Goal: Answer question/provide support: Share knowledge or assist other users

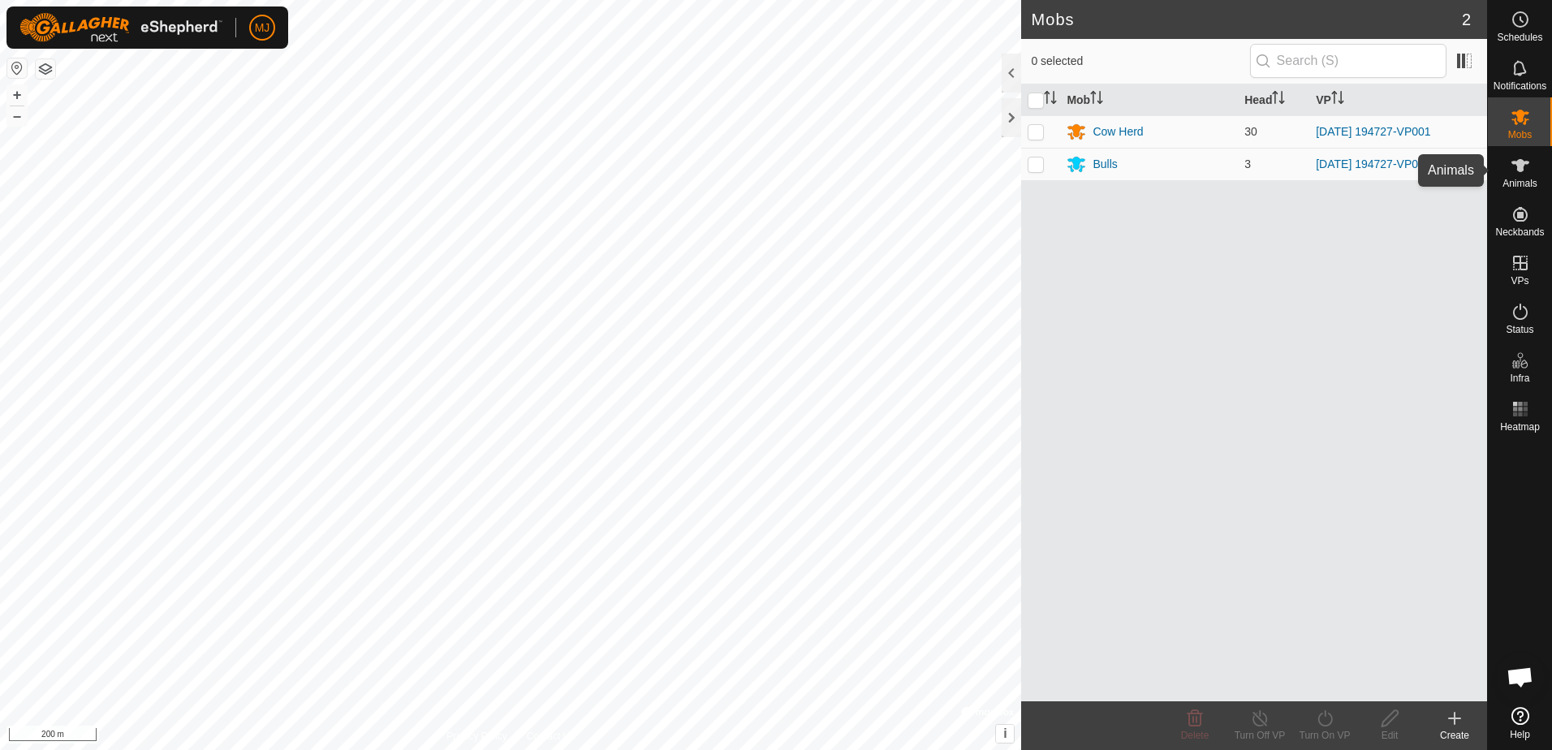
click at [1526, 170] on icon at bounding box center [1520, 165] width 19 height 19
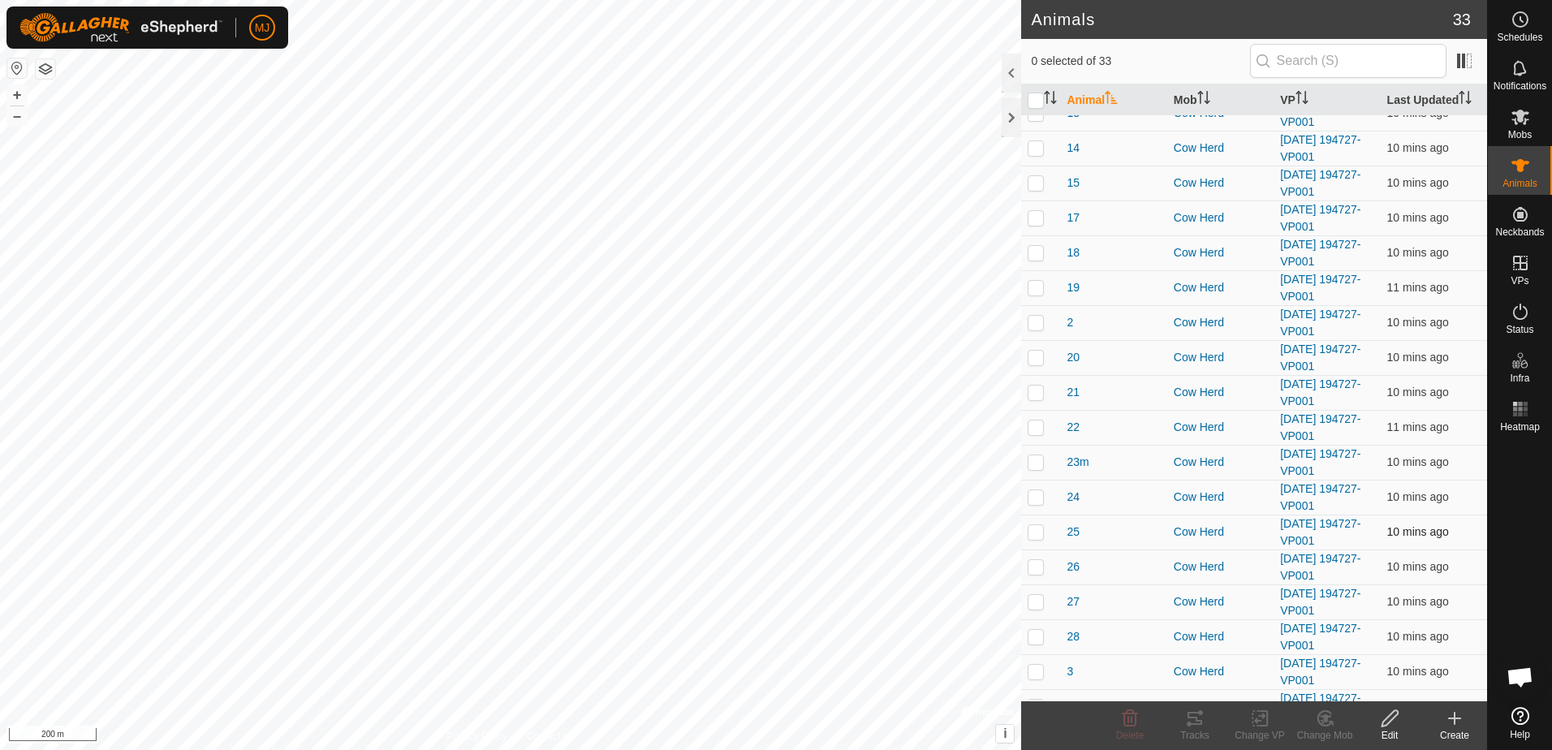
scroll to position [162, 0]
click at [1037, 495] on p-checkbox at bounding box center [1036, 493] width 16 height 13
click at [1039, 494] on p-checkbox at bounding box center [1036, 493] width 16 height 13
checkbox input "false"
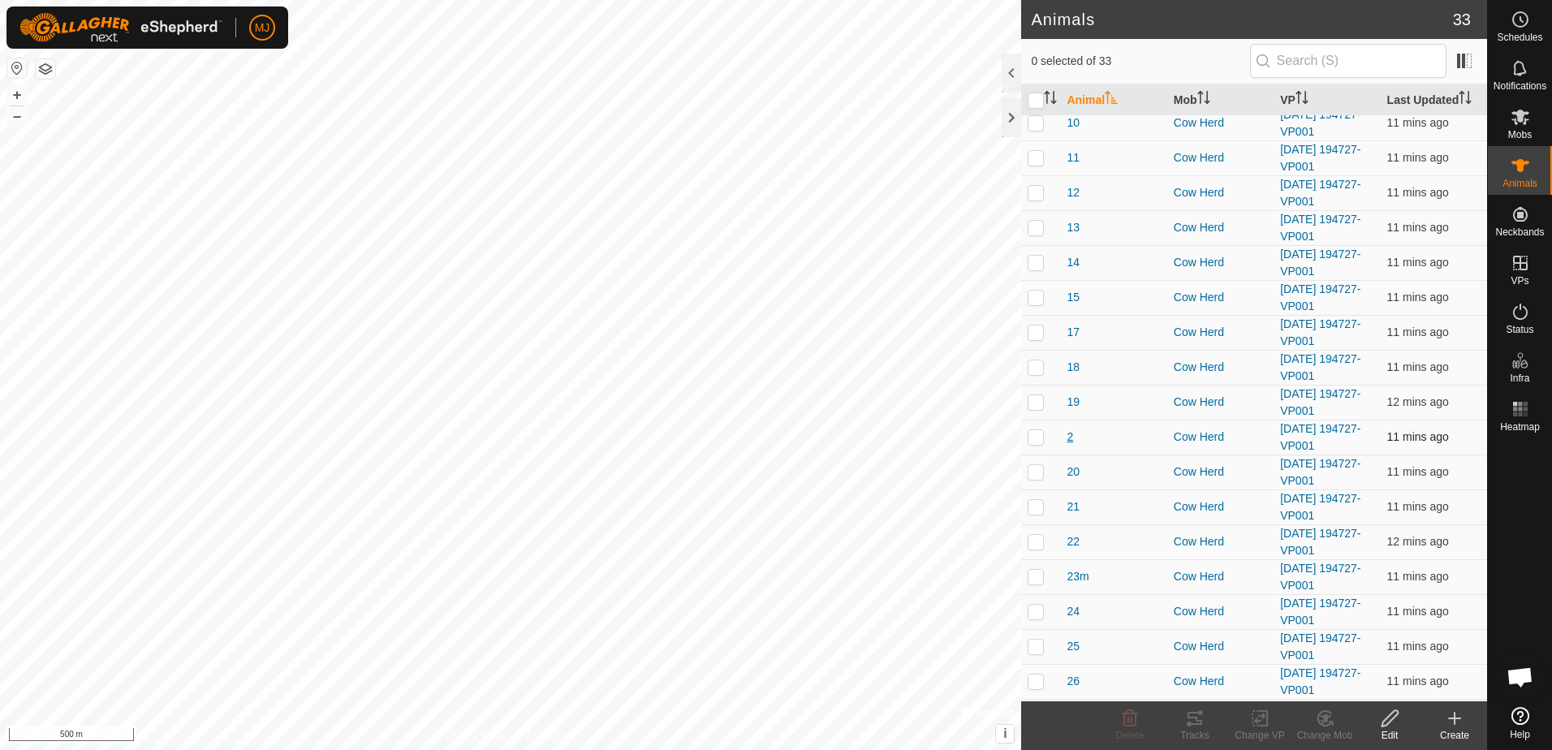
scroll to position [0, 0]
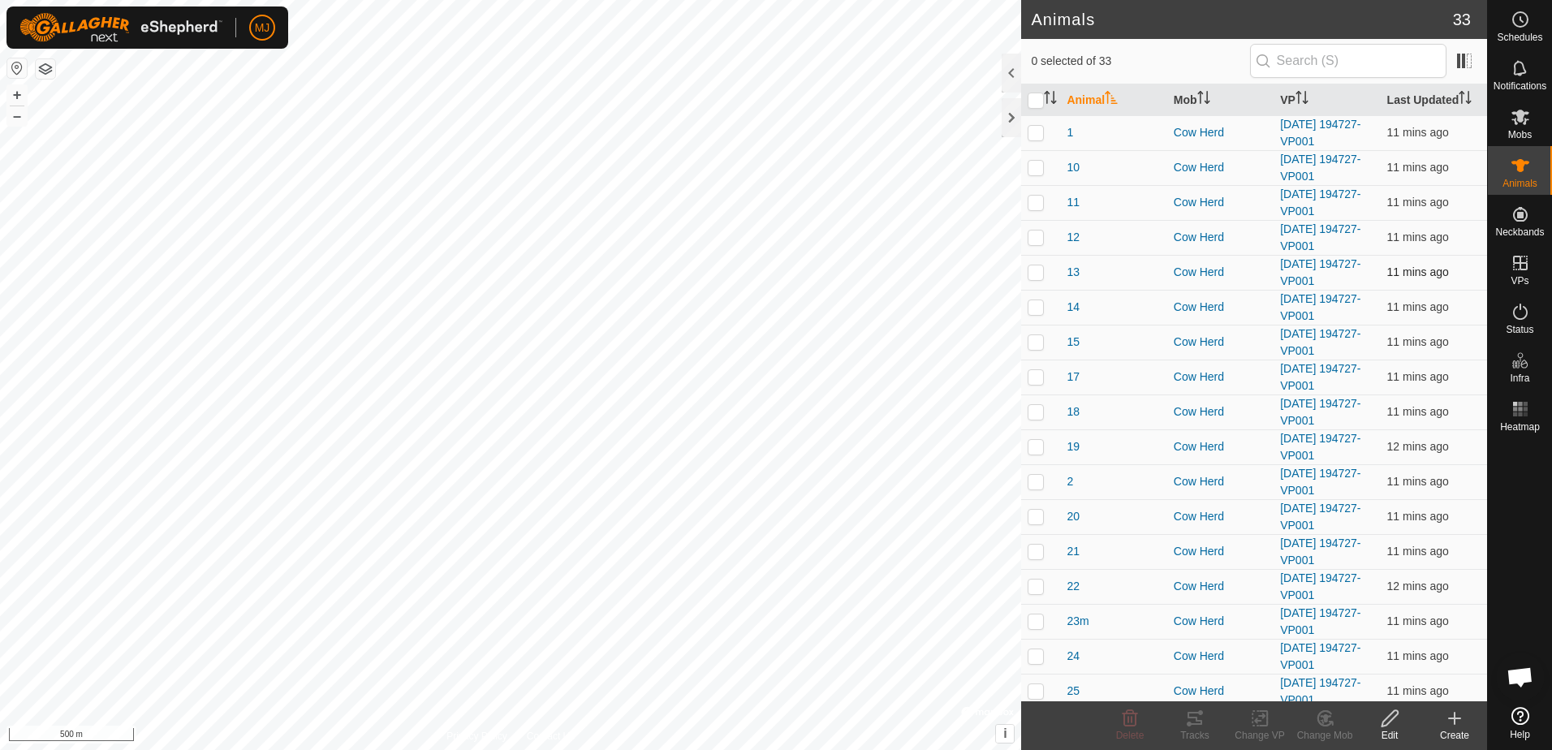
click at [1038, 277] on p-checkbox at bounding box center [1036, 271] width 16 height 13
checkbox input "true"
click at [1039, 139] on p-checkbox at bounding box center [1036, 132] width 16 height 13
checkbox input "true"
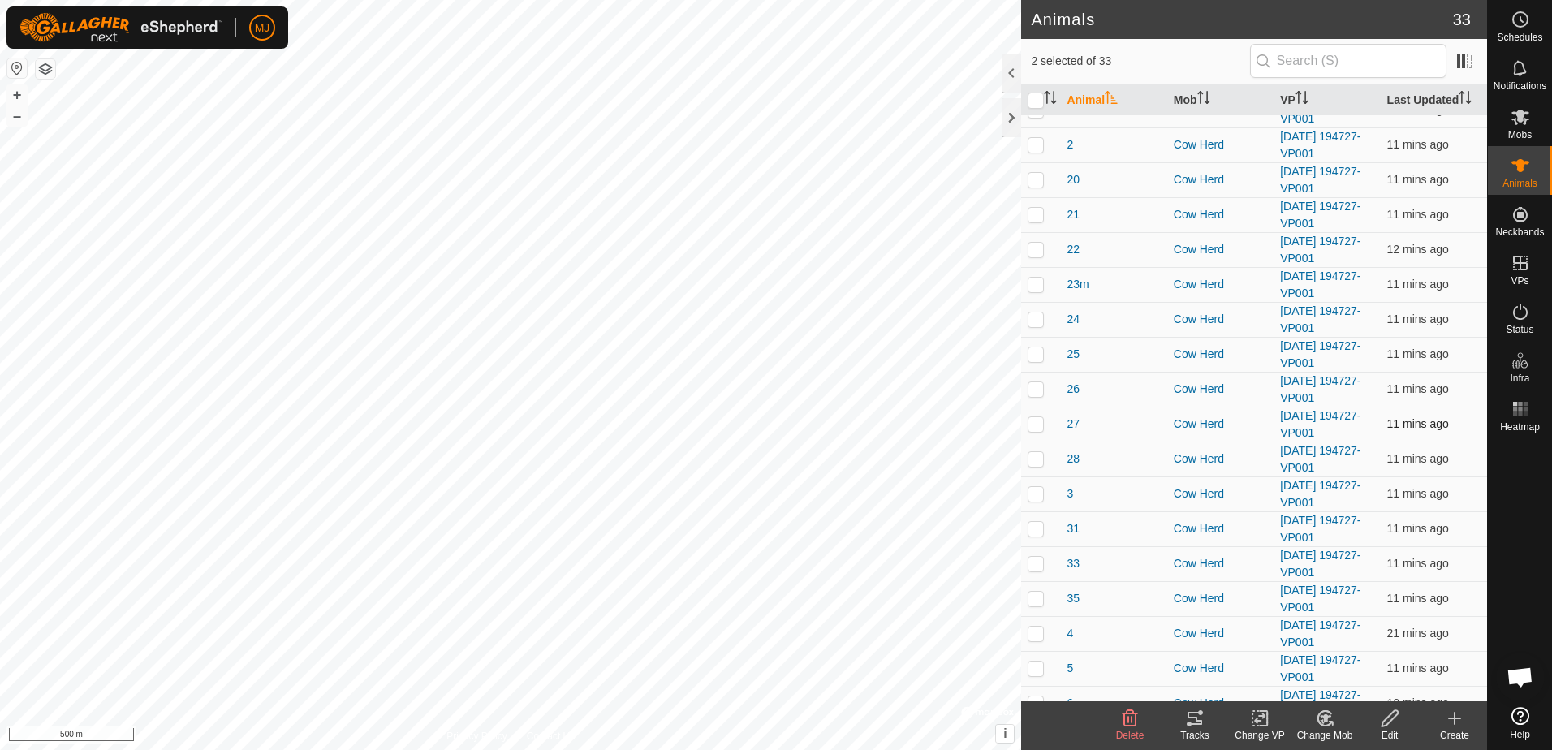
scroll to position [406, 0]
click at [1030, 424] on p-checkbox at bounding box center [1036, 424] width 16 height 13
checkbox input "true"
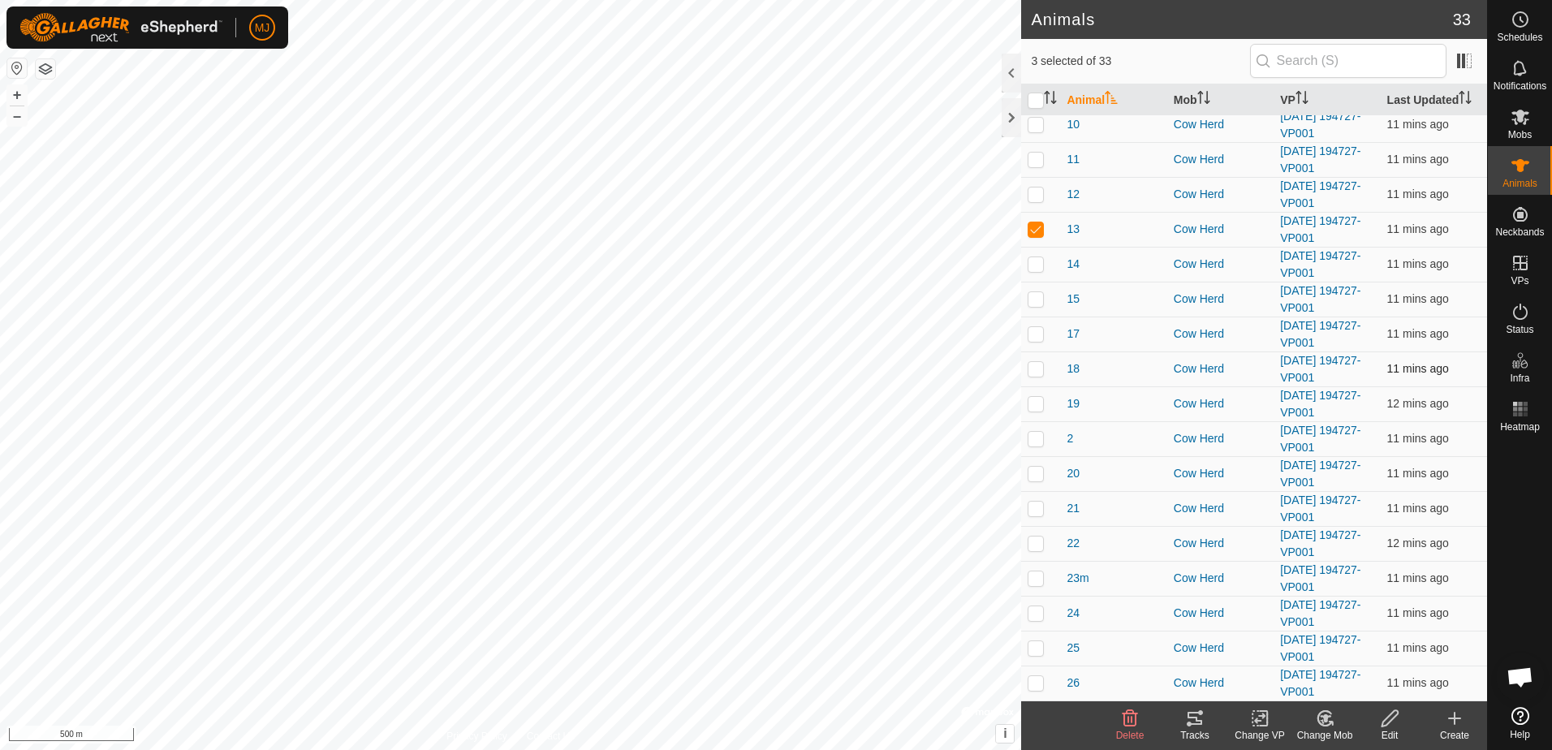
scroll to position [0, 0]
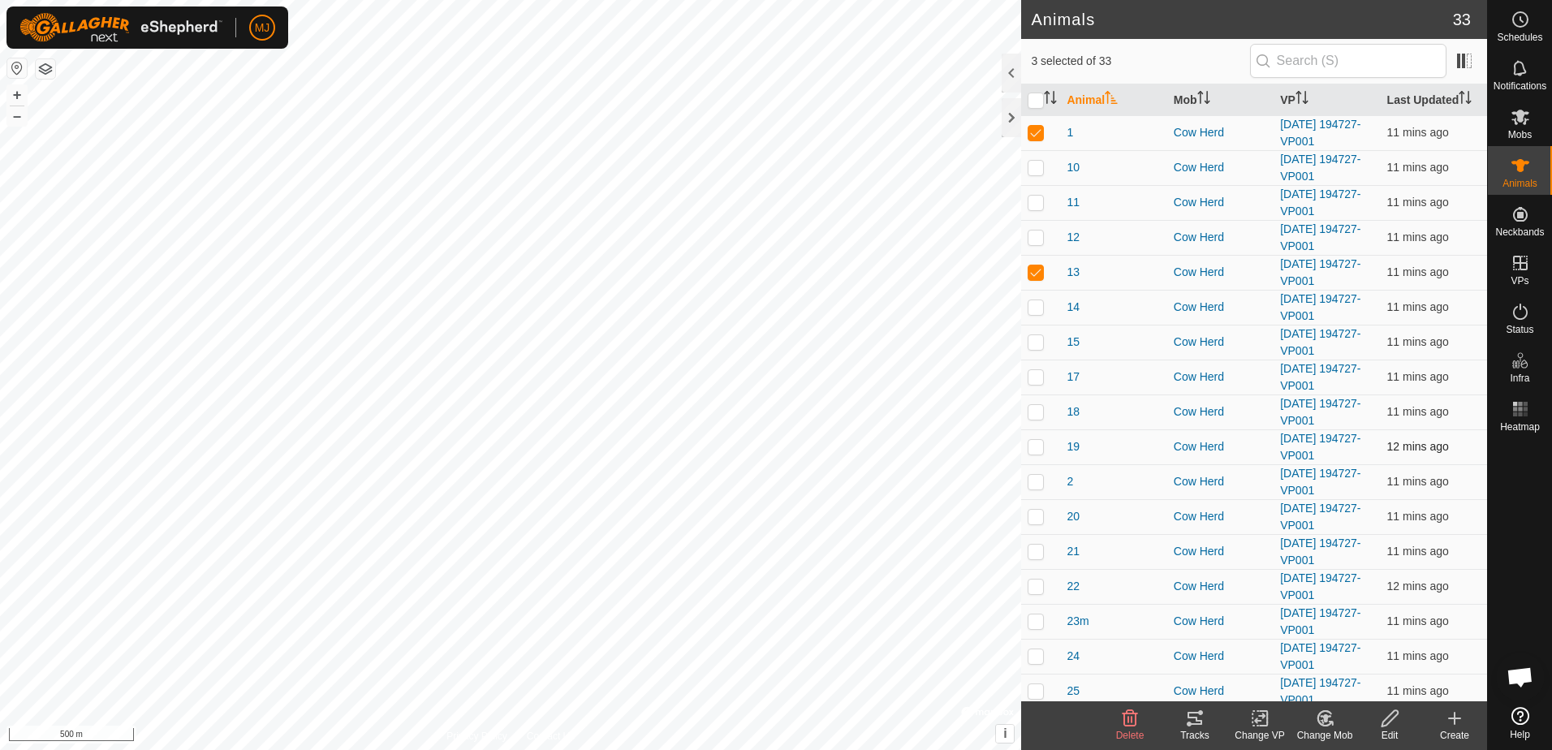
click at [1039, 450] on p-checkbox at bounding box center [1036, 446] width 16 height 13
click at [1255, 719] on icon at bounding box center [1260, 718] width 20 height 19
click at [1034, 447] on p-checkbox at bounding box center [1036, 446] width 16 height 13
checkbox input "false"
click at [1037, 278] on p-checkbox at bounding box center [1036, 271] width 16 height 13
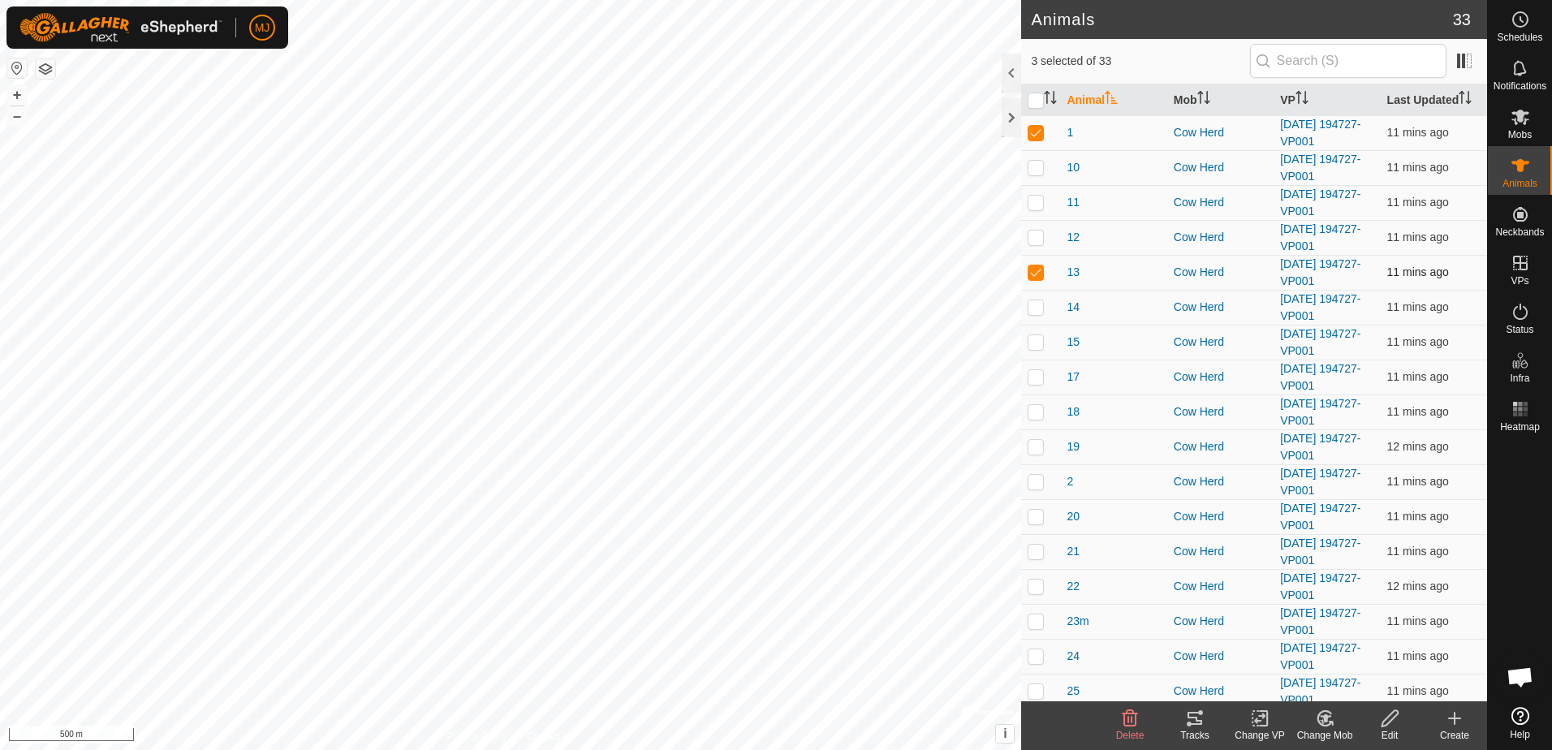
checkbox input "false"
click at [1034, 132] on p-checkbox at bounding box center [1036, 132] width 16 height 13
checkbox input "false"
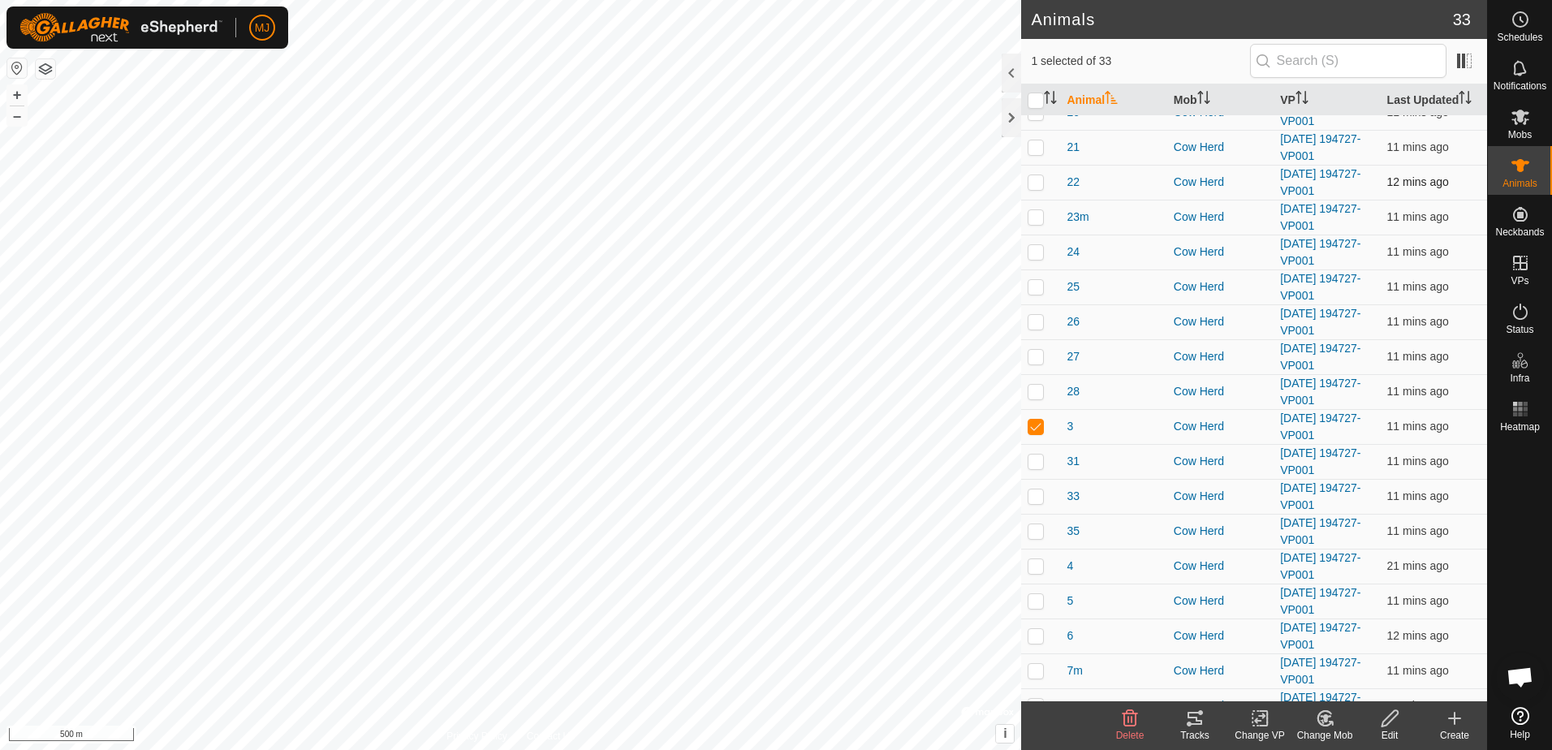
scroll to position [406, 0]
click at [1031, 425] on p-checkbox at bounding box center [1036, 424] width 16 height 13
checkbox input "false"
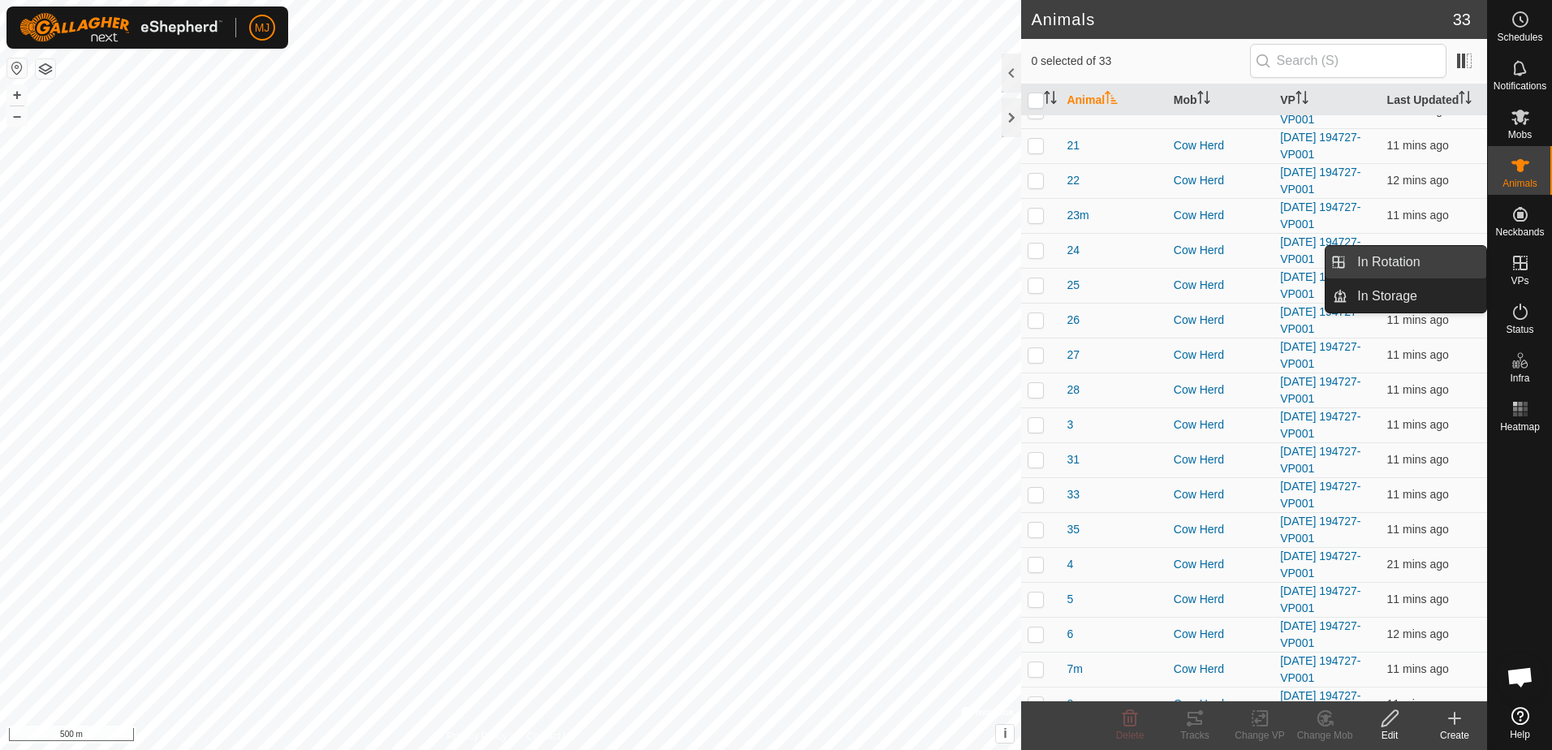
click at [1426, 257] on link "In Rotation" at bounding box center [1417, 262] width 139 height 32
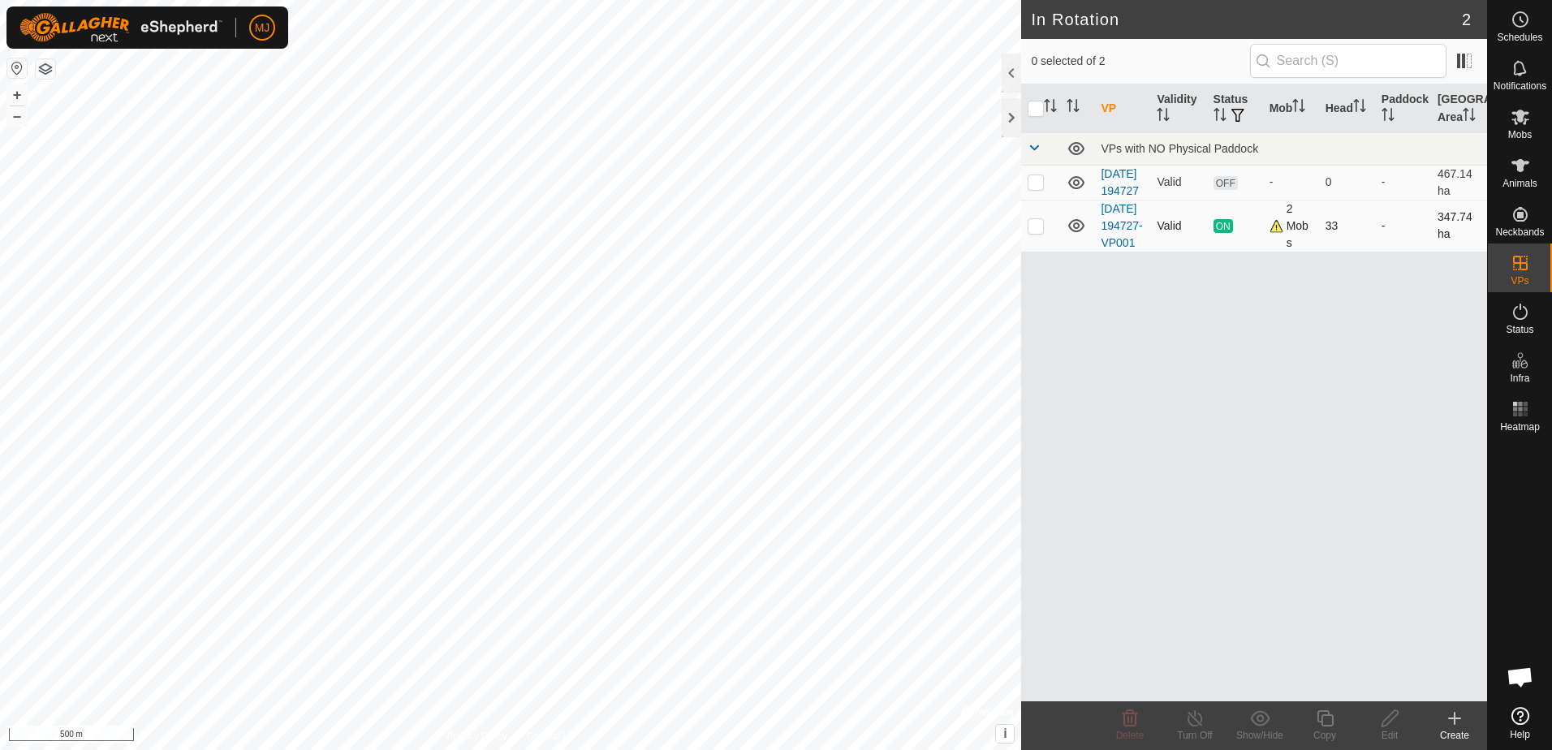
click at [1039, 232] on p-checkbox at bounding box center [1036, 225] width 16 height 13
checkbox input "true"
click at [1034, 188] on p-checkbox at bounding box center [1036, 181] width 16 height 13
checkbox input "true"
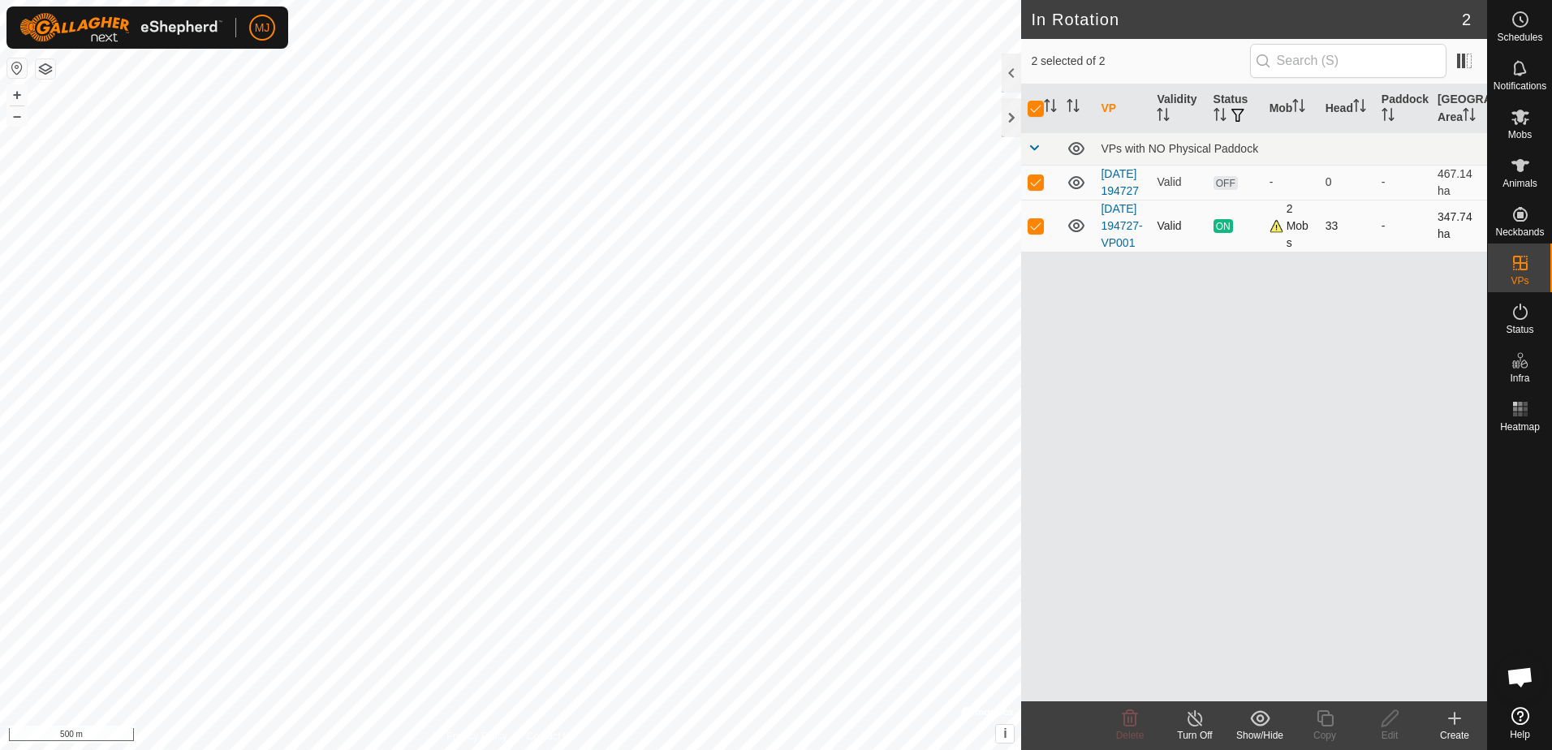
click at [1034, 232] on p-checkbox at bounding box center [1036, 225] width 16 height 13
checkbox input "false"
click at [1041, 188] on p-checkbox at bounding box center [1036, 181] width 16 height 13
click at [1038, 188] on p-checkbox at bounding box center [1036, 181] width 16 height 13
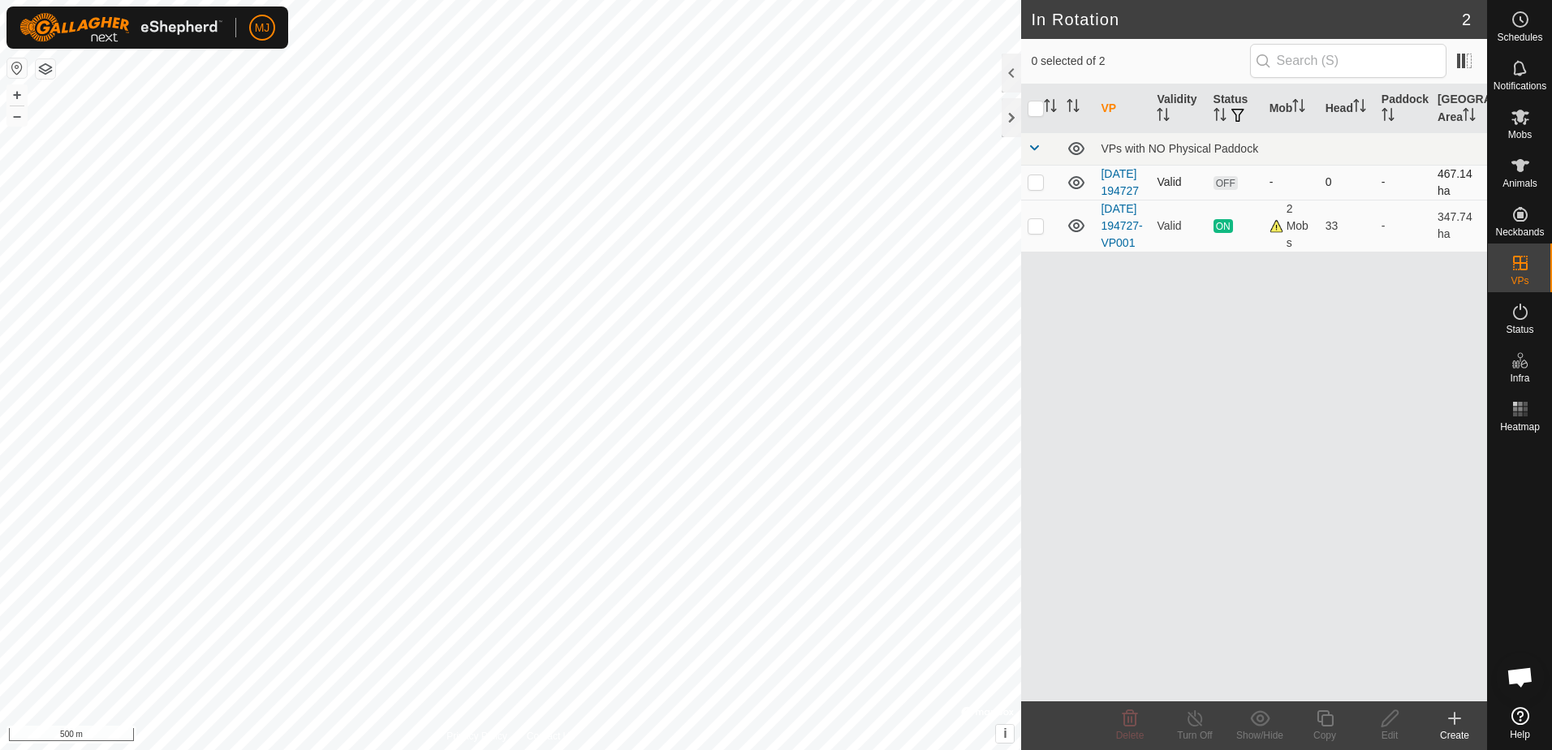
checkbox input "true"
click at [1326, 723] on icon at bounding box center [1325, 718] width 20 height 19
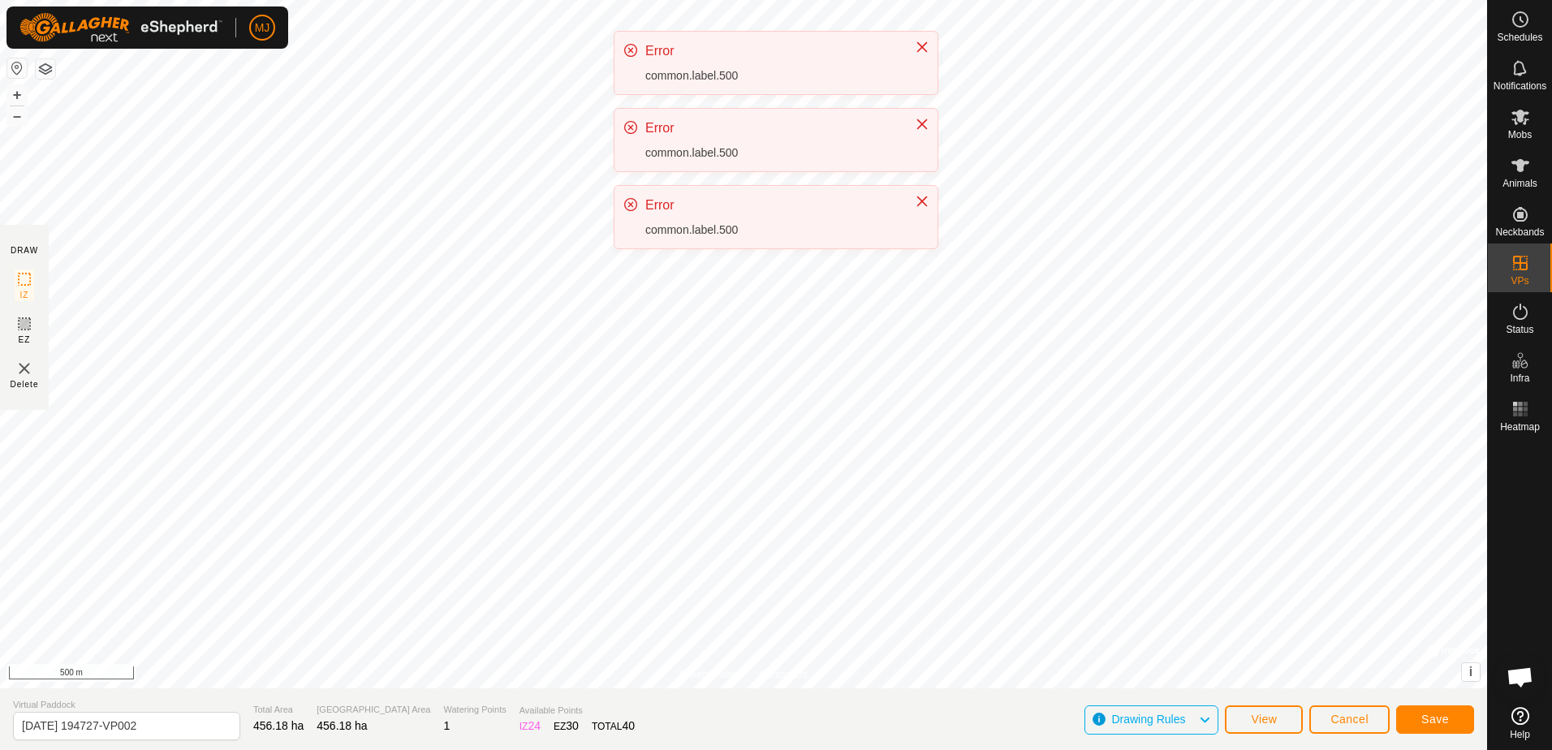
click at [839, 261] on div "MJ Schedules Notifications Mobs Animals Neckbands VPs Status Infra Heatmap Help…" at bounding box center [776, 375] width 1552 height 750
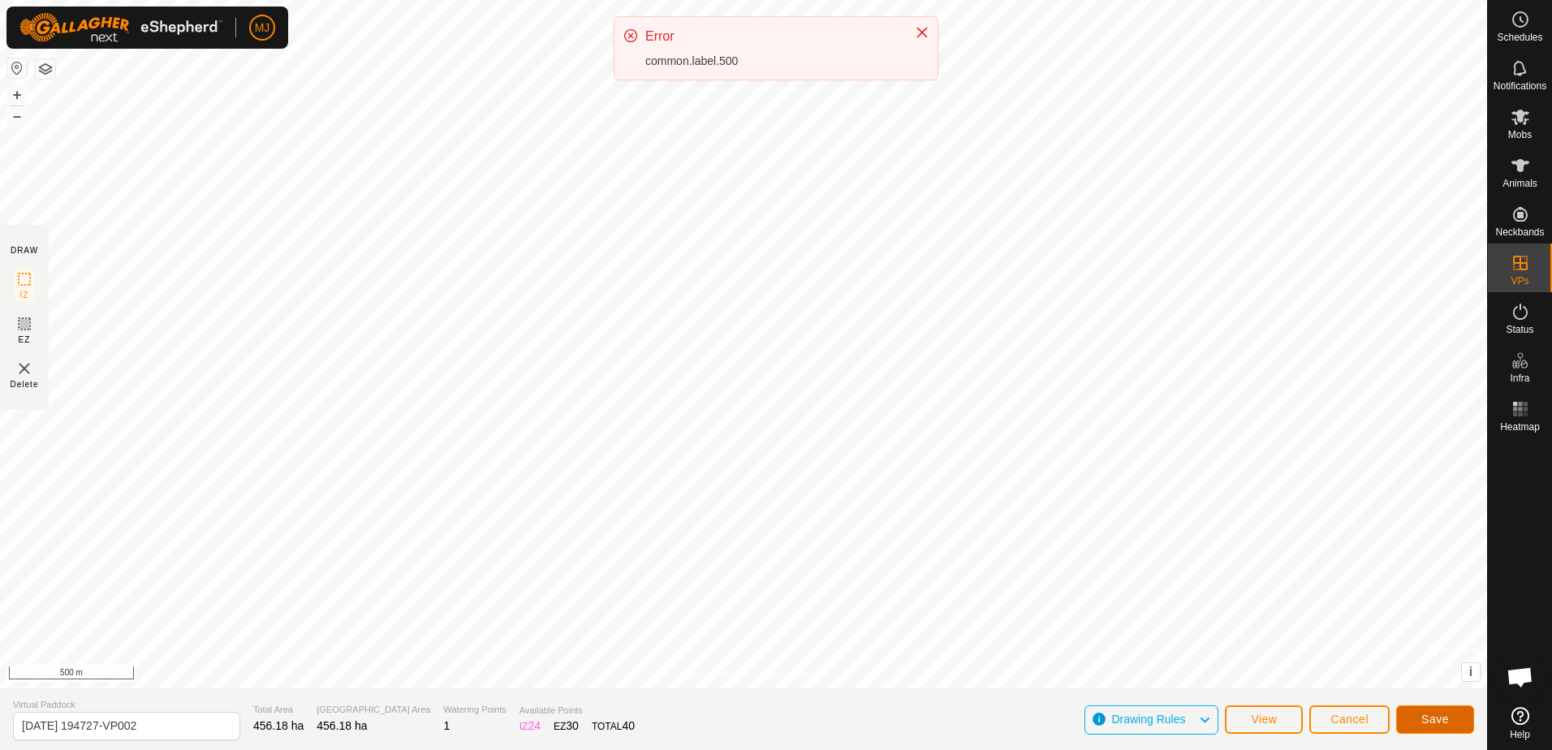
click at [1416, 719] on button "Save" at bounding box center [1435, 720] width 78 height 28
click at [1350, 716] on span "Cancel" at bounding box center [1350, 719] width 38 height 13
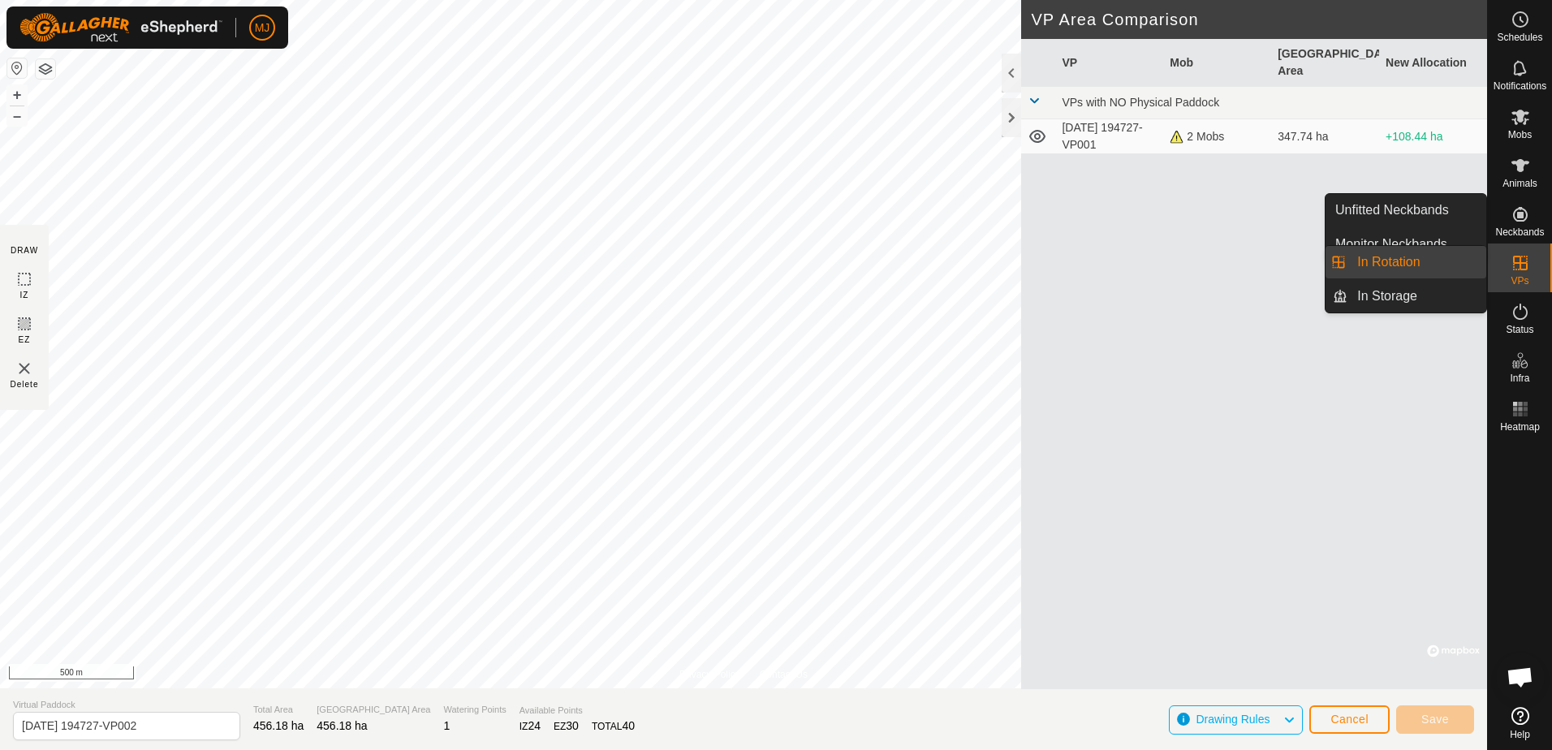
drag, startPoint x: 1486, startPoint y: 276, endPoint x: 1442, endPoint y: 264, distance: 45.5
click at [1442, 264] on link "In Rotation" at bounding box center [1417, 262] width 139 height 32
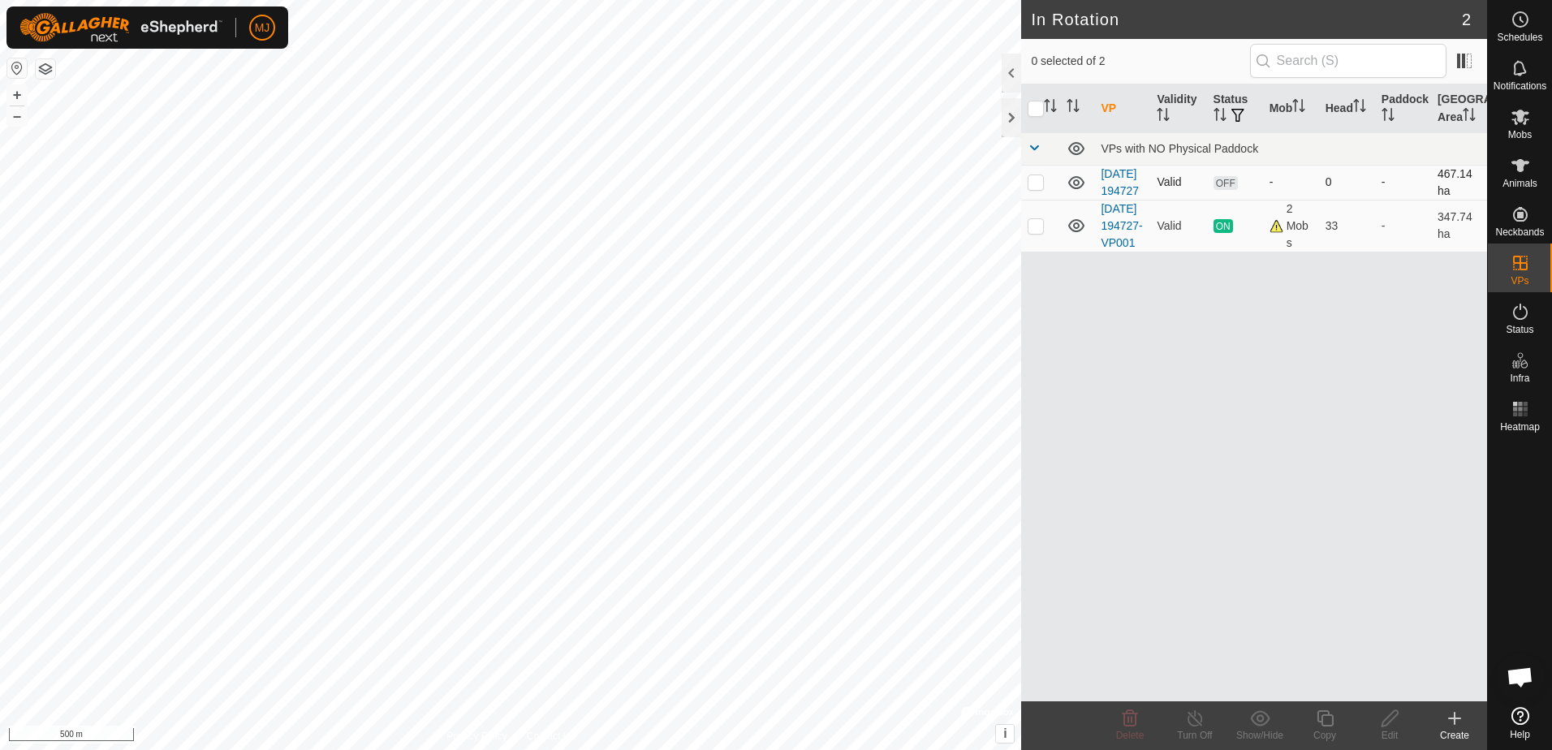
click at [1034, 188] on p-checkbox at bounding box center [1036, 181] width 16 height 13
click at [1130, 723] on icon at bounding box center [1129, 718] width 19 height 19
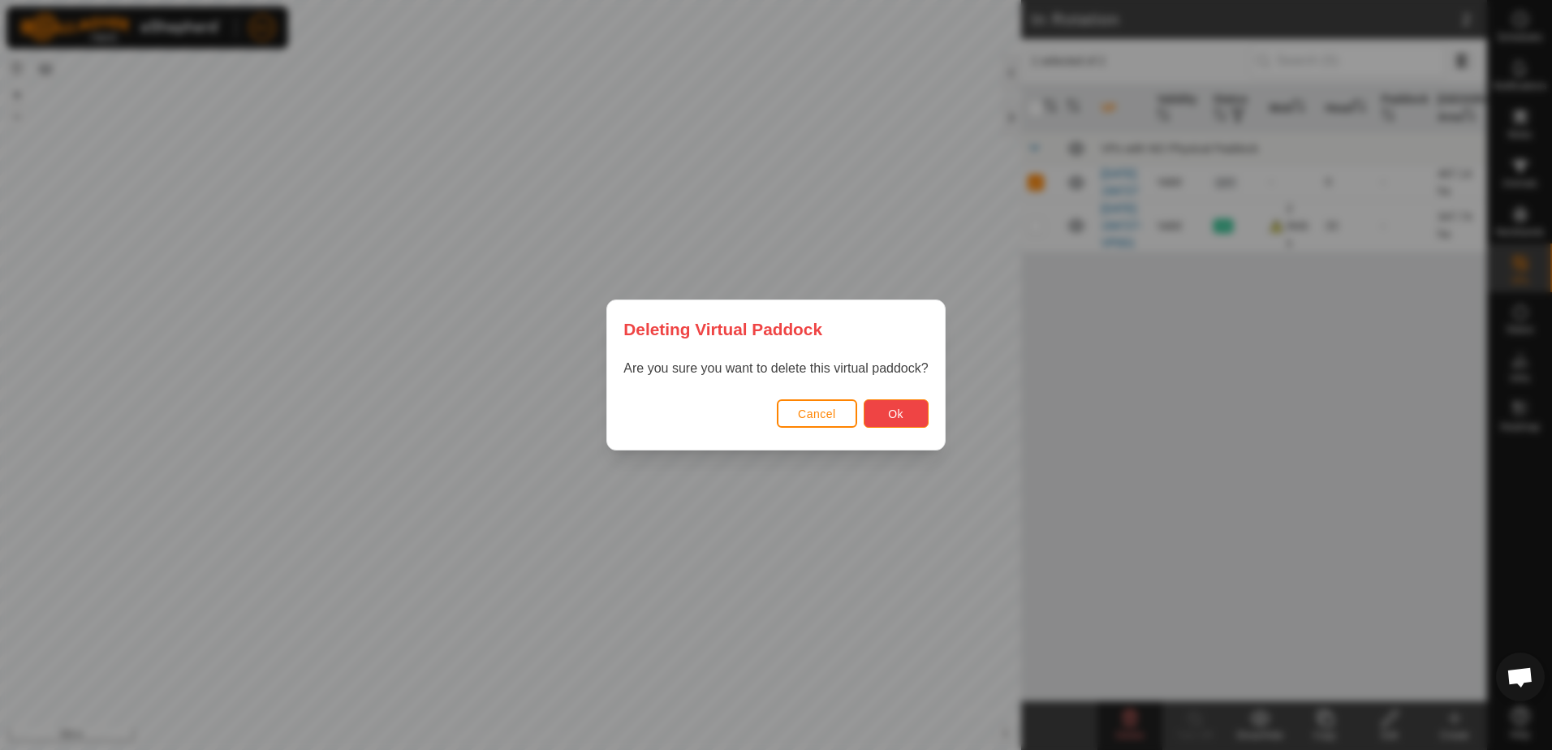
click at [895, 408] on span "Ok" at bounding box center [895, 414] width 15 height 13
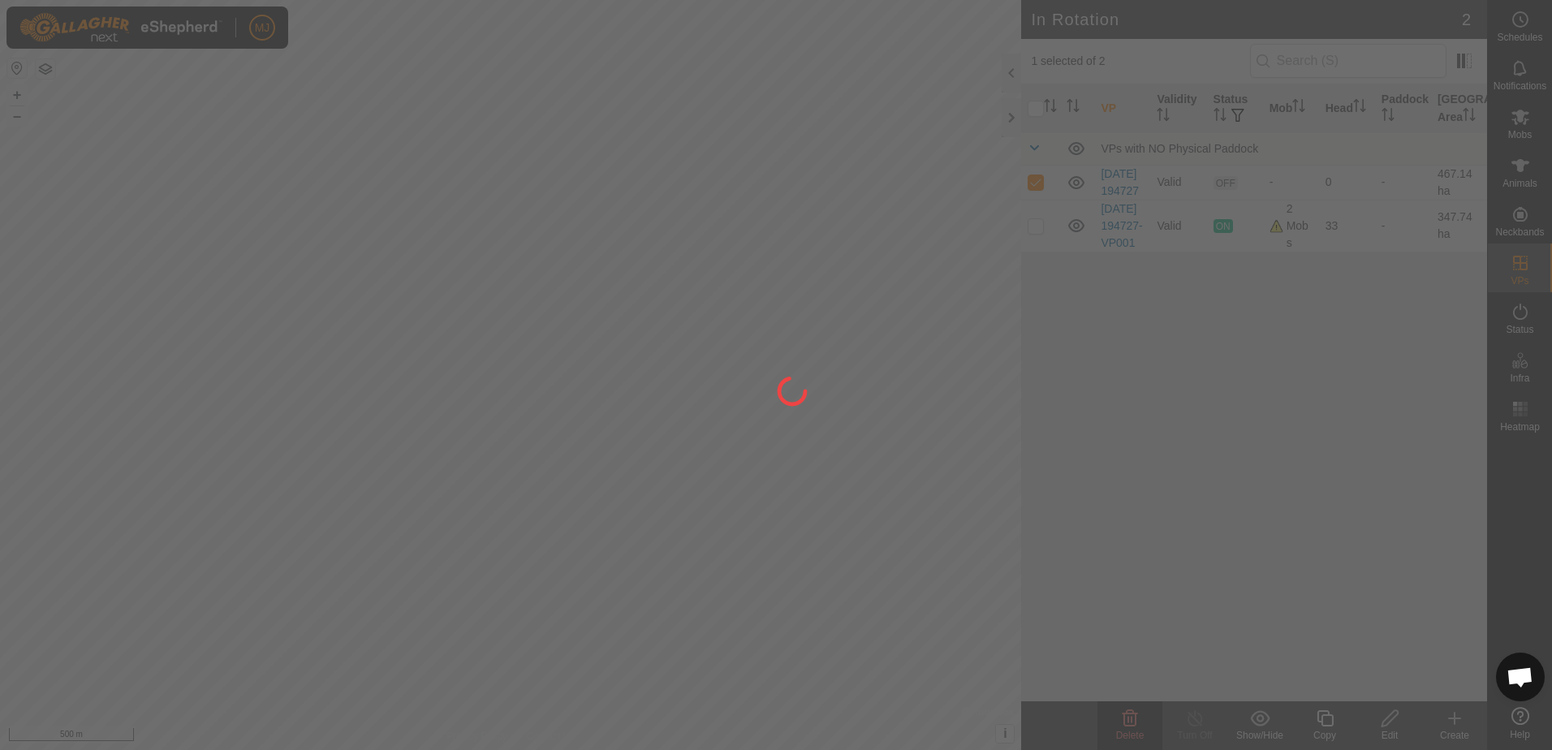
checkbox input "false"
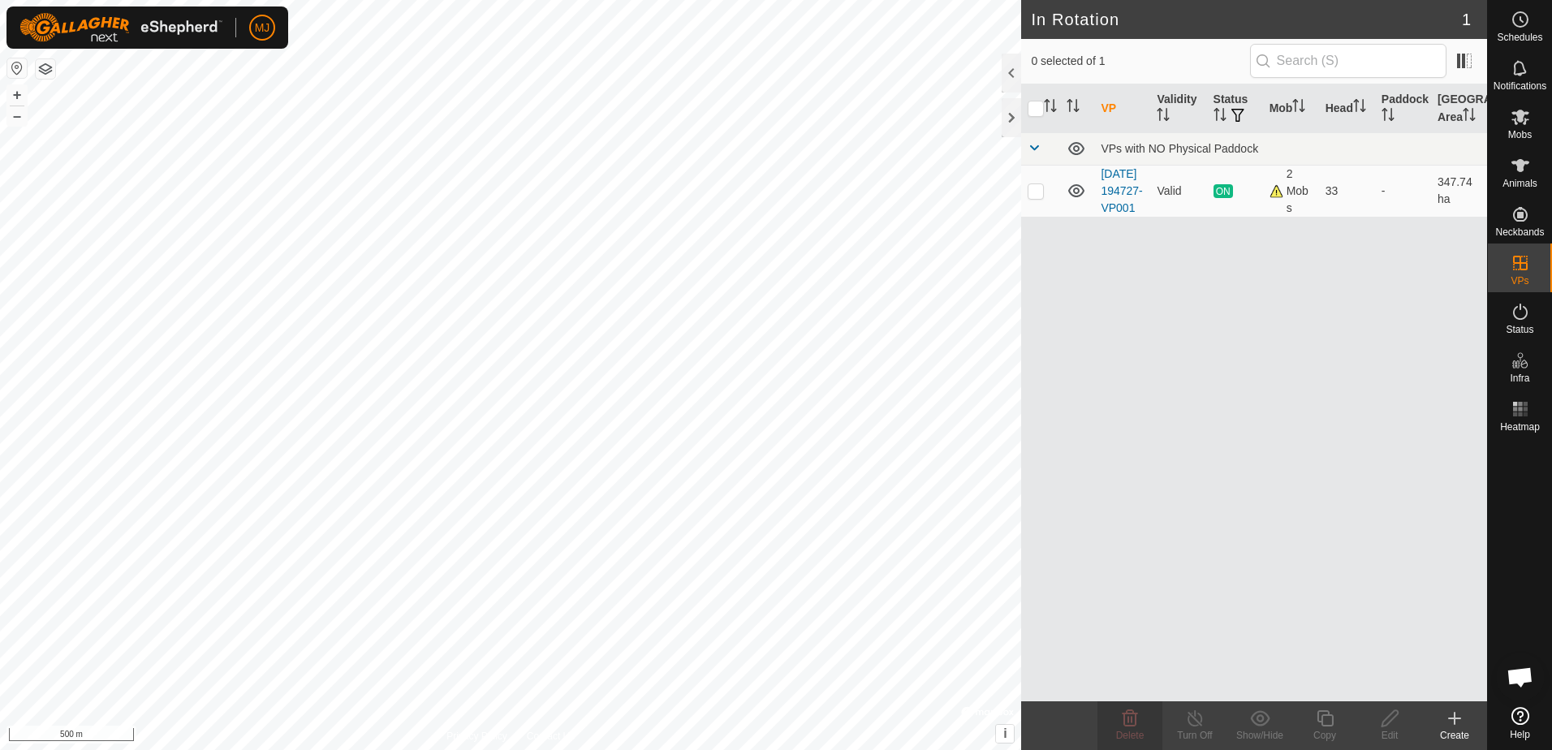
click at [1450, 719] on icon at bounding box center [1454, 719] width 11 height 0
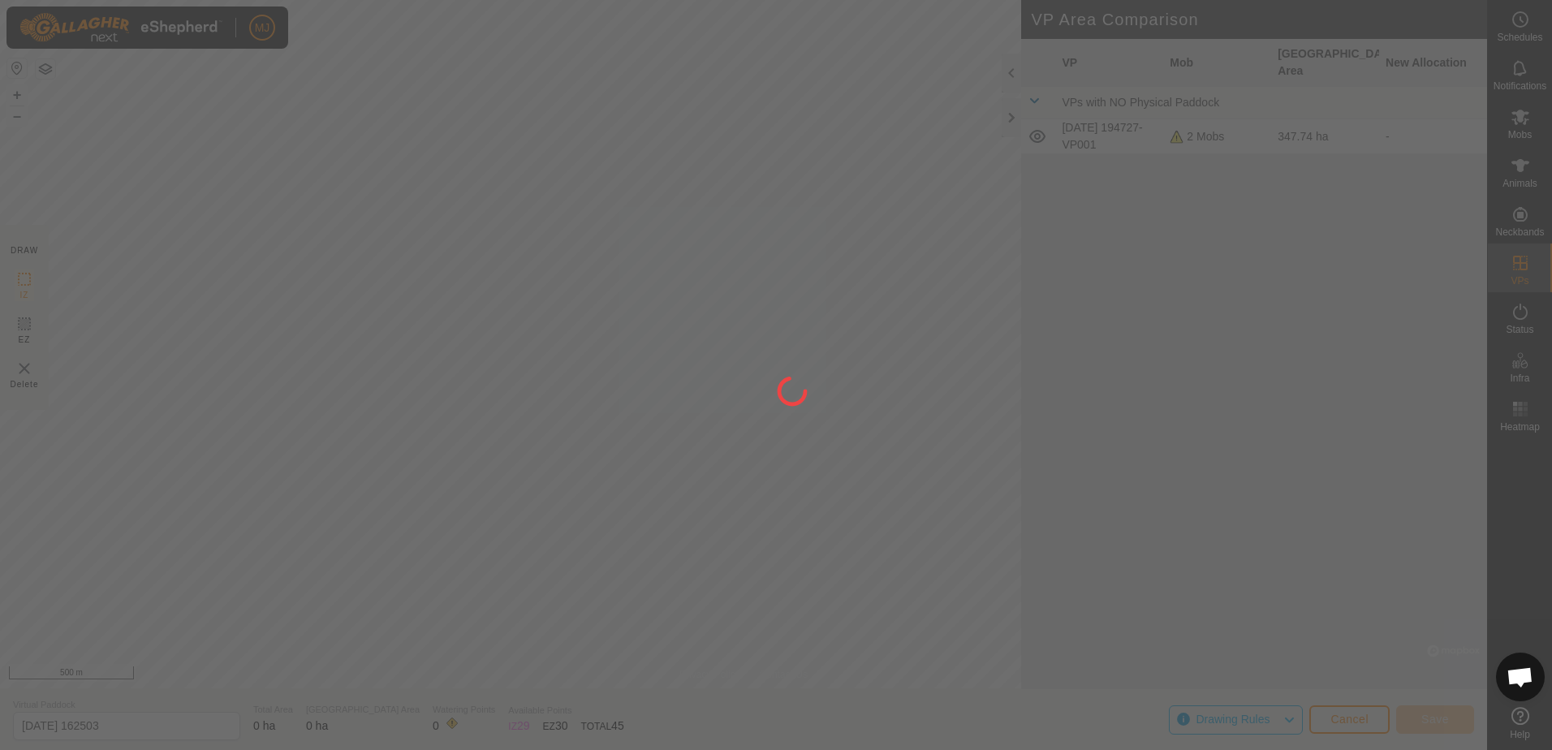
click at [458, 607] on div "MJ Schedules Notifications Mobs Animals Neckbands VPs Status Infra Heatmap Help…" at bounding box center [776, 375] width 1552 height 750
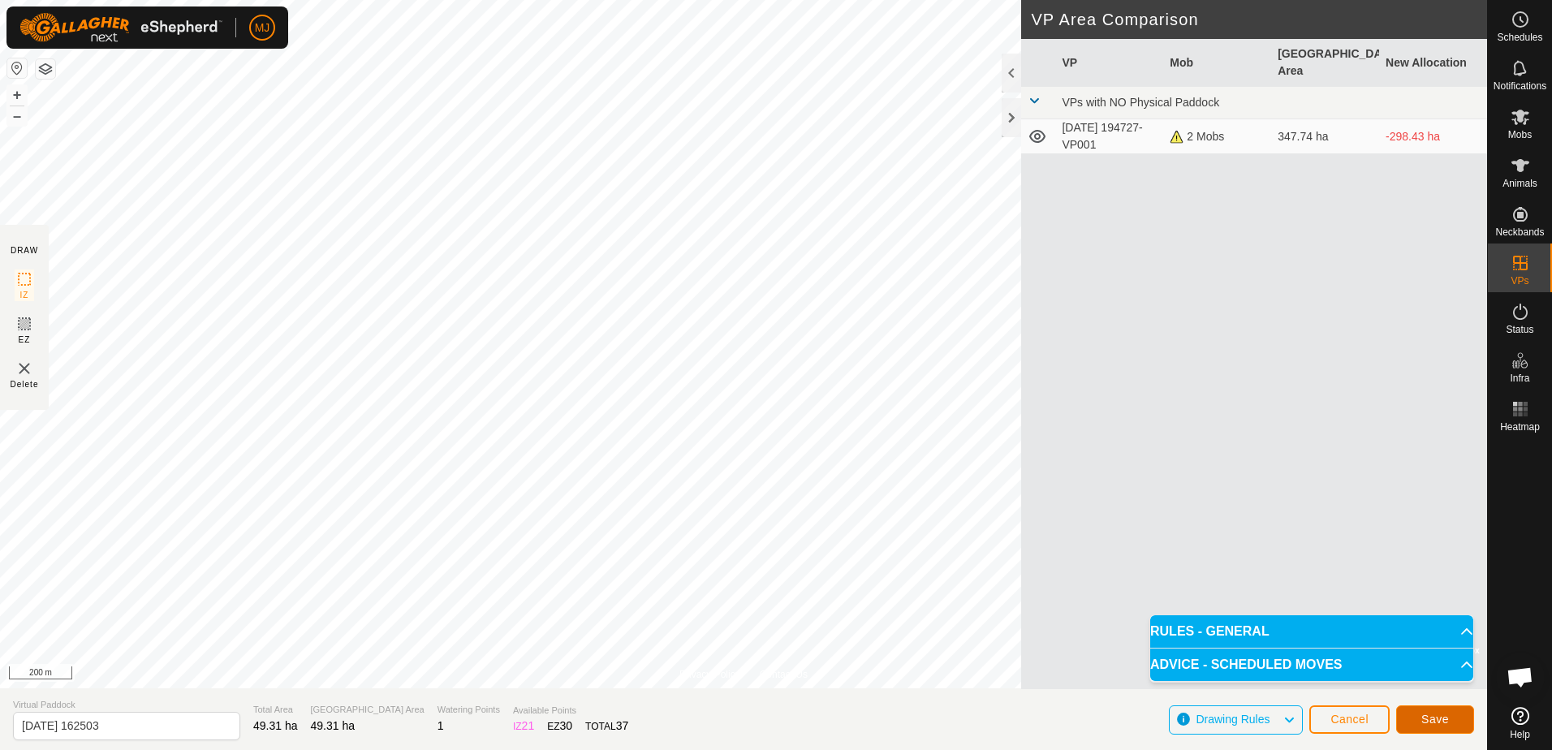
click at [1425, 720] on span "Save" at bounding box center [1436, 719] width 28 height 13
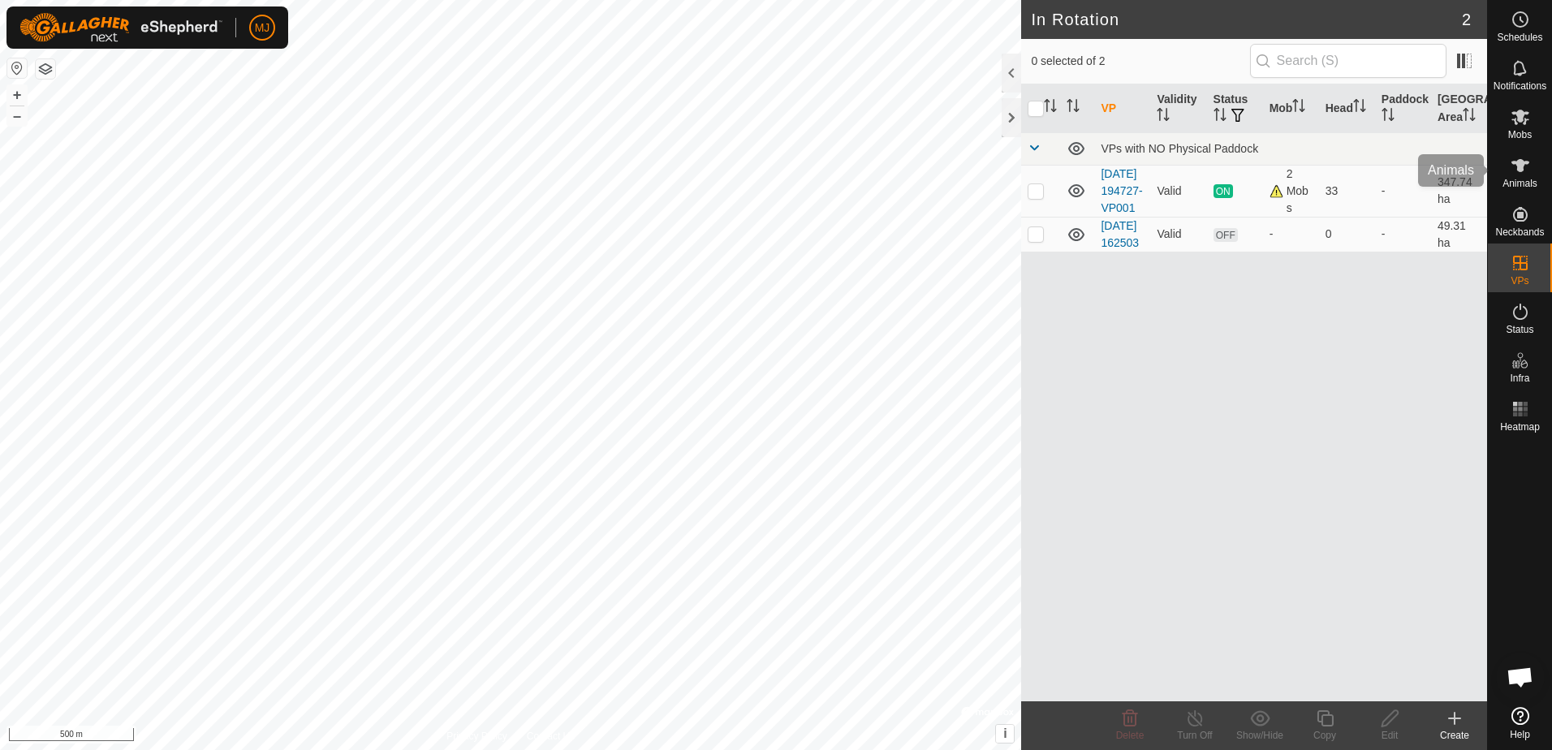
click at [1517, 170] on icon at bounding box center [1520, 165] width 19 height 19
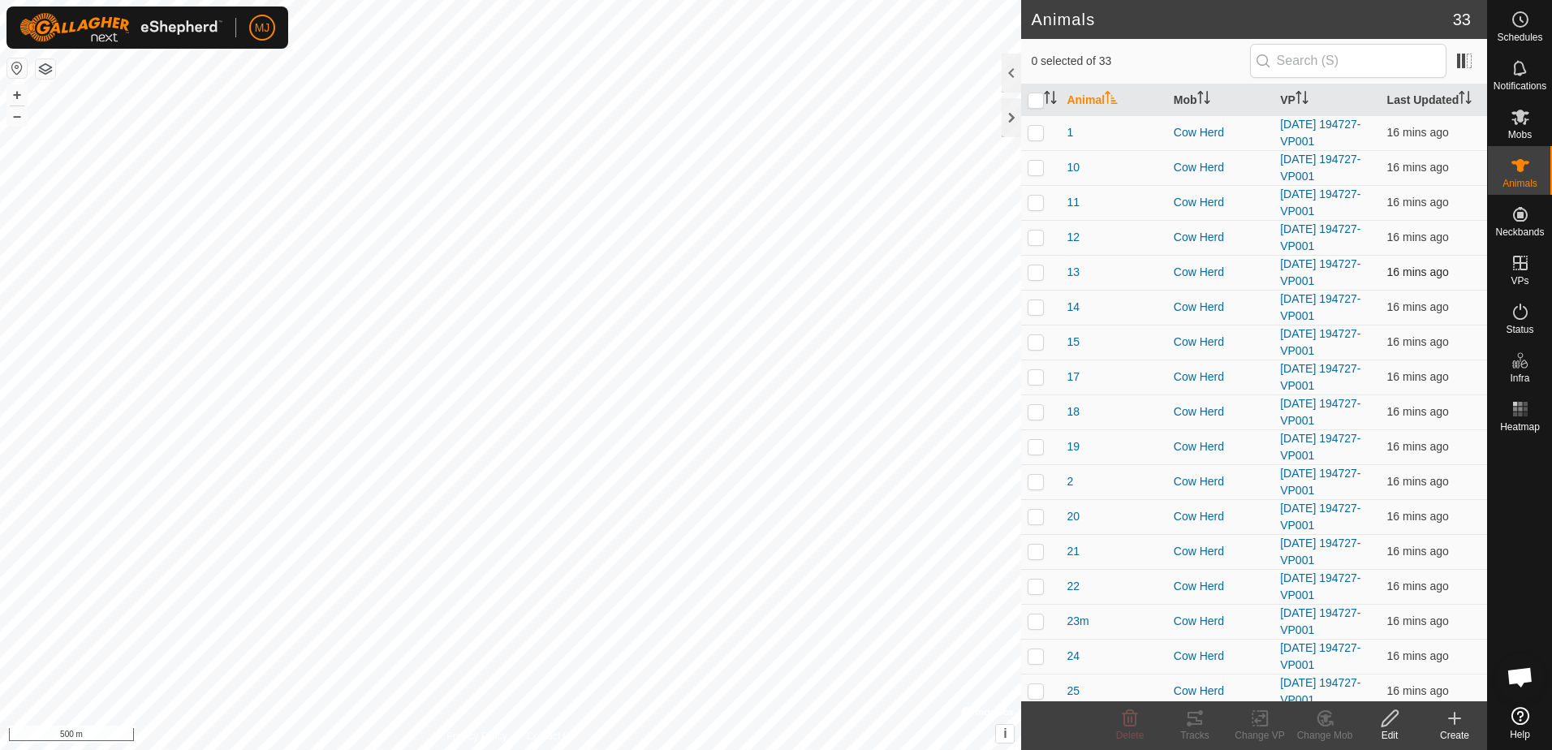
click at [1039, 271] on p-checkbox at bounding box center [1036, 271] width 16 height 13
checkbox input "true"
click at [1041, 136] on p-checkbox at bounding box center [1036, 132] width 16 height 13
checkbox input "true"
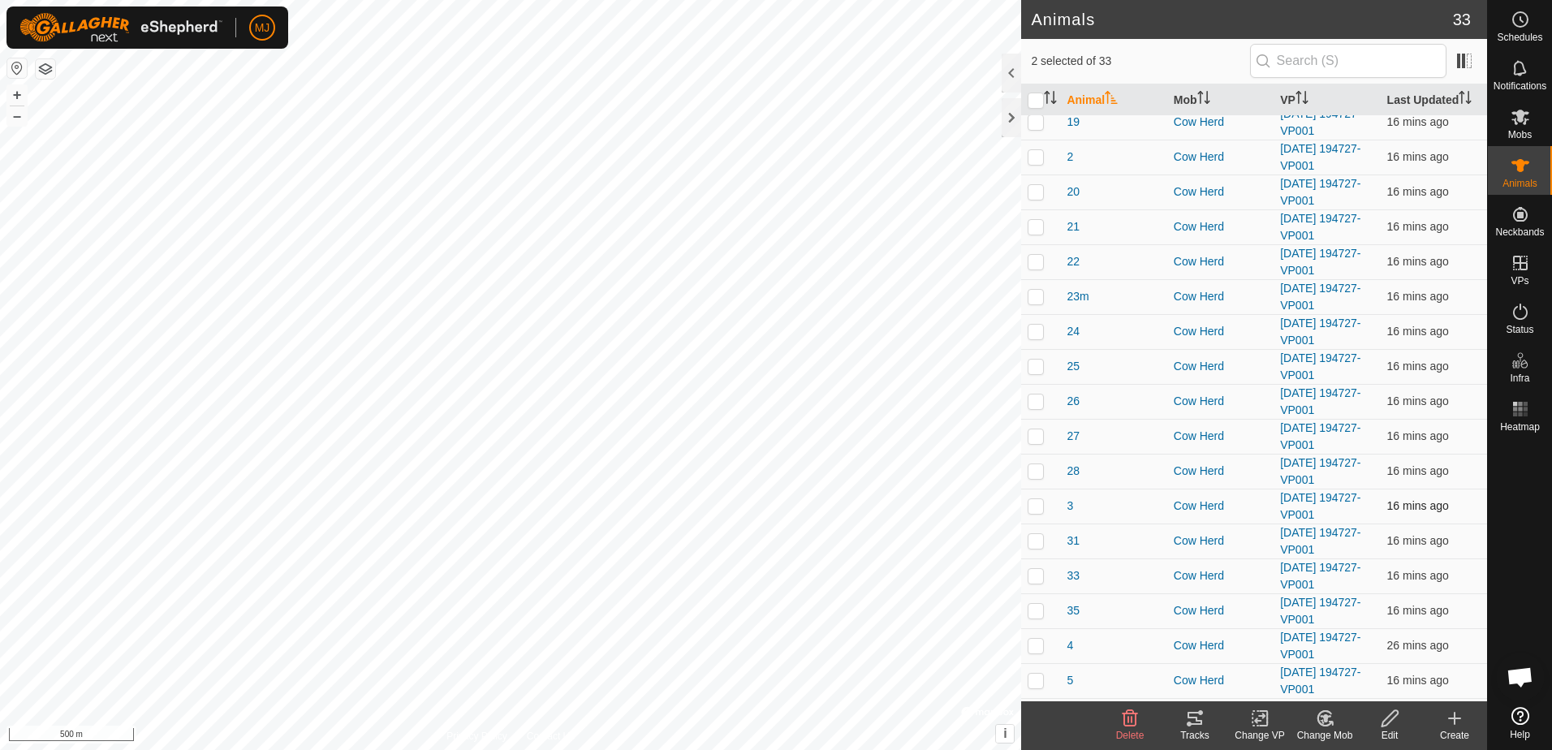
click at [1033, 507] on p-checkbox at bounding box center [1036, 505] width 16 height 13
checkbox input "true"
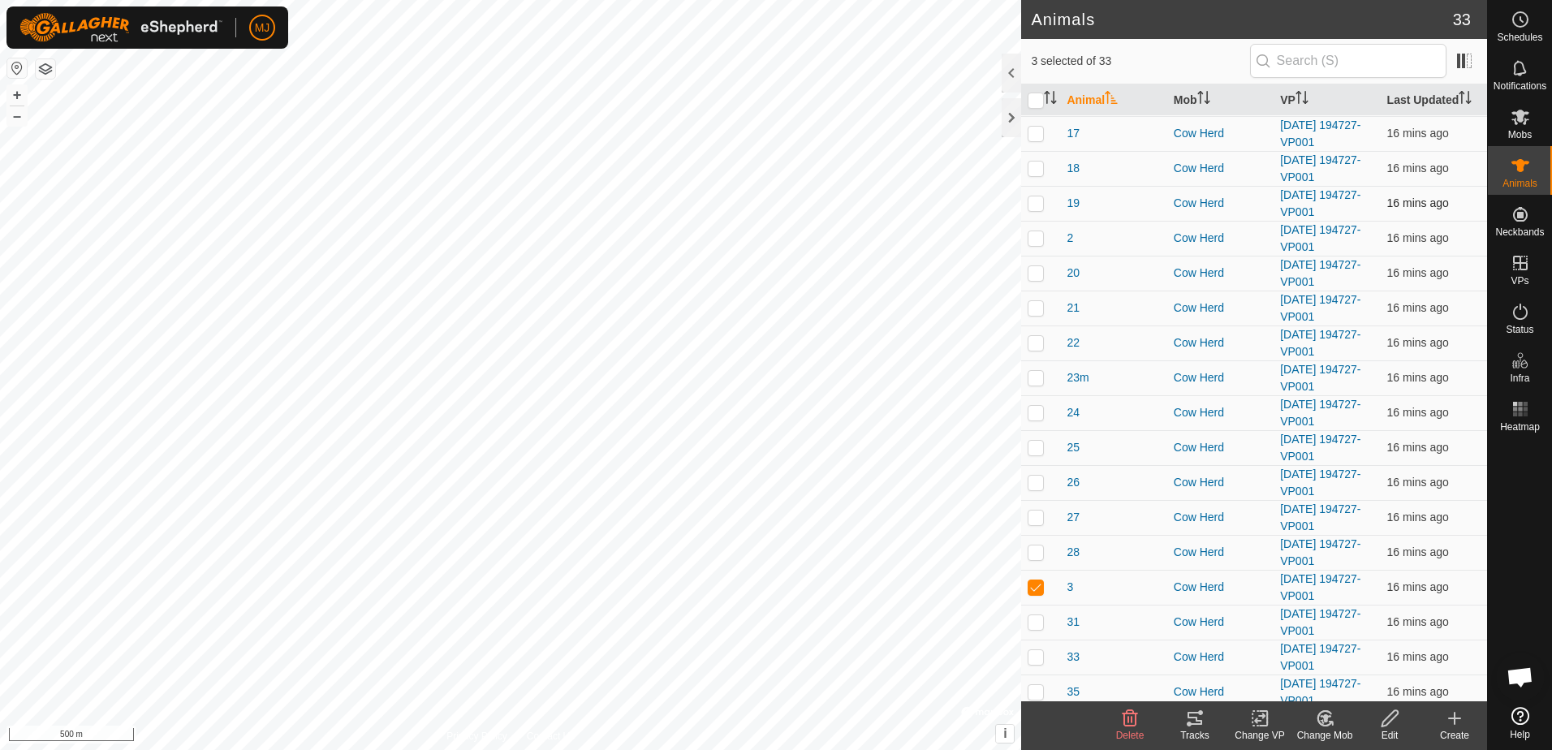
click at [1039, 204] on p-checkbox at bounding box center [1036, 202] width 16 height 13
checkbox input "true"
click at [1262, 723] on icon at bounding box center [1260, 718] width 20 height 19
click at [1296, 651] on link "Choose VP..." at bounding box center [1308, 648] width 161 height 32
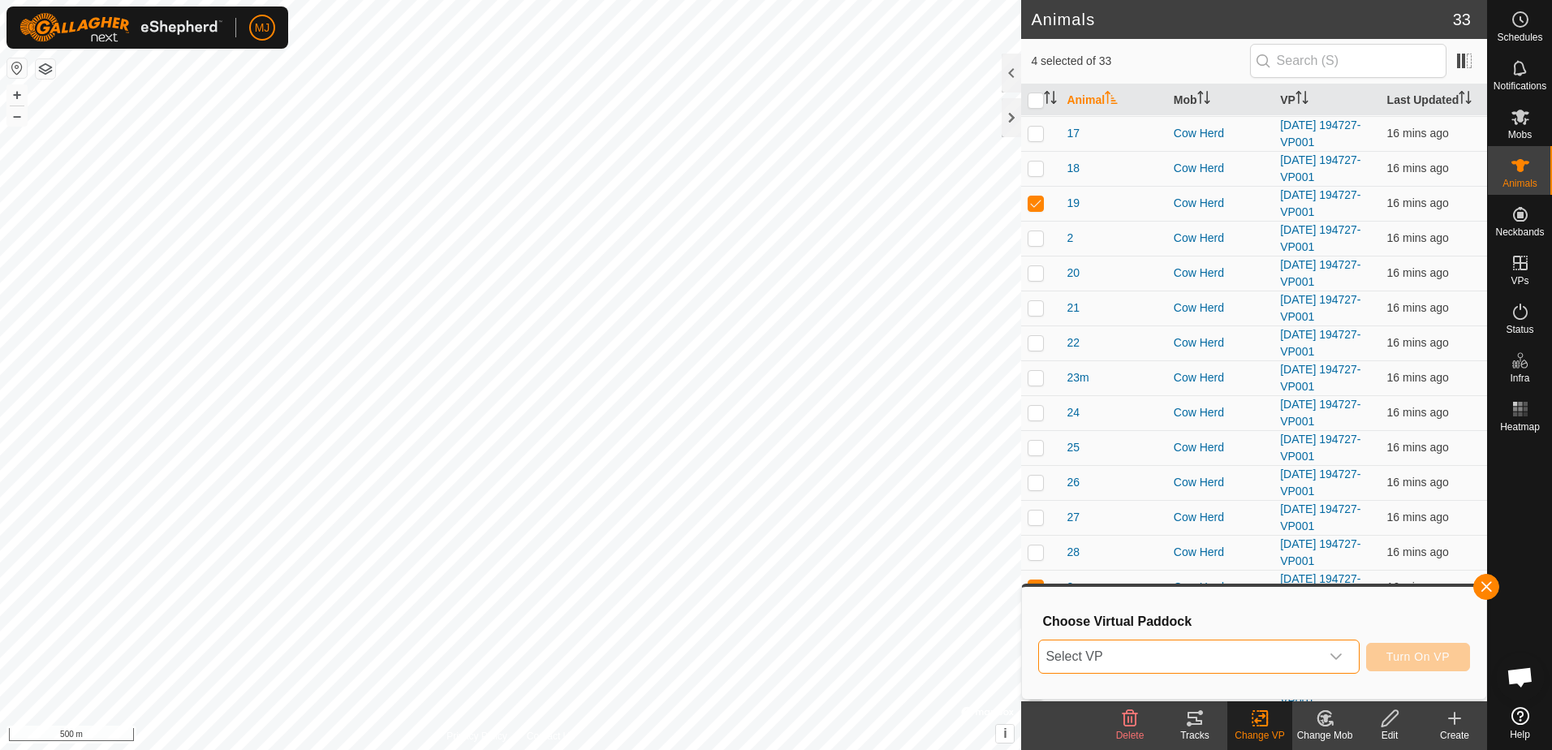
click at [1116, 649] on span "Select VP" at bounding box center [1179, 657] width 280 height 32
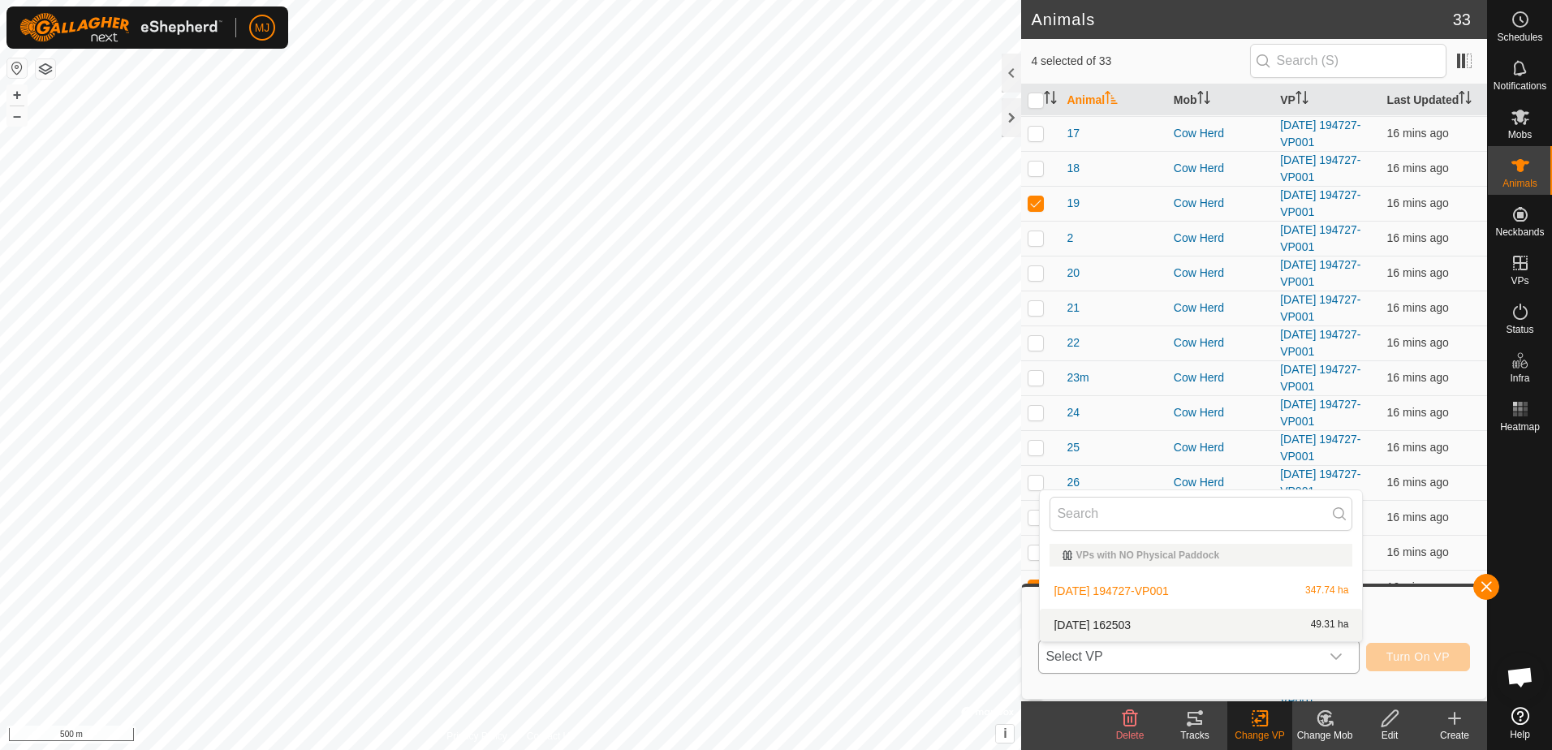
click at [1129, 626] on li "2025-10-06 162503 49.31 ha" at bounding box center [1201, 625] width 322 height 32
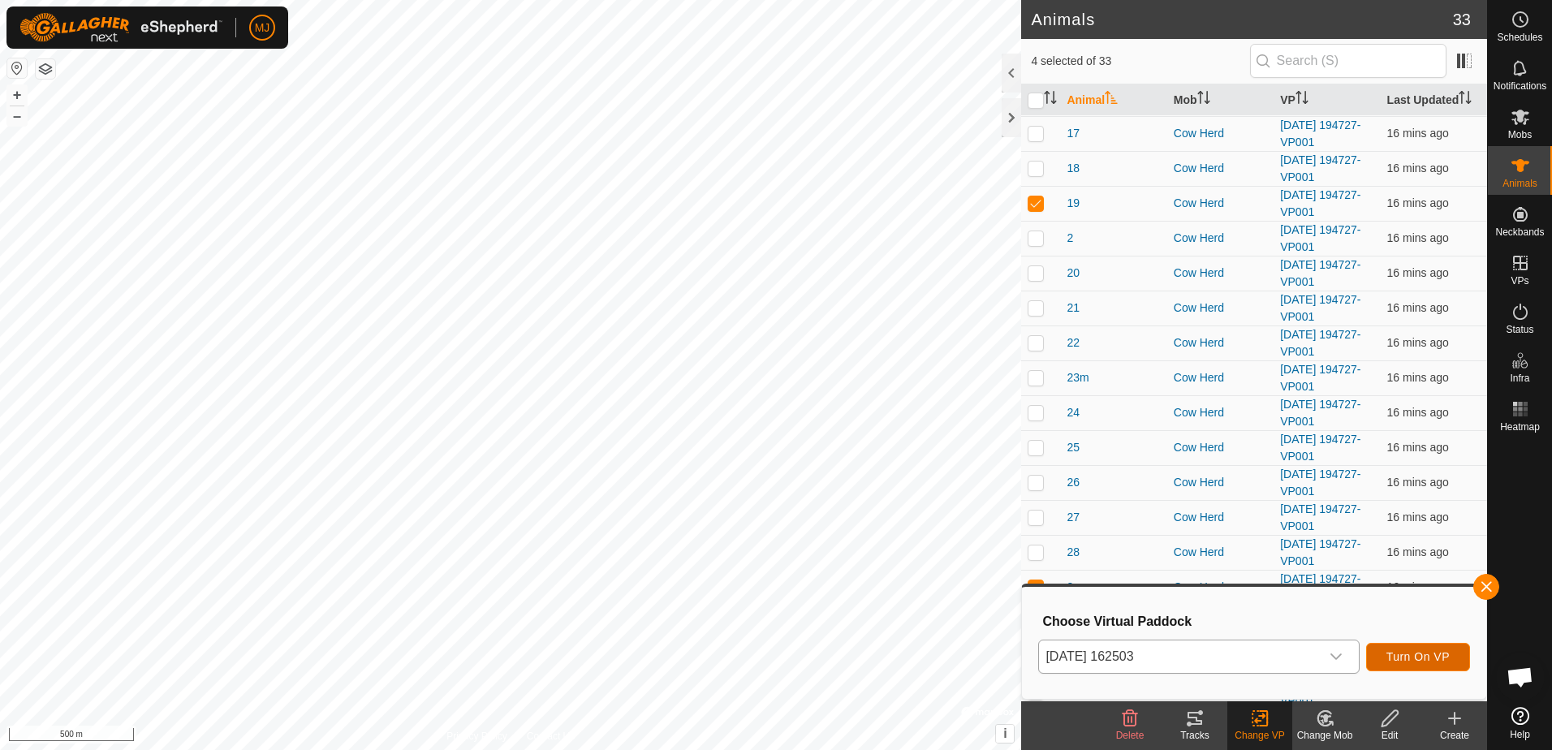
click at [1426, 656] on span "Turn On VP" at bounding box center [1418, 656] width 63 height 13
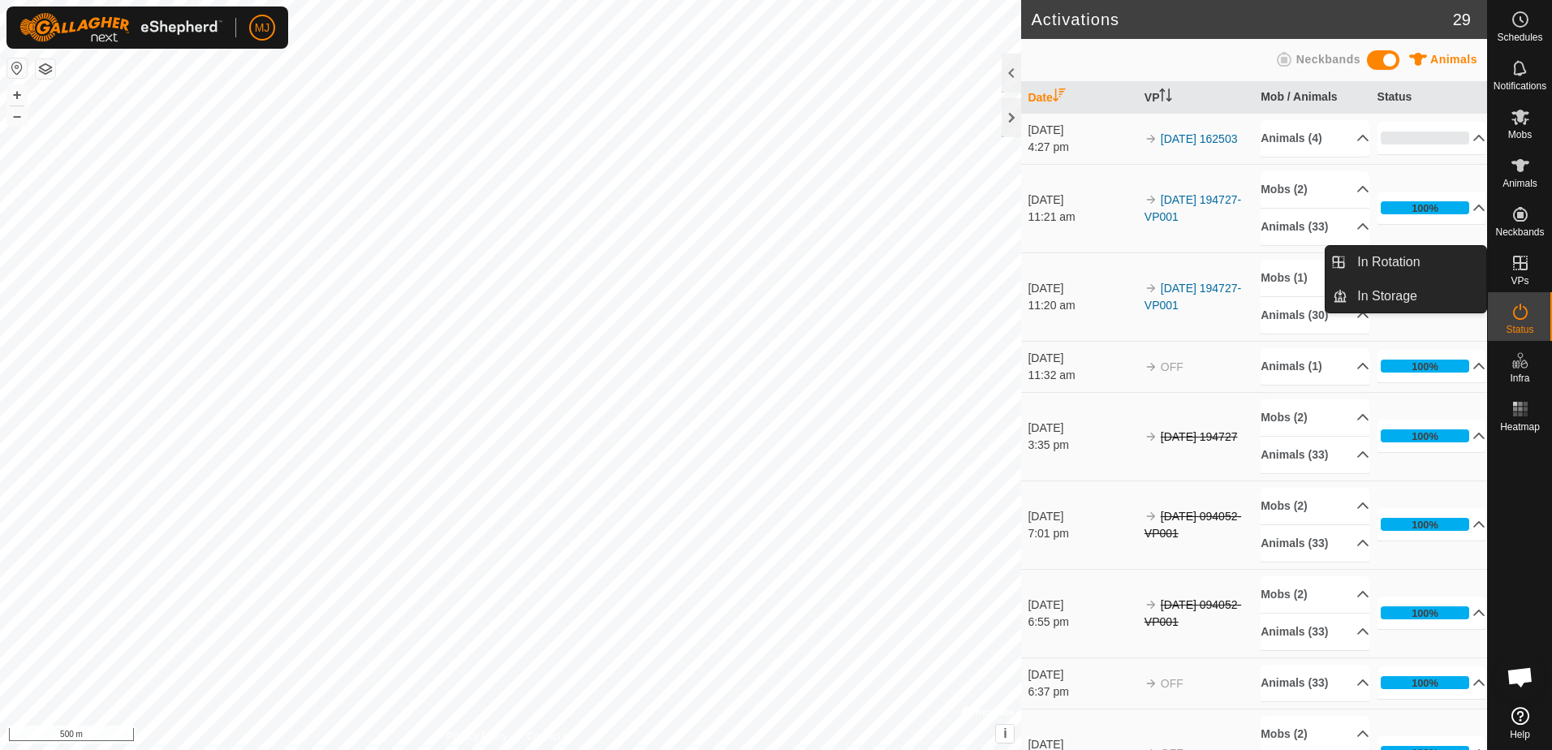
drag, startPoint x: 1517, startPoint y: 291, endPoint x: 1518, endPoint y: 271, distance: 20.3
click at [1518, 271] on icon at bounding box center [1520, 262] width 19 height 19
click at [1426, 261] on link "In Rotation" at bounding box center [1417, 262] width 139 height 32
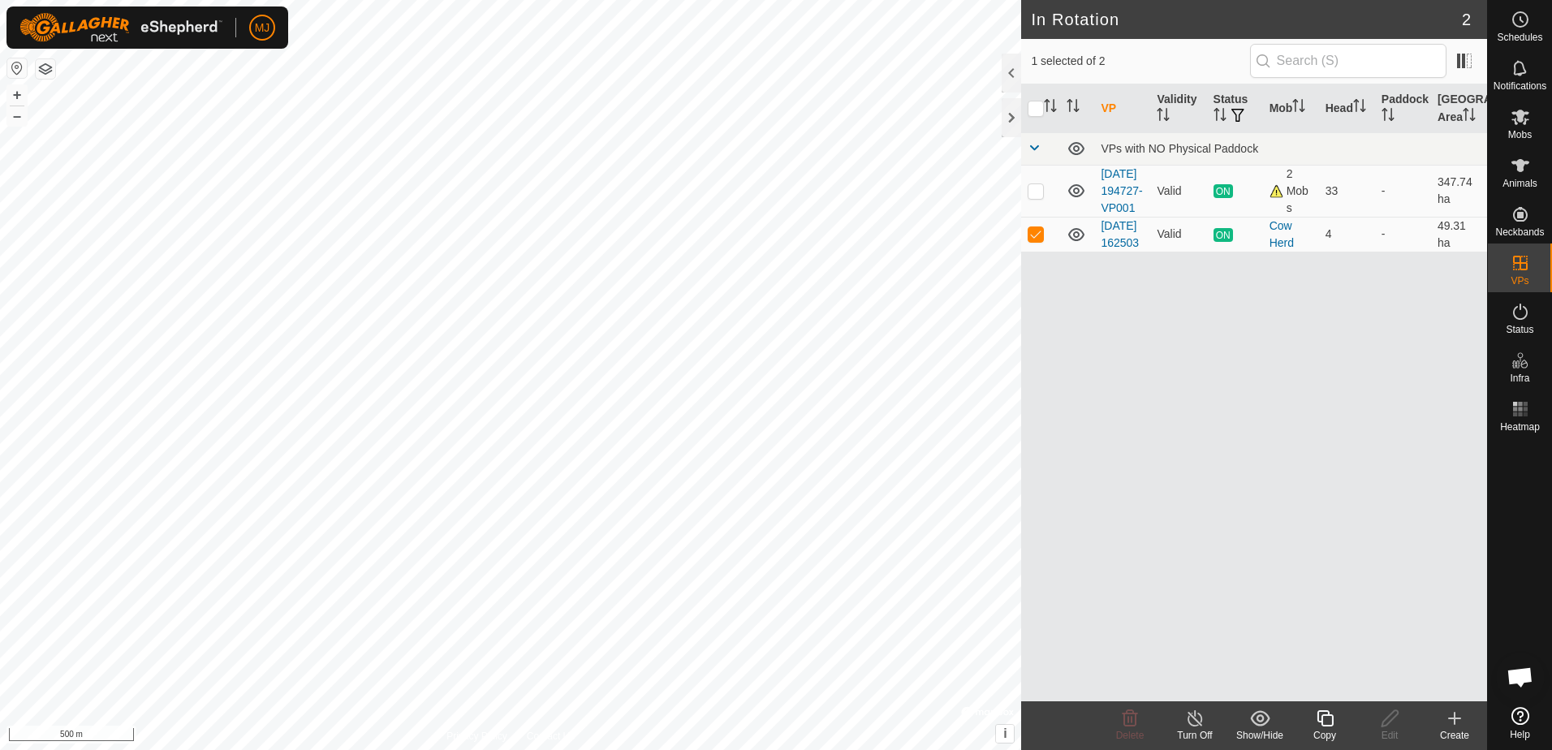
click at [1461, 724] on icon at bounding box center [1454, 718] width 19 height 19
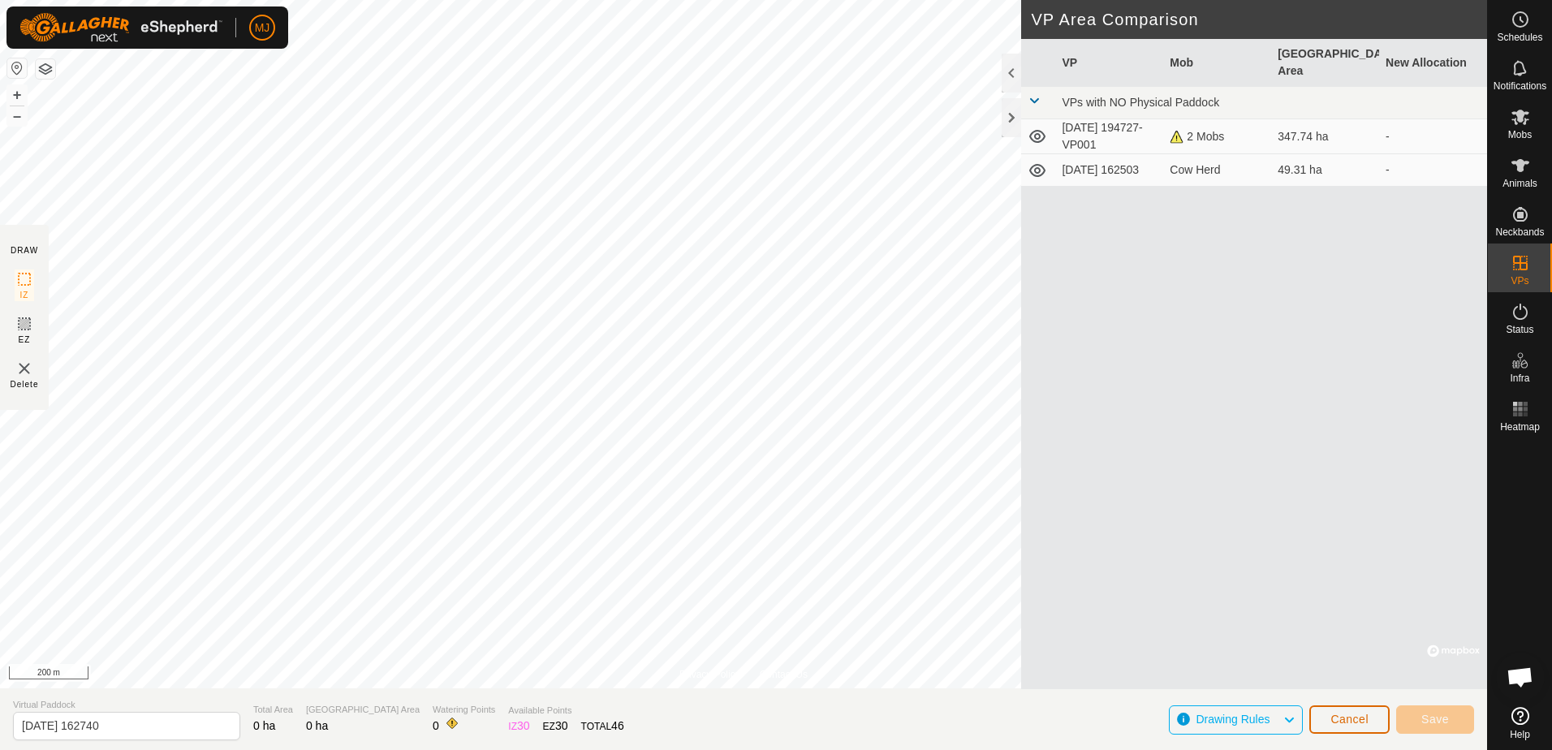
click at [1344, 717] on span "Cancel" at bounding box center [1350, 719] width 38 height 13
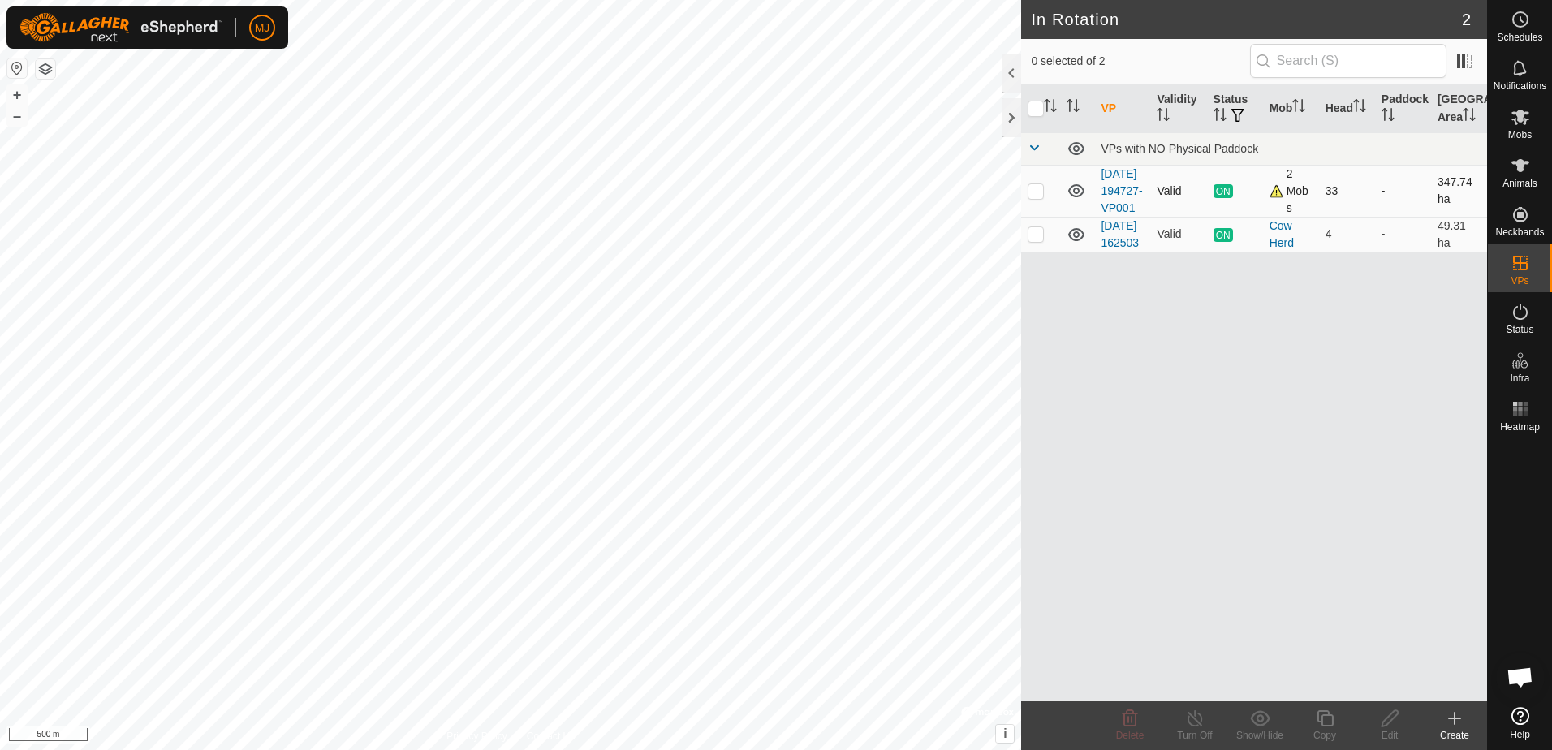
click at [1276, 200] on div "2 Mobs" at bounding box center [1291, 191] width 43 height 51
click at [1035, 196] on p-checkbox at bounding box center [1036, 190] width 16 height 13
click at [1036, 197] on p-checkbox at bounding box center [1036, 190] width 16 height 13
click at [1033, 197] on p-checkbox at bounding box center [1036, 190] width 16 height 13
click at [1037, 197] on p-checkbox at bounding box center [1036, 190] width 16 height 13
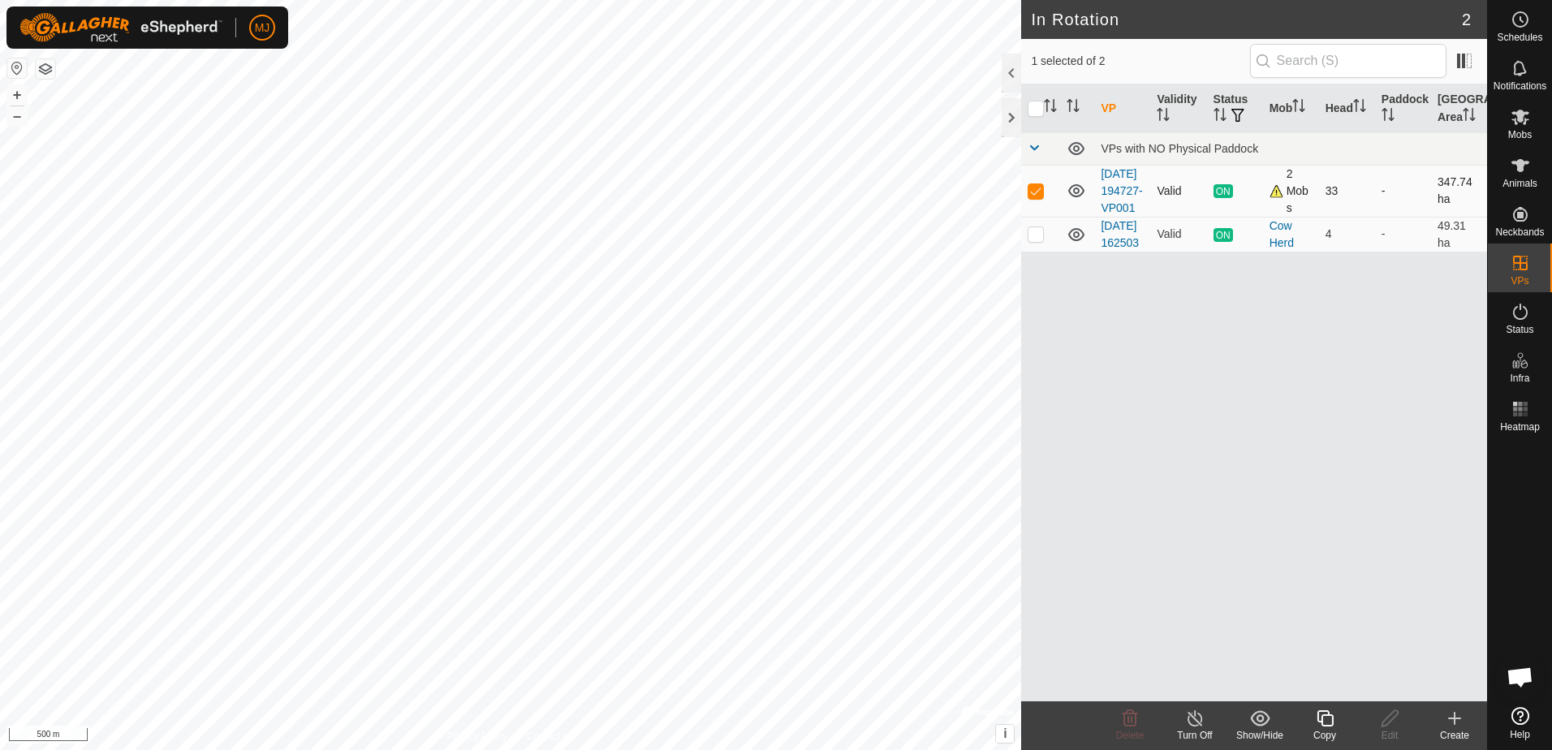
checkbox input "false"
click at [1521, 136] on span "Mobs" at bounding box center [1520, 135] width 24 height 10
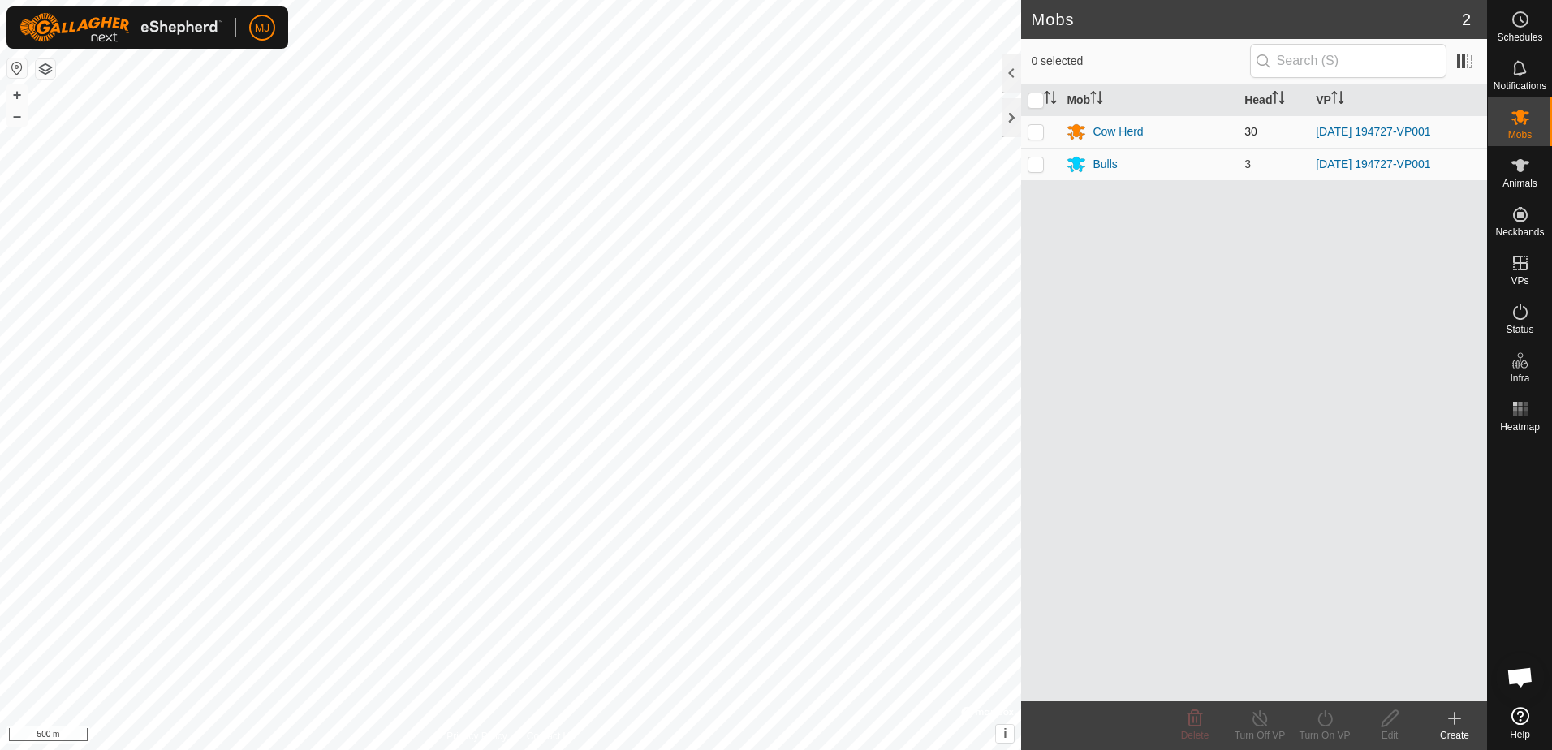
click at [1041, 131] on p-checkbox at bounding box center [1036, 131] width 16 height 13
click at [1037, 132] on p-checkbox at bounding box center [1036, 131] width 16 height 13
click at [1036, 135] on p-checkbox at bounding box center [1036, 131] width 16 height 13
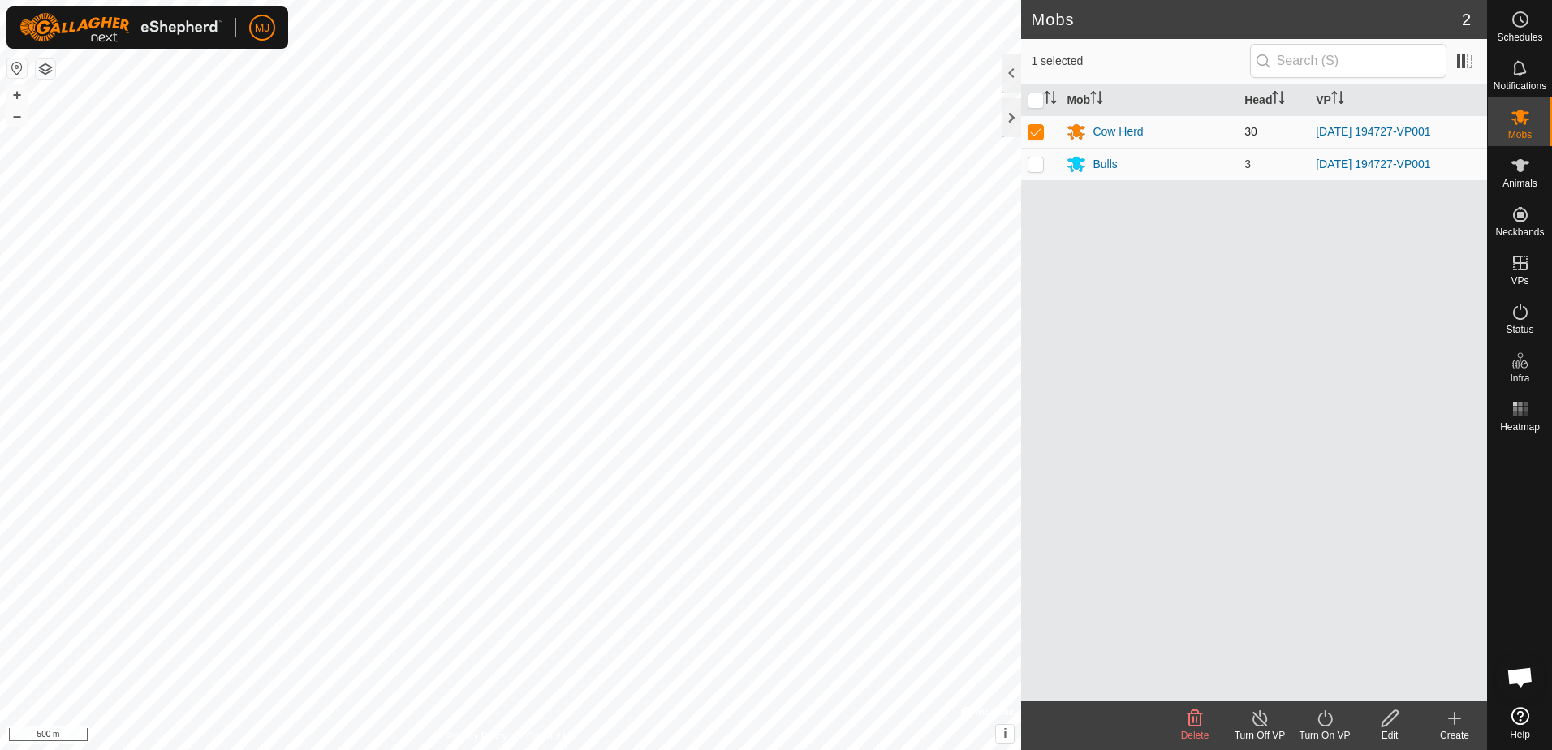
click at [1036, 135] on p-checkbox at bounding box center [1036, 131] width 16 height 13
click at [1043, 136] on p-checkbox at bounding box center [1036, 131] width 16 height 13
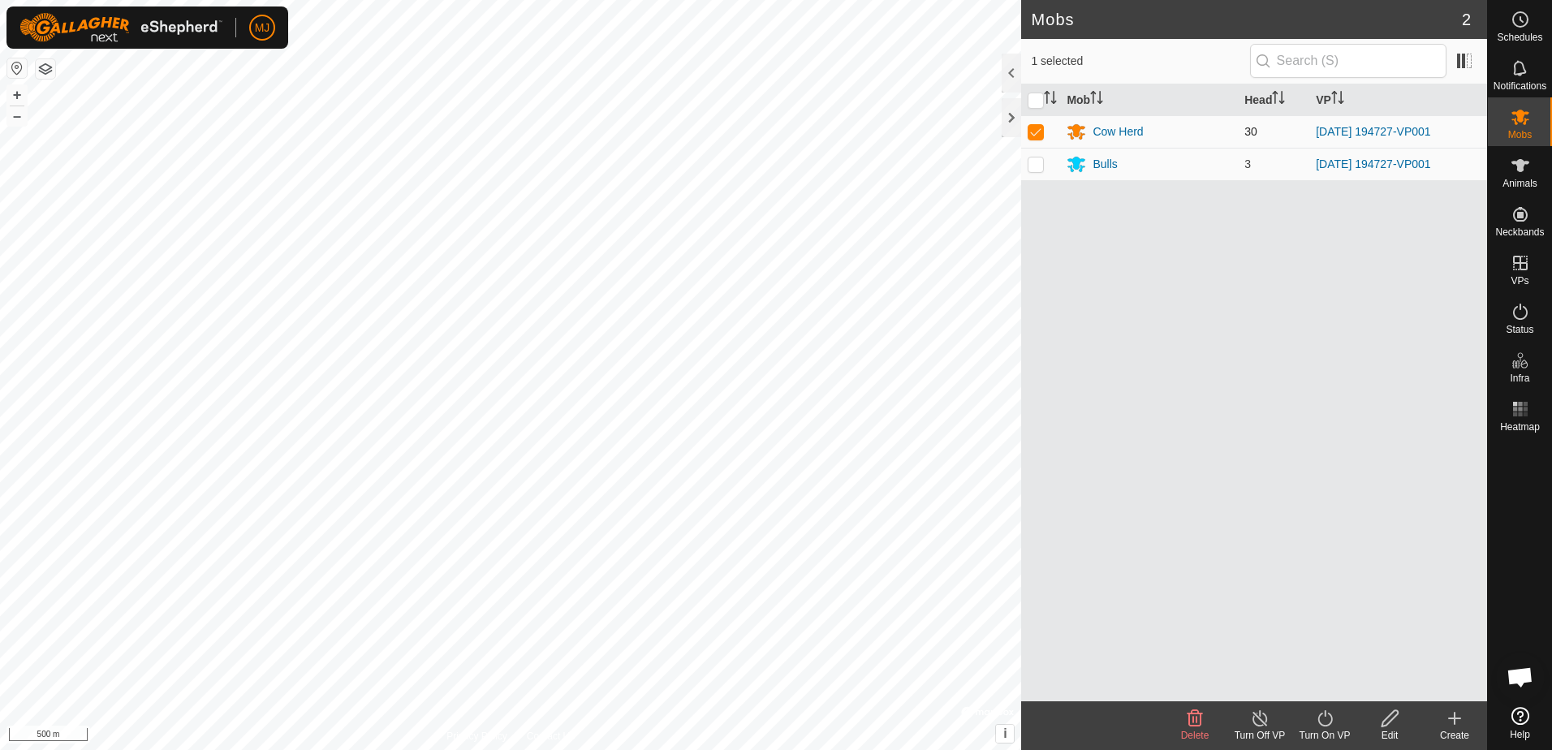
checkbox input "false"
click at [1519, 170] on icon at bounding box center [1521, 165] width 18 height 13
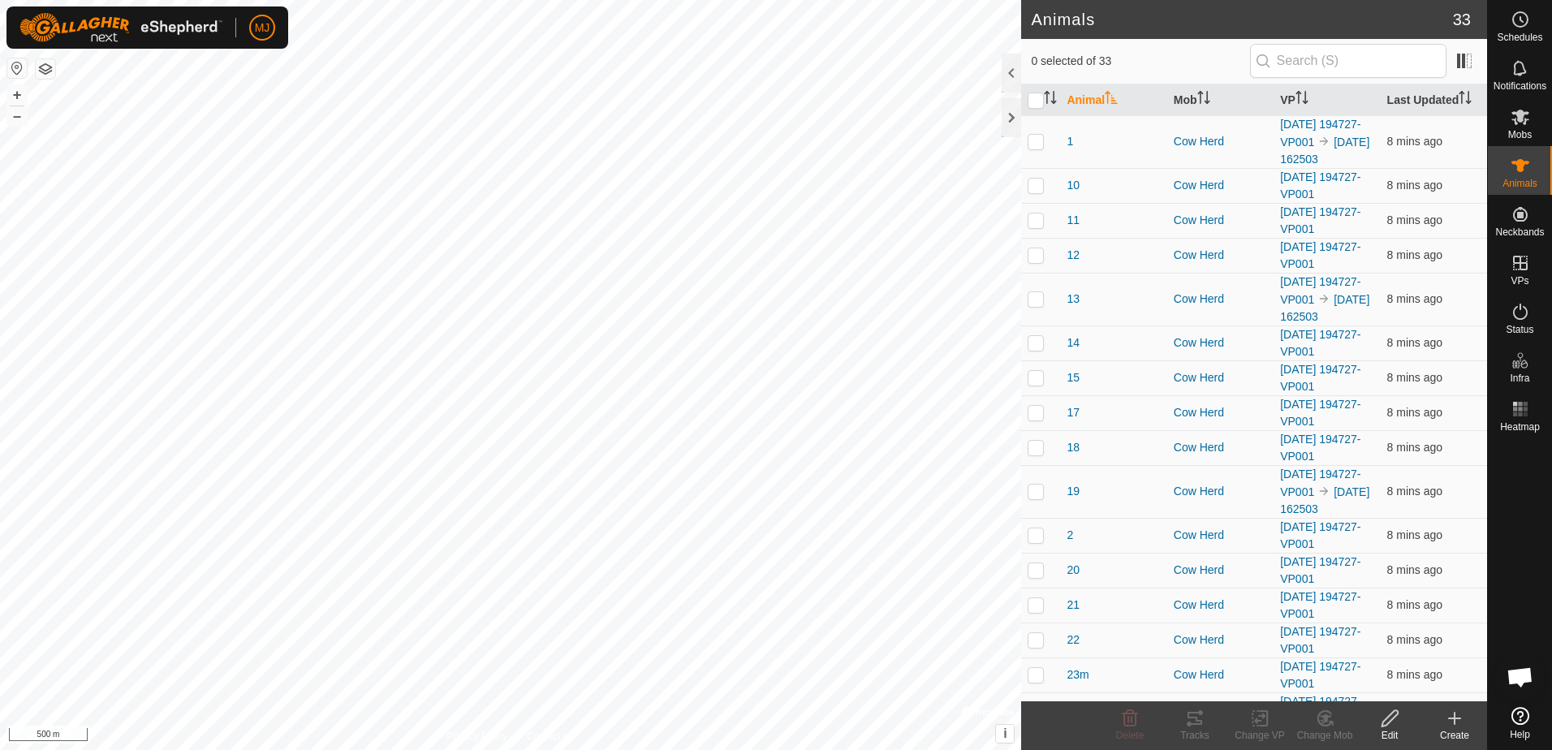
drag, startPoint x: 1102, startPoint y: 58, endPoint x: 1116, endPoint y: 60, distance: 13.9
click at [1116, 60] on span "0 selected of 33" at bounding box center [1140, 61] width 218 height 17
drag, startPoint x: 1116, startPoint y: 60, endPoint x: 1099, endPoint y: 45, distance: 22.4
click at [1099, 45] on div "0 selected of 33" at bounding box center [1254, 61] width 447 height 34
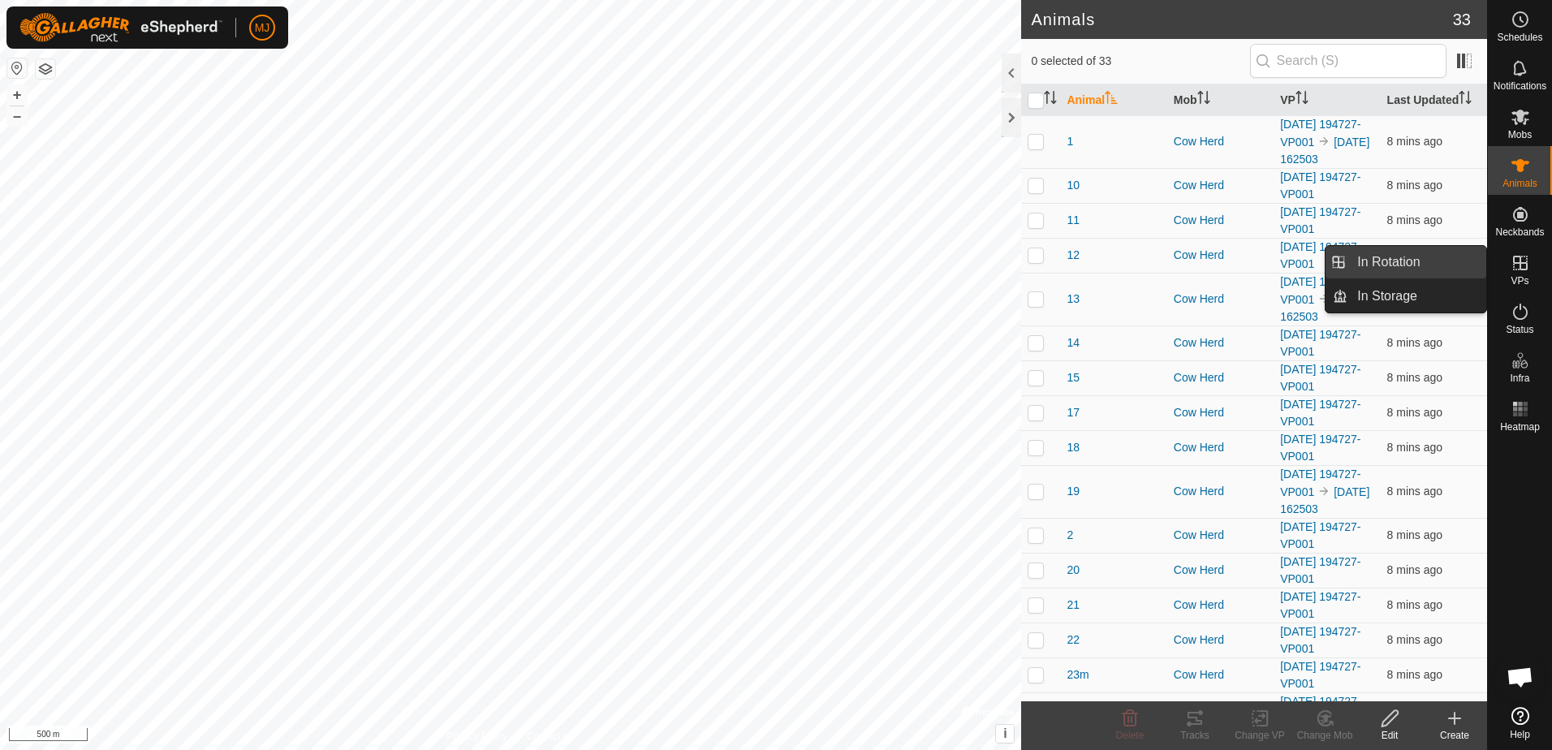
click at [1457, 266] on link "In Rotation" at bounding box center [1417, 262] width 139 height 32
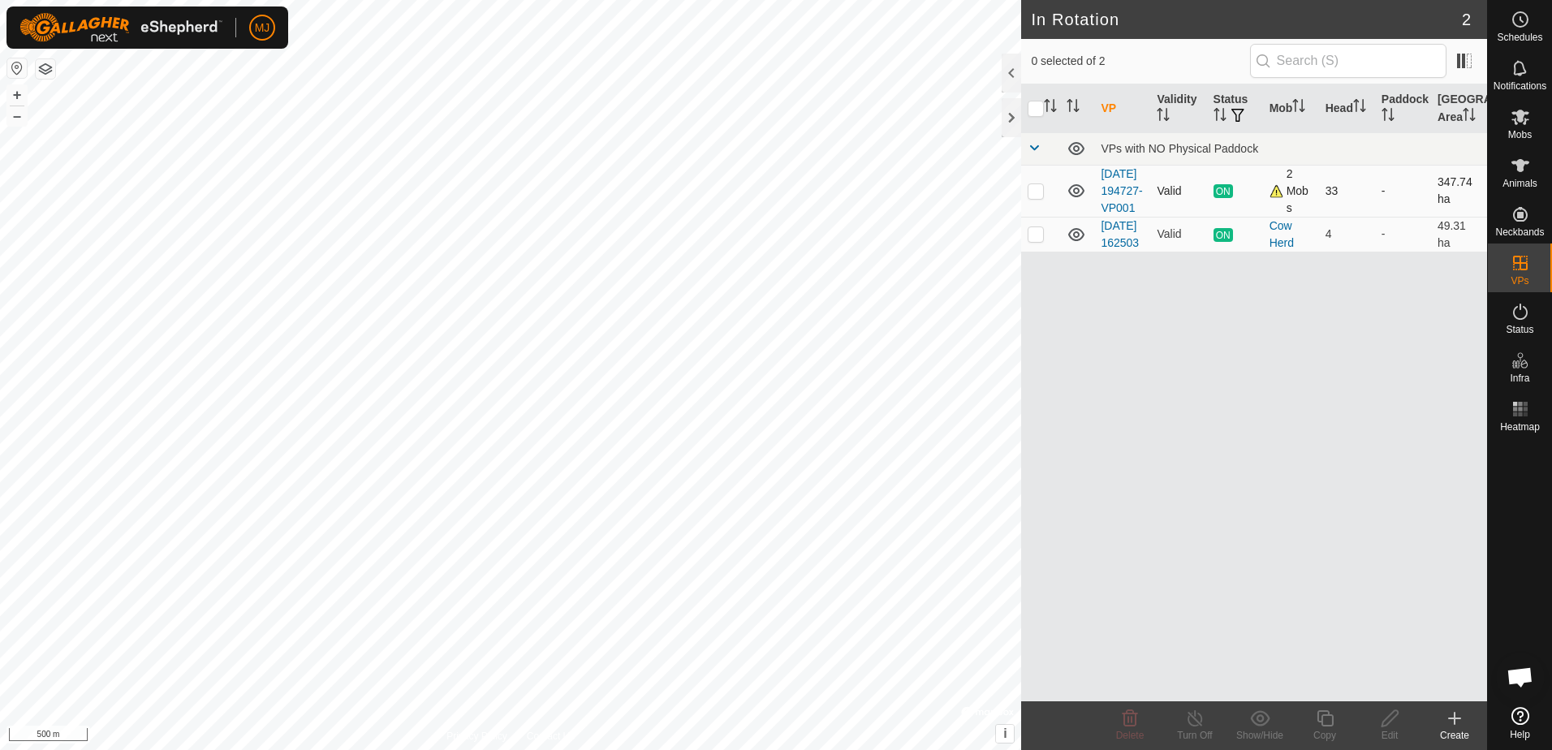
click at [1042, 197] on p-checkbox at bounding box center [1036, 190] width 16 height 13
checkbox input "false"
click at [1277, 201] on div "2 Mobs" at bounding box center [1291, 191] width 43 height 51
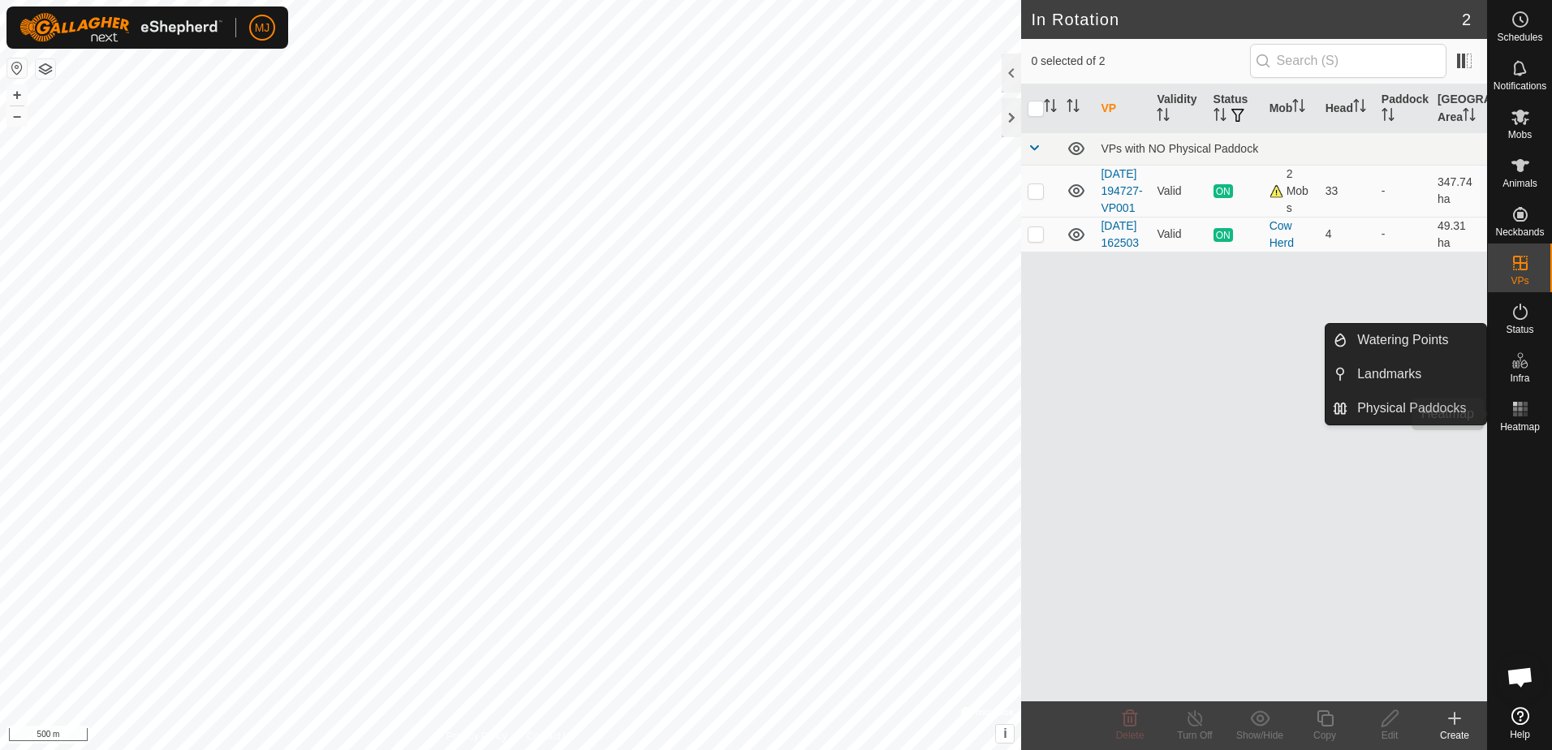
click at [1530, 406] on es-heatmap-svg-icon at bounding box center [1520, 409] width 29 height 26
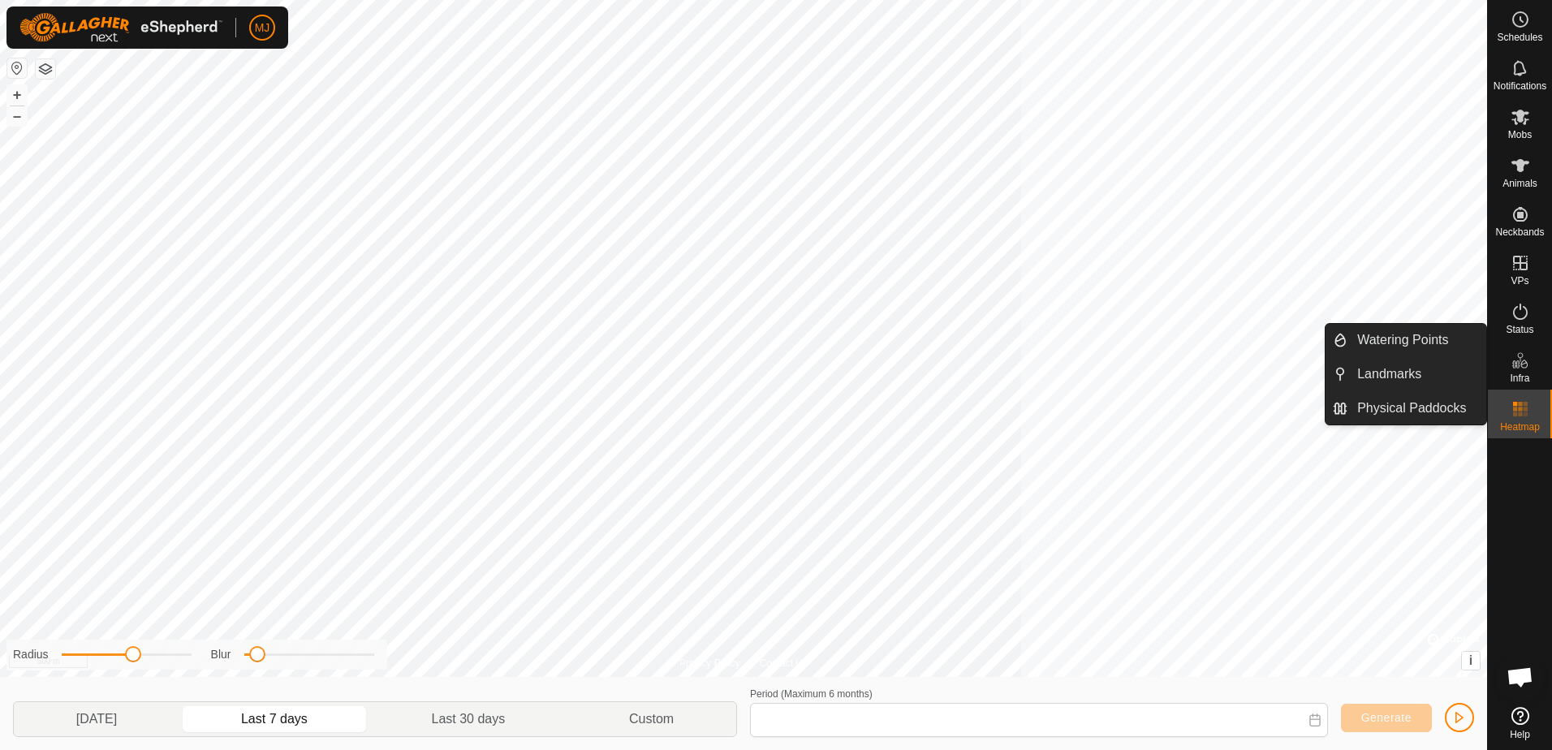
type input "29 Sep, 2025 - 05 Oct, 2025"
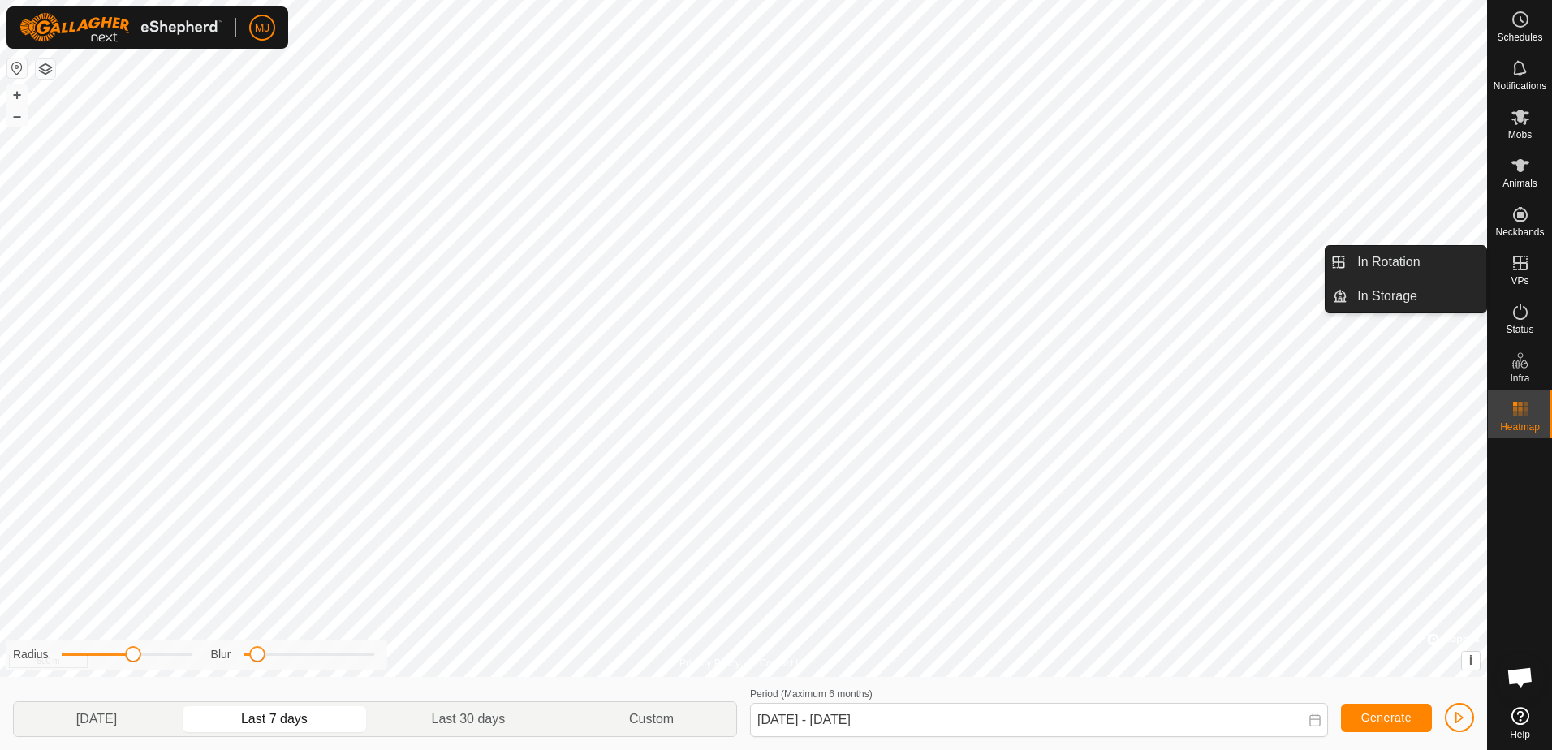
click at [1528, 251] on es-virtualpaddocks-svg-icon at bounding box center [1520, 263] width 29 height 26
click at [1527, 266] on icon at bounding box center [1520, 263] width 15 height 15
click at [1439, 268] on link "In Rotation" at bounding box center [1417, 262] width 139 height 32
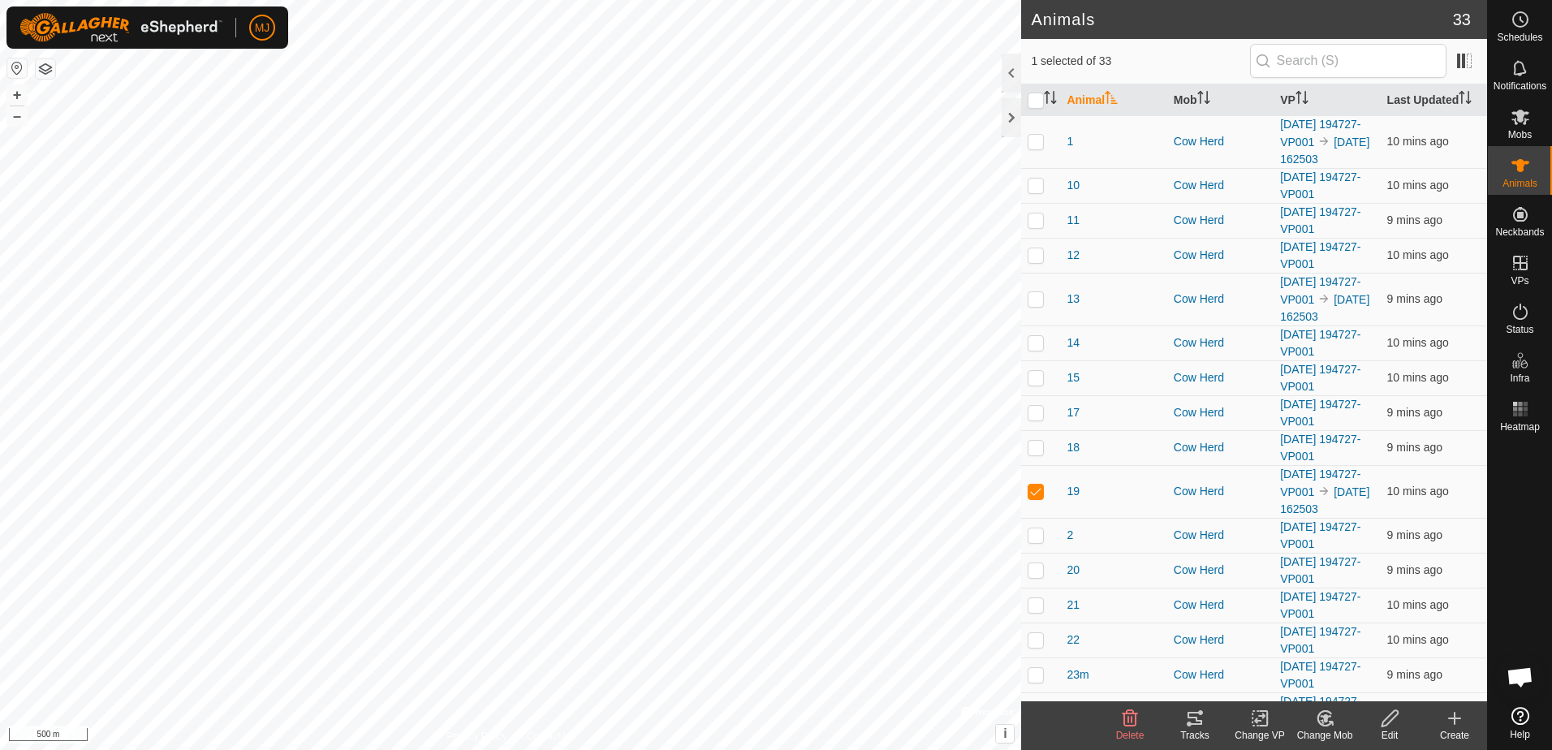
click at [1262, 723] on icon at bounding box center [1260, 718] width 20 height 19
click at [1295, 684] on link "Turn Off VP" at bounding box center [1308, 683] width 161 height 32
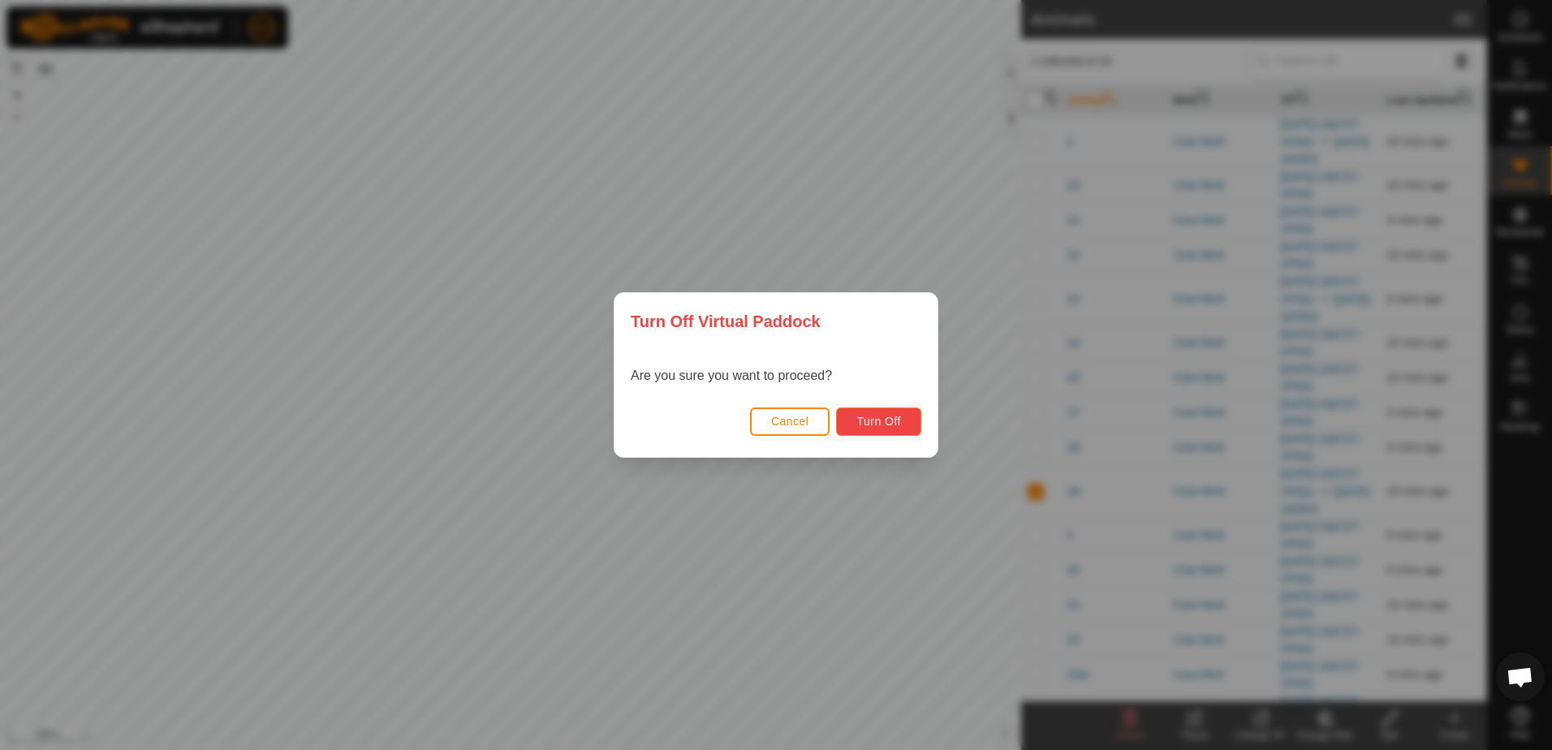
click at [874, 419] on span "Turn Off" at bounding box center [879, 421] width 45 height 13
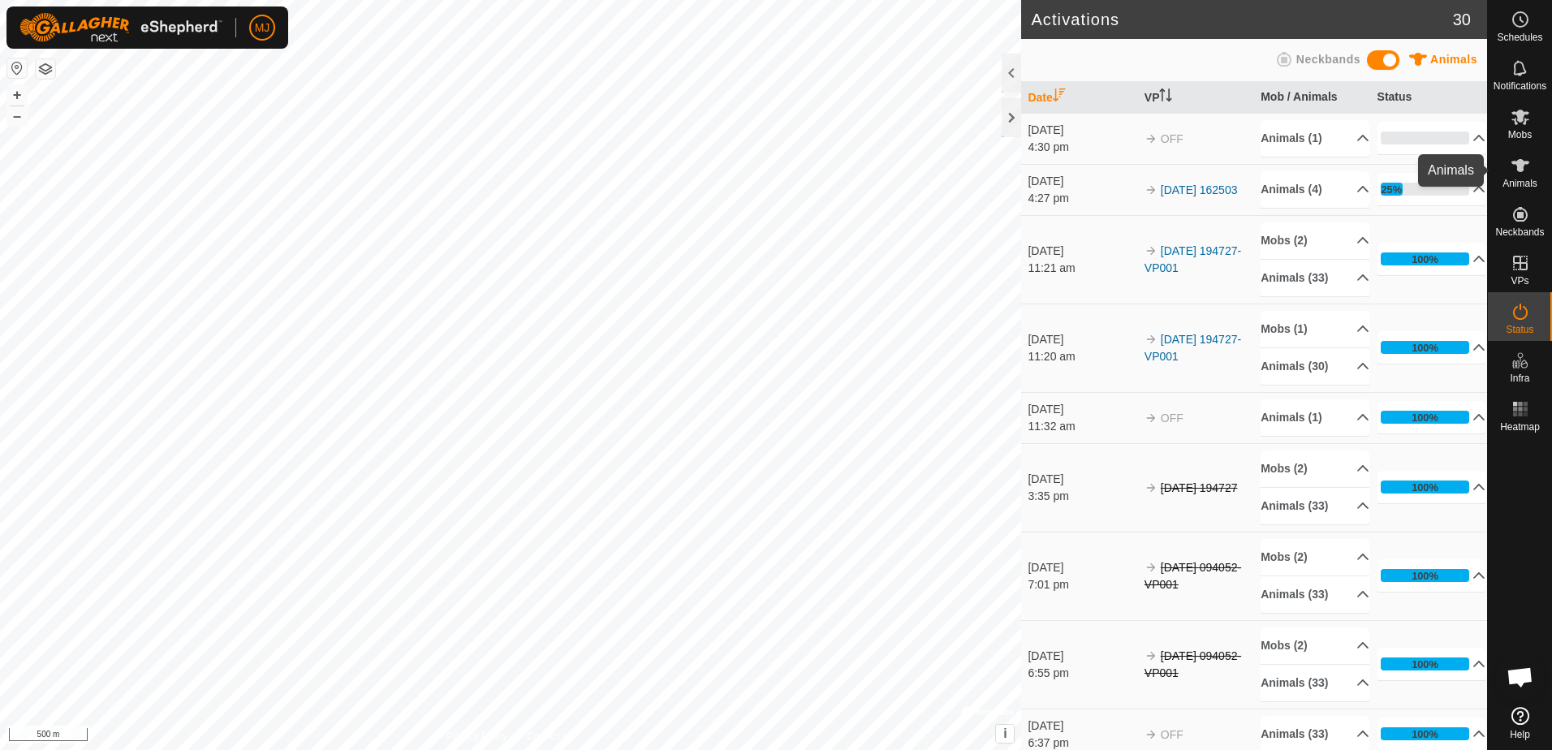
click at [1518, 174] on icon at bounding box center [1520, 165] width 19 height 19
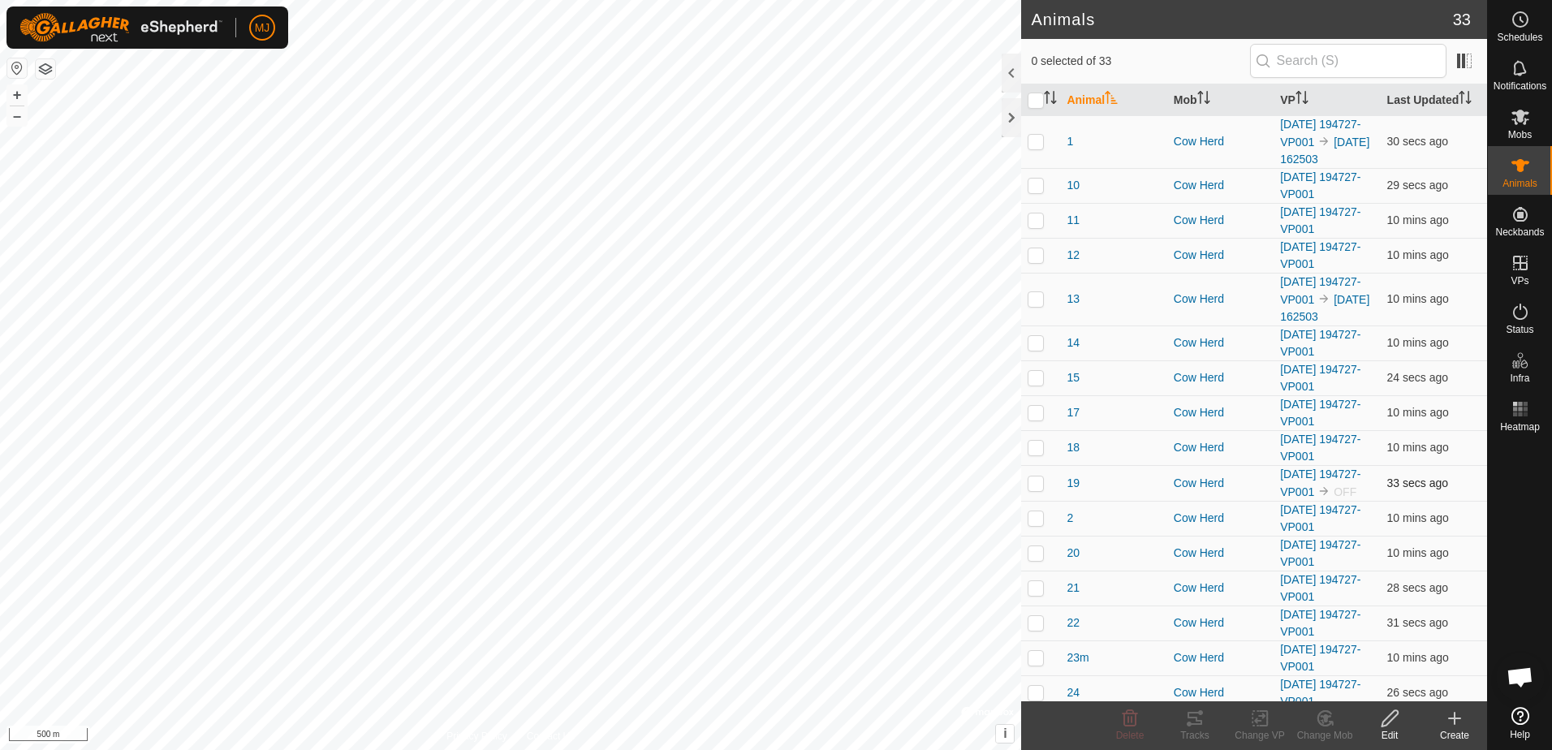
click at [1034, 490] on p-checkbox at bounding box center [1036, 483] width 16 height 13
checkbox input "true"
click at [1258, 722] on icon at bounding box center [1260, 718] width 20 height 19
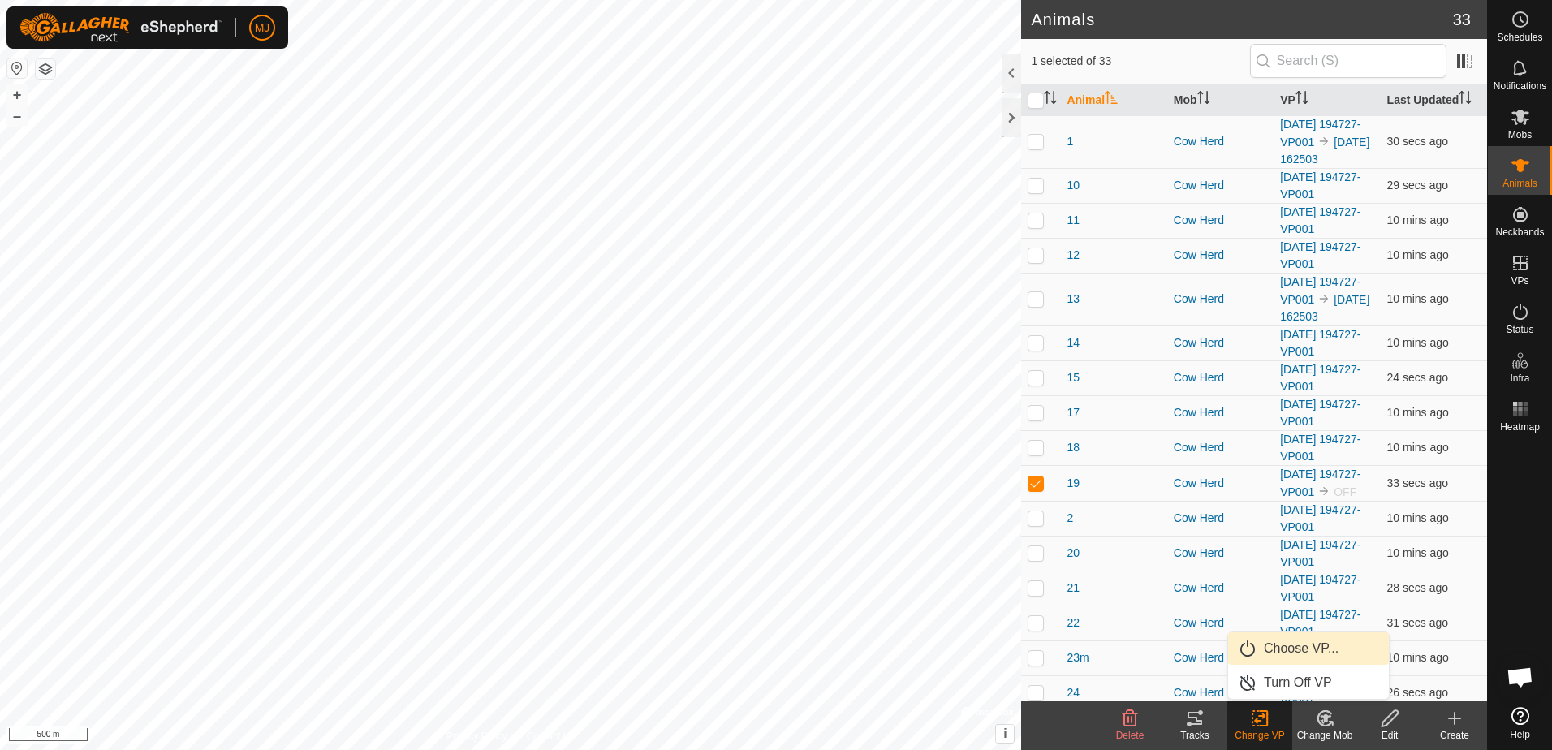
click at [1330, 653] on link "Choose VP..." at bounding box center [1308, 648] width 161 height 32
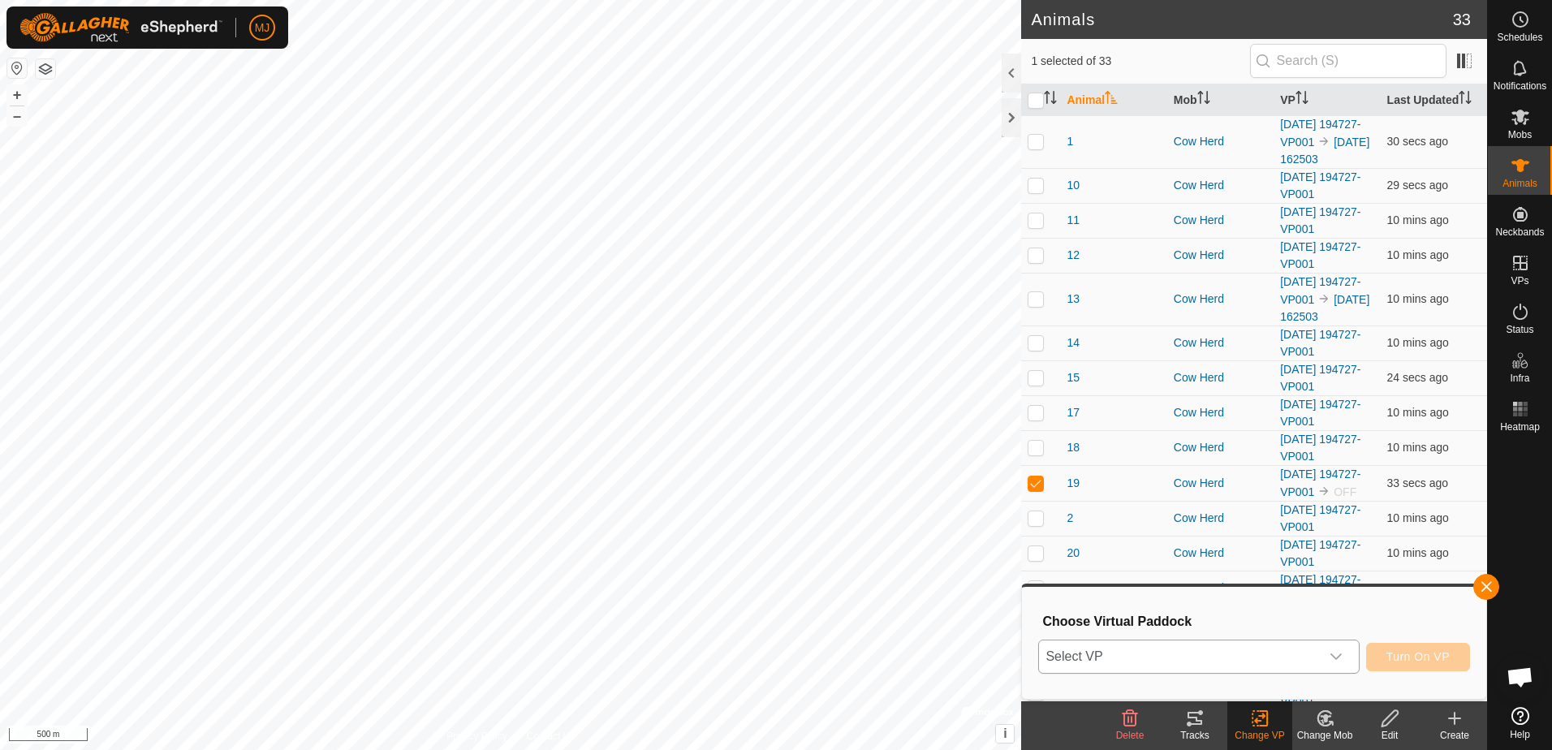
click at [1185, 660] on span "Select VP" at bounding box center [1179, 657] width 280 height 32
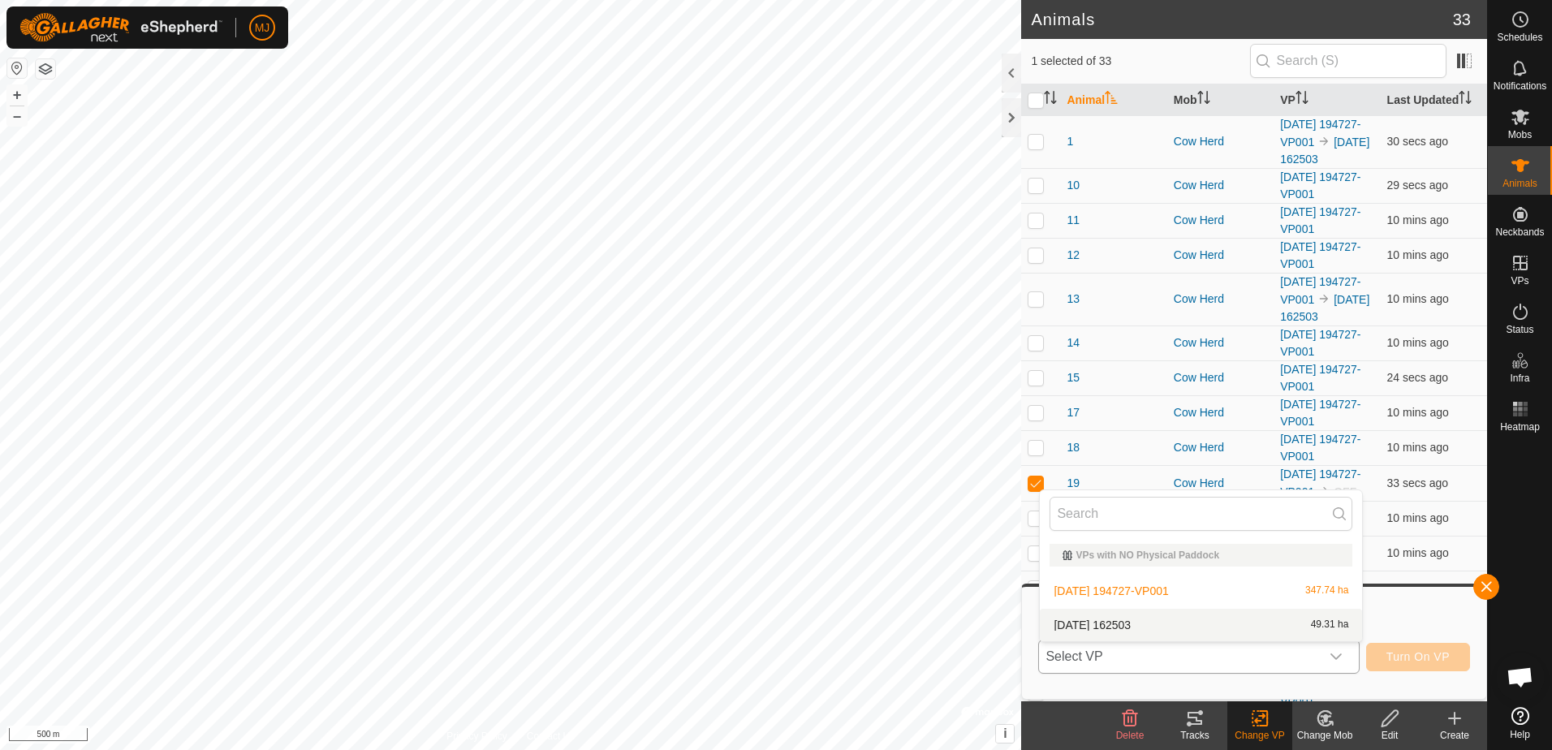
click at [1174, 622] on li "2025-10-06 162503 49.31 ha" at bounding box center [1201, 625] width 322 height 32
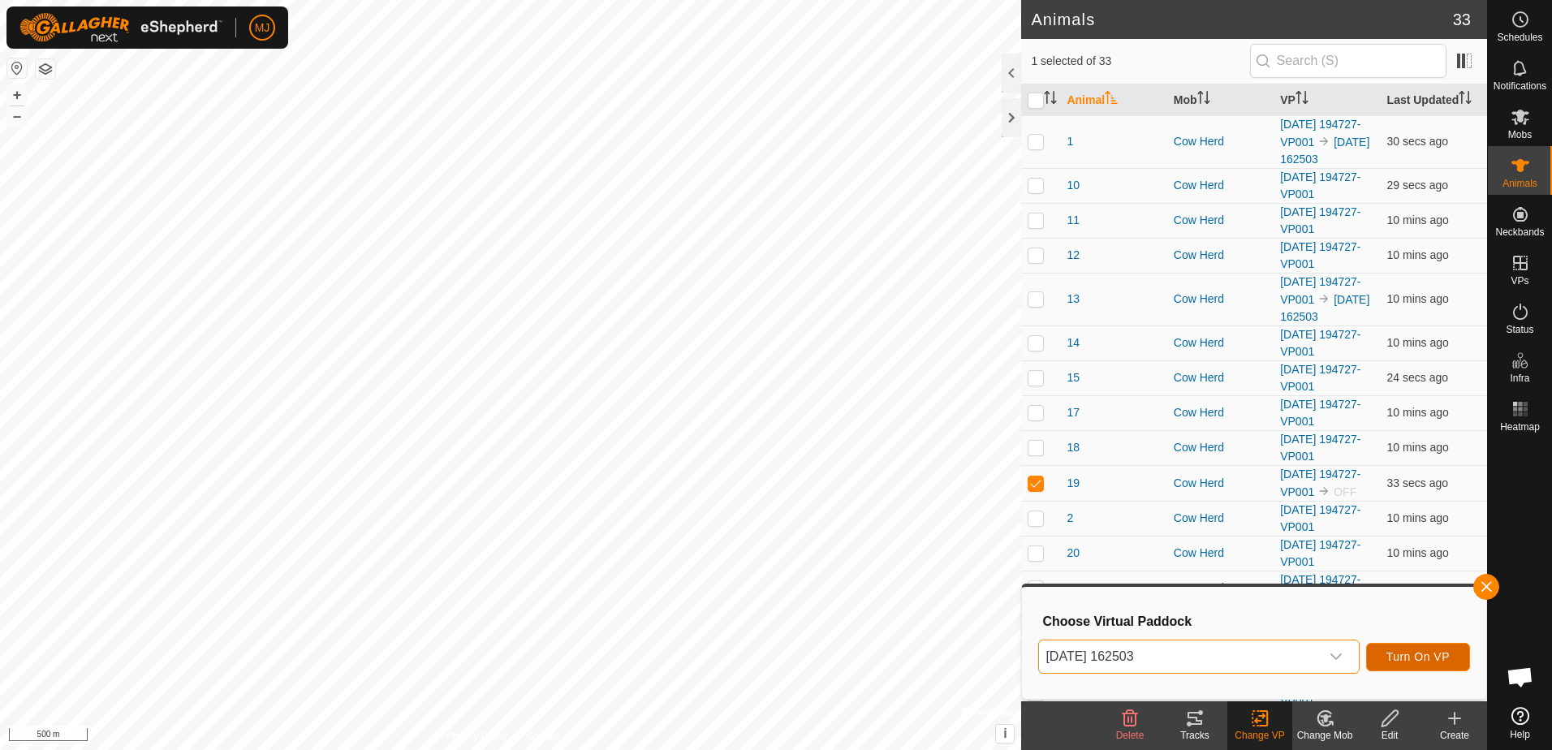
click at [1392, 656] on span "Turn On VP" at bounding box center [1418, 656] width 63 height 13
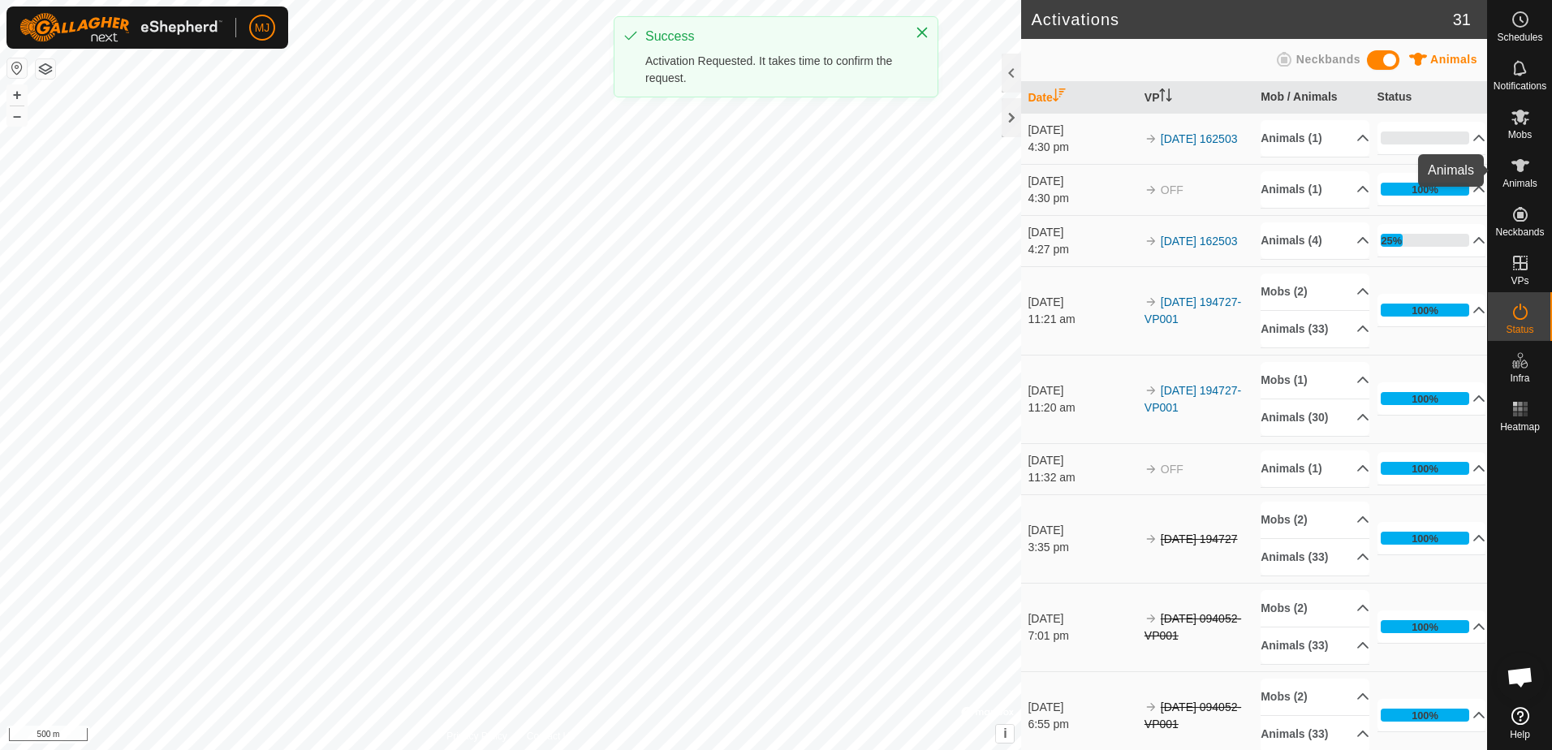
click at [1530, 166] on icon at bounding box center [1520, 165] width 19 height 19
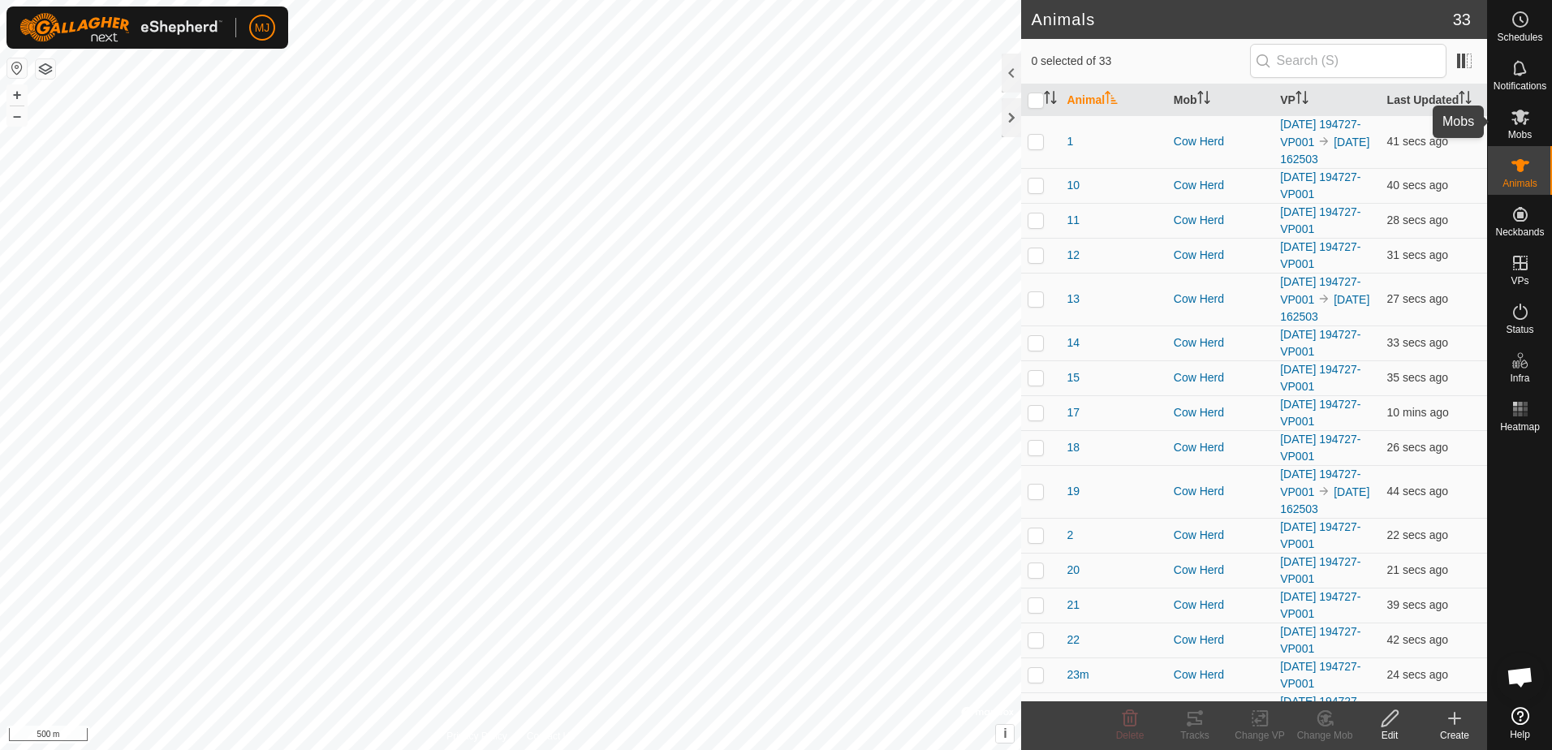
click at [1512, 133] on span "Mobs" at bounding box center [1520, 135] width 24 height 10
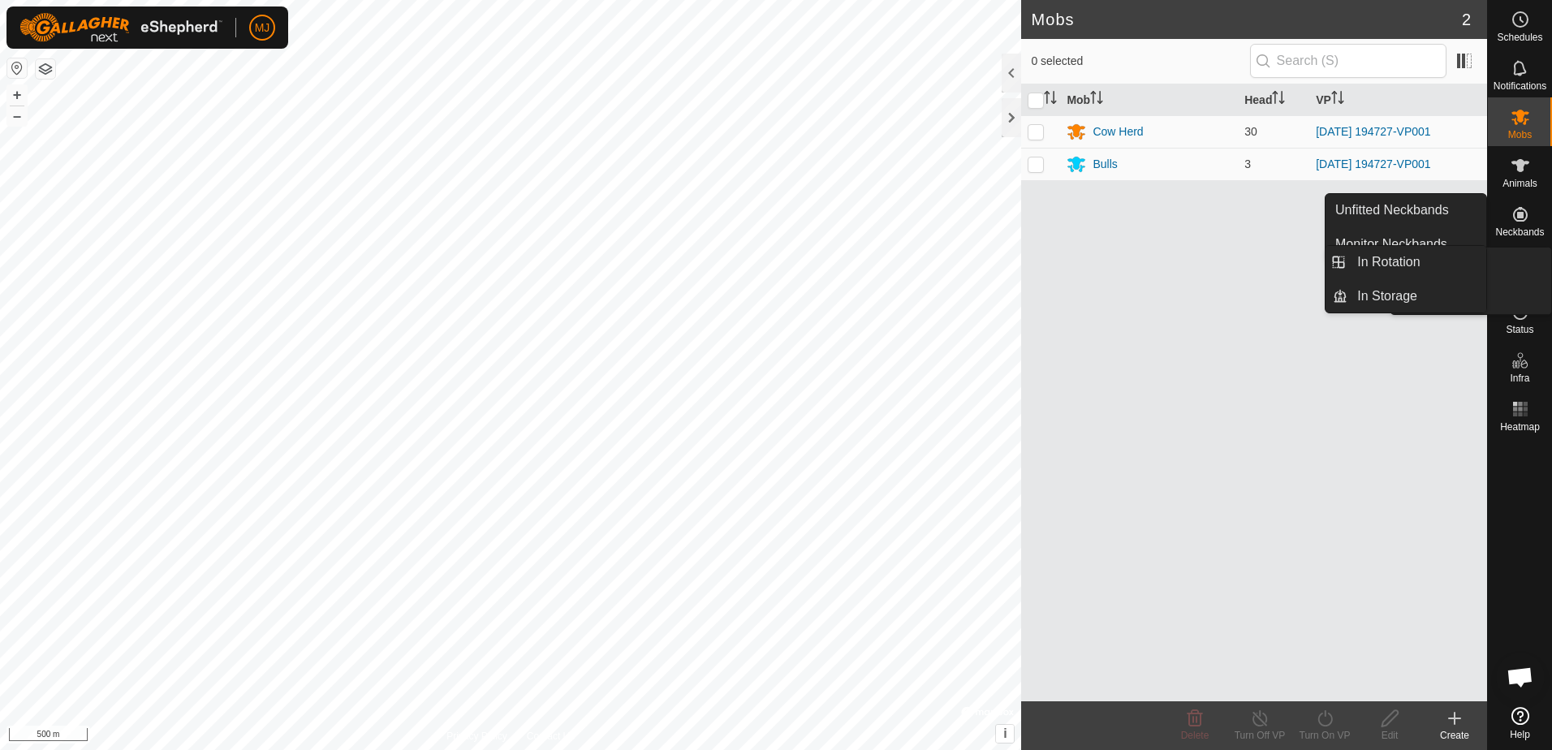
click at [1526, 271] on icon at bounding box center [1520, 262] width 19 height 19
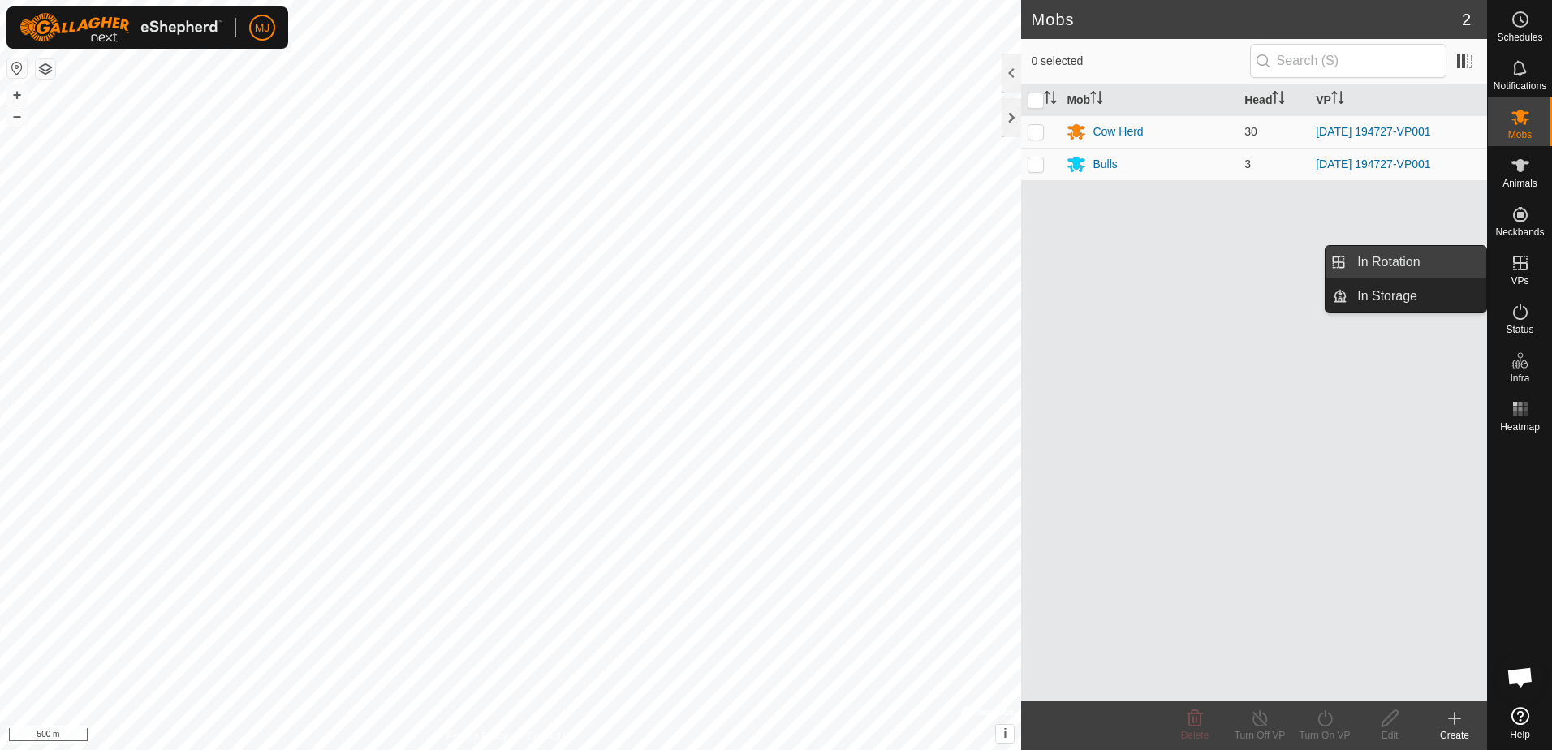
click at [1428, 269] on link "In Rotation" at bounding box center [1417, 262] width 139 height 32
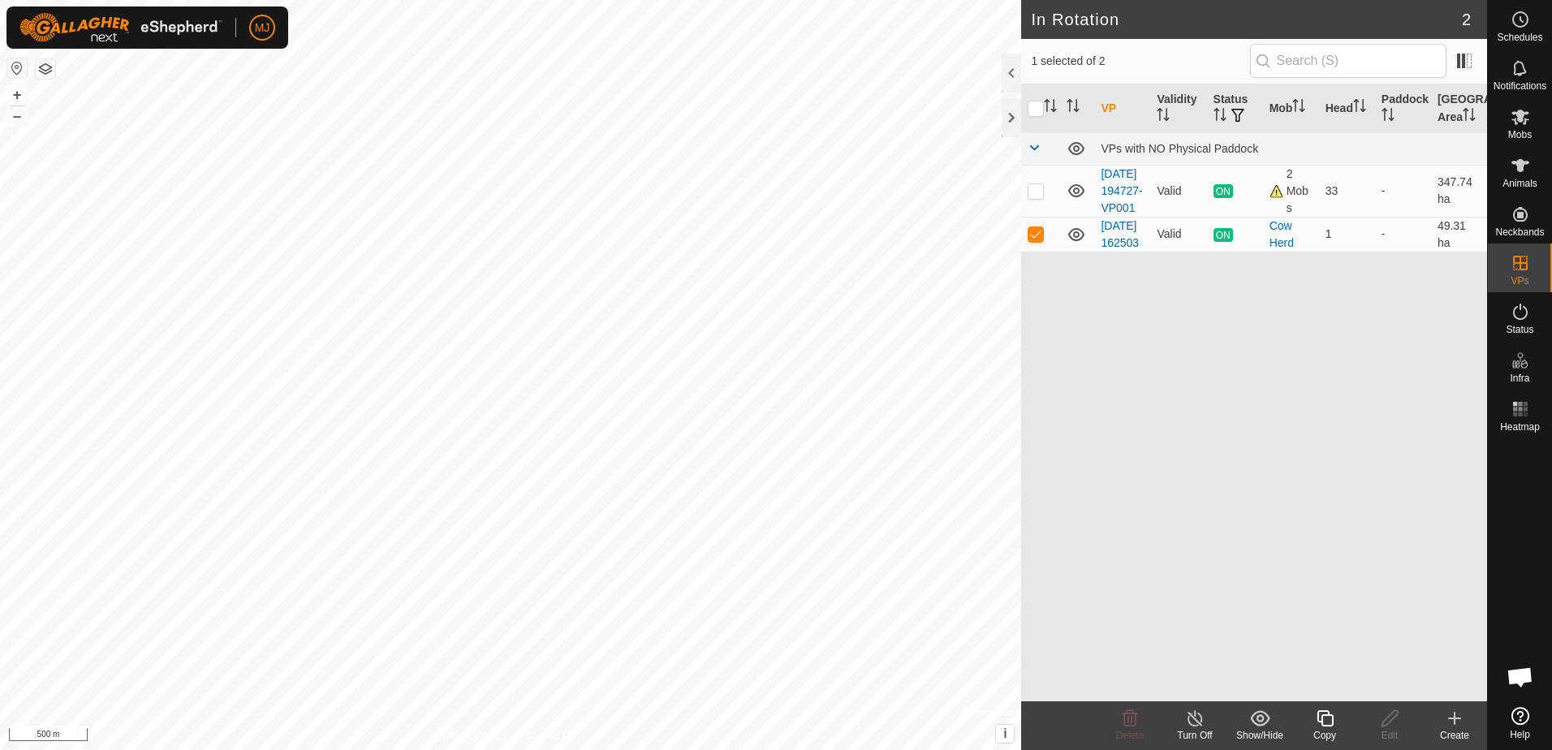
click at [1408, 371] on div "VP Validity Status Mob Head Paddock Grazing Area VPs with NO Physical Paddock 2…" at bounding box center [1254, 392] width 466 height 617
click at [1034, 240] on p-checkbox at bounding box center [1036, 233] width 16 height 13
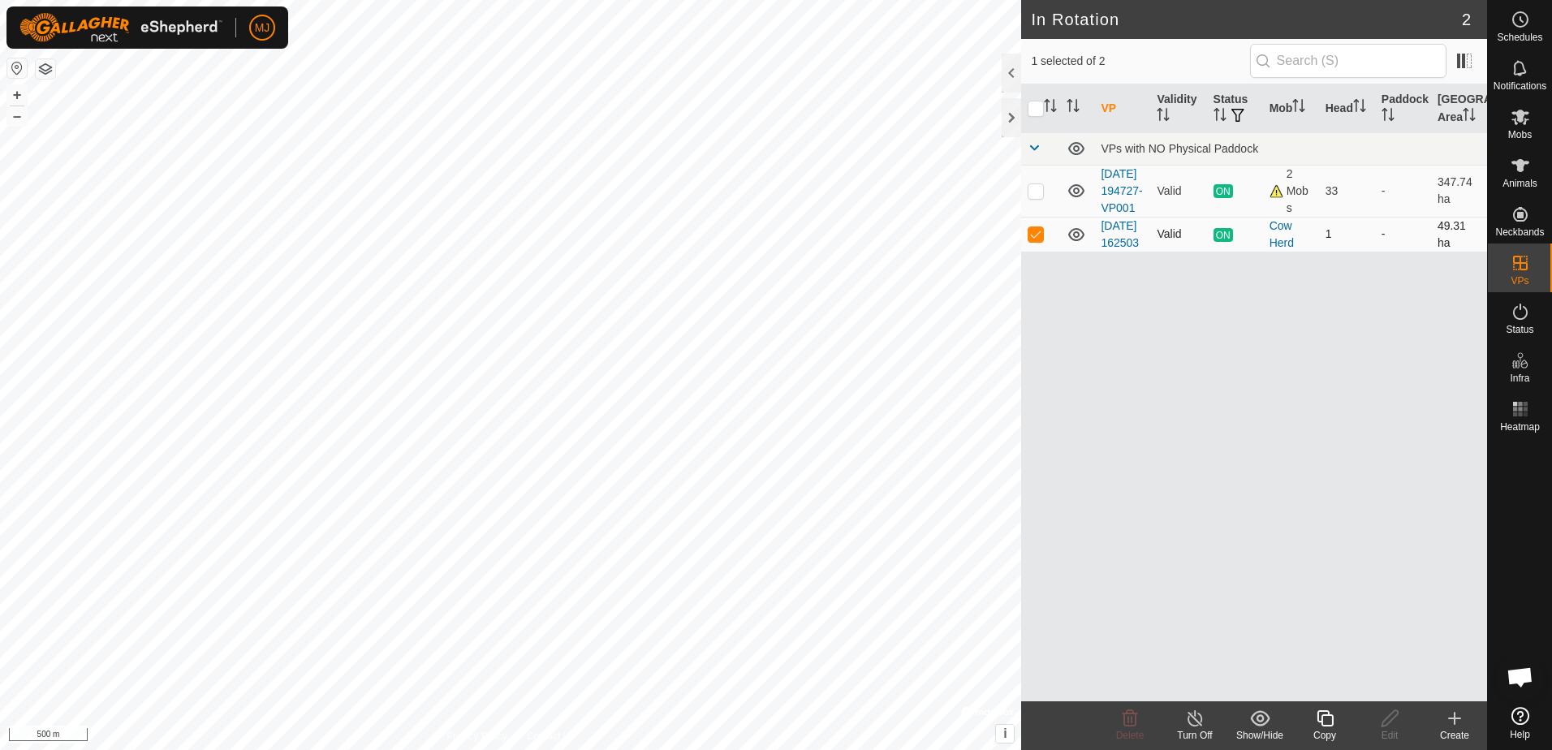
click at [1034, 240] on p-checkbox at bounding box center [1036, 233] width 16 height 13
checkbox input "false"
click at [1519, 122] on icon at bounding box center [1521, 117] width 18 height 15
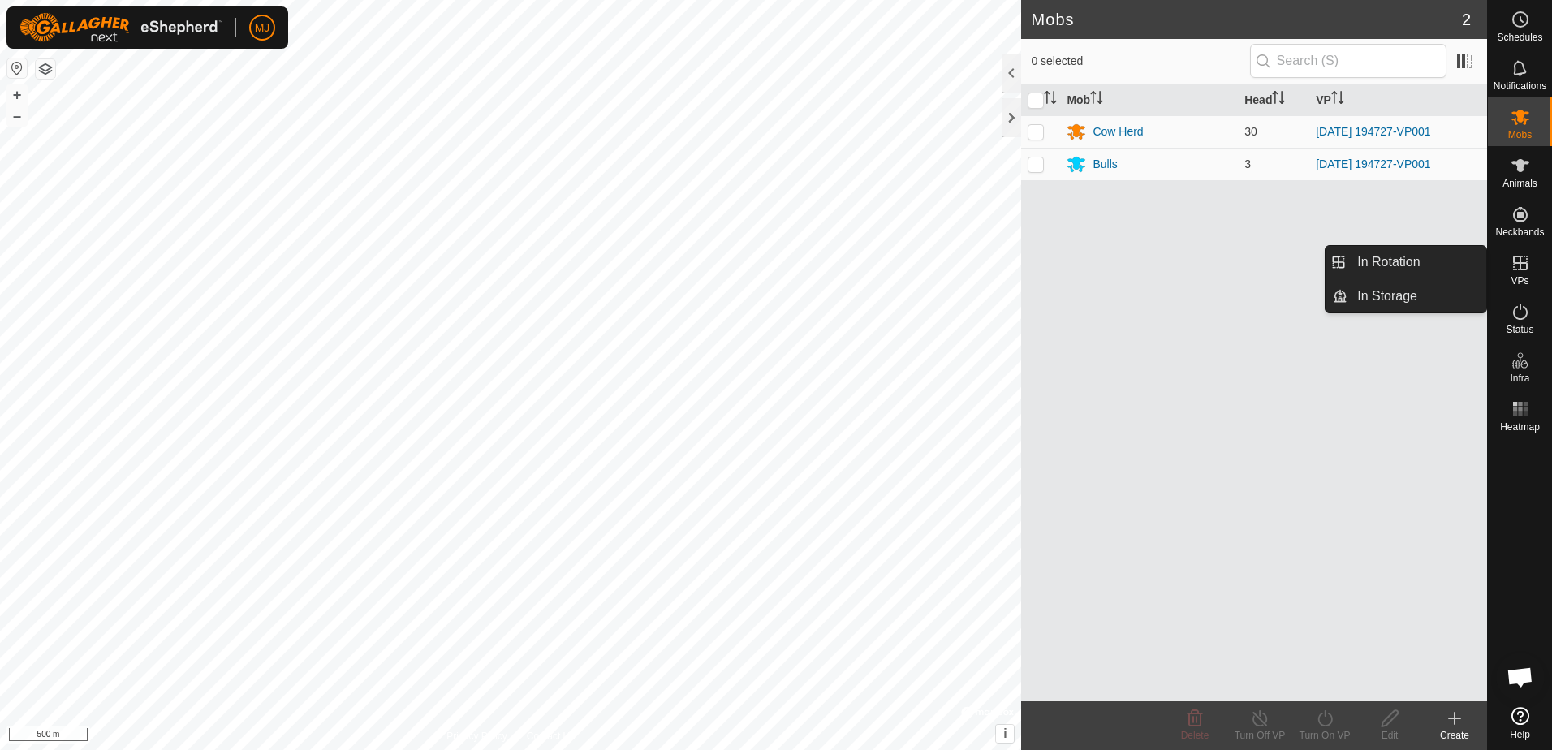
click at [1519, 274] on es-virtualpaddocks-svg-icon at bounding box center [1520, 263] width 29 height 26
click at [1514, 262] on icon at bounding box center [1520, 263] width 15 height 15
click at [1523, 259] on icon at bounding box center [1520, 262] width 19 height 19
click at [1517, 258] on icon at bounding box center [1520, 262] width 19 height 19
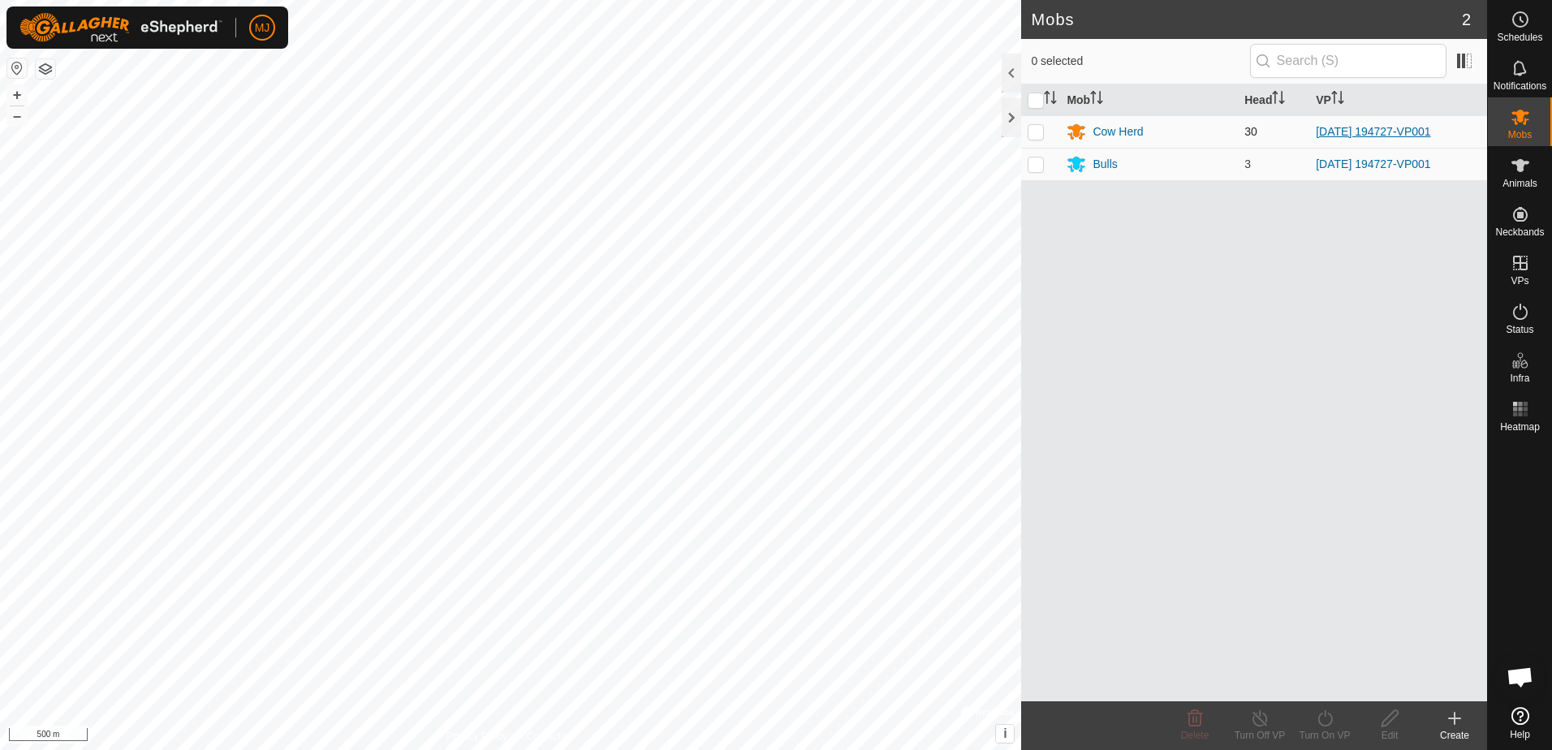
click at [1357, 131] on link "[DATE] 194727-VP001" at bounding box center [1373, 131] width 114 height 13
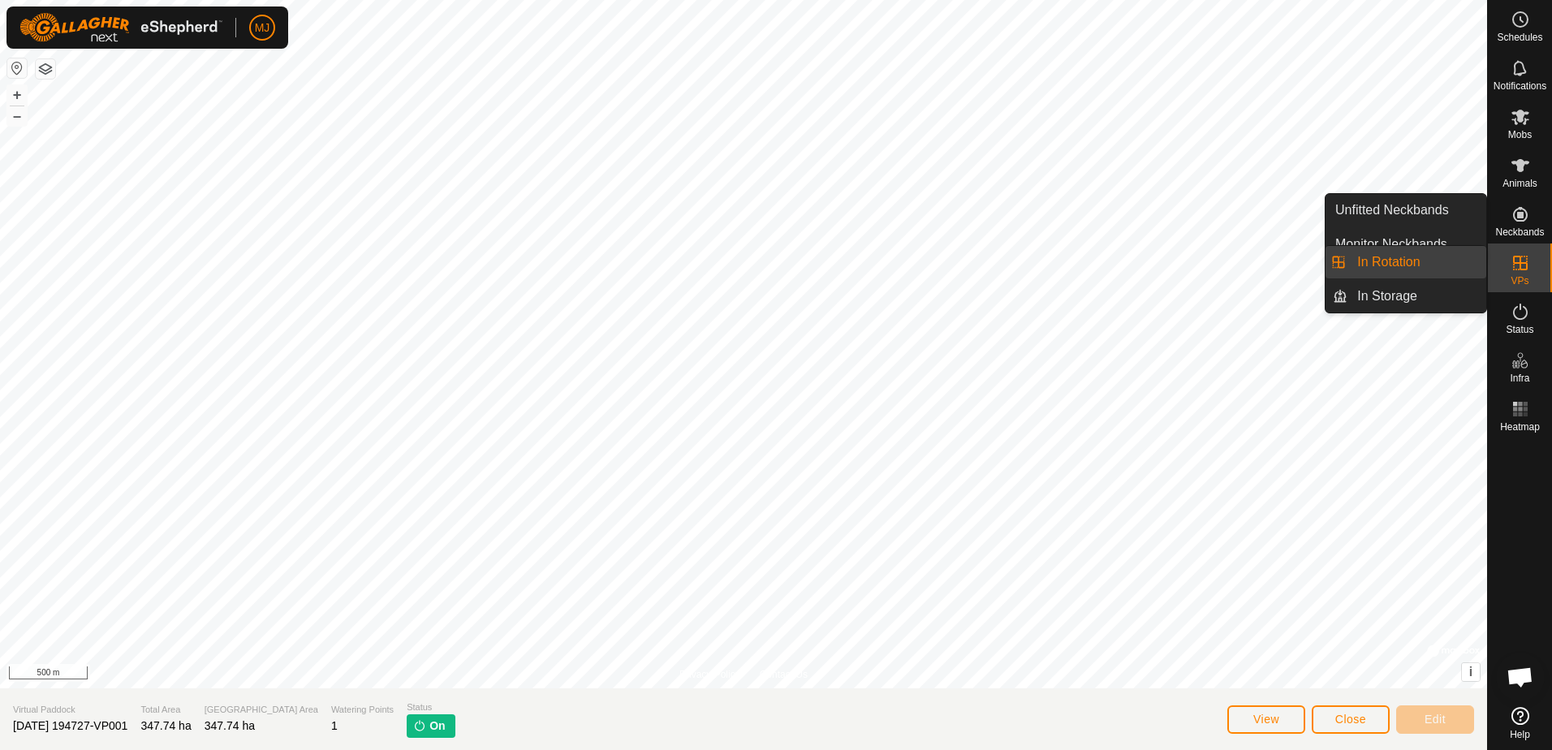
click at [1524, 266] on icon at bounding box center [1520, 262] width 19 height 19
click at [1521, 266] on icon at bounding box center [1520, 262] width 19 height 19
click at [1520, 282] on span "VPs" at bounding box center [1520, 281] width 18 height 10
click at [1527, 257] on icon at bounding box center [1520, 263] width 15 height 15
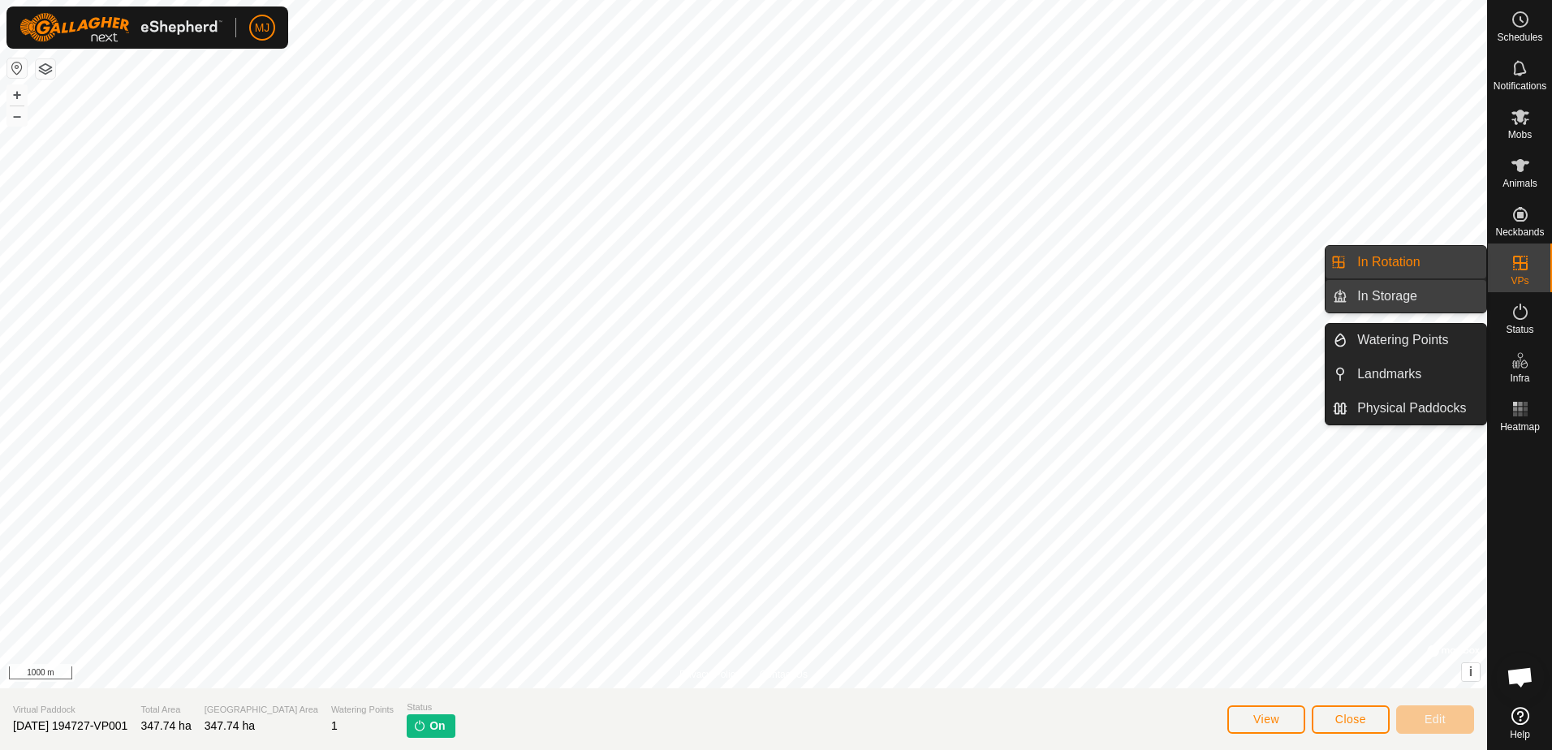
click at [1436, 293] on link "In Storage" at bounding box center [1417, 296] width 139 height 32
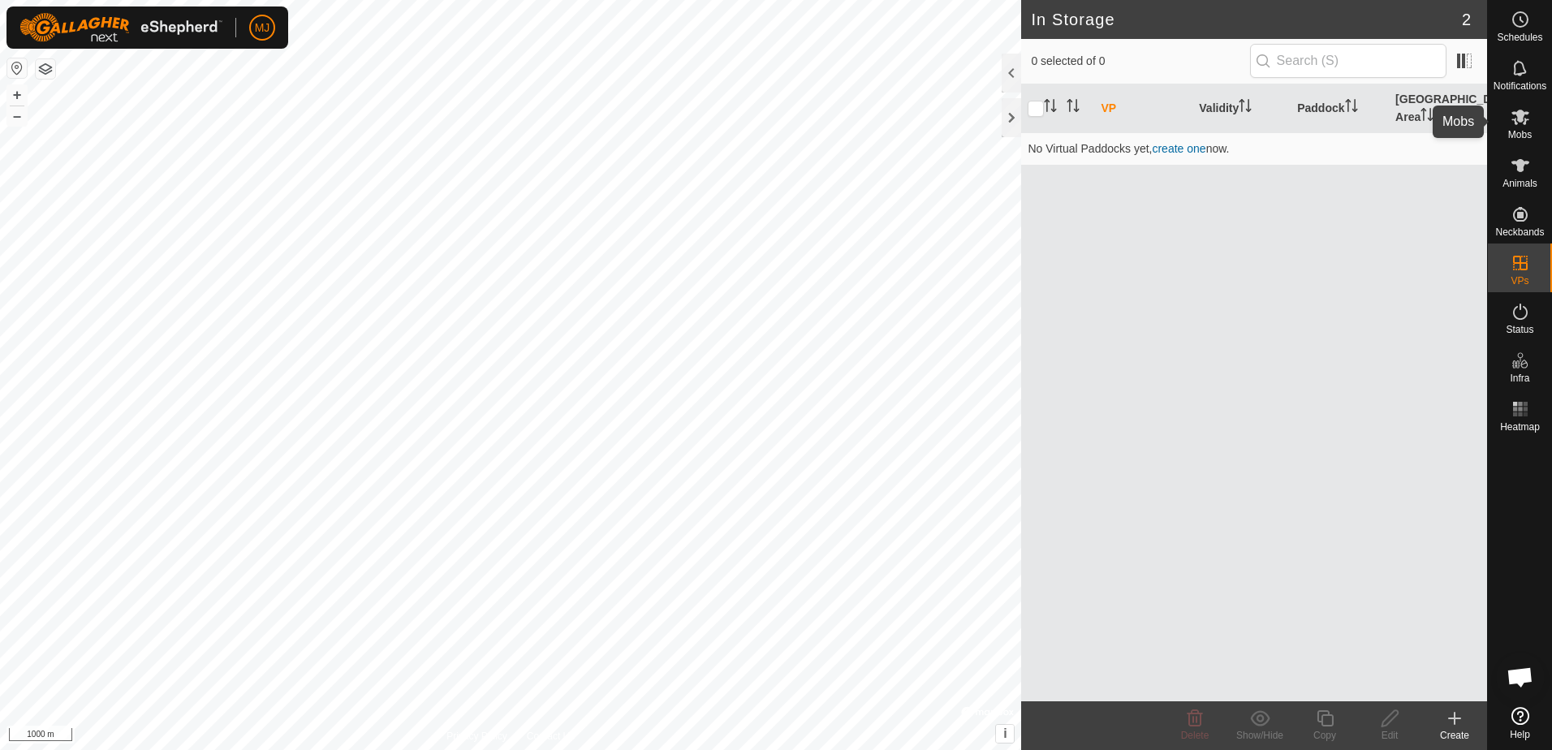
click at [1523, 119] on icon at bounding box center [1521, 117] width 18 height 15
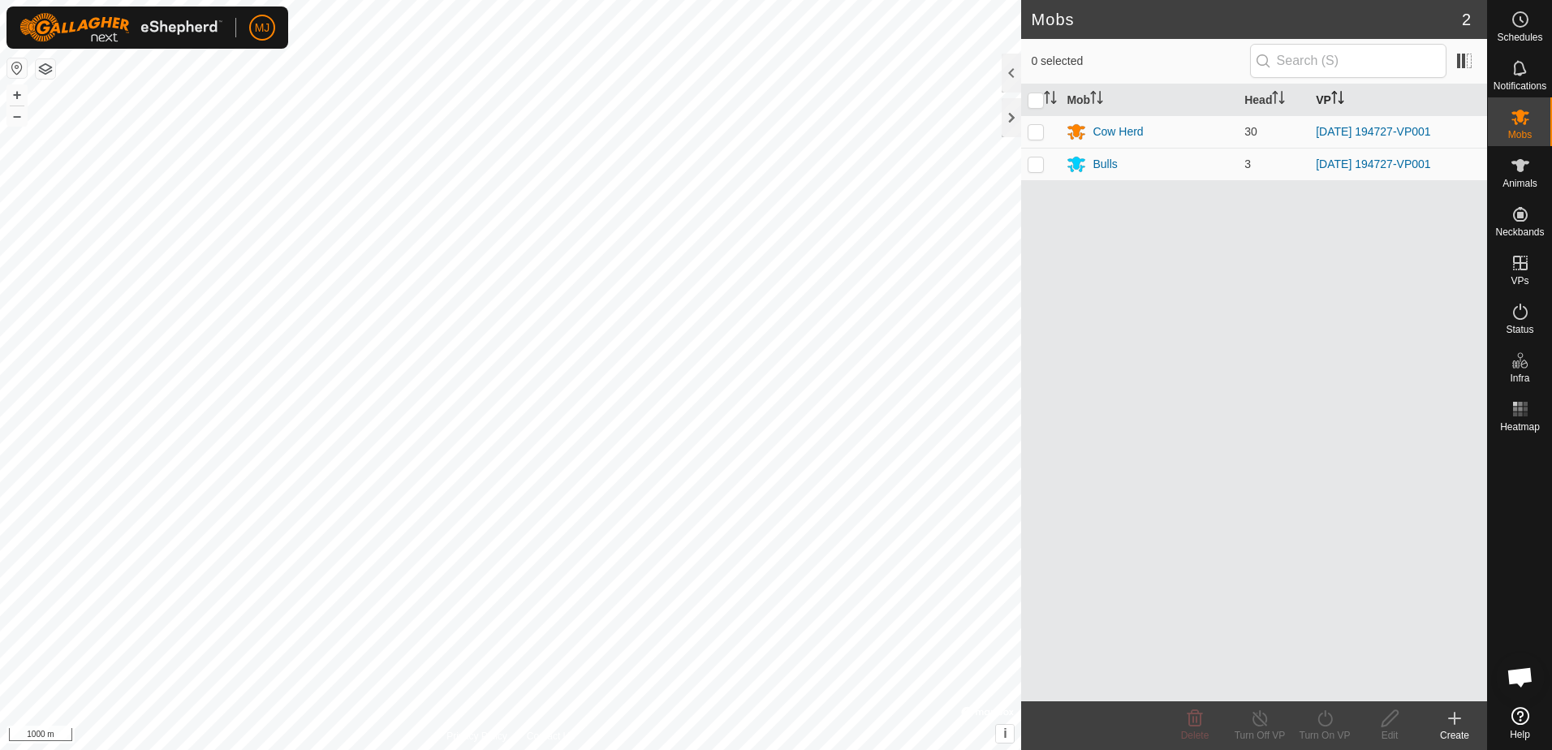
click at [1327, 94] on th "VP" at bounding box center [1399, 100] width 178 height 32
click at [1405, 133] on link "[DATE] 194727-VP001" at bounding box center [1373, 131] width 114 height 13
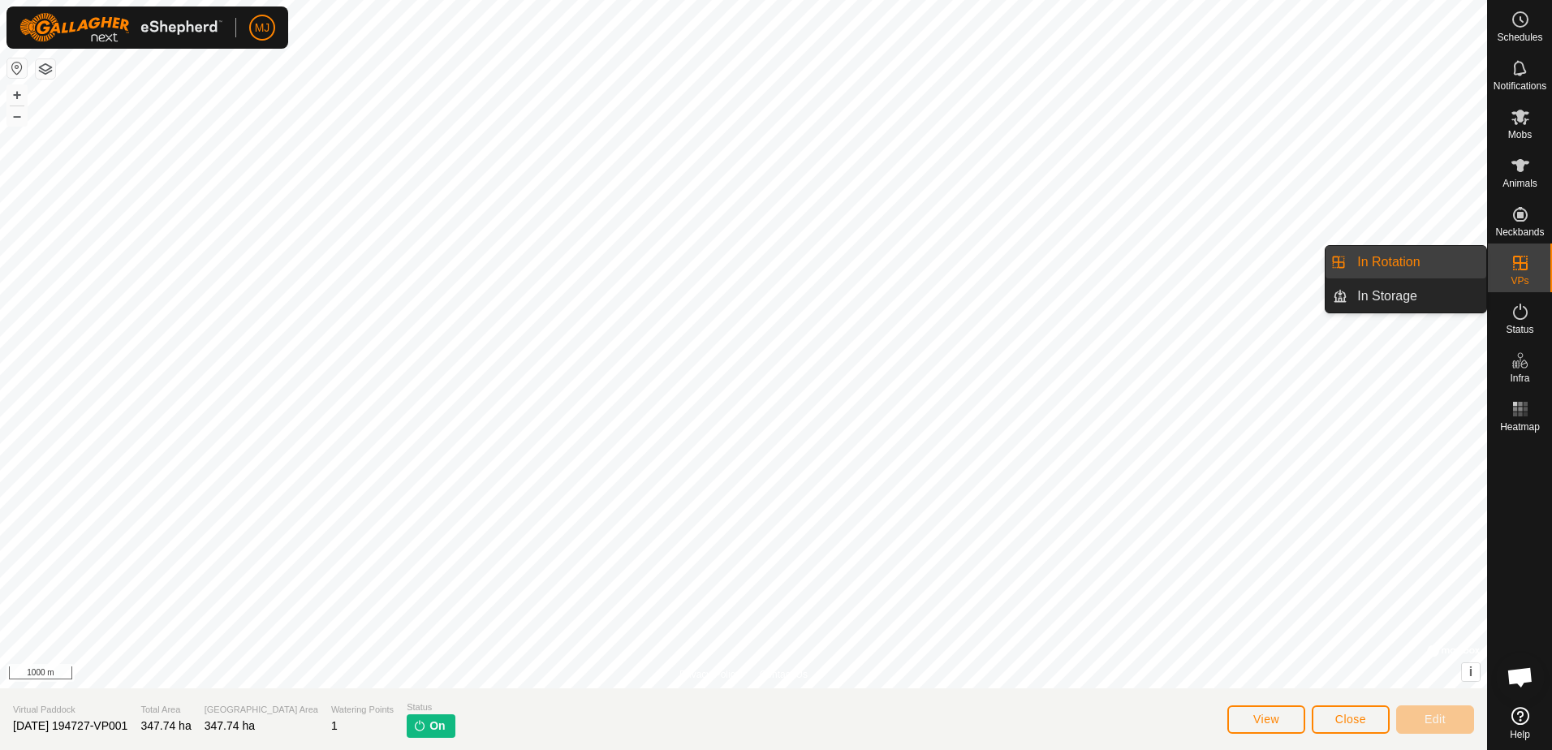
click at [1530, 271] on es-virtualpaddocks-svg-icon at bounding box center [1520, 263] width 29 height 26
click at [1522, 264] on icon at bounding box center [1520, 263] width 15 height 15
click at [1517, 261] on icon at bounding box center [1520, 262] width 19 height 19
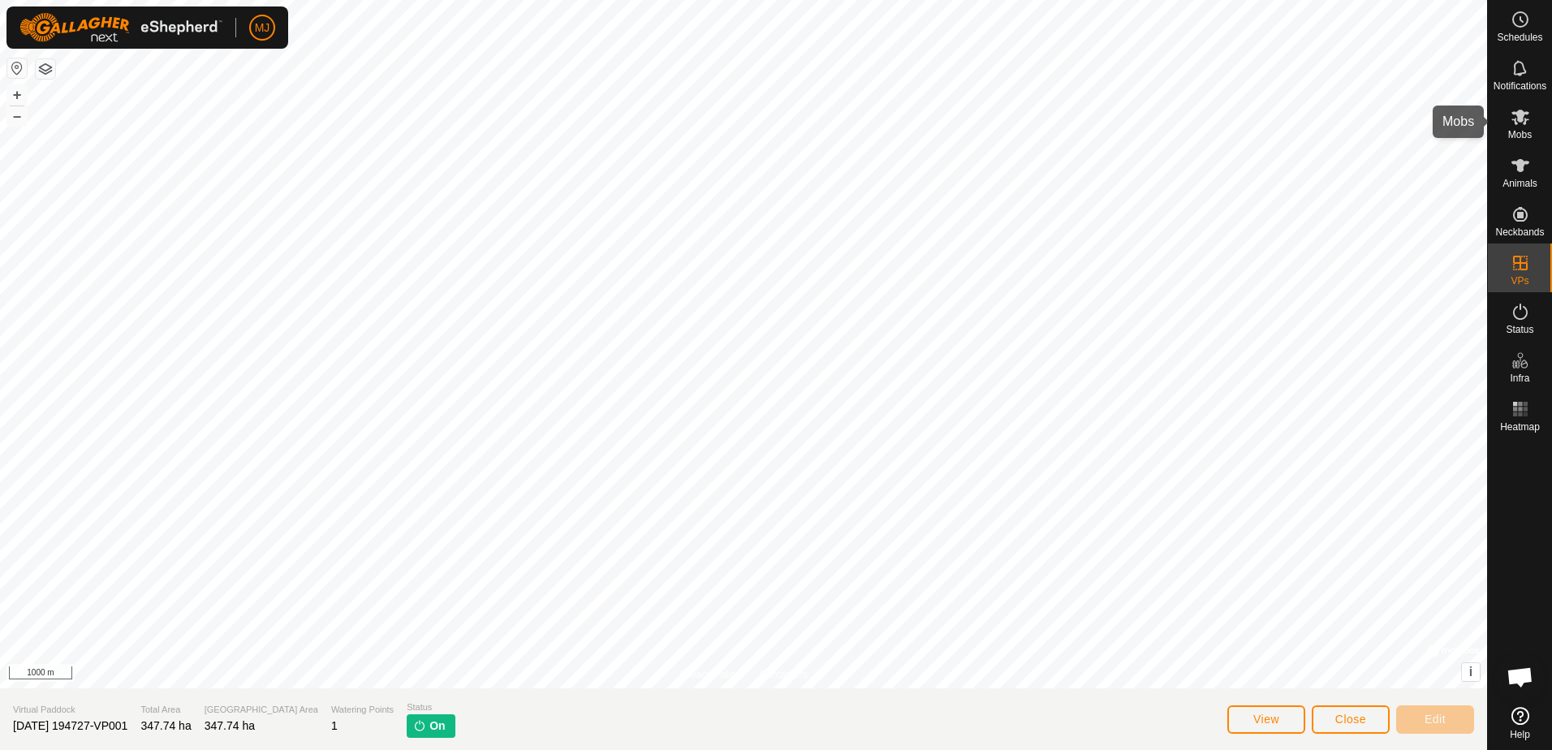
click at [1522, 117] on icon at bounding box center [1521, 117] width 18 height 15
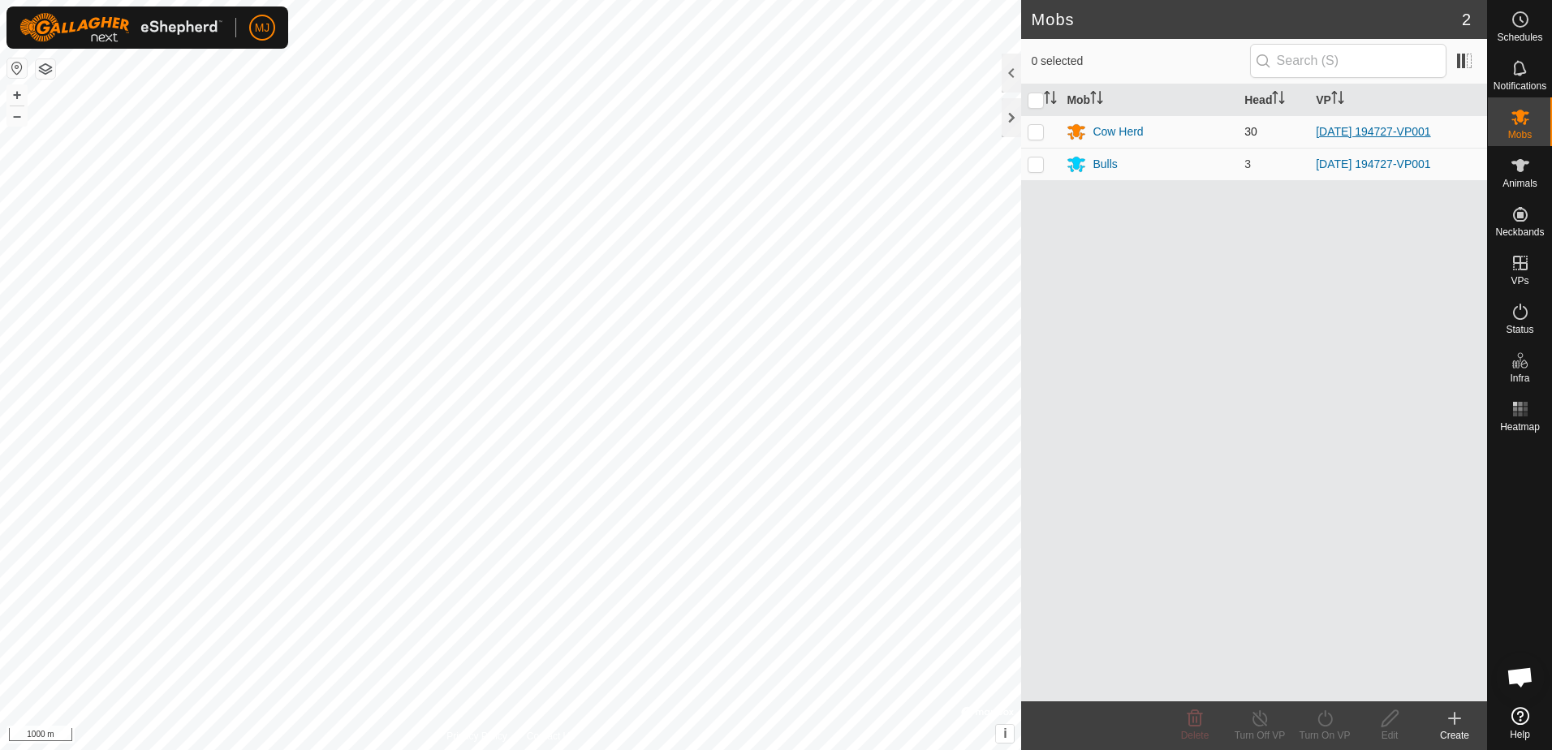
click at [1341, 132] on link "[DATE] 194727-VP001" at bounding box center [1373, 131] width 114 height 13
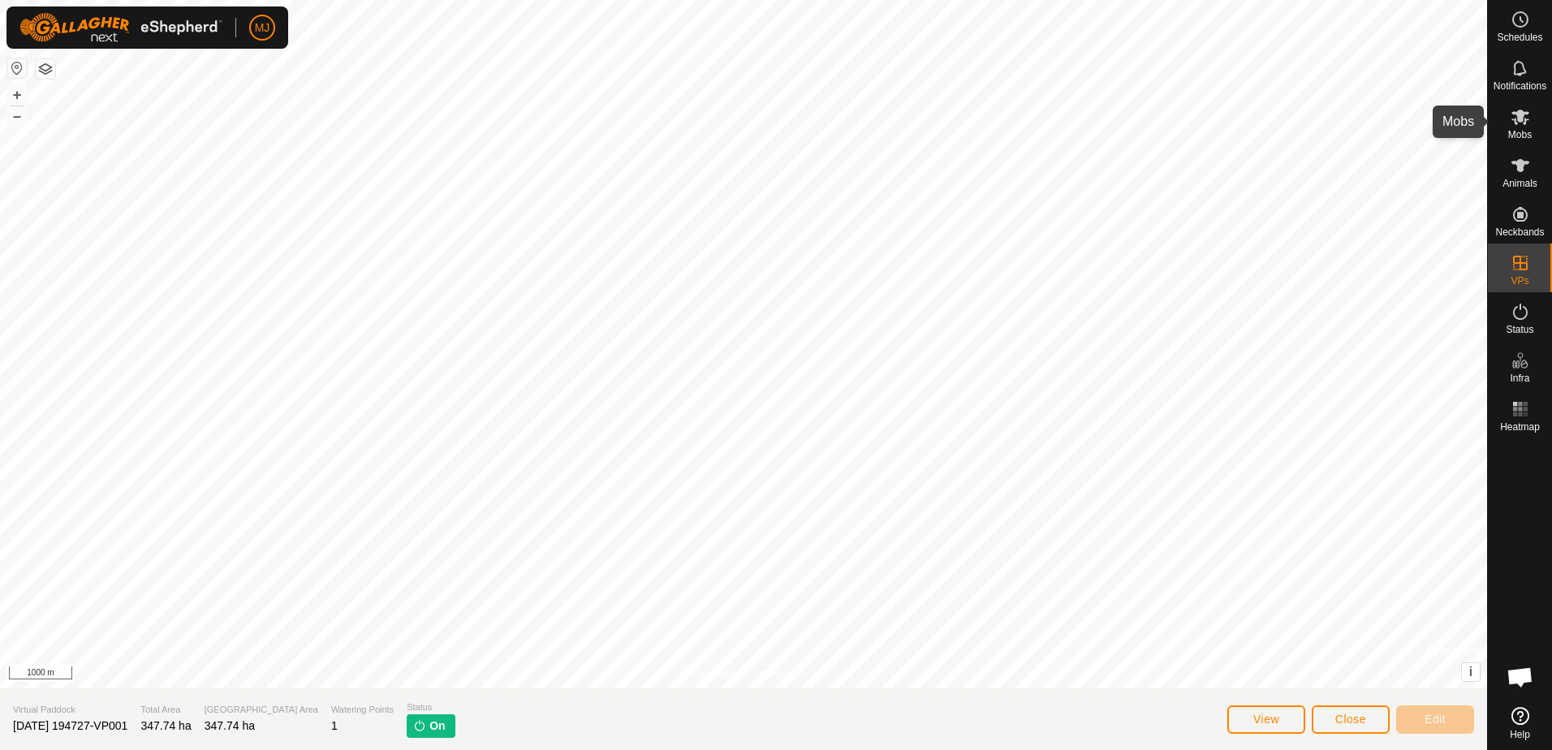
click at [1517, 124] on icon at bounding box center [1521, 117] width 18 height 15
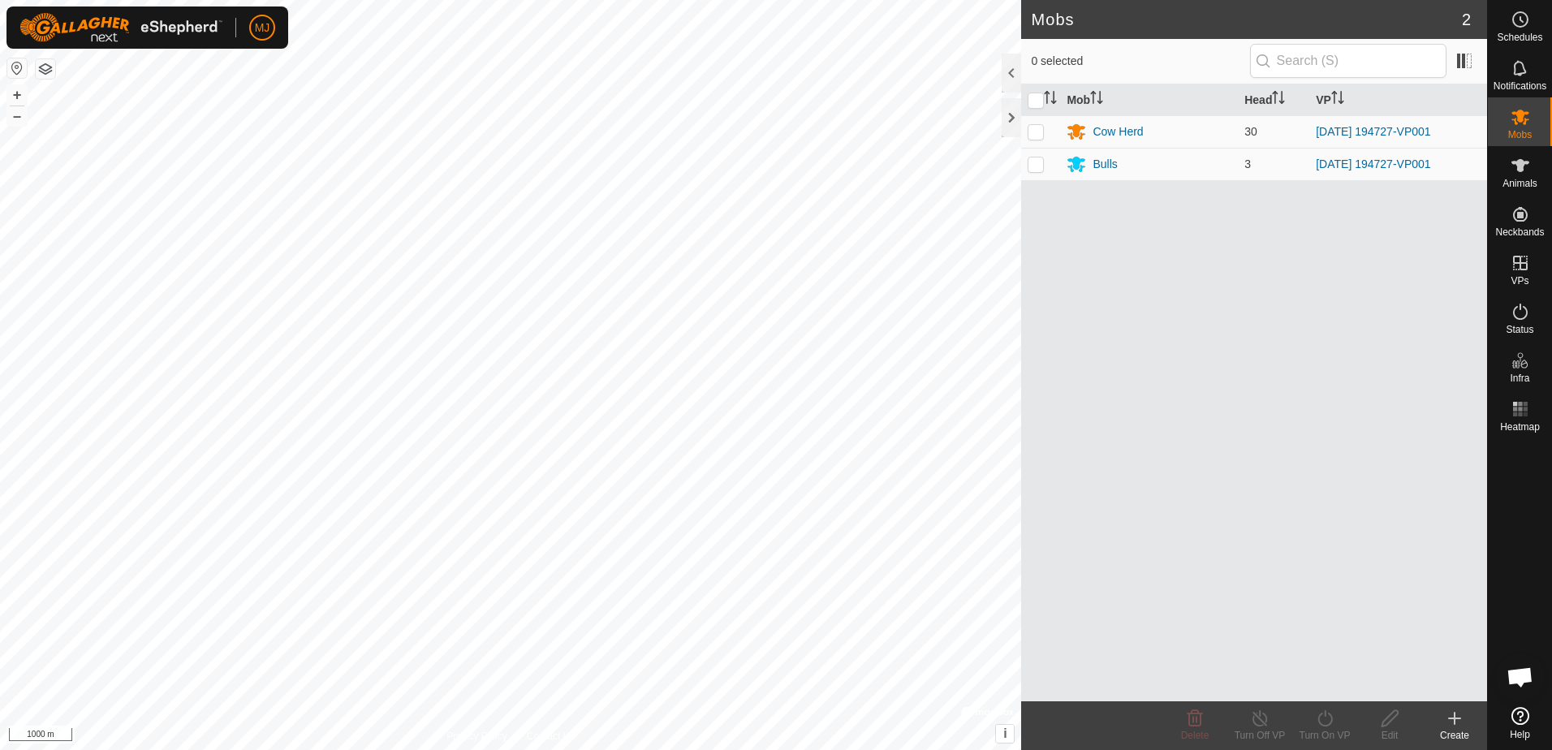
drag, startPoint x: 1282, startPoint y: 386, endPoint x: 1298, endPoint y: 431, distance: 47.5
click at [1296, 426] on div "Mob Head VP Cow Herd 30 2025-09-10 194727-VP001 Bulls 3 2025-09-10 194727-VP001" at bounding box center [1254, 392] width 466 height 617
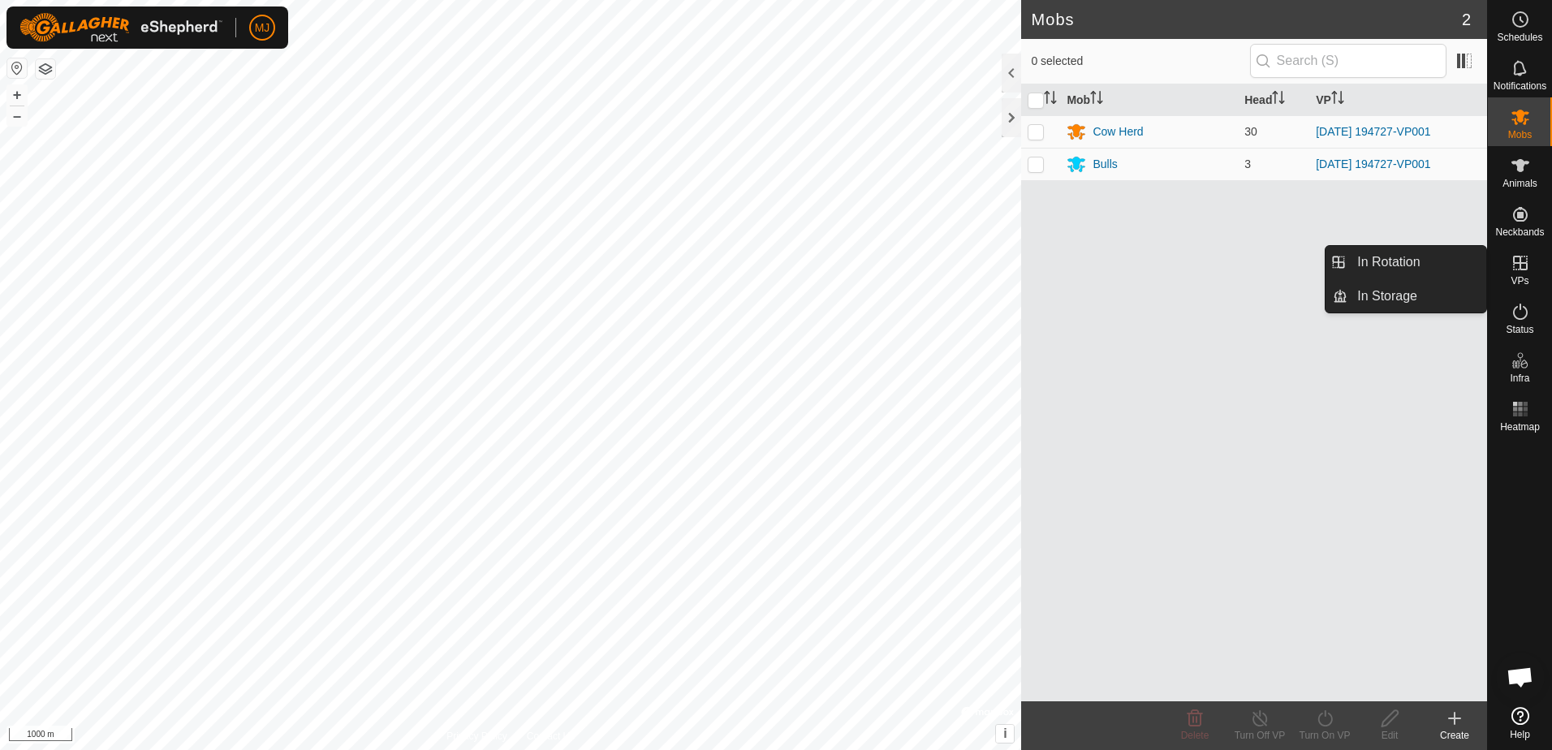
click at [1526, 265] on icon at bounding box center [1520, 262] width 19 height 19
click at [1521, 267] on icon at bounding box center [1520, 262] width 19 height 19
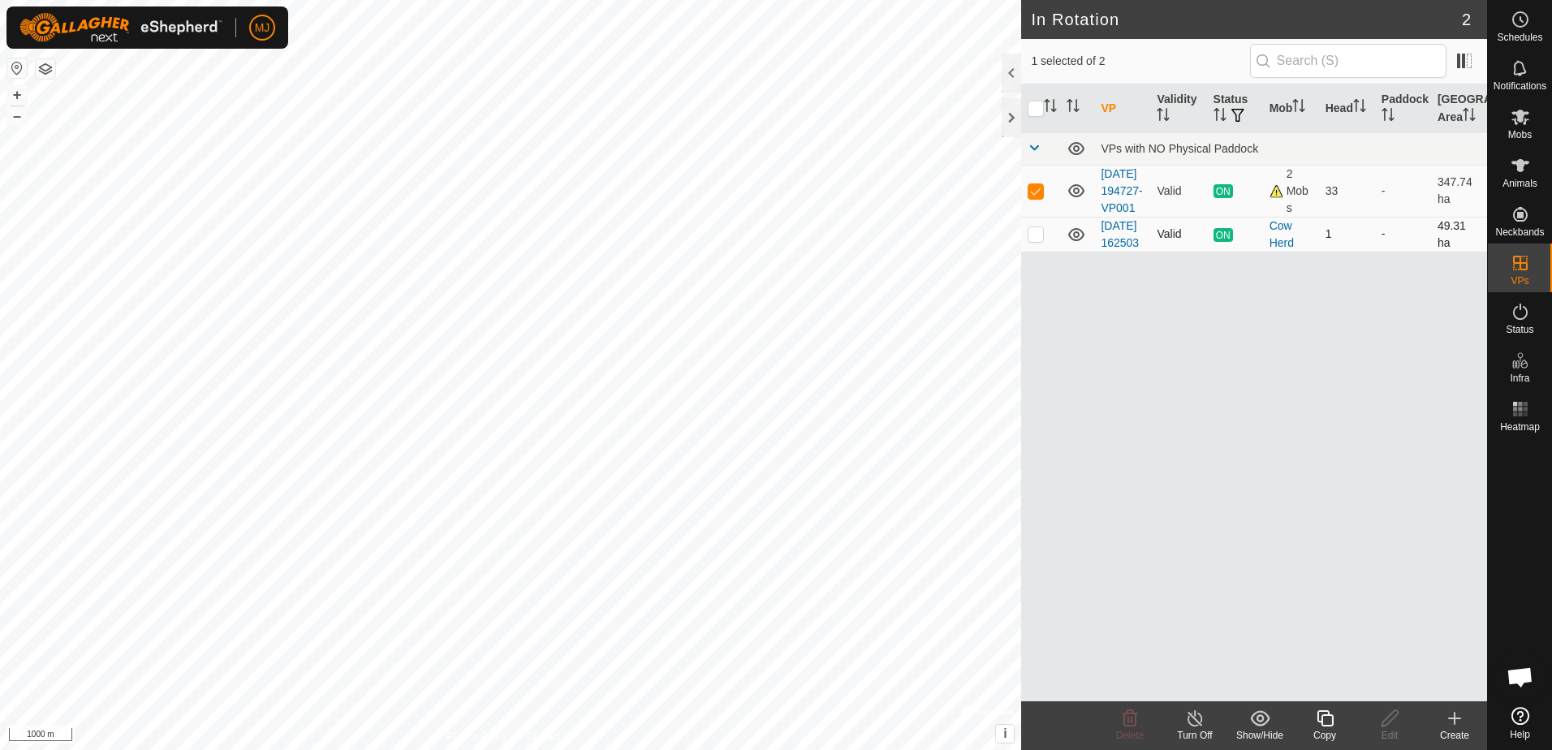
click at [1034, 240] on p-checkbox at bounding box center [1036, 233] width 16 height 13
checkbox input "true"
click at [1338, 108] on th "Head" at bounding box center [1347, 108] width 56 height 49
click at [1039, 188] on p-checkbox at bounding box center [1036, 181] width 16 height 13
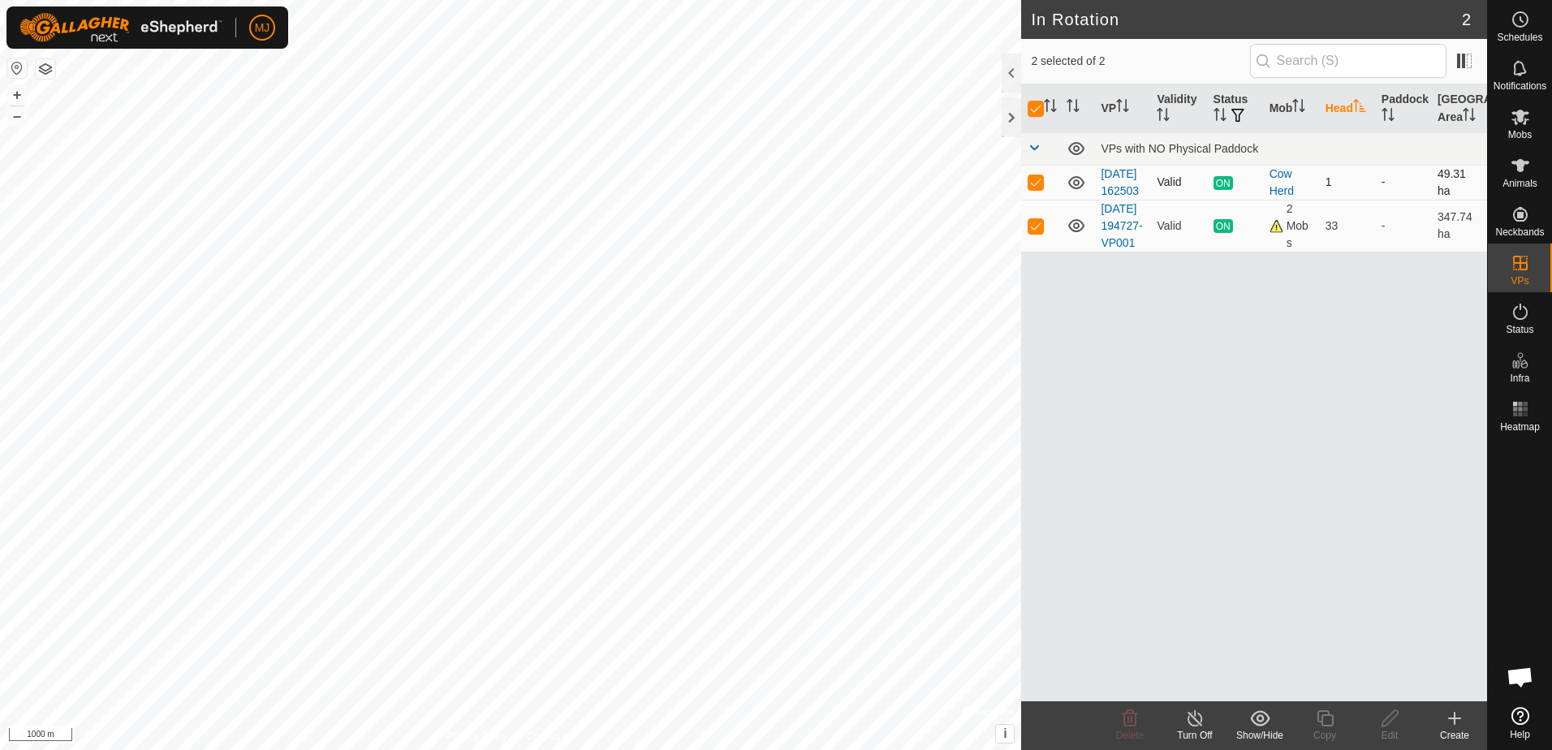
checkbox input "false"
click at [1043, 232] on p-checkbox at bounding box center [1036, 225] width 16 height 13
checkbox input "false"
checkbox input "true"
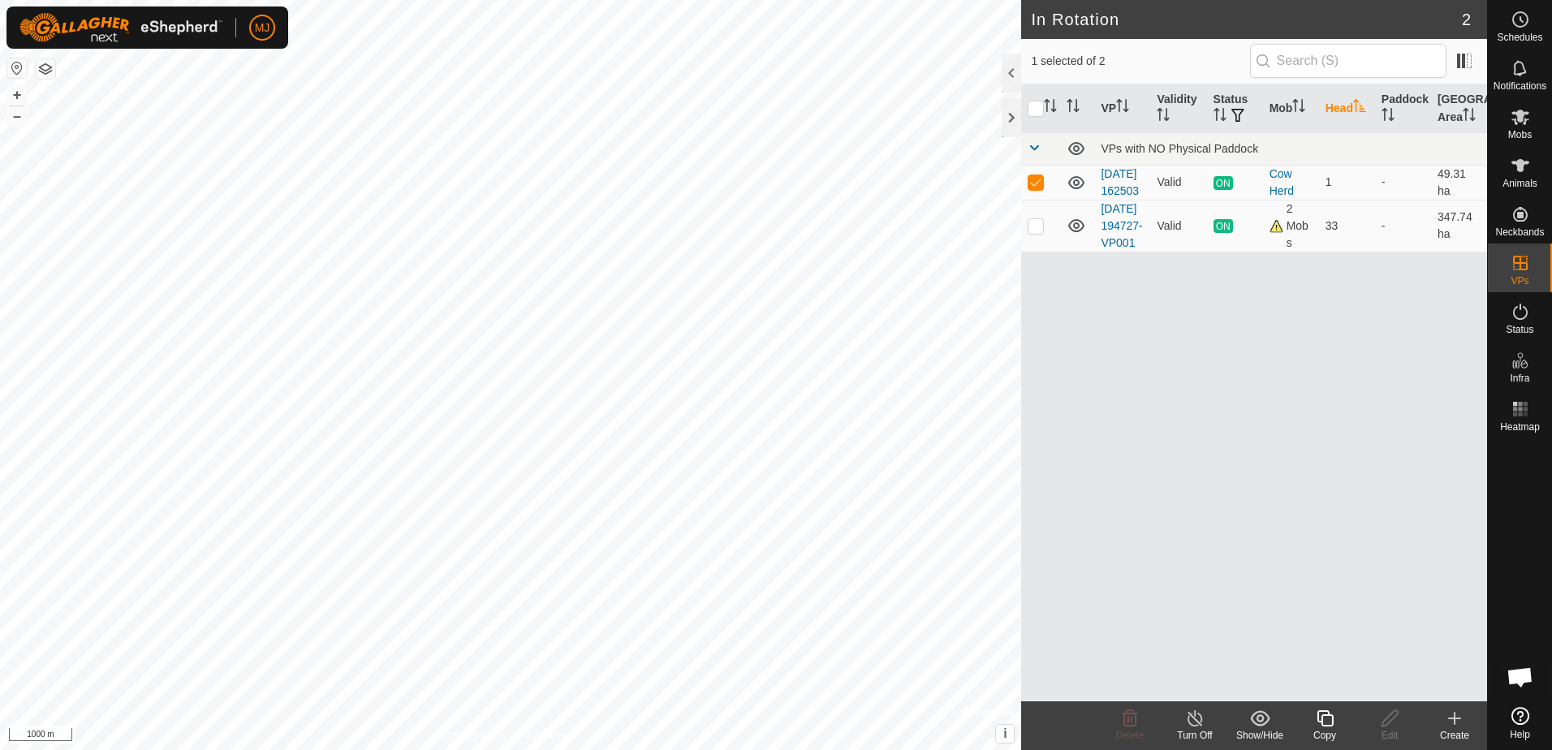
checkbox input "true"
checkbox input "false"
click at [1535, 119] on div "Mobs" at bounding box center [1520, 121] width 64 height 49
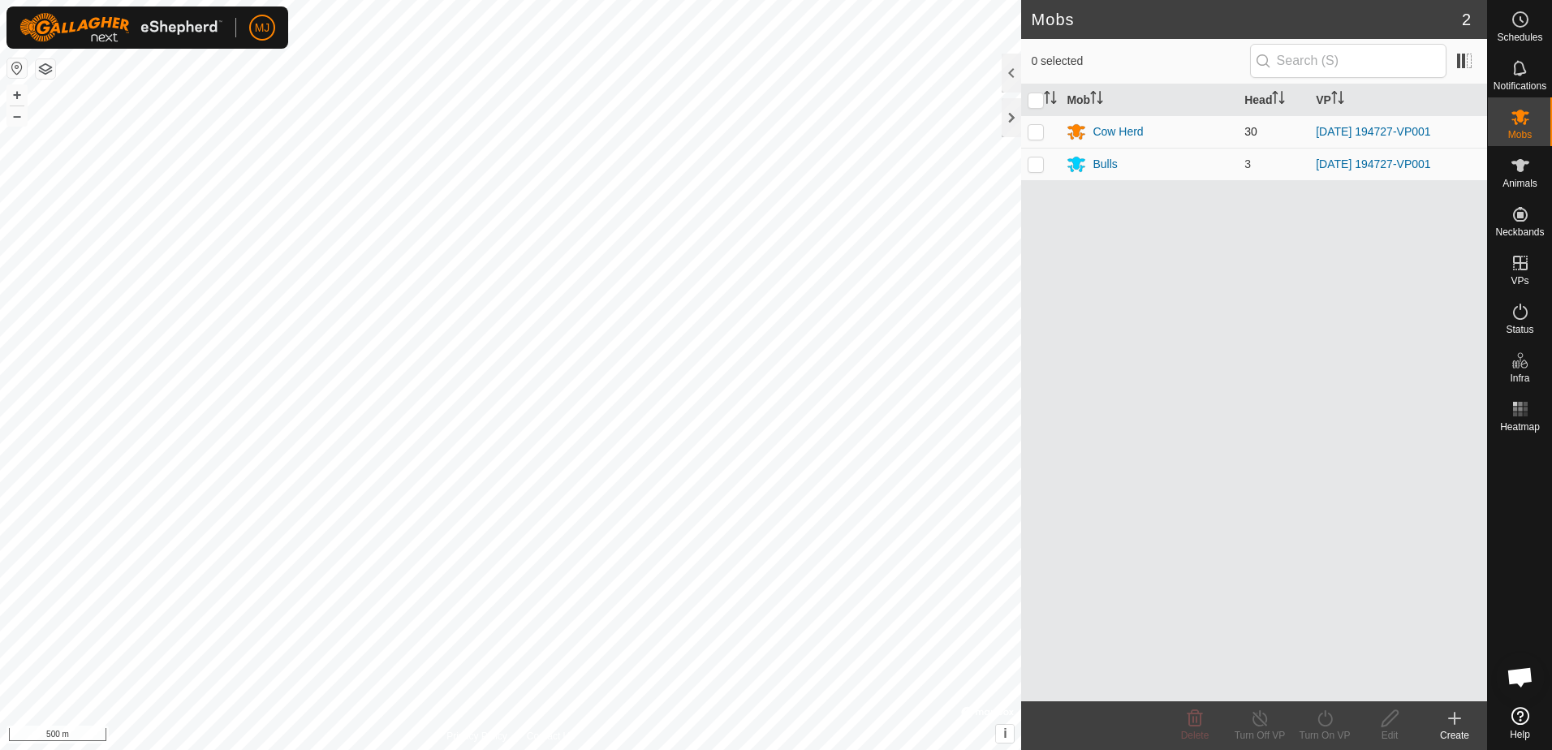
click at [1038, 137] on p-checkbox at bounding box center [1036, 131] width 16 height 13
click at [1038, 135] on p-checkbox at bounding box center [1036, 131] width 16 height 13
checkbox input "false"
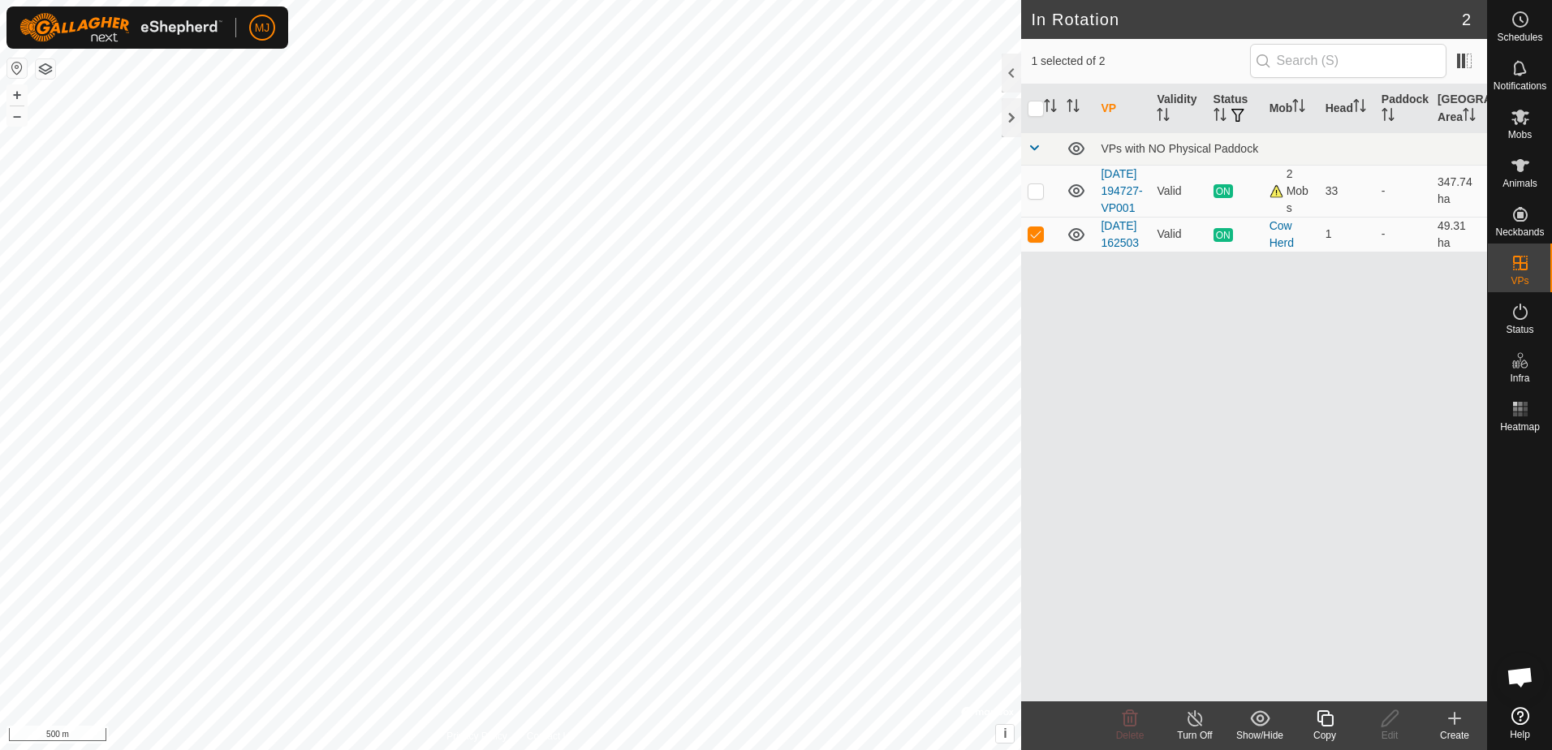
click at [1195, 728] on div "Turn Off" at bounding box center [1195, 735] width 65 height 15
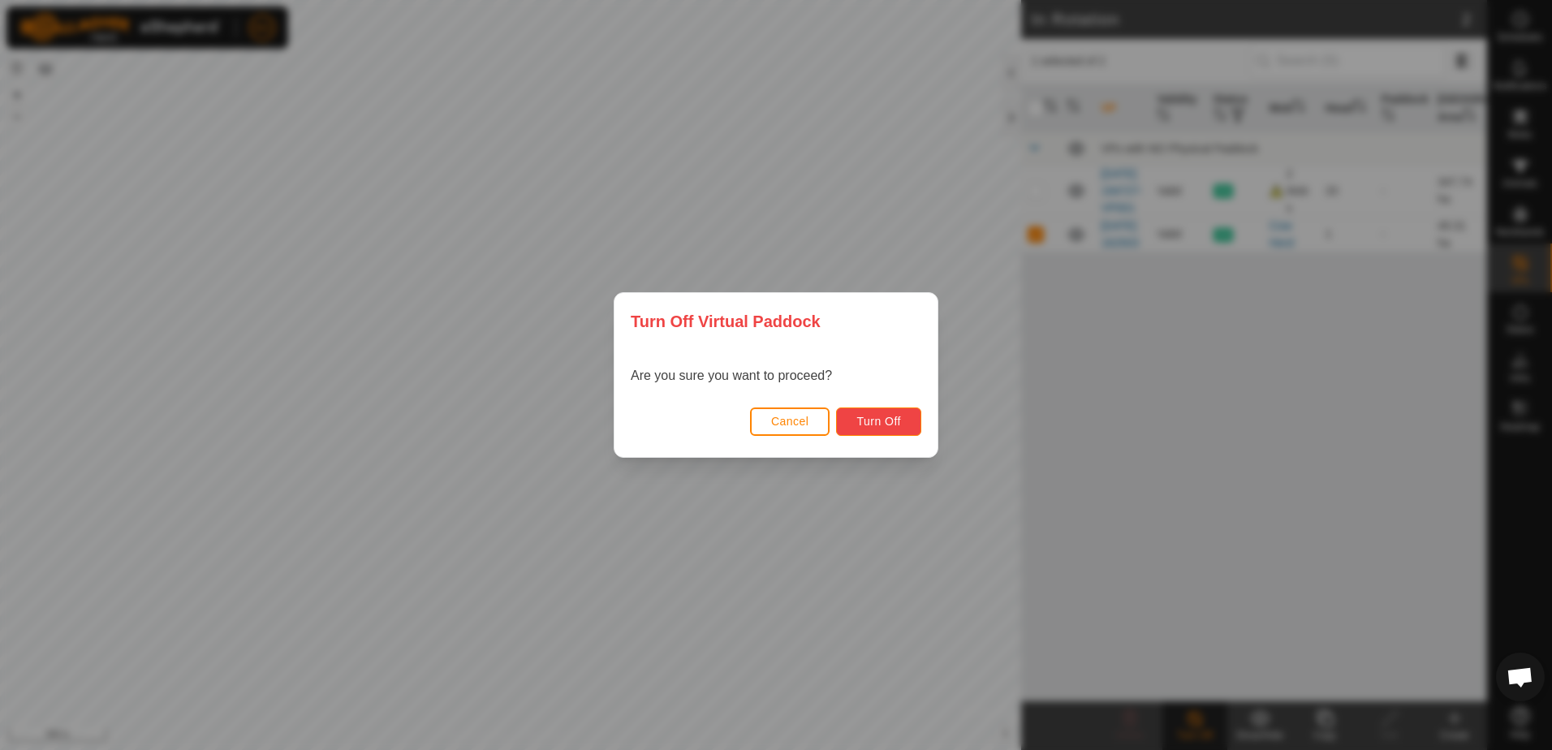
click at [905, 418] on button "Turn Off" at bounding box center [878, 422] width 85 height 28
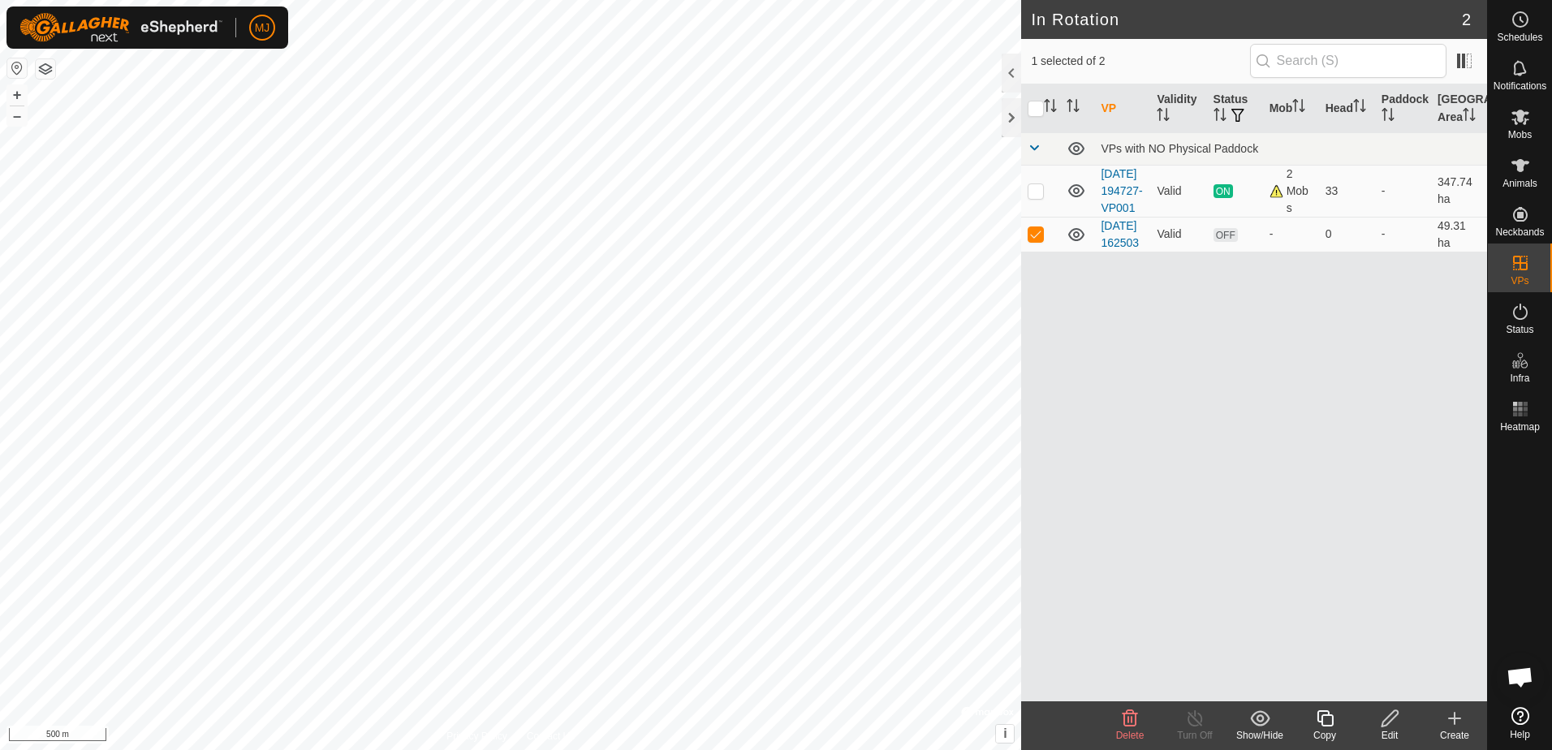
click at [1127, 716] on icon at bounding box center [1129, 718] width 19 height 19
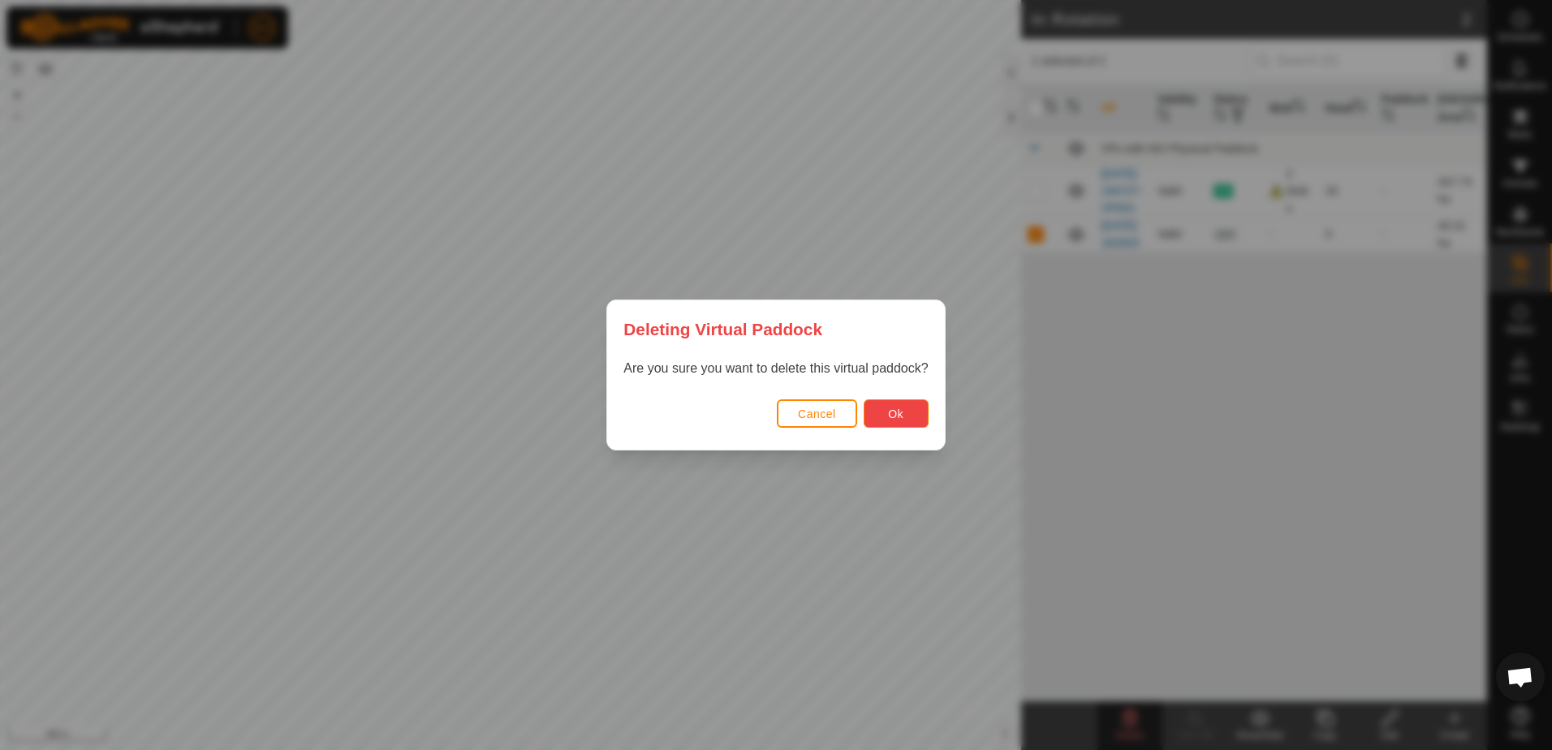
click at [895, 412] on span "Ok" at bounding box center [895, 414] width 15 height 13
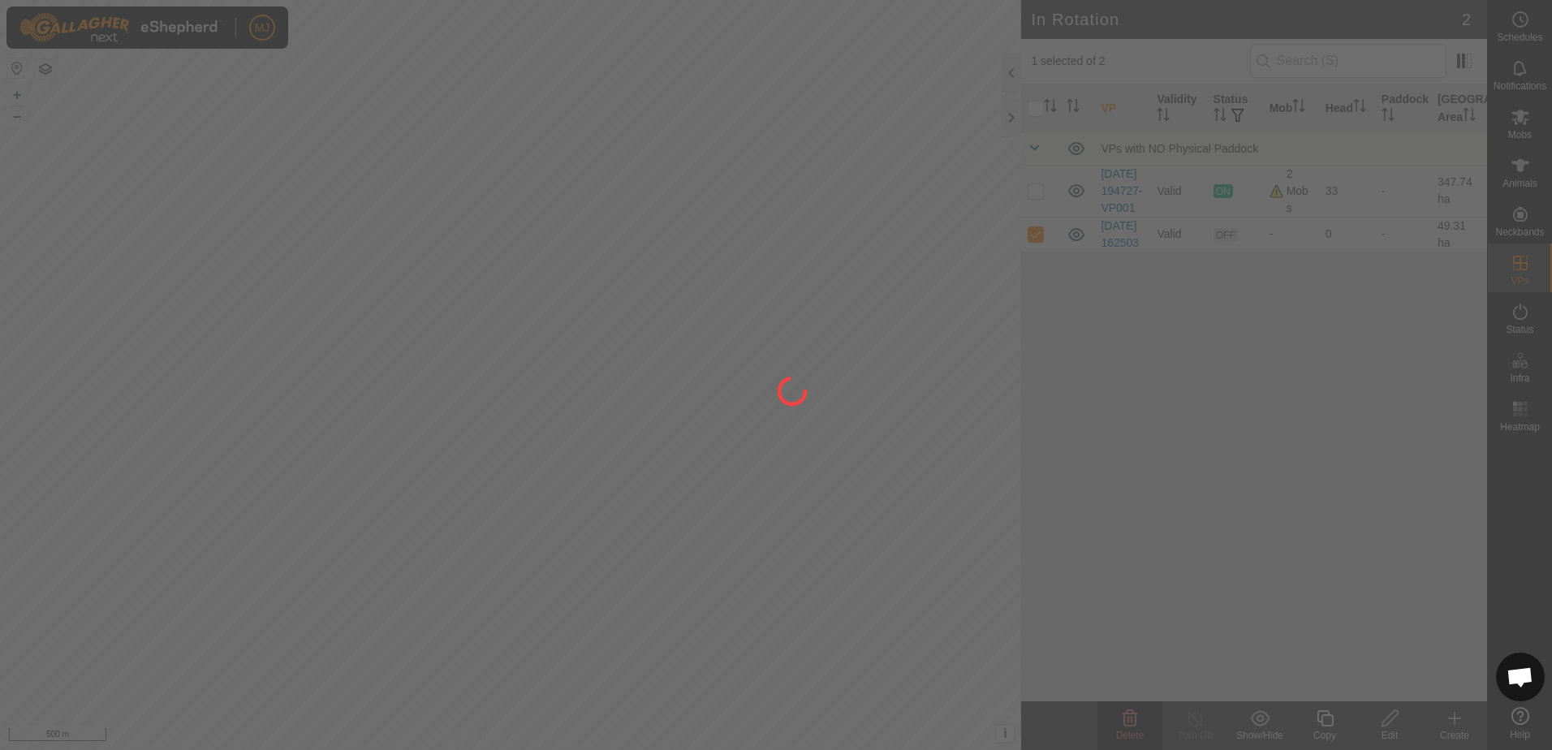
checkbox input "false"
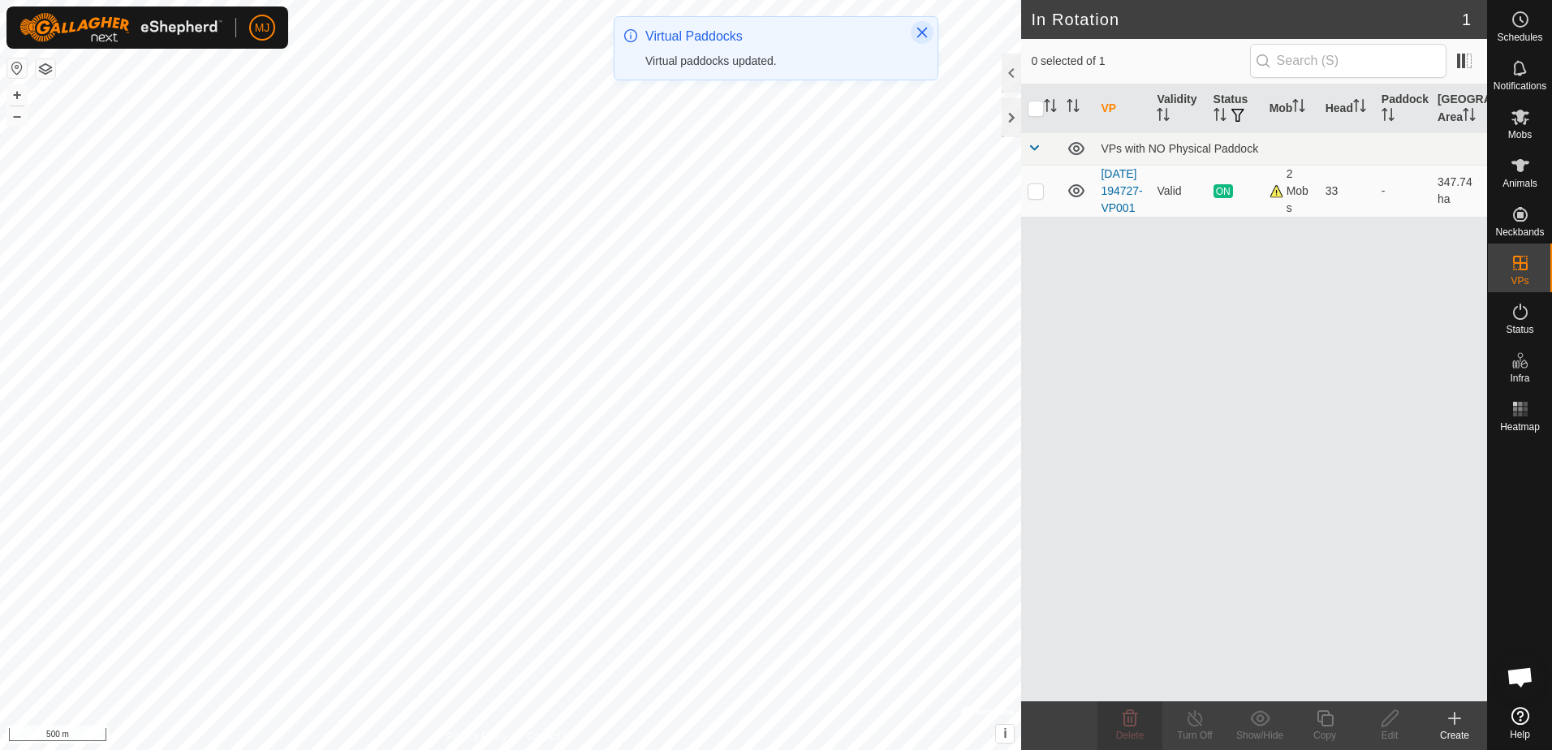
click at [916, 32] on icon "Close" at bounding box center [922, 32] width 13 height 13
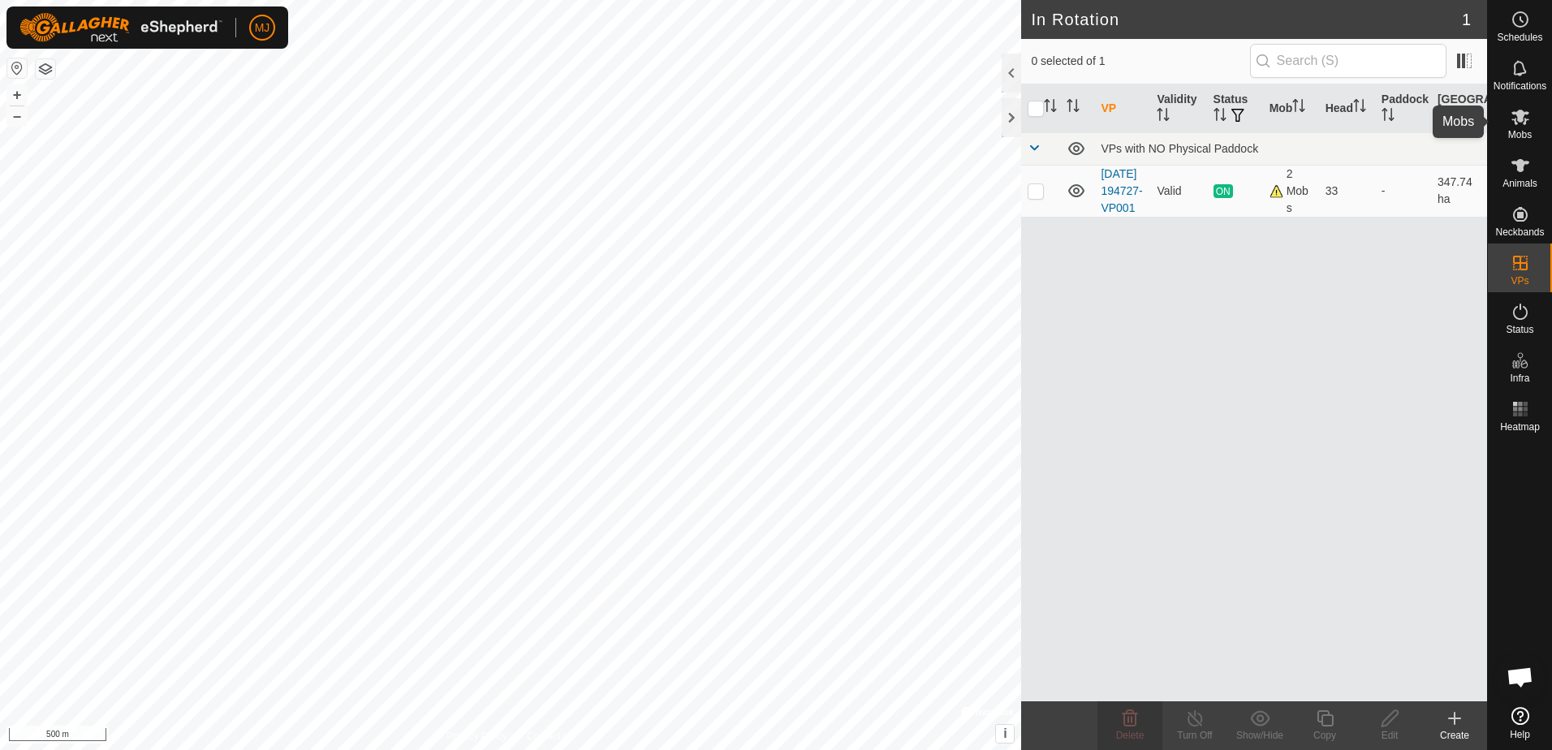
click at [1525, 123] on icon at bounding box center [1521, 117] width 18 height 15
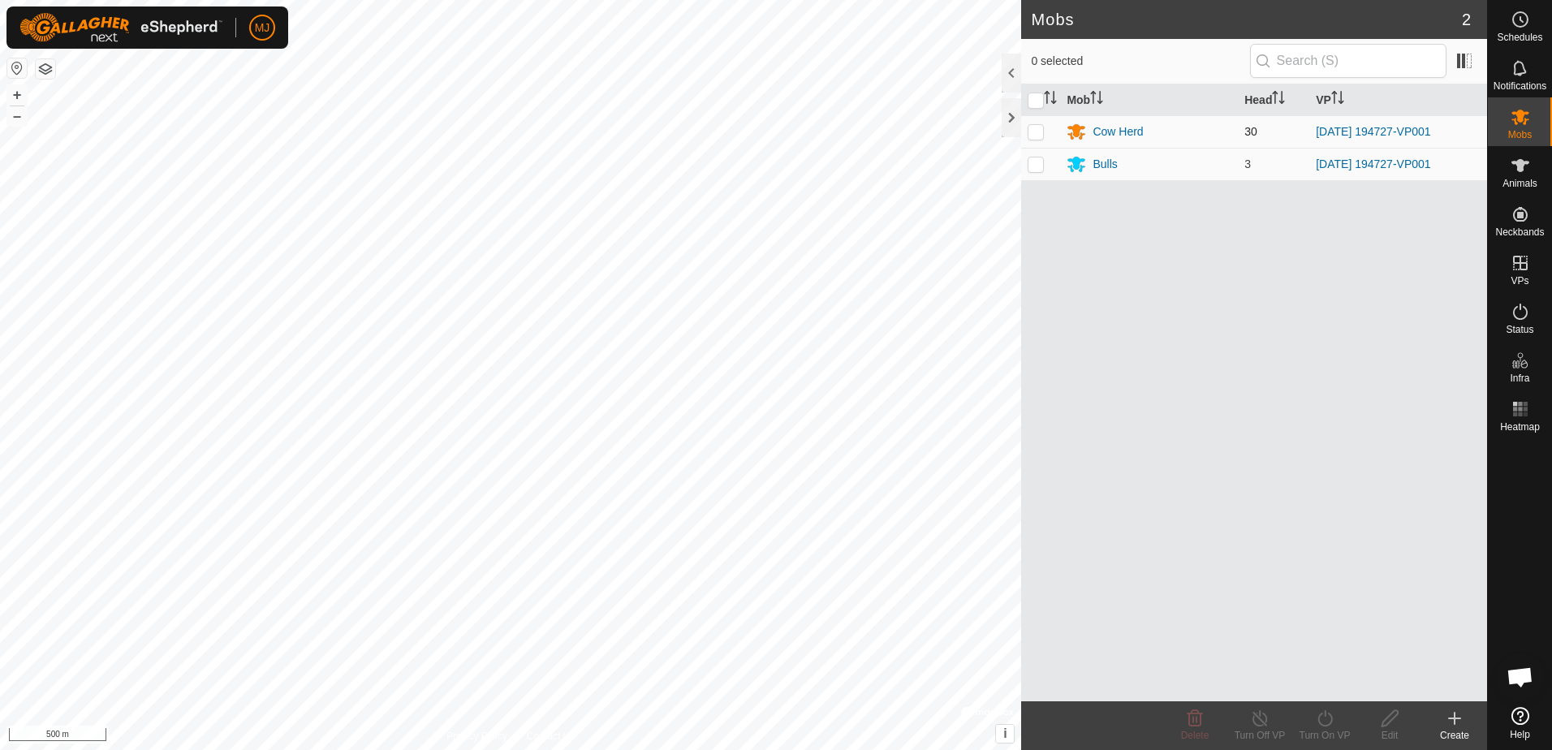
click at [1035, 132] on p-checkbox at bounding box center [1036, 131] width 16 height 13
click at [1202, 721] on icon at bounding box center [1195, 718] width 15 height 16
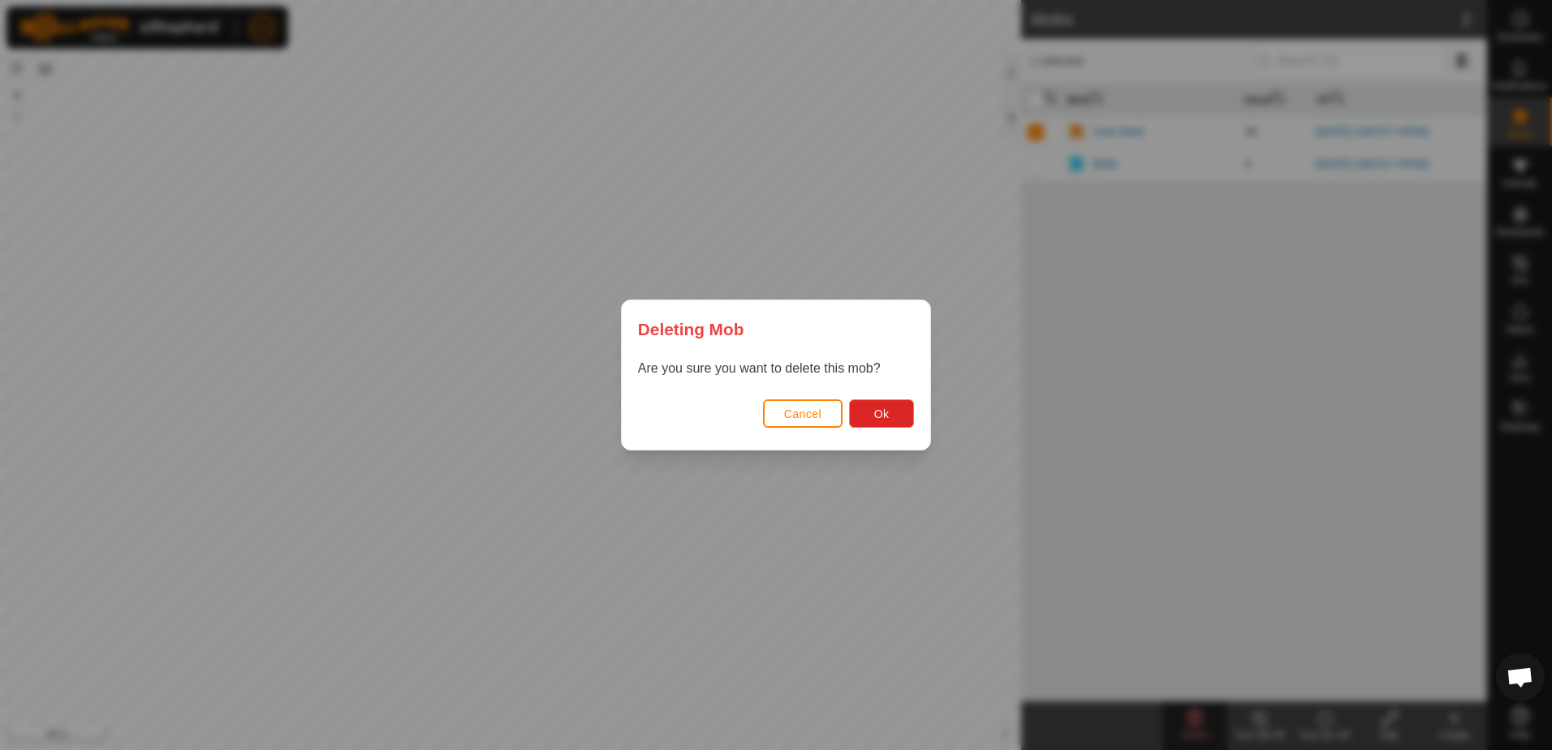
click at [813, 410] on span "Cancel" at bounding box center [803, 414] width 38 height 13
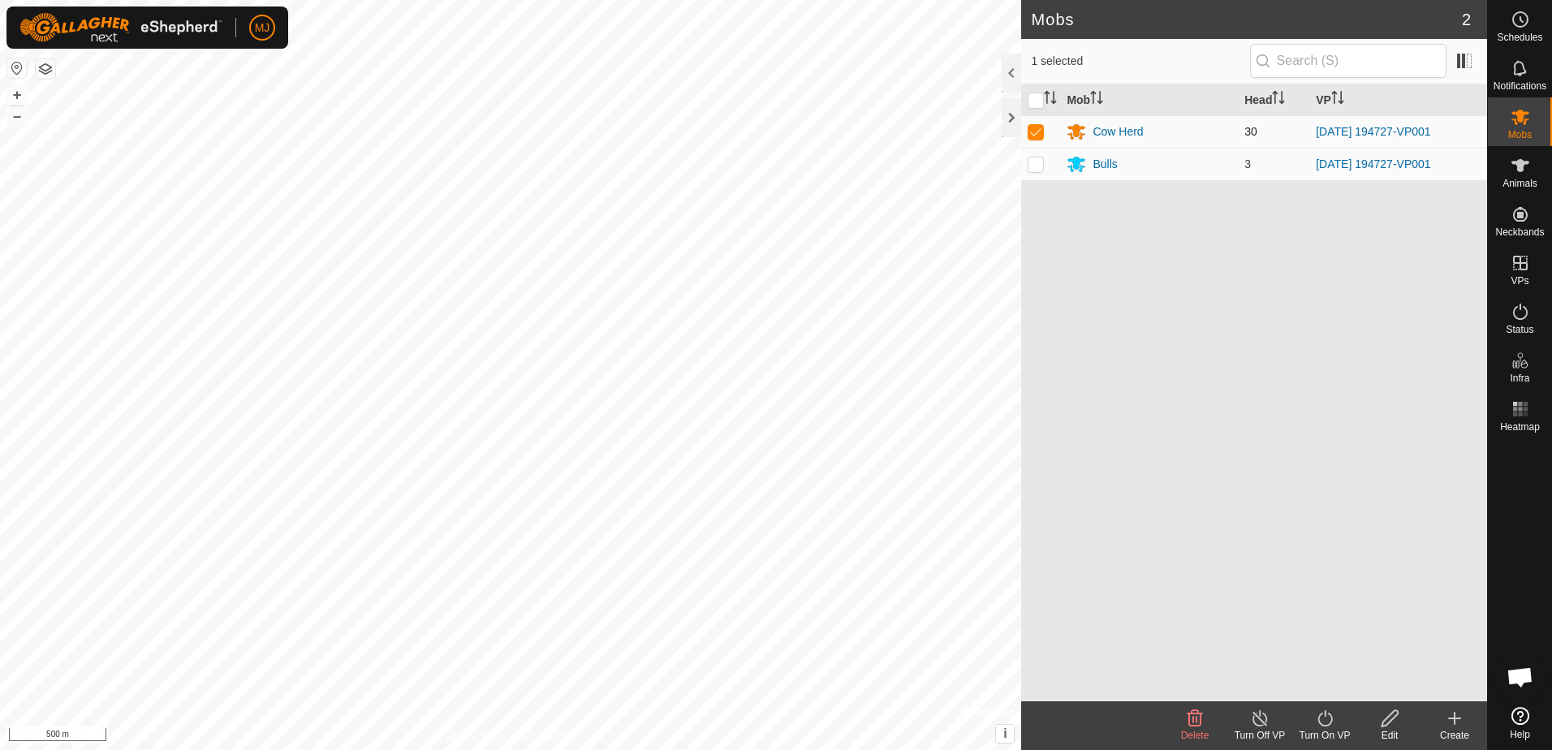
click at [1036, 136] on p-checkbox at bounding box center [1036, 131] width 16 height 13
checkbox input "false"
click at [1230, 131] on div "Cow Herd" at bounding box center [1149, 131] width 165 height 19
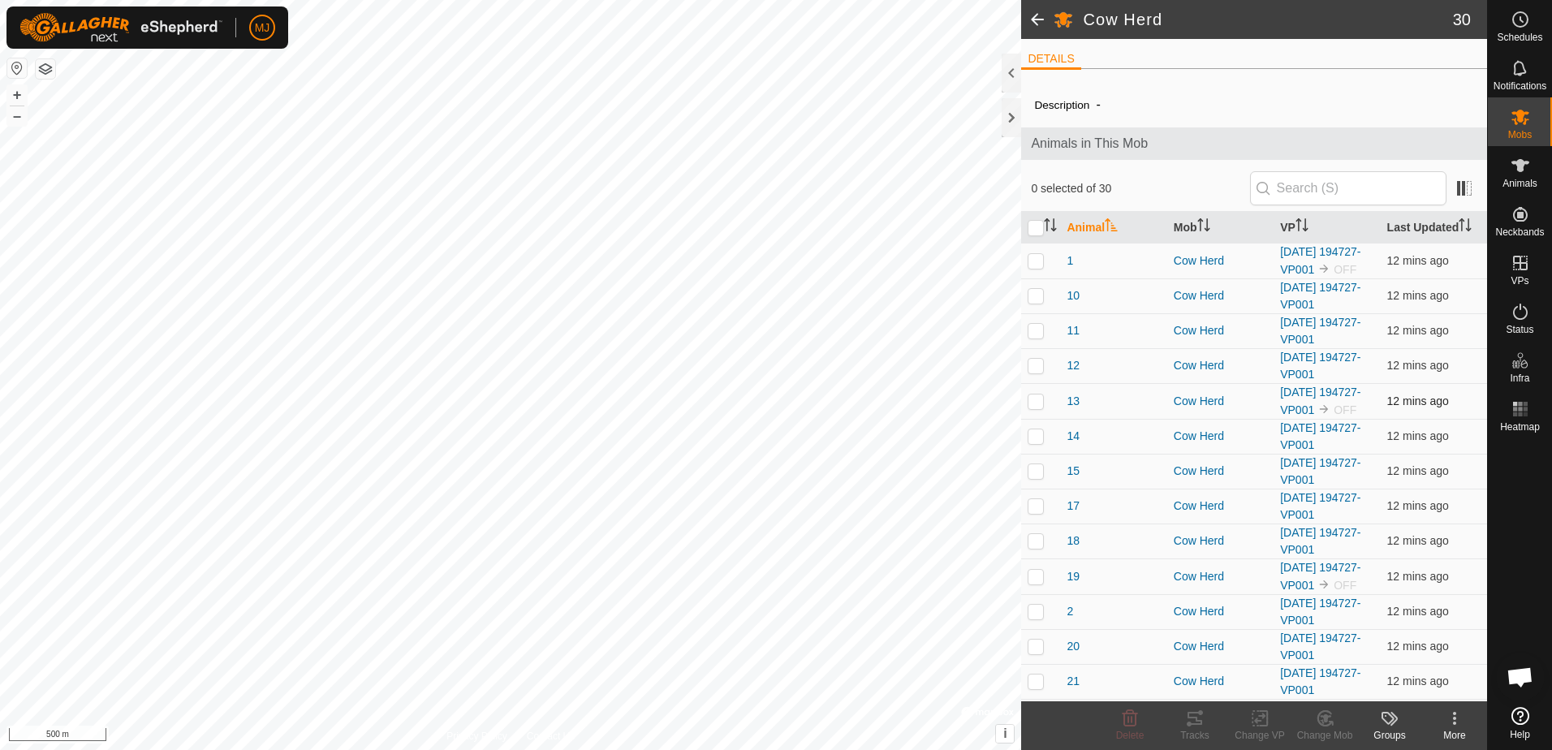
click at [1040, 408] on p-checkbox at bounding box center [1036, 401] width 16 height 13
checkbox input "true"
drag, startPoint x: 1042, startPoint y: 269, endPoint x: 1066, endPoint y: 409, distance: 142.5
click at [1042, 267] on p-checkbox at bounding box center [1036, 260] width 16 height 13
checkbox input "true"
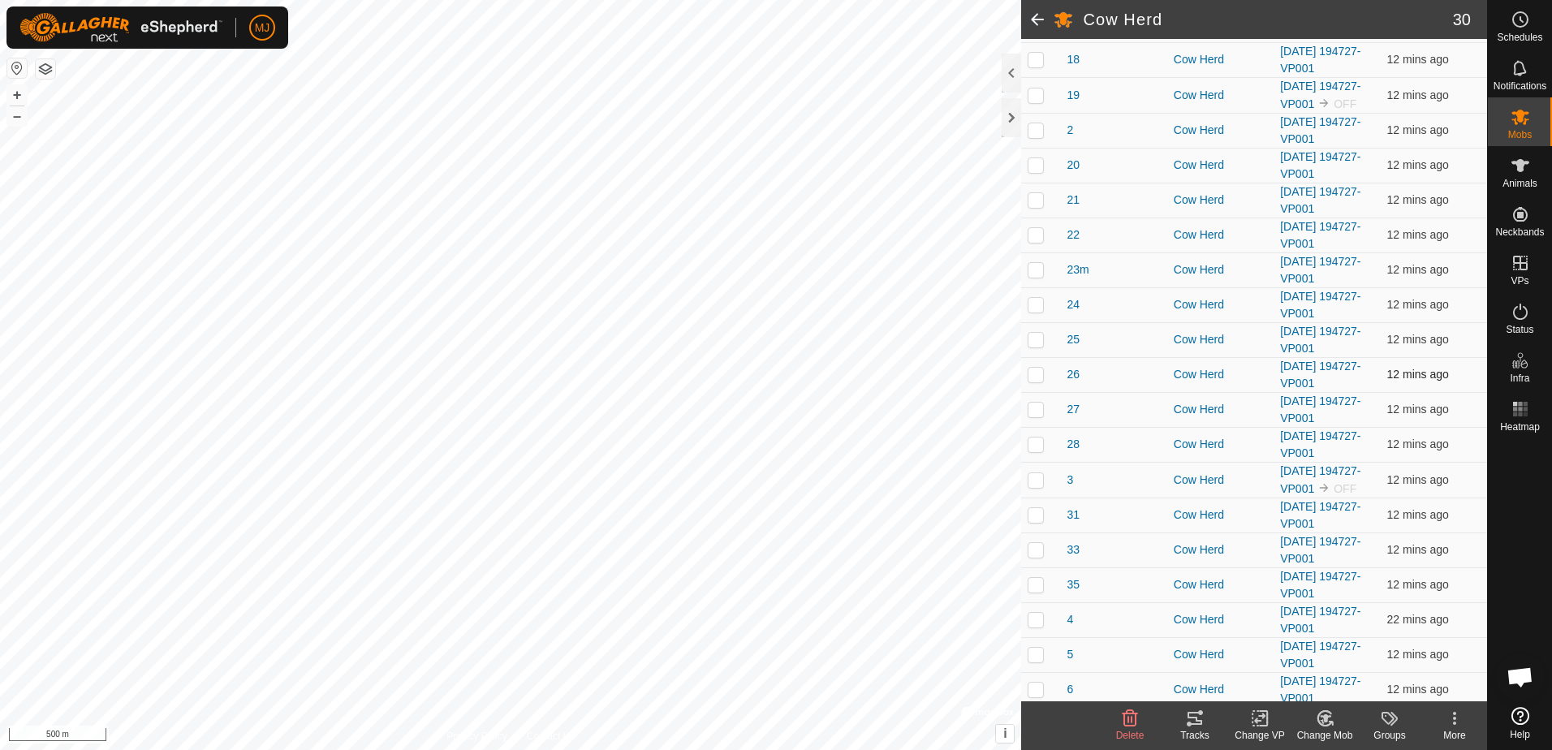
scroll to position [568, 0]
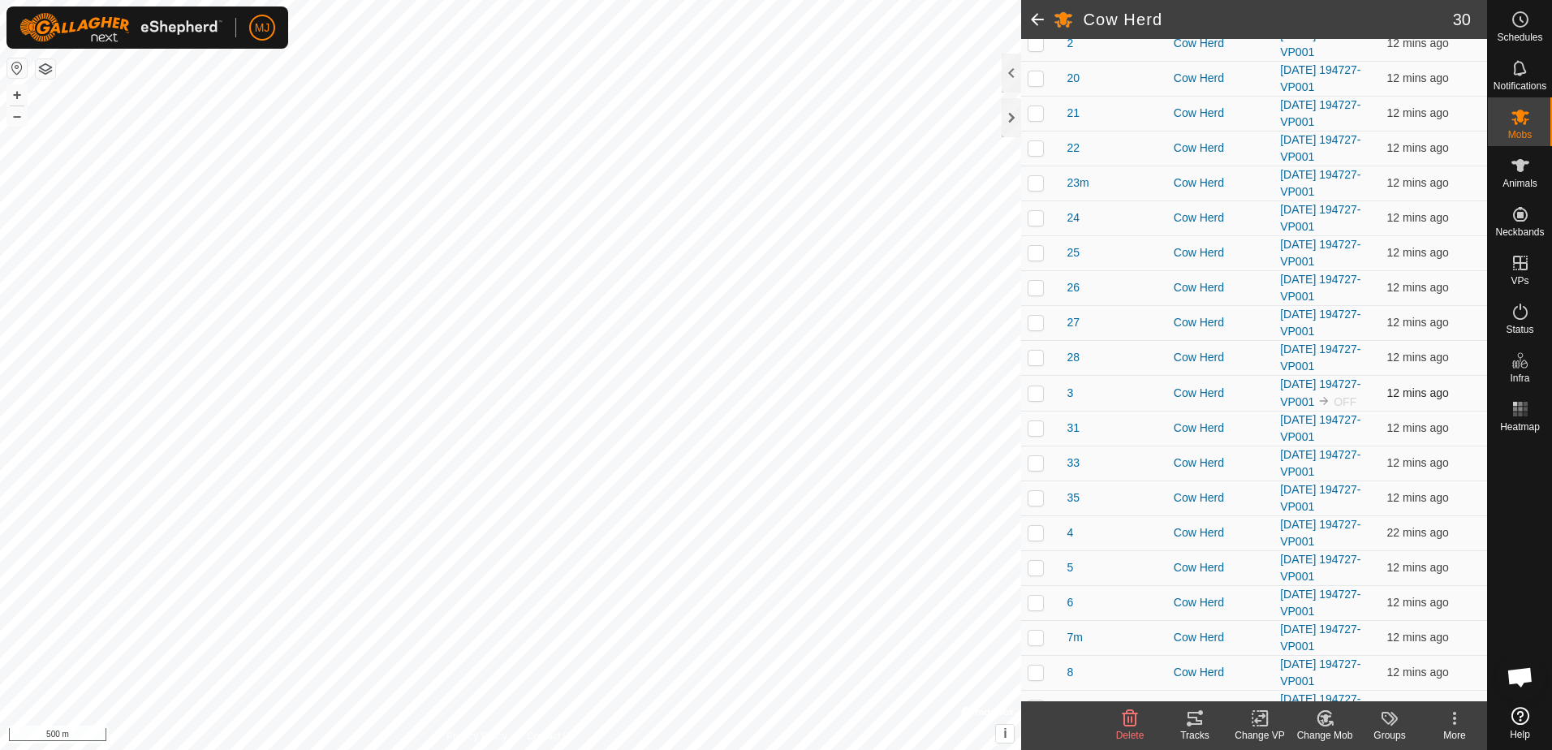
click at [1028, 399] on p-checkbox at bounding box center [1036, 392] width 16 height 13
checkbox input "true"
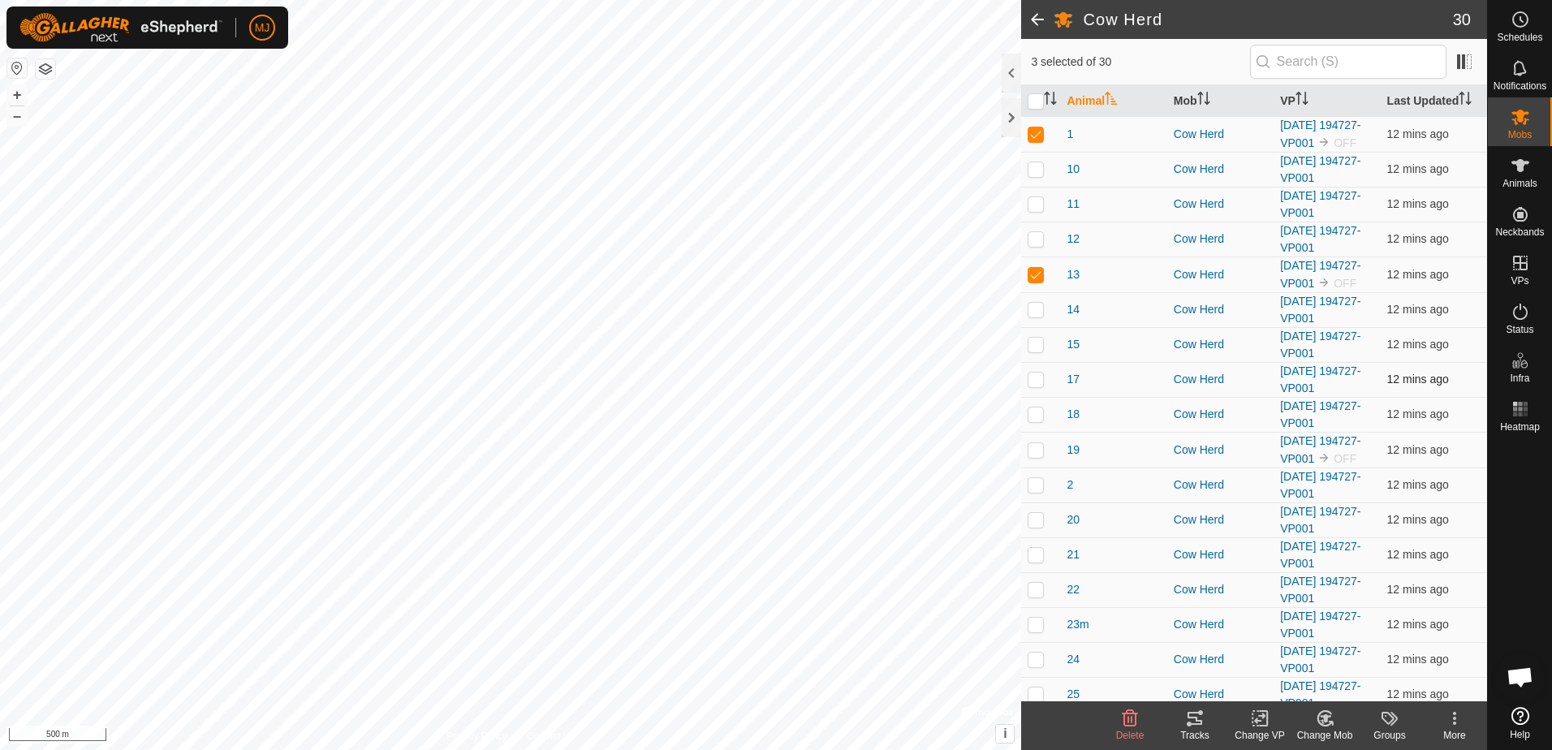
scroll to position [162, 0]
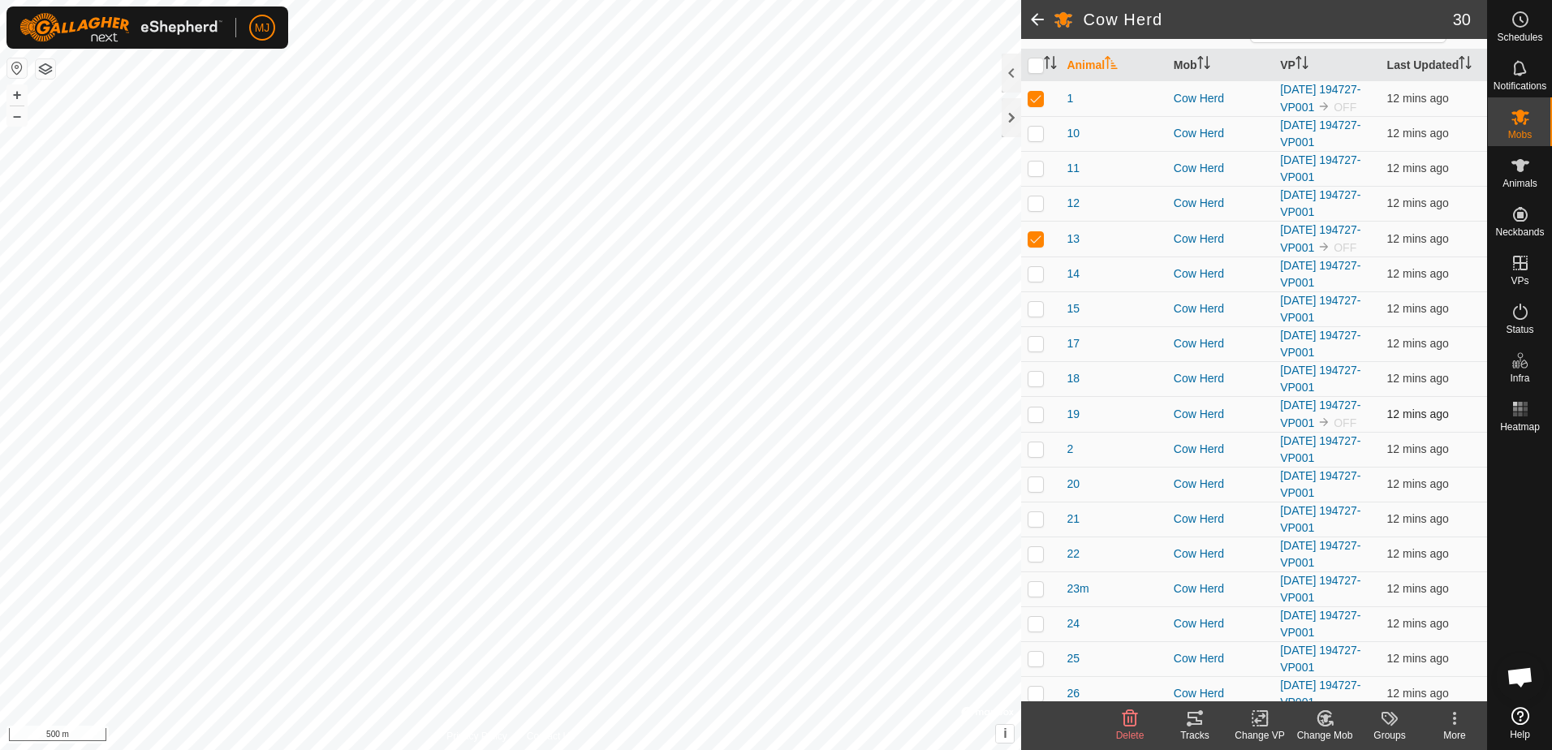
click at [1038, 432] on td at bounding box center [1040, 414] width 39 height 36
checkbox input "true"
click at [1128, 721] on icon at bounding box center [1130, 718] width 15 height 16
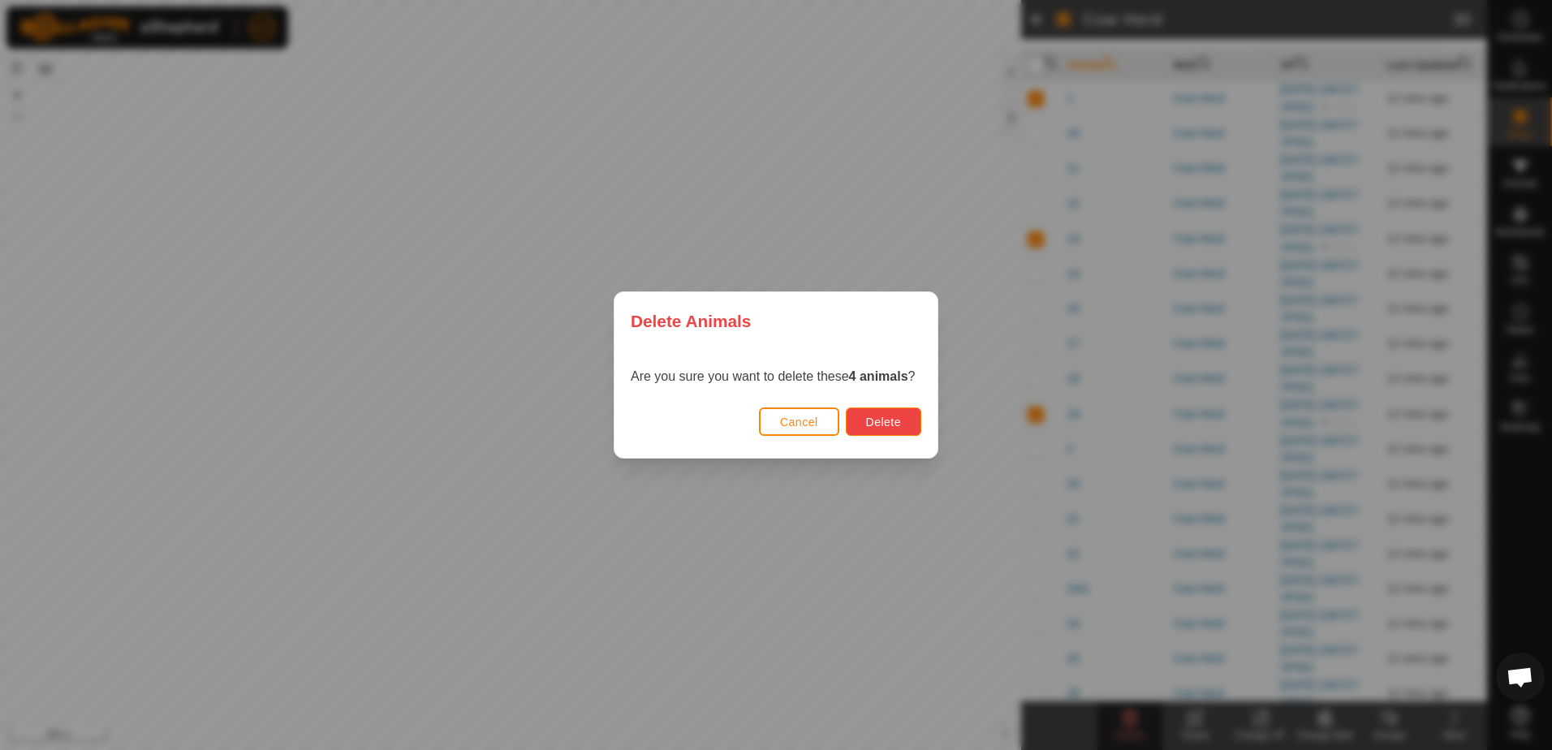
click at [891, 425] on span "Delete" at bounding box center [883, 422] width 35 height 13
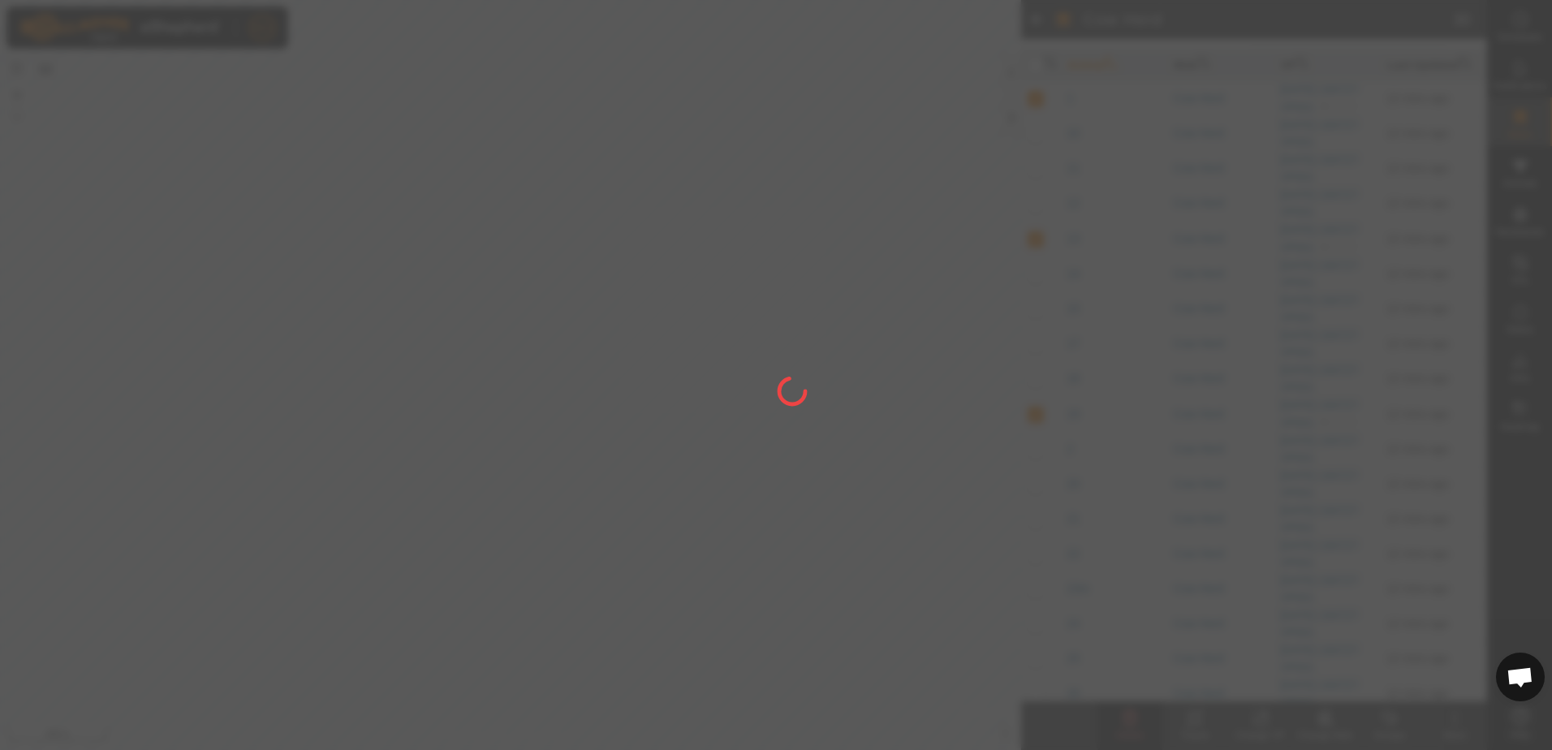
checkbox input "false"
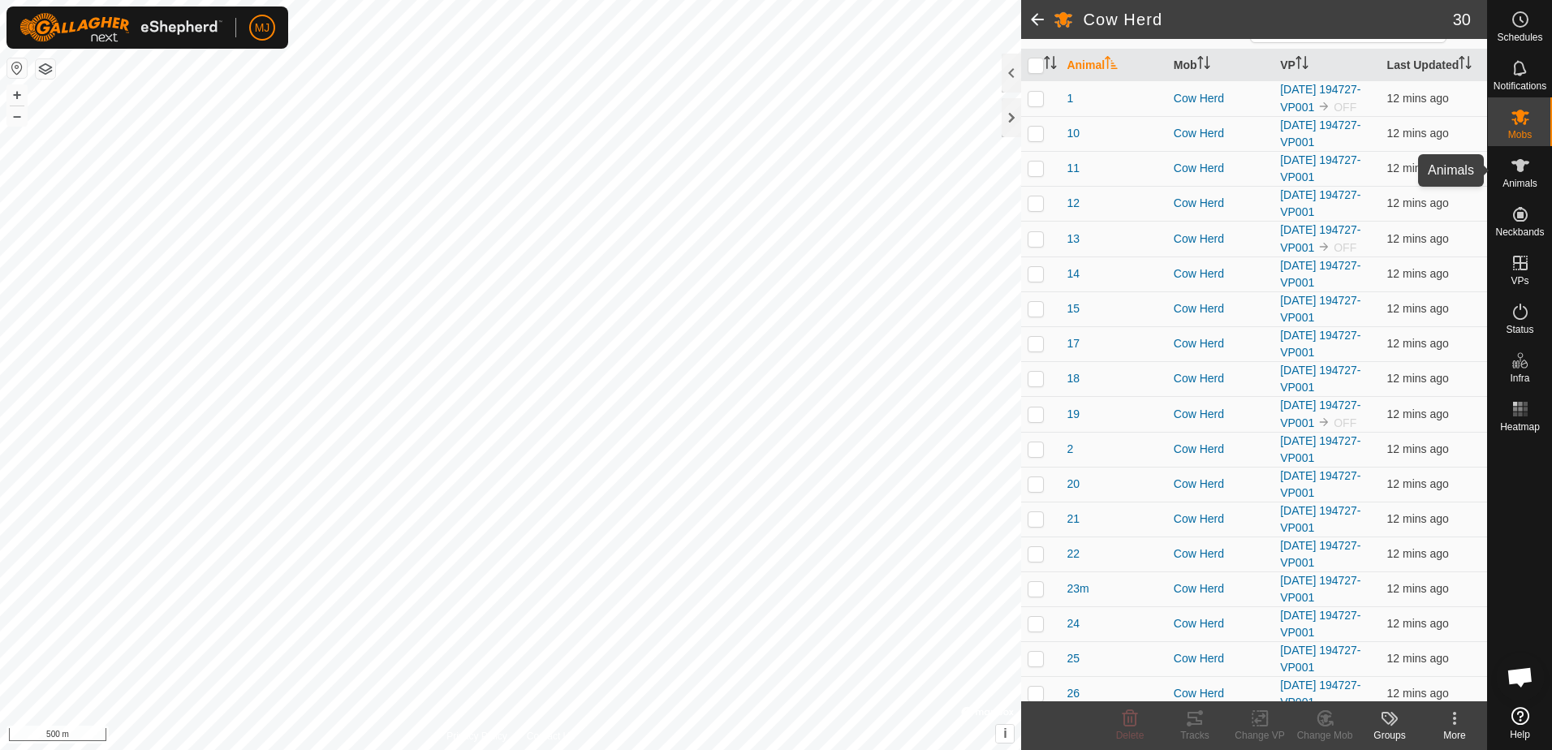
click at [1526, 179] on span "Animals" at bounding box center [1520, 184] width 35 height 10
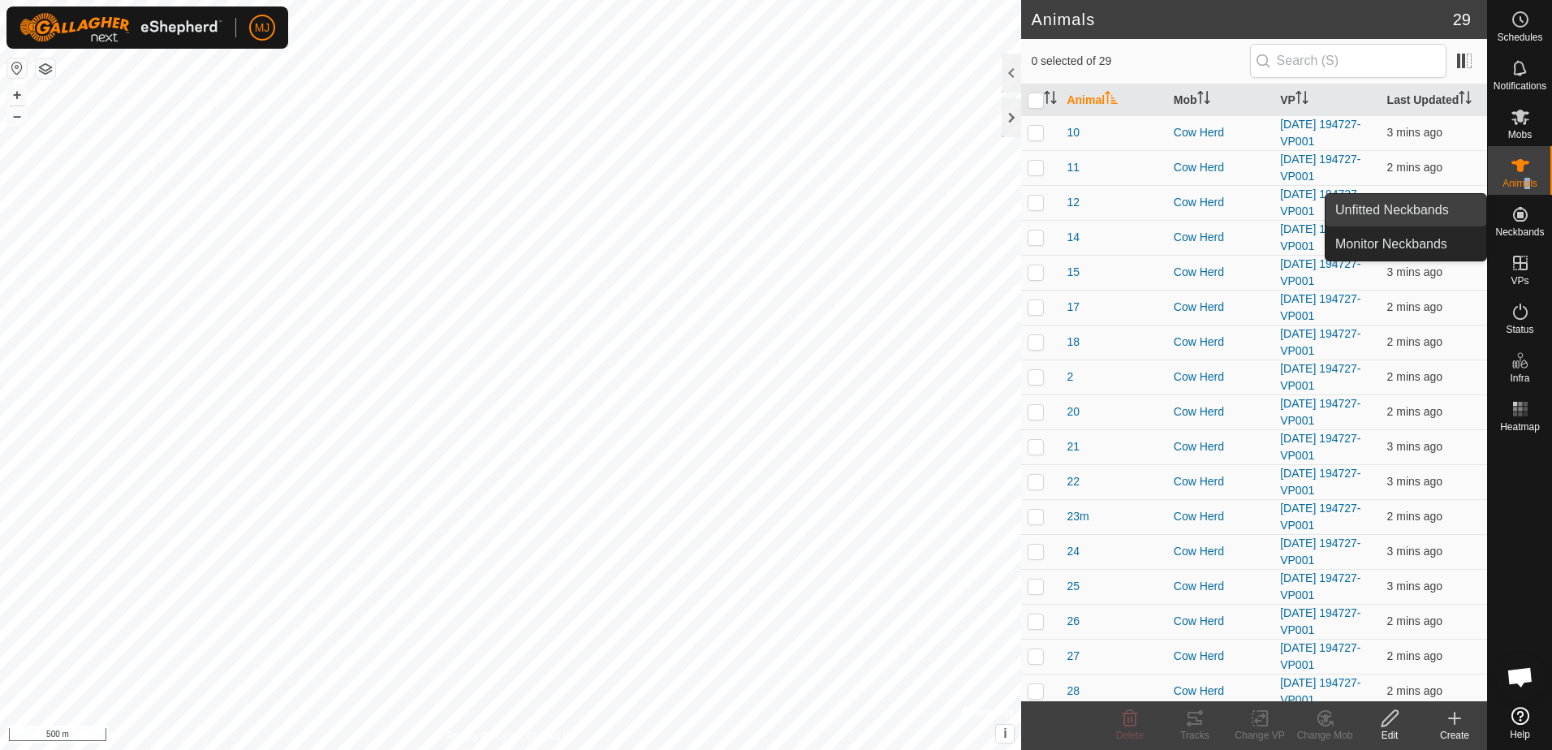
click at [1444, 210] on link "Unfitted Neckbands" at bounding box center [1406, 210] width 161 height 32
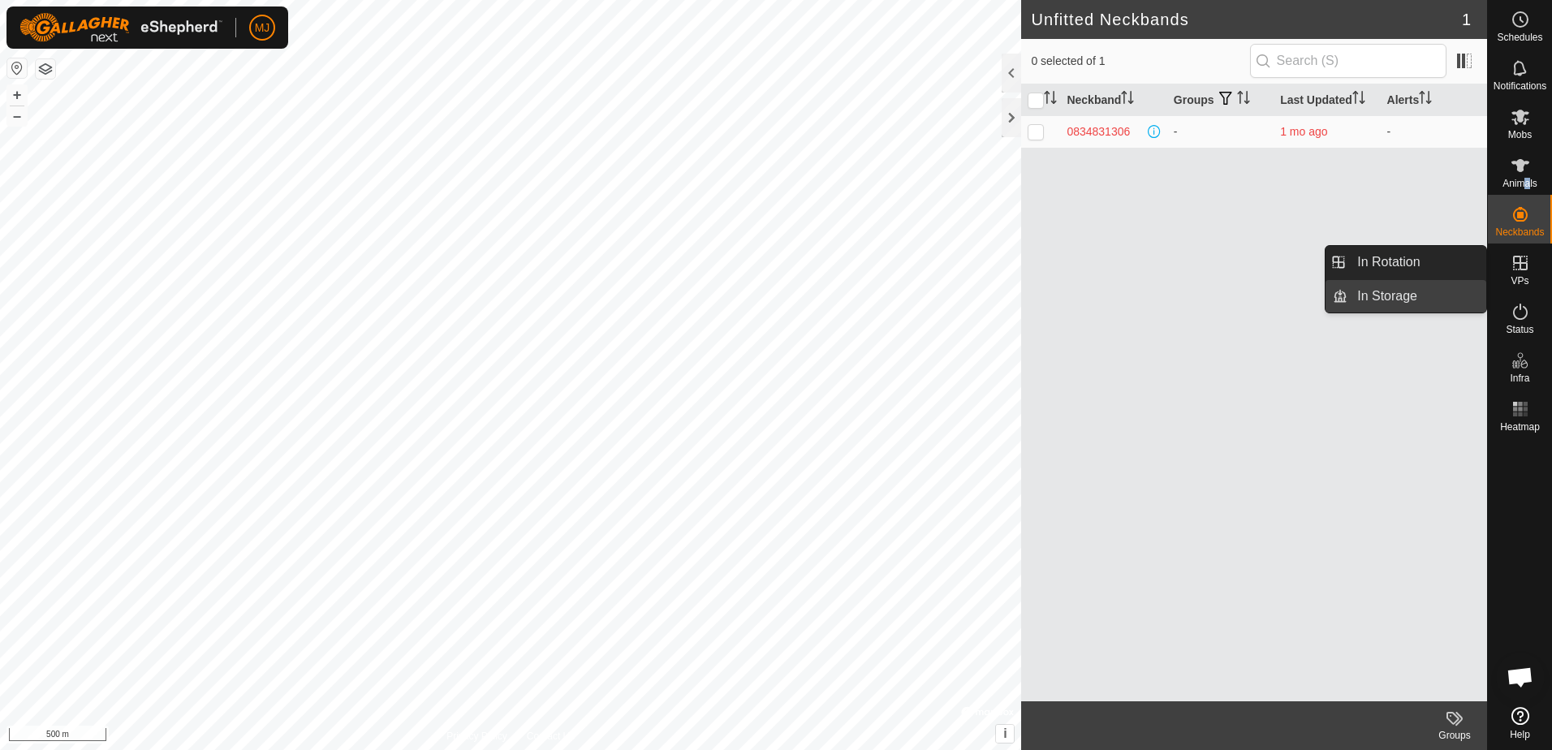
click at [1422, 296] on link "In Storage" at bounding box center [1417, 296] width 139 height 32
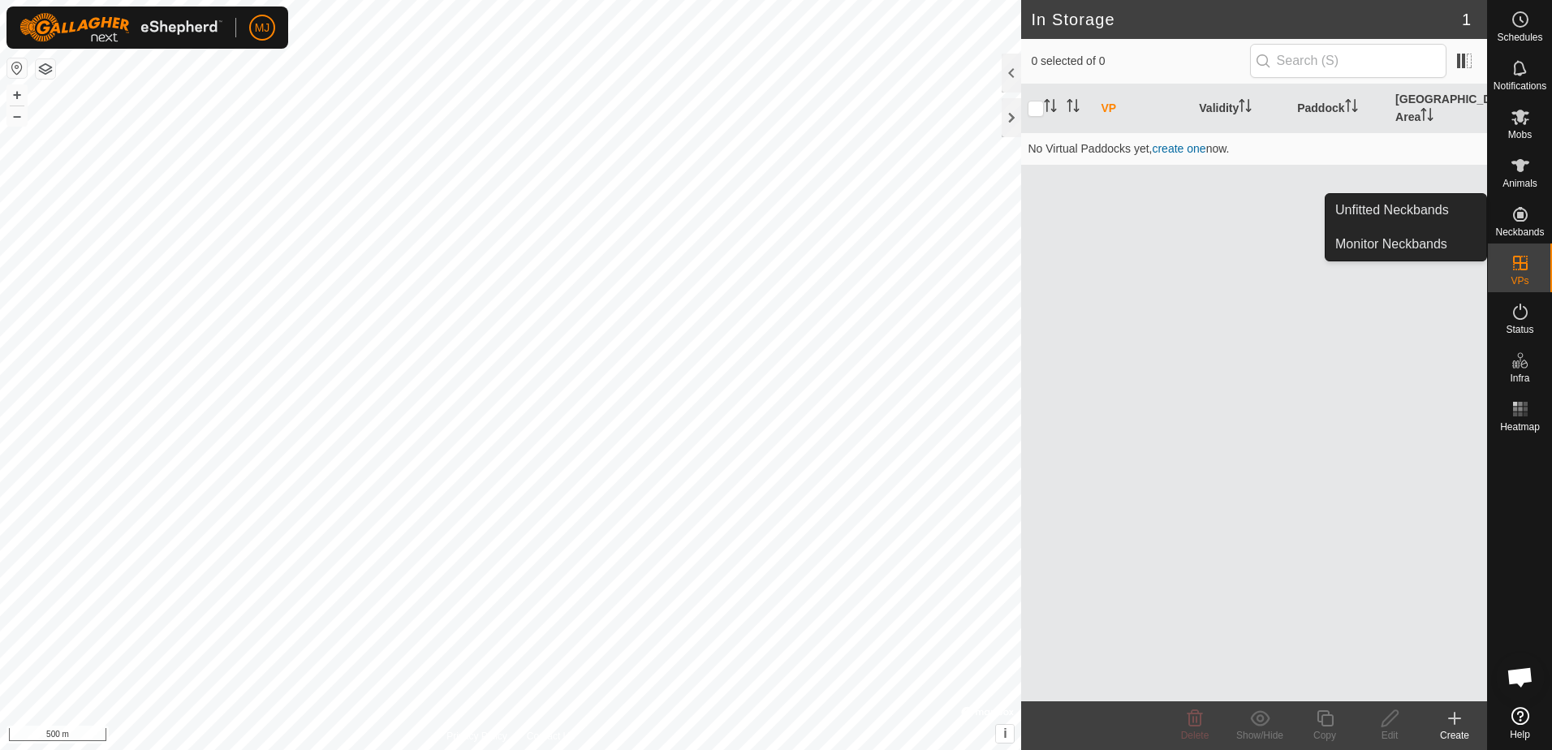
click at [1515, 216] on icon at bounding box center [1520, 214] width 19 height 19
click at [1425, 248] on link "Monitor Neckbands" at bounding box center [1406, 244] width 161 height 32
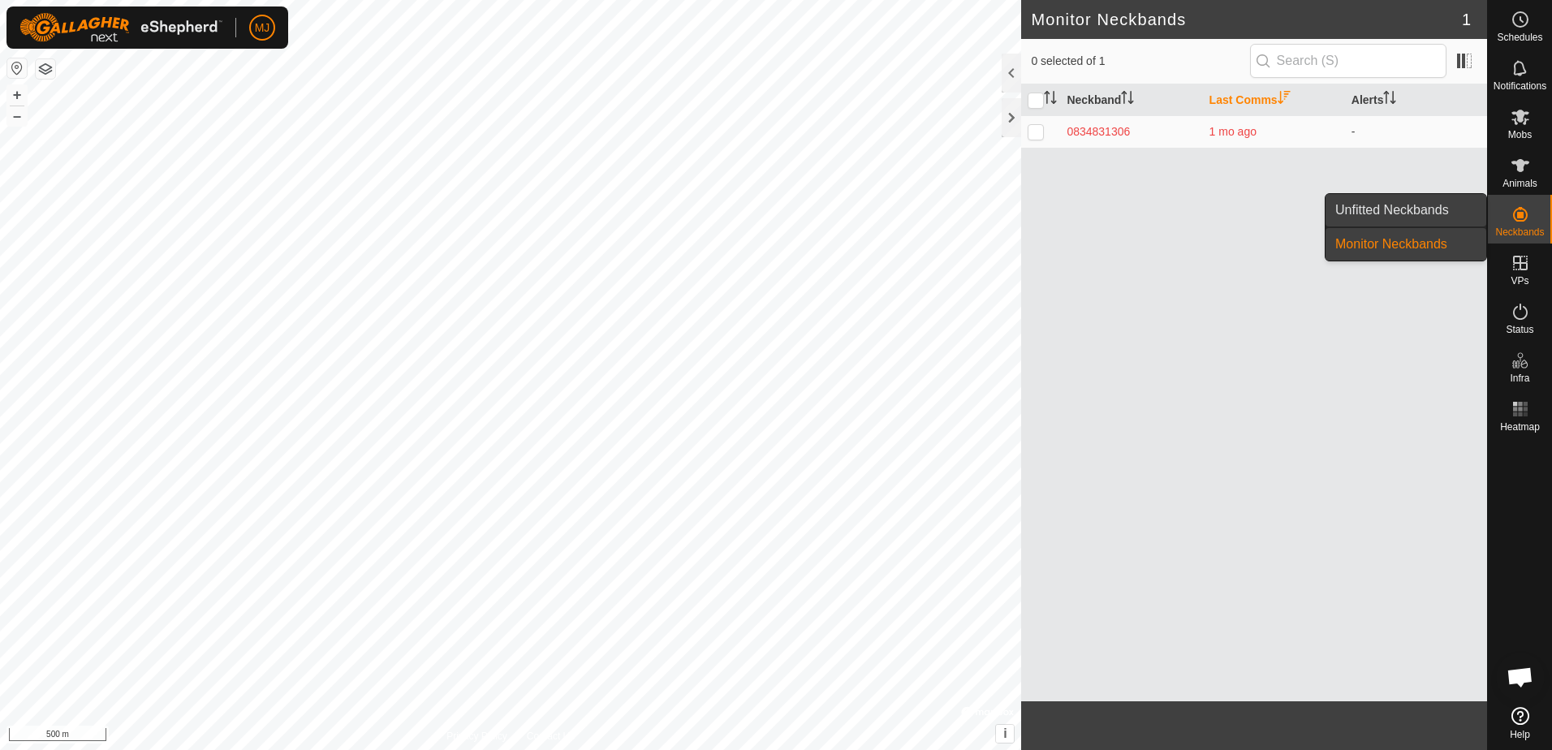
click at [1407, 210] on link "Unfitted Neckbands" at bounding box center [1406, 210] width 161 height 32
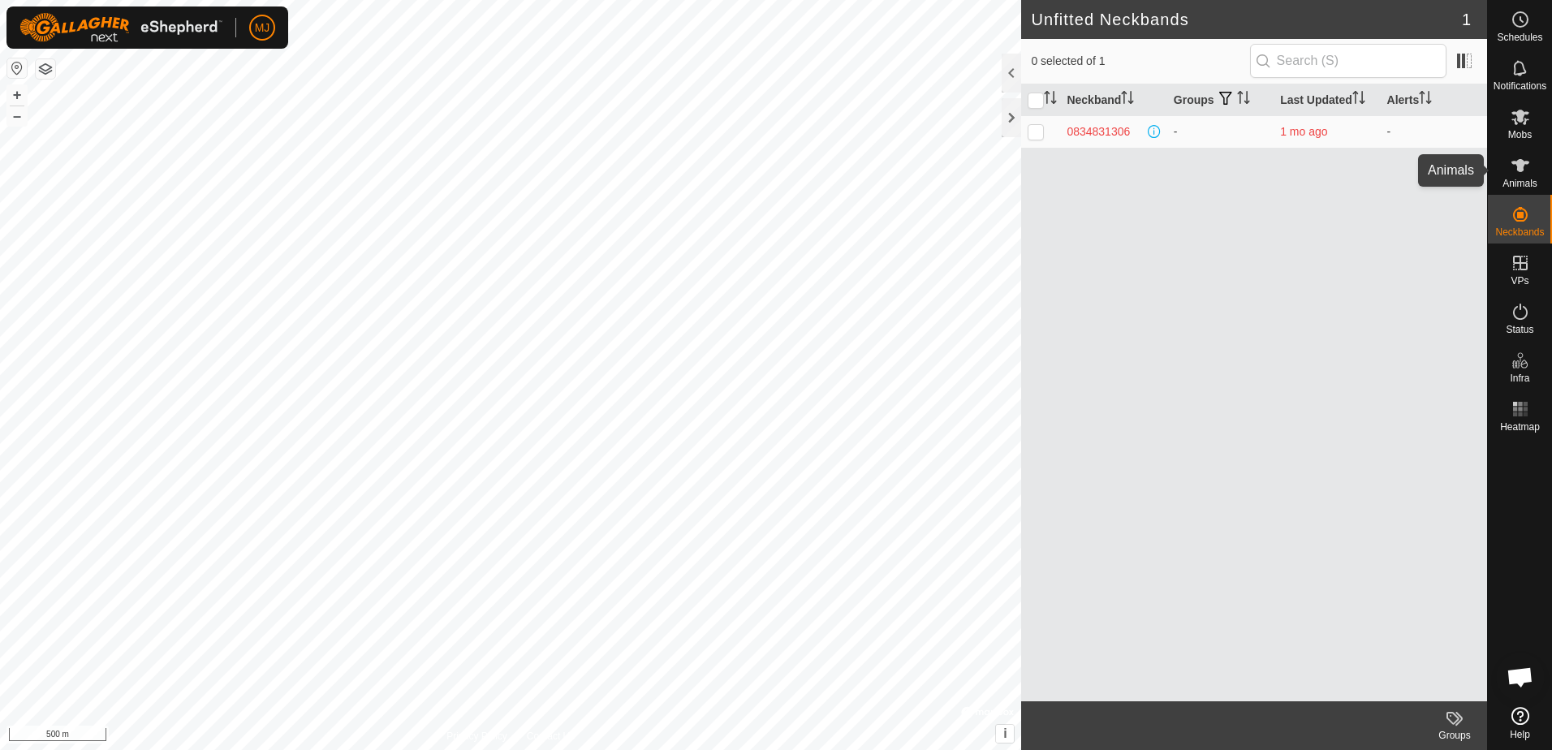
click at [1507, 175] on es-animals-svg-icon at bounding box center [1520, 166] width 29 height 26
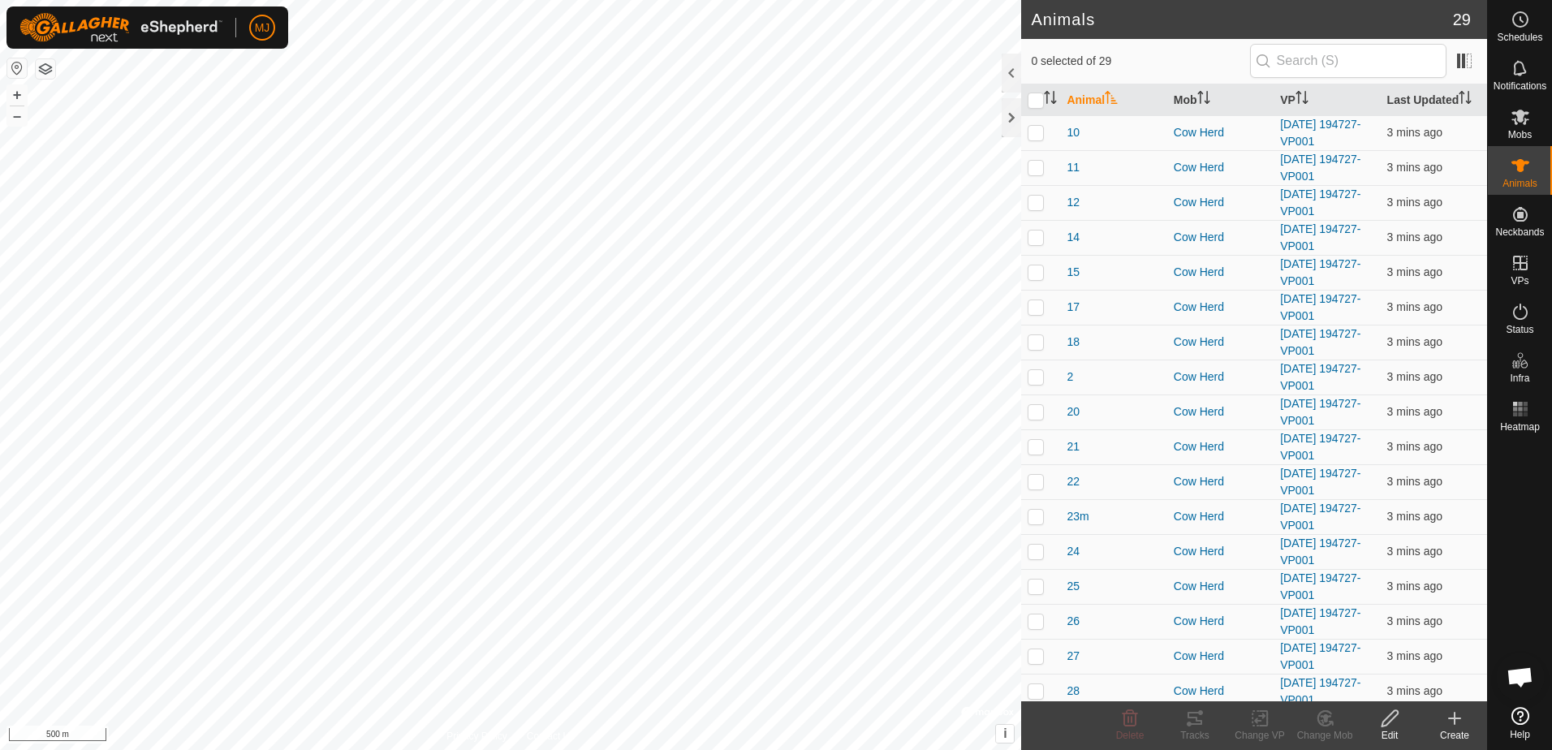
click at [1456, 723] on icon at bounding box center [1454, 718] width 19 height 19
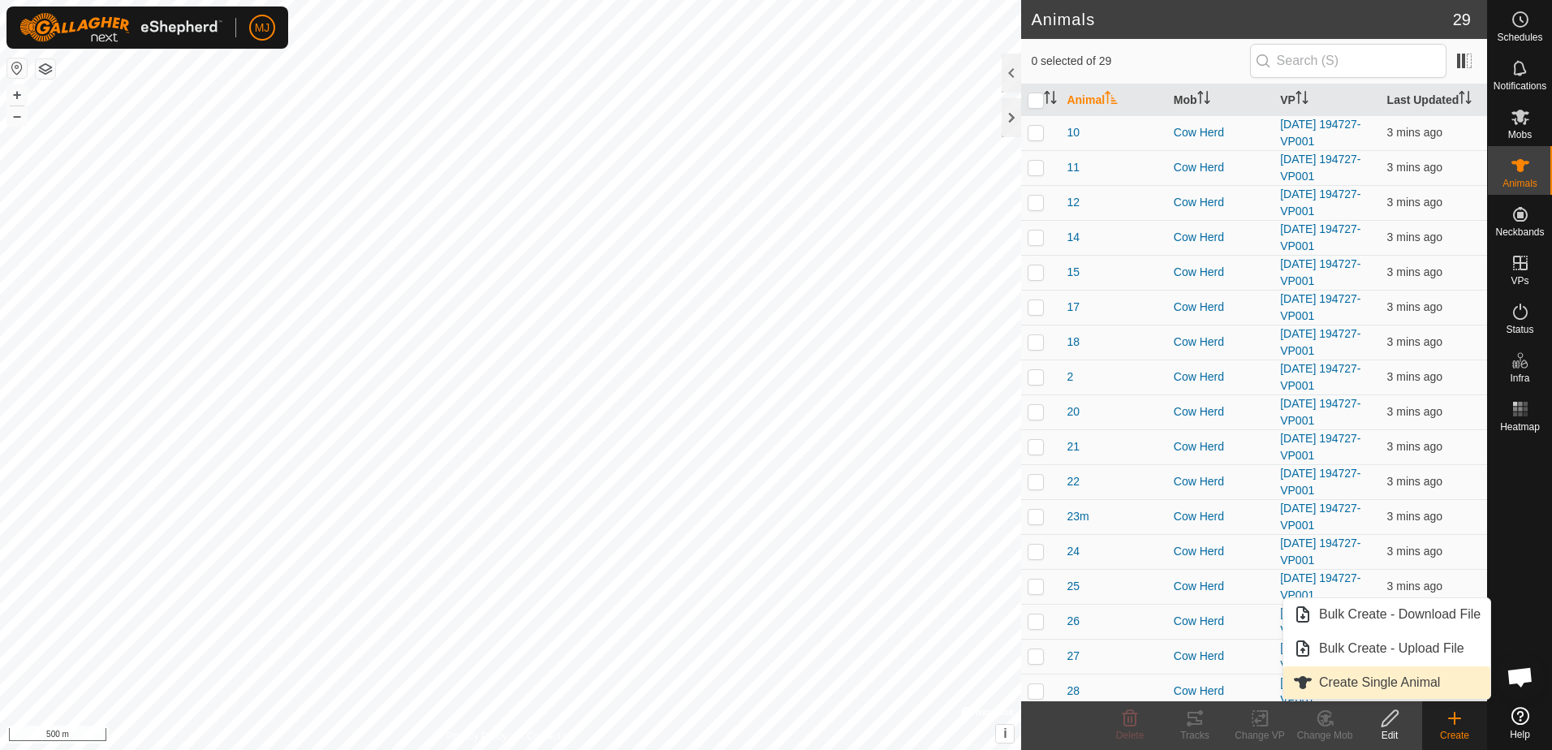
click at [1362, 684] on link "Create Single Animal" at bounding box center [1387, 683] width 207 height 32
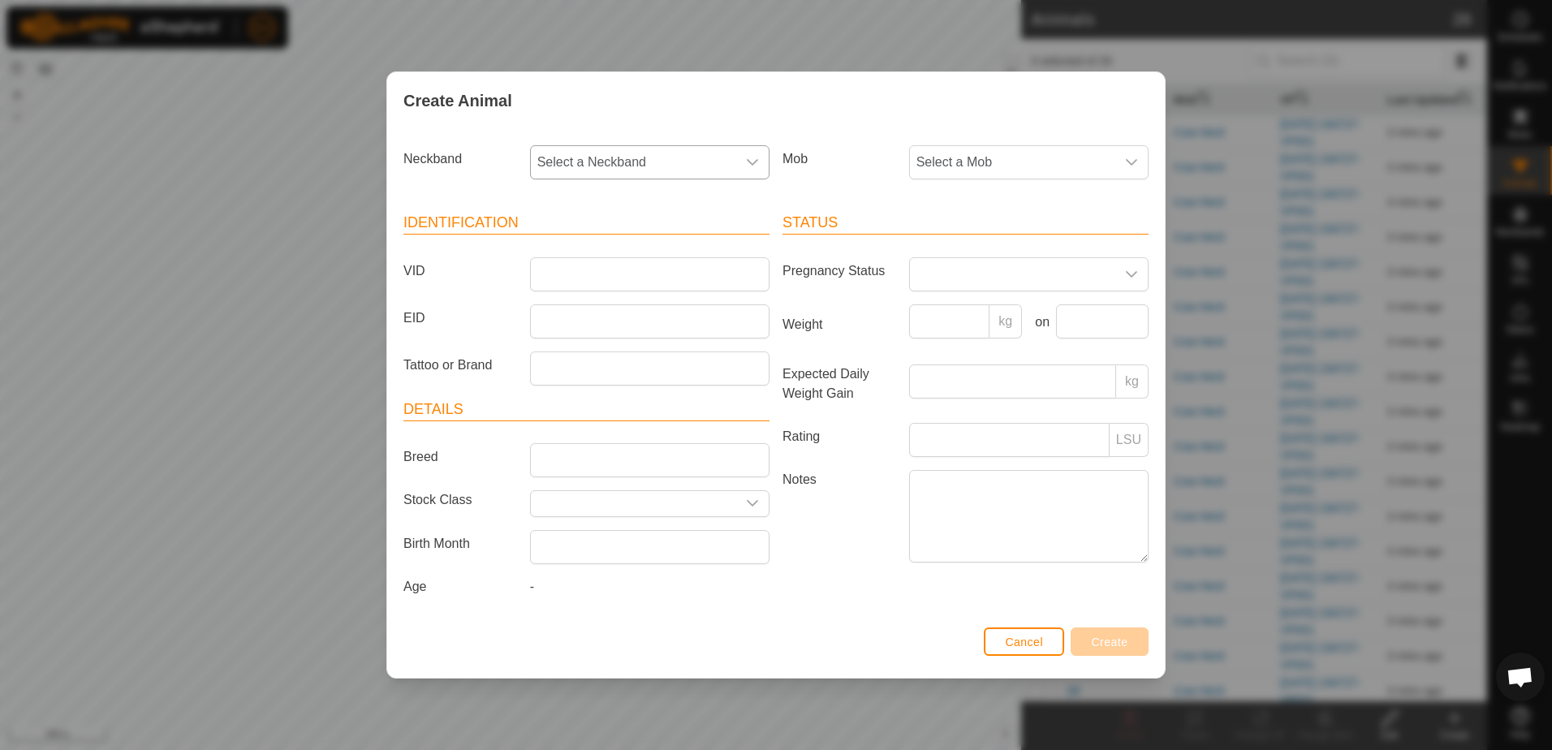
click at [673, 162] on span "Select a Neckband" at bounding box center [633, 162] width 205 height 32
type input "5591"
click at [1016, 645] on span "Cancel" at bounding box center [1024, 642] width 38 height 13
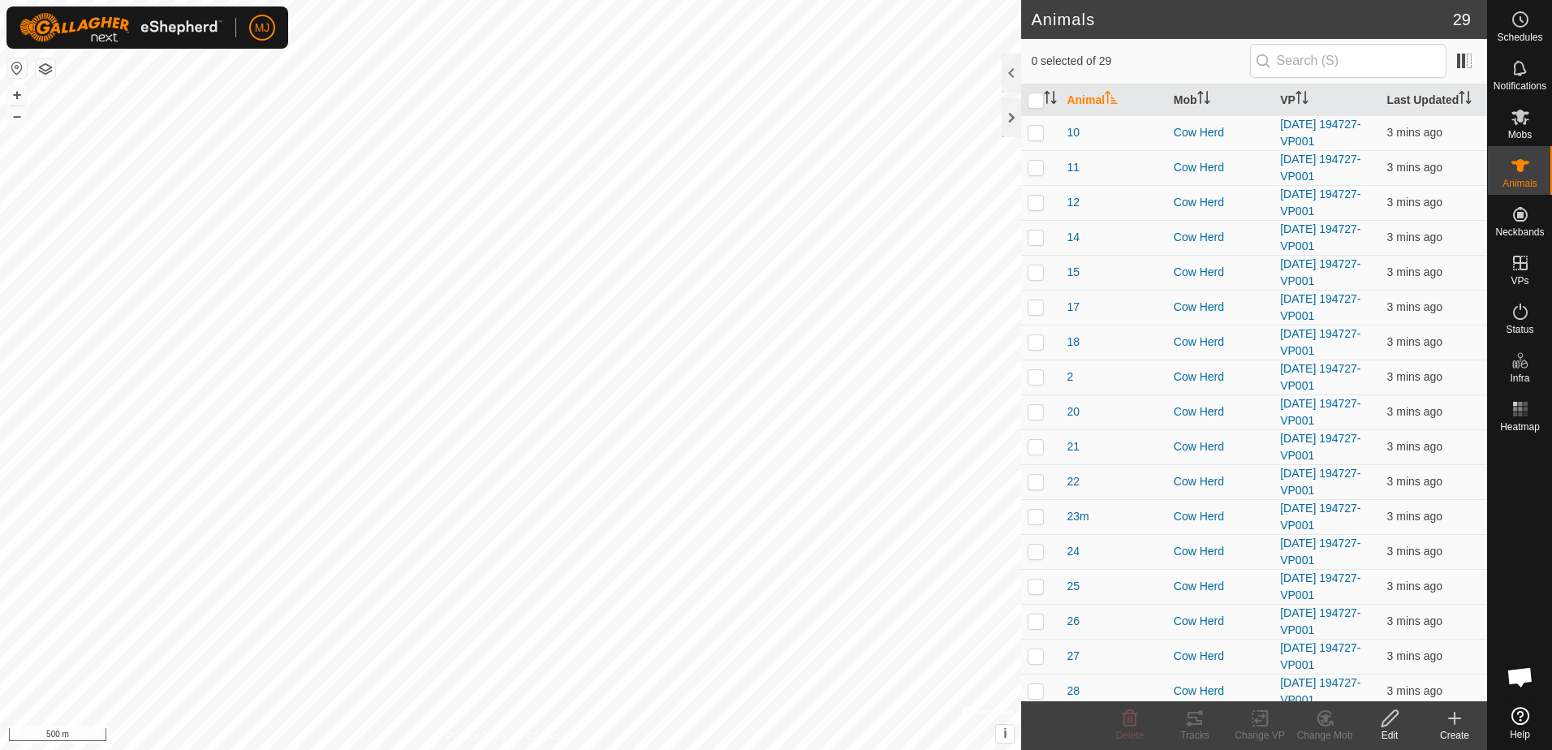
click at [1395, 718] on icon at bounding box center [1390, 718] width 16 height 16
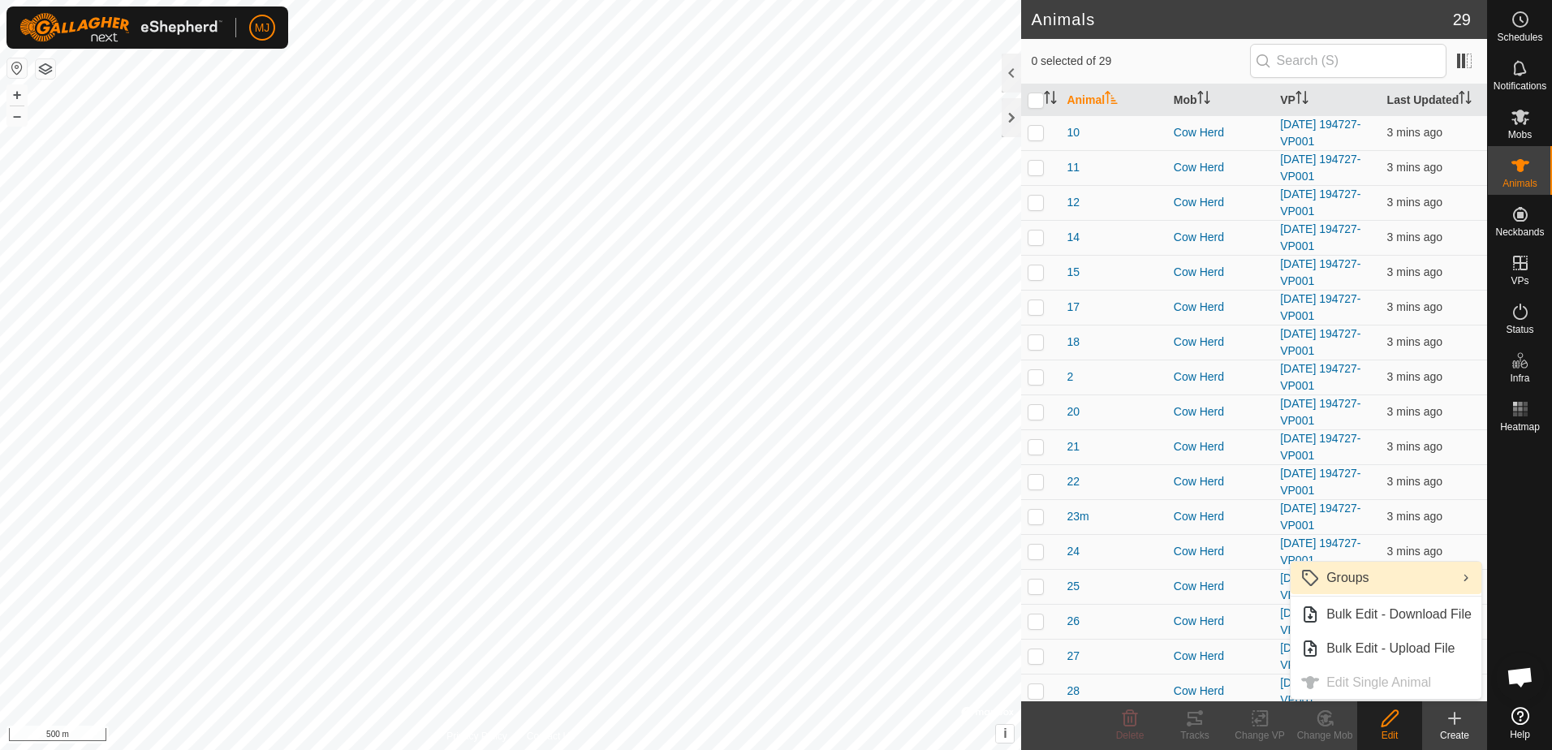
click at [1406, 579] on link "Groups" at bounding box center [1386, 578] width 191 height 32
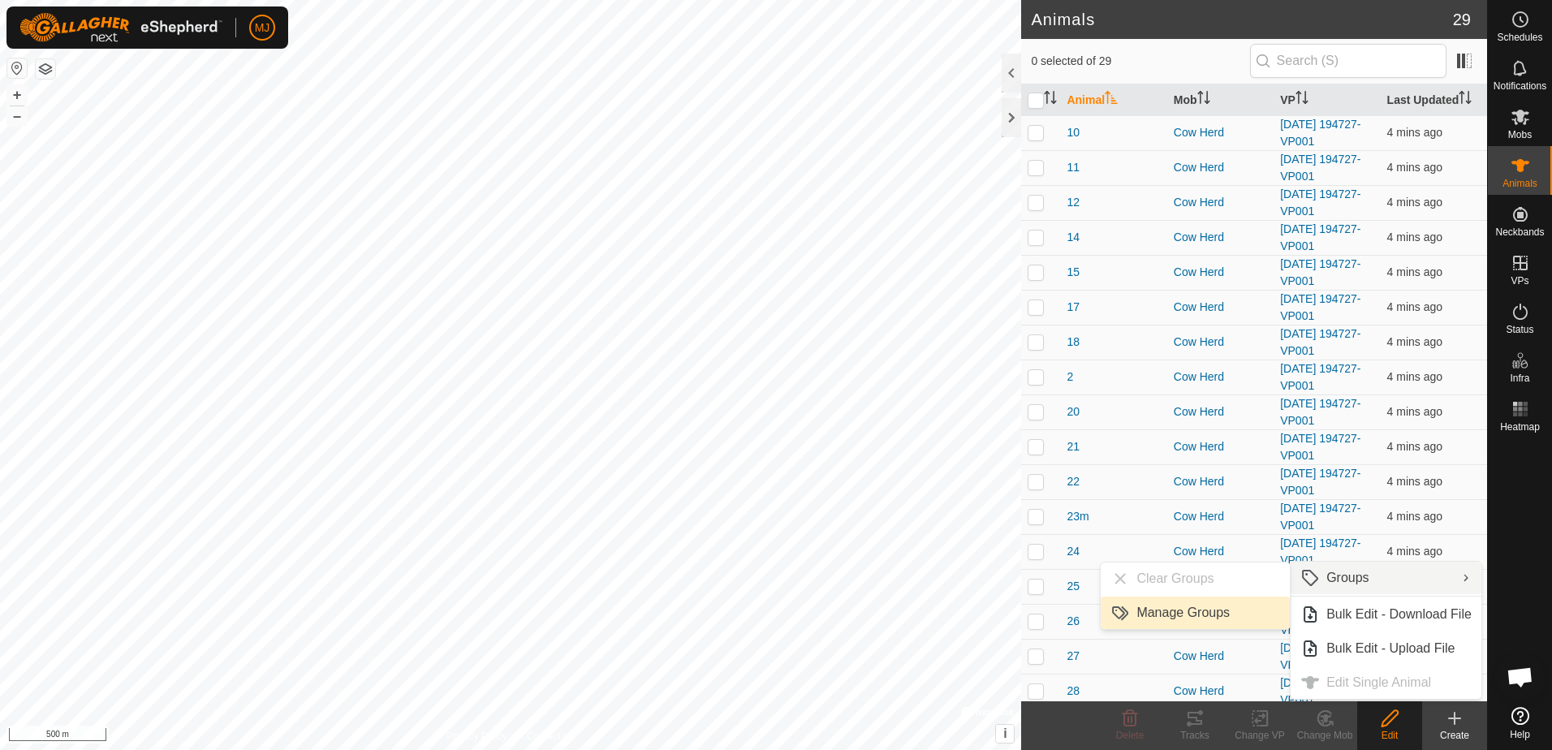
click at [1188, 611] on link "Manage Groups" at bounding box center [1195, 613] width 189 height 32
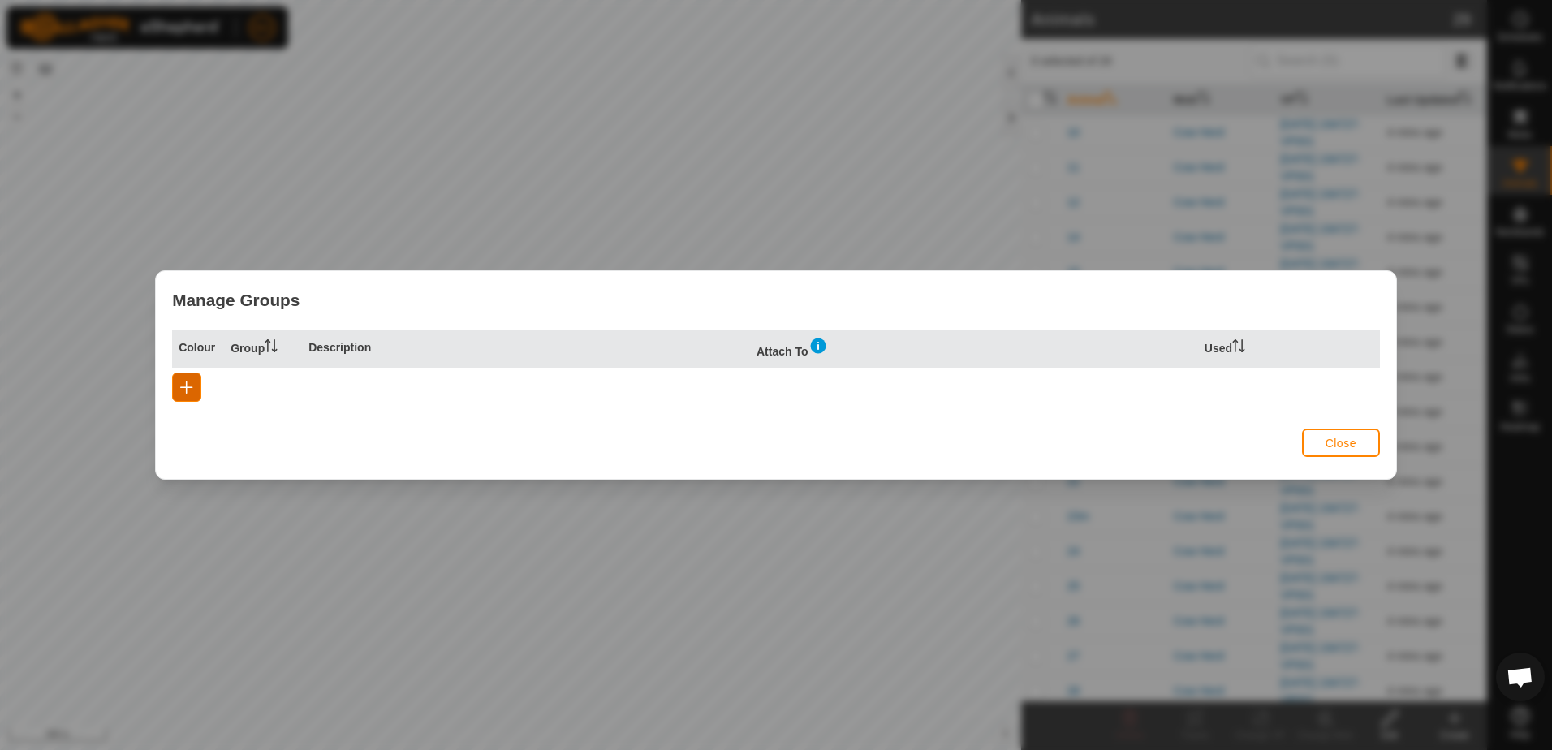
click at [194, 391] on button "button" at bounding box center [186, 387] width 29 height 29
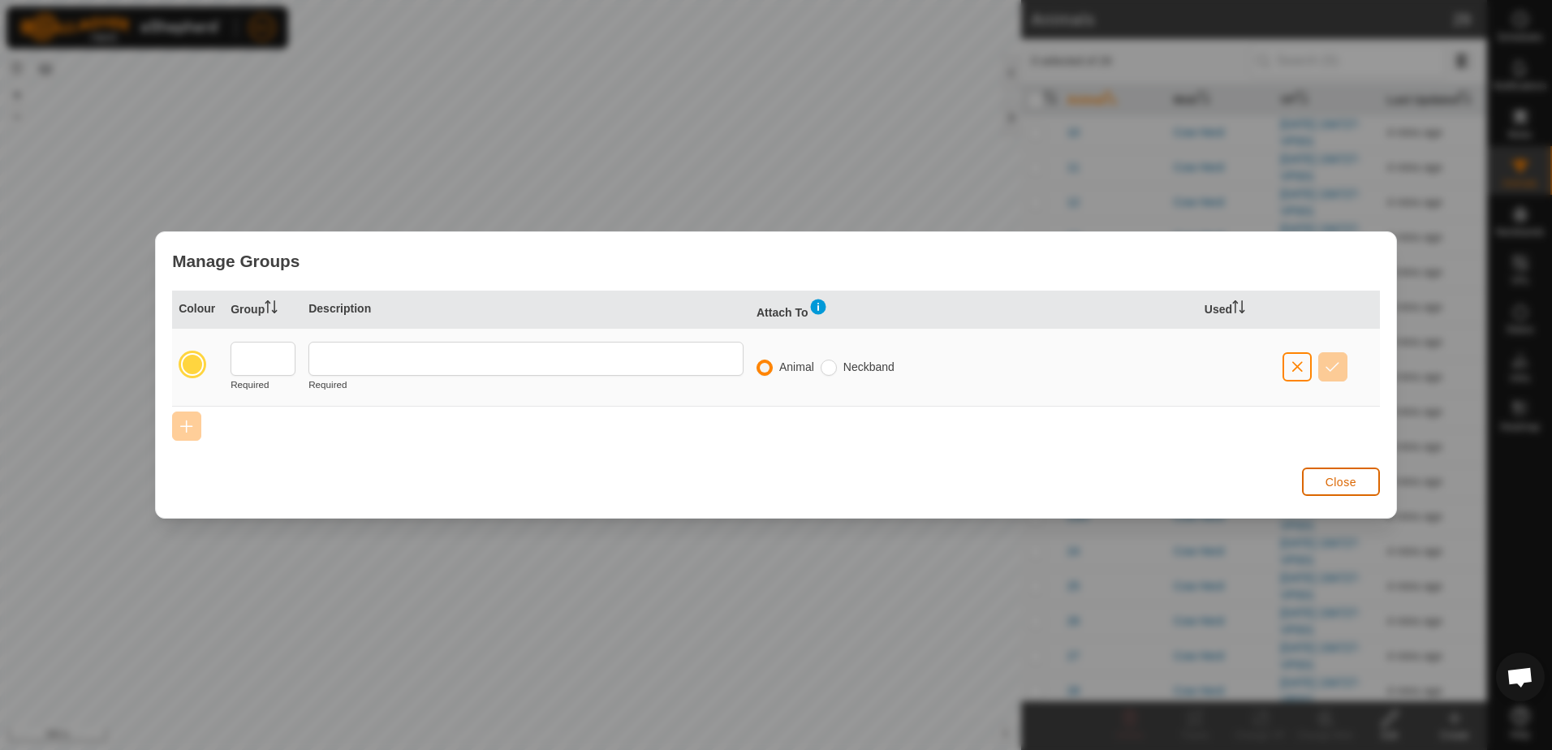
click at [1331, 488] on span "Close" at bounding box center [1341, 482] width 31 height 13
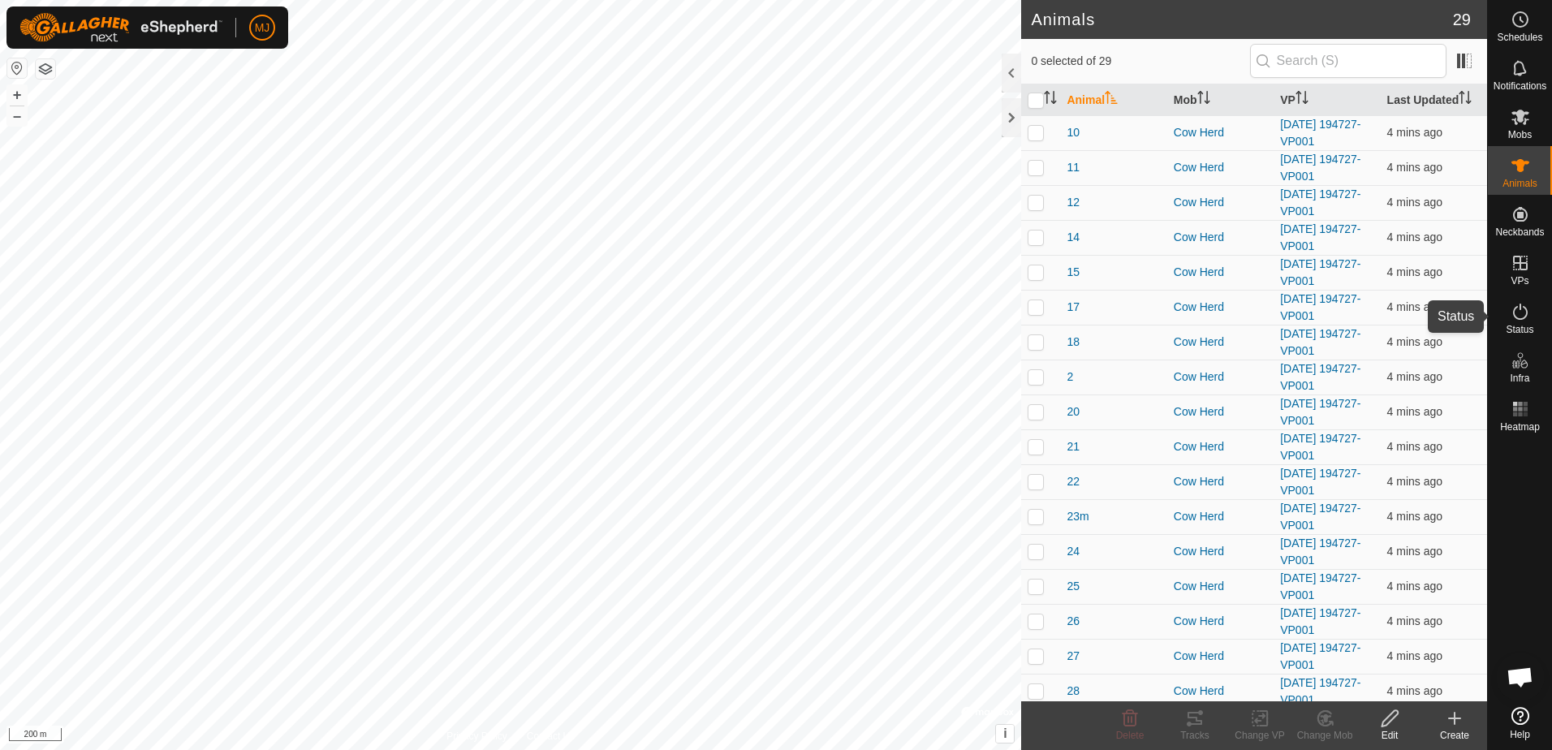
click at [1523, 304] on icon at bounding box center [1520, 311] width 19 height 19
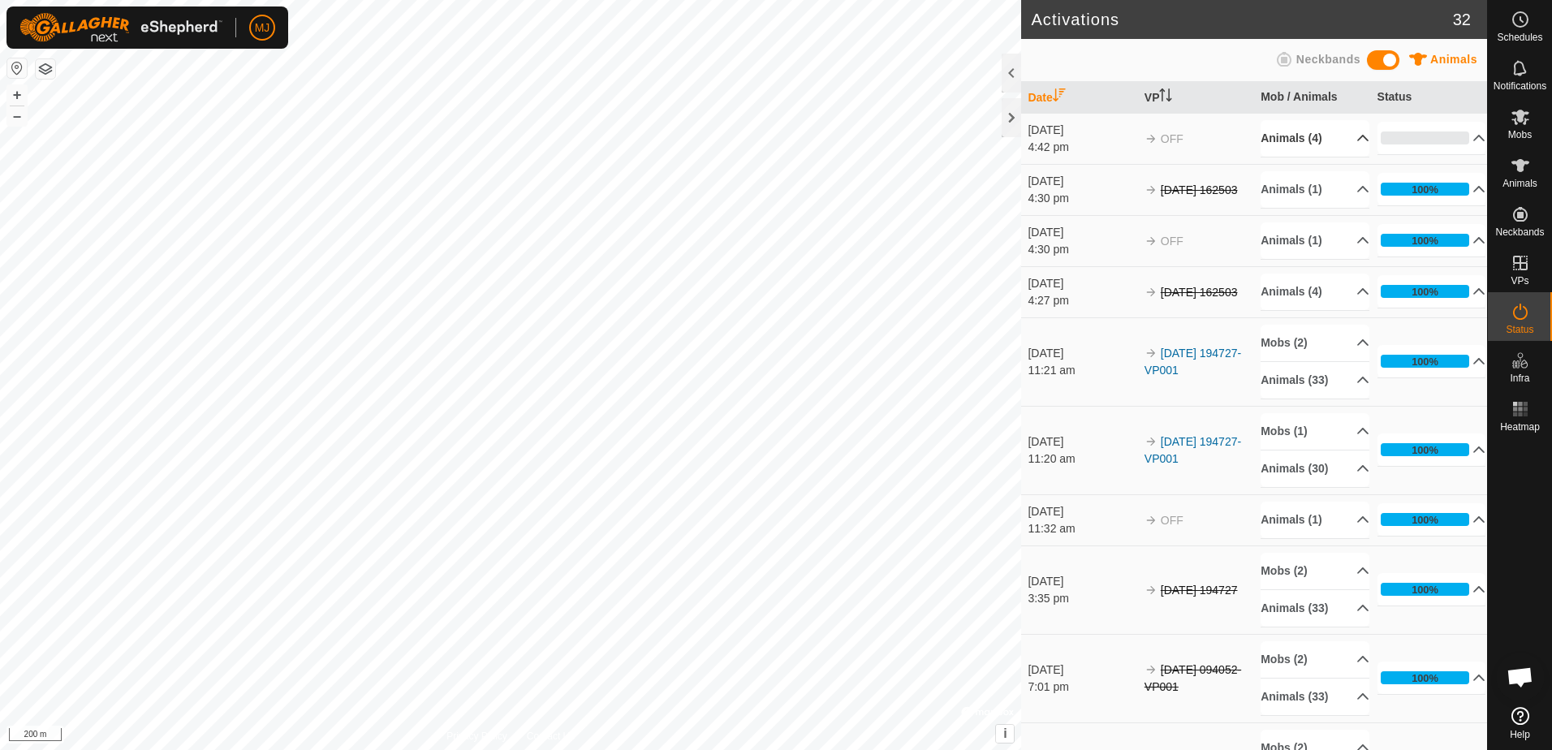
click at [1306, 141] on p-accordion-header "Animals (4)" at bounding box center [1315, 138] width 109 height 37
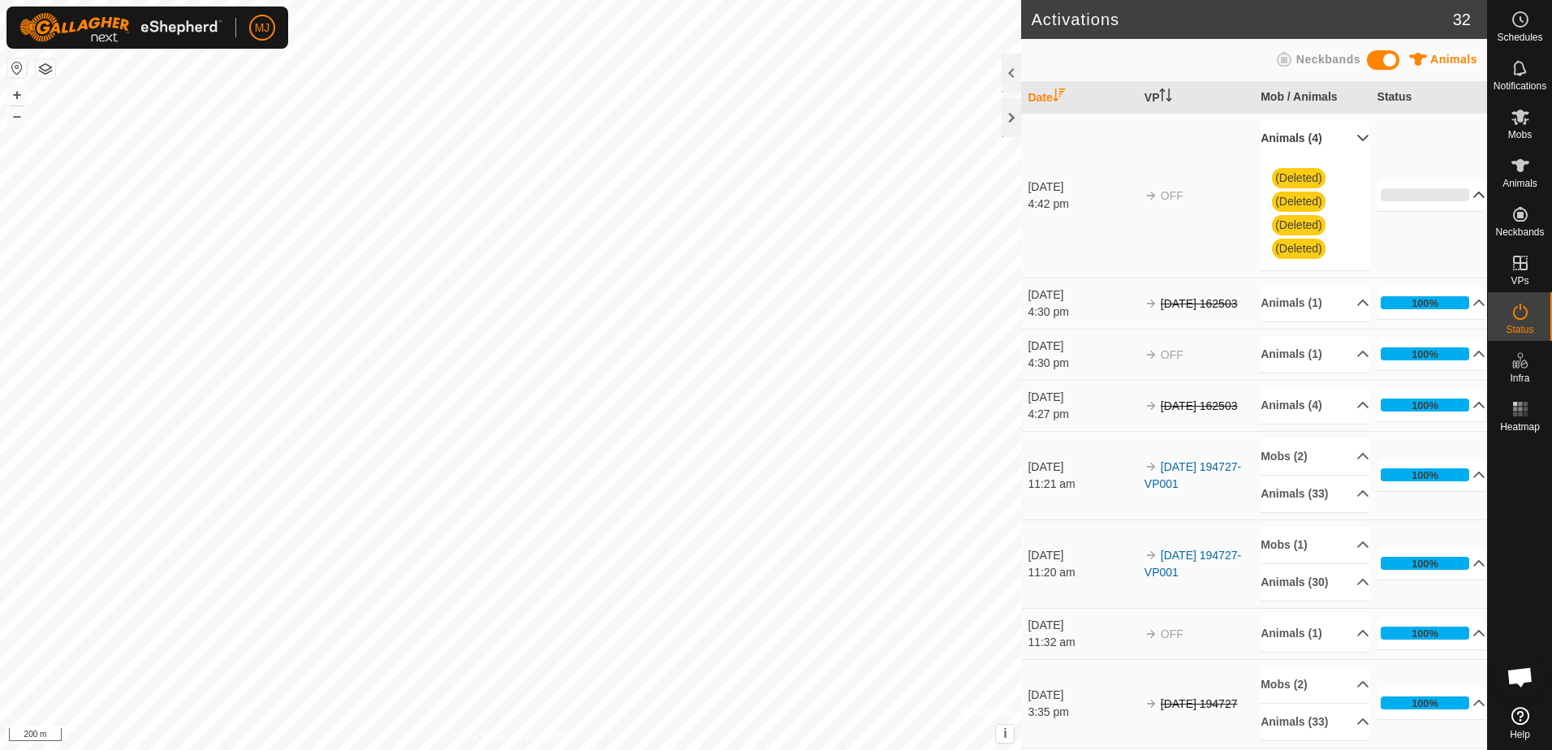
click at [1431, 193] on p-accordion-header "0%" at bounding box center [1432, 195] width 109 height 32
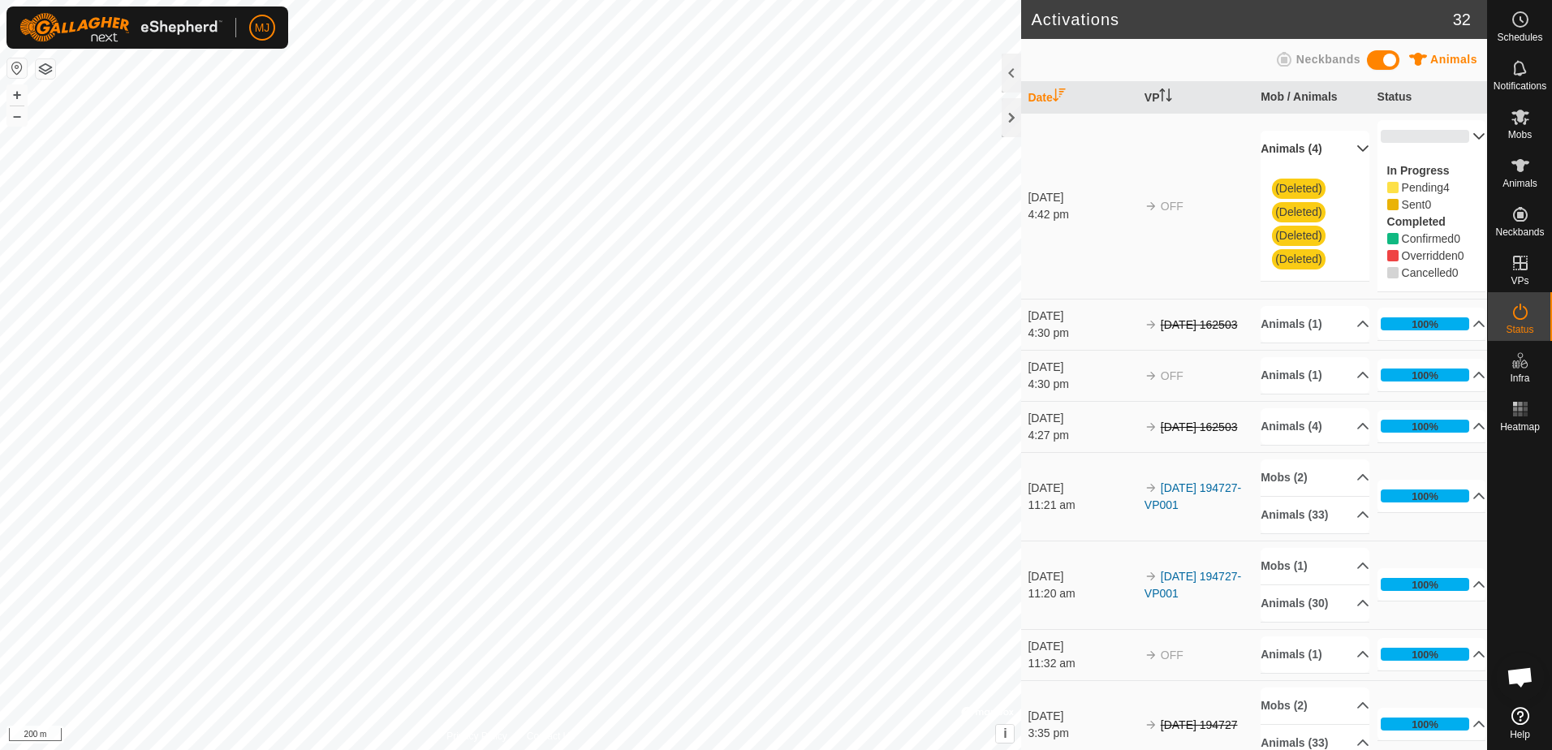
click at [1161, 209] on span "OFF" at bounding box center [1172, 206] width 23 height 13
click at [1310, 142] on p-accordion-header "Animals (4)" at bounding box center [1315, 149] width 109 height 37
click at [1318, 208] on p-accordion-header "Animals (4)" at bounding box center [1315, 206] width 109 height 37
click at [1327, 151] on p-accordion-header "Animals (4)" at bounding box center [1315, 149] width 109 height 37
click at [1518, 179] on span "Animals" at bounding box center [1520, 184] width 35 height 10
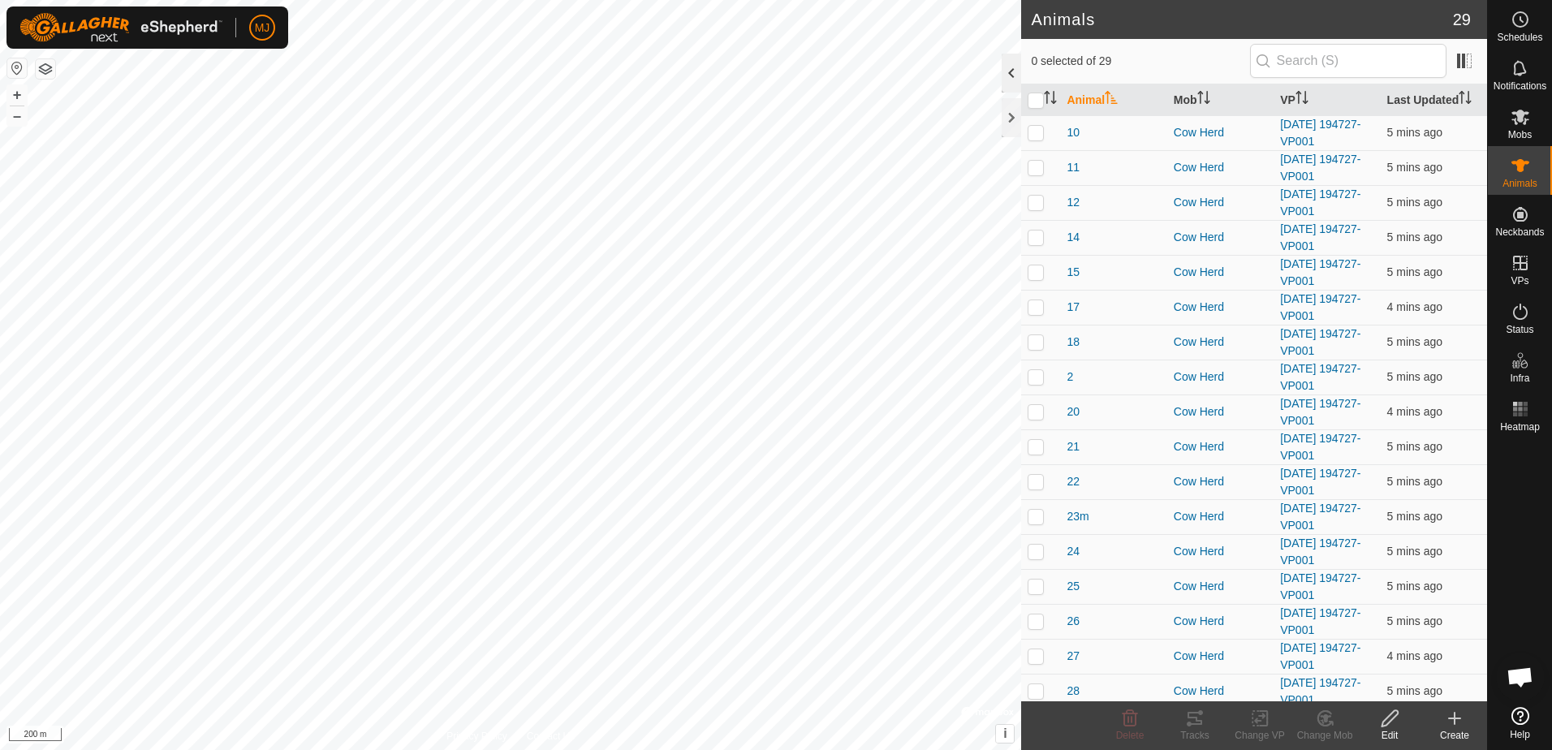
click at [1015, 84] on div at bounding box center [1011, 73] width 19 height 39
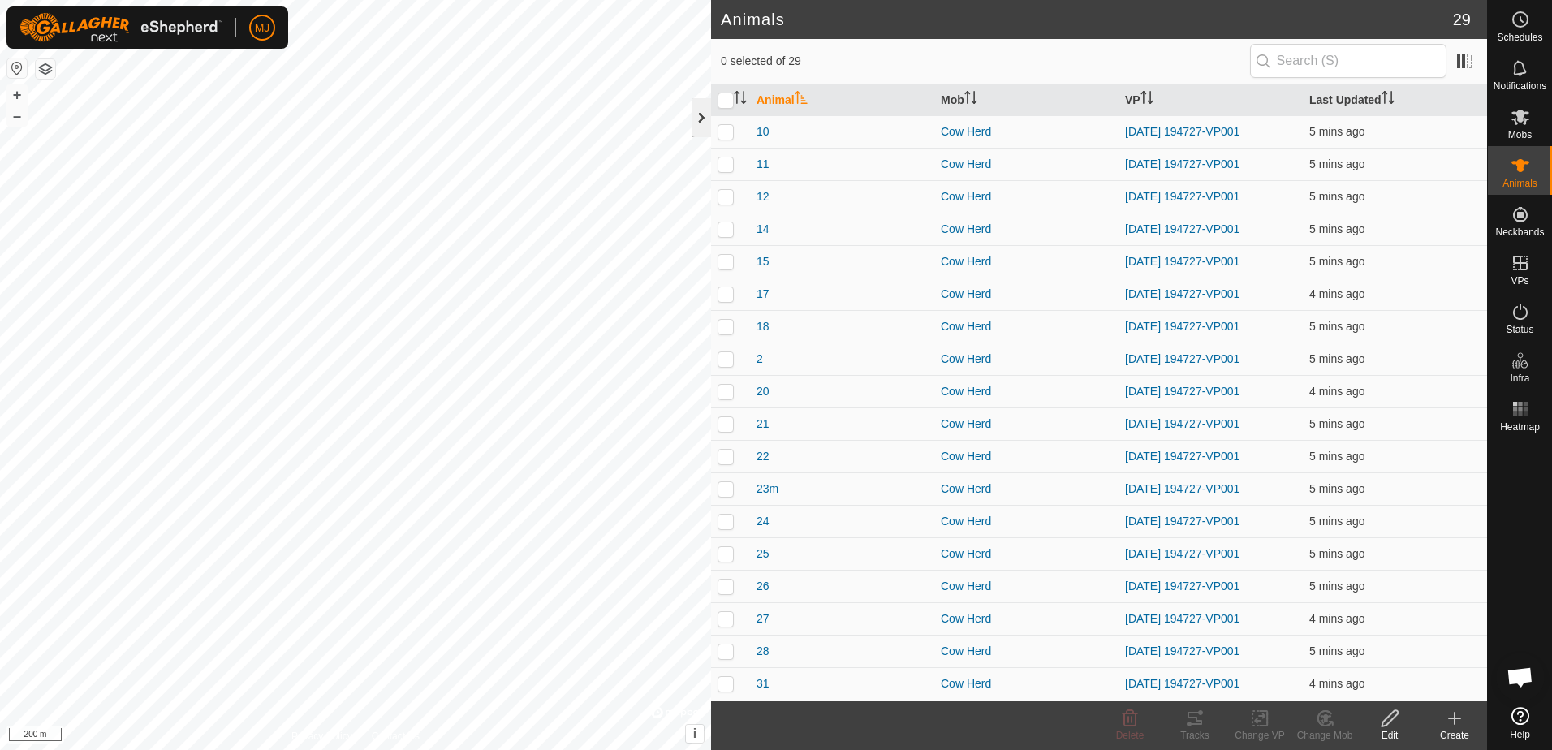
click at [702, 123] on div at bounding box center [701, 117] width 19 height 39
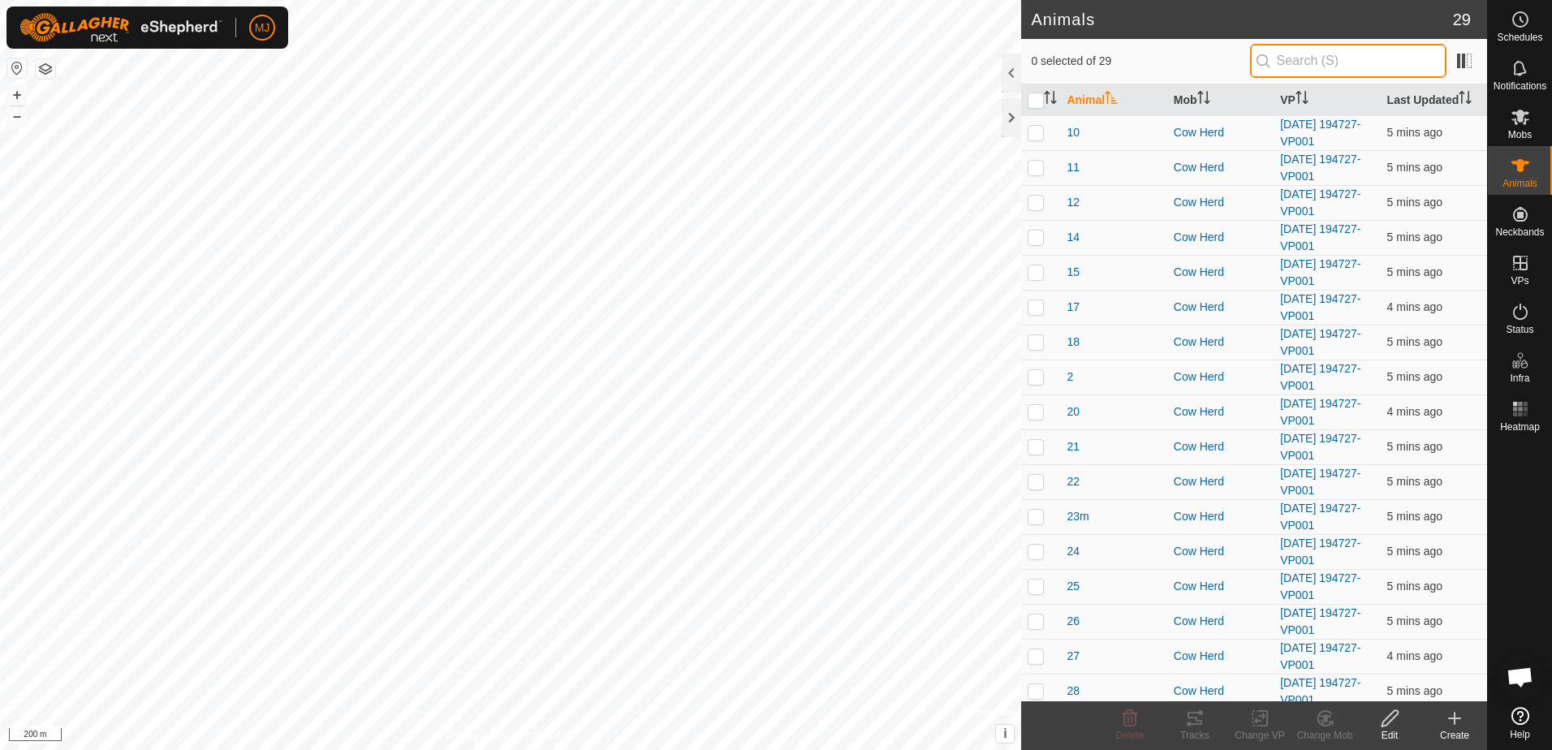
click at [1366, 62] on input "text" at bounding box center [1348, 61] width 196 height 34
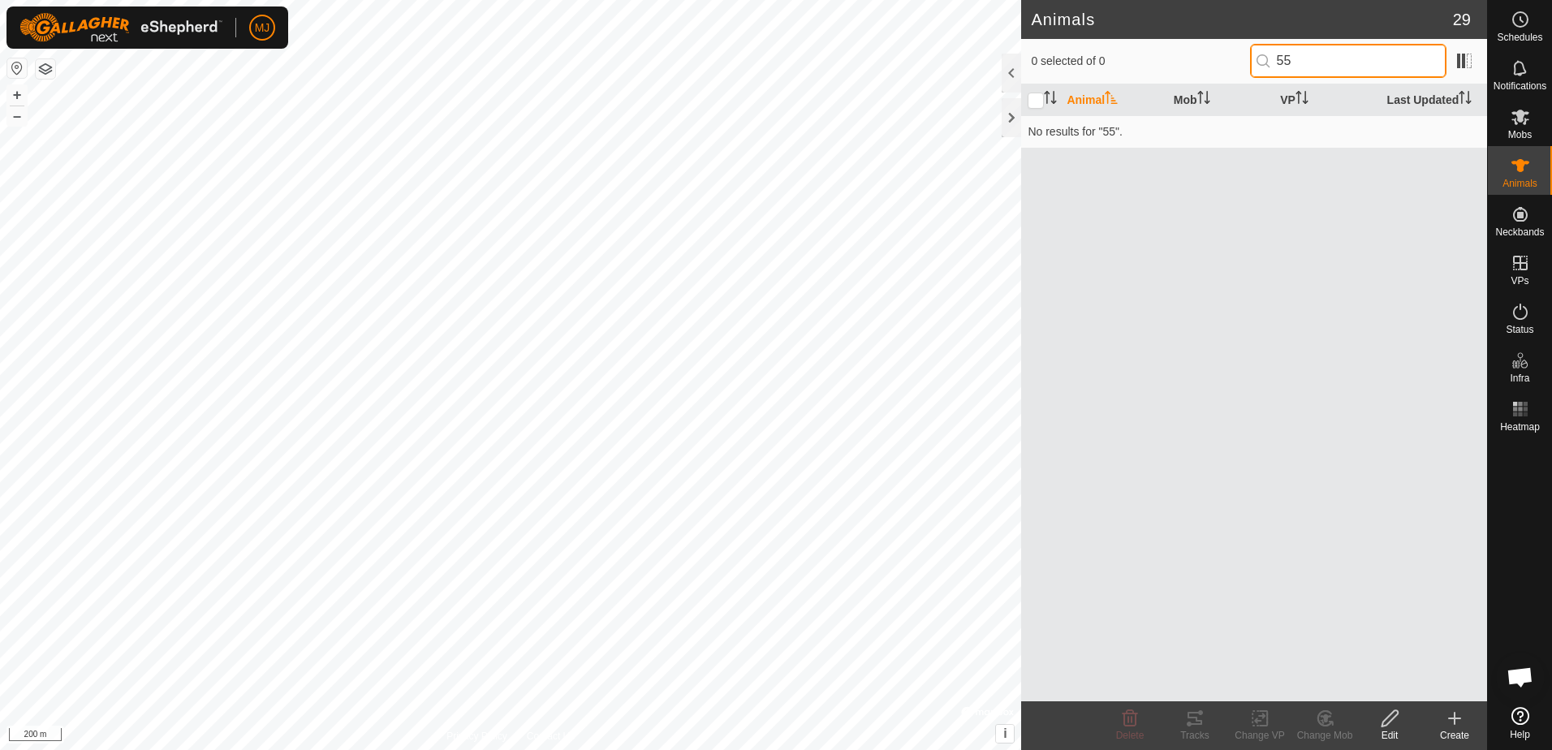
type input "5"
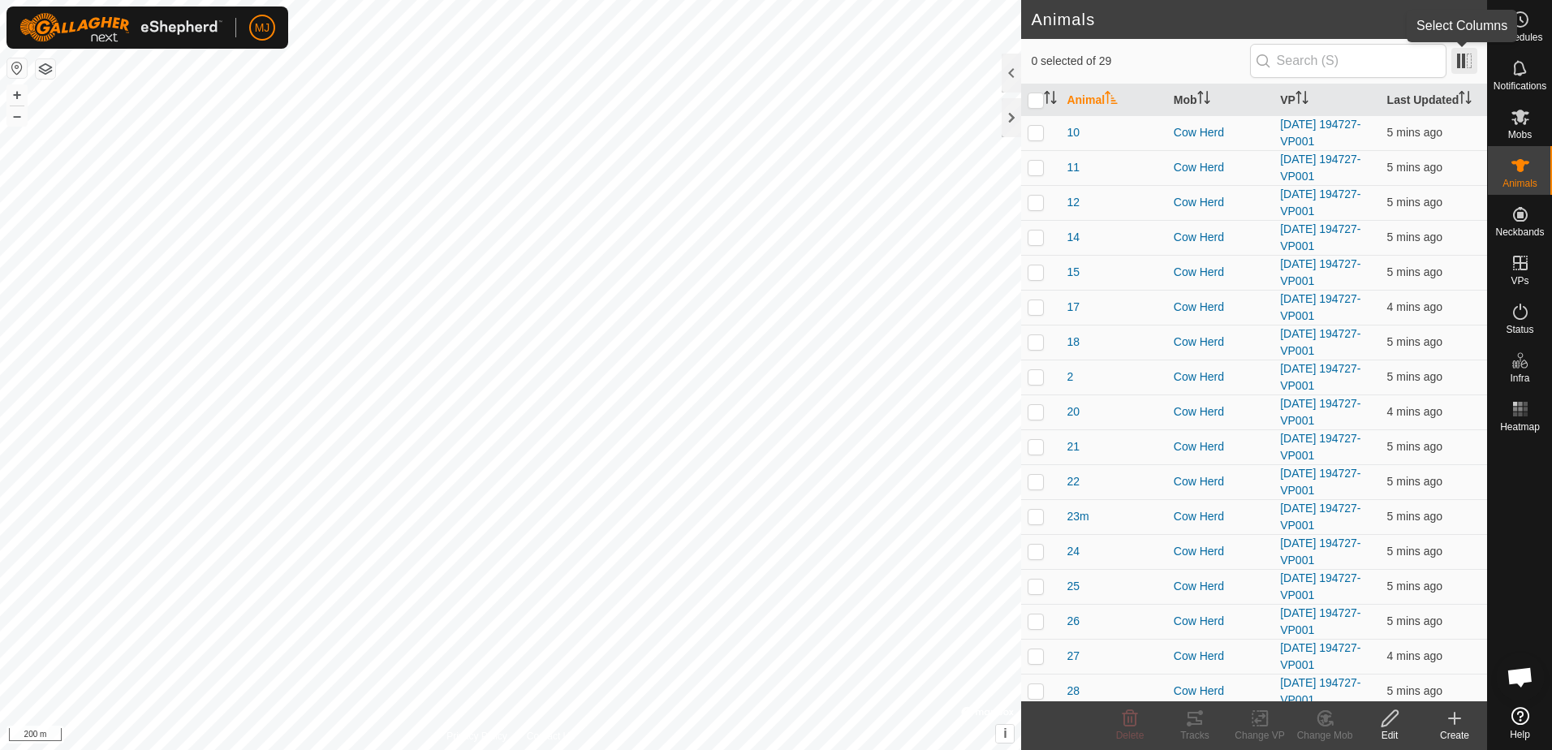
click at [1462, 70] on span at bounding box center [1465, 61] width 26 height 26
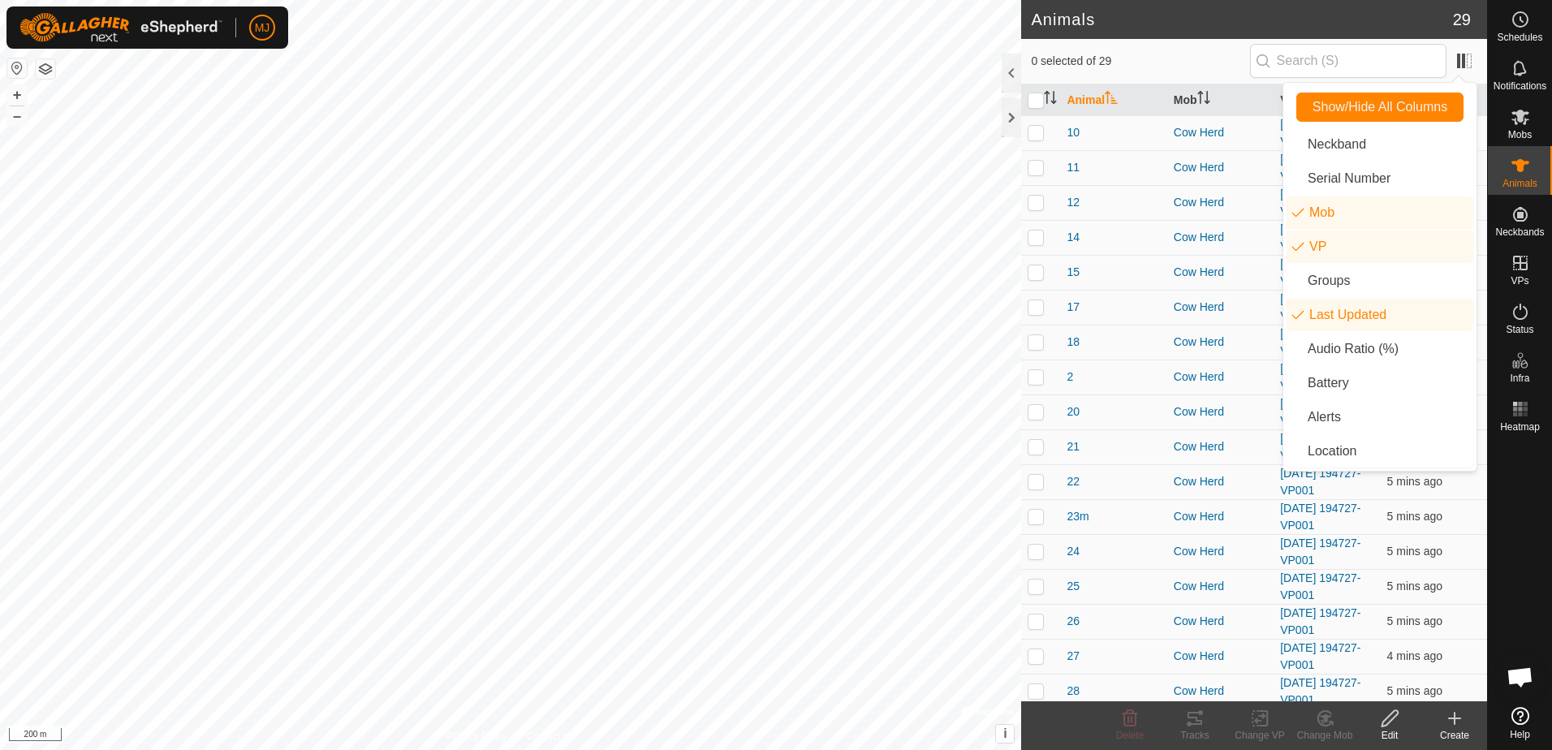
click at [1154, 57] on span "0 selected of 29" at bounding box center [1140, 61] width 218 height 17
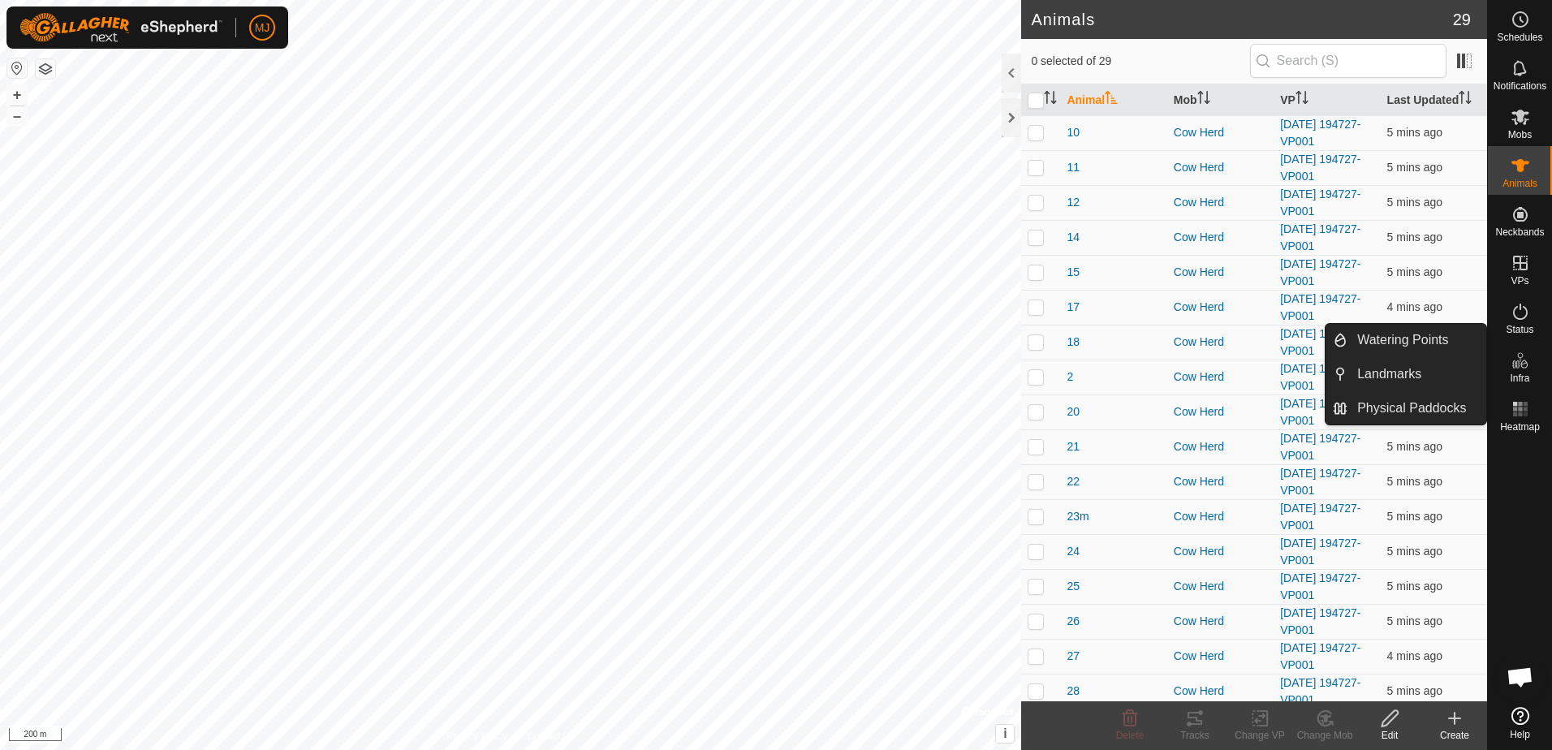
click at [1455, 733] on div "Create" at bounding box center [1454, 735] width 65 height 15
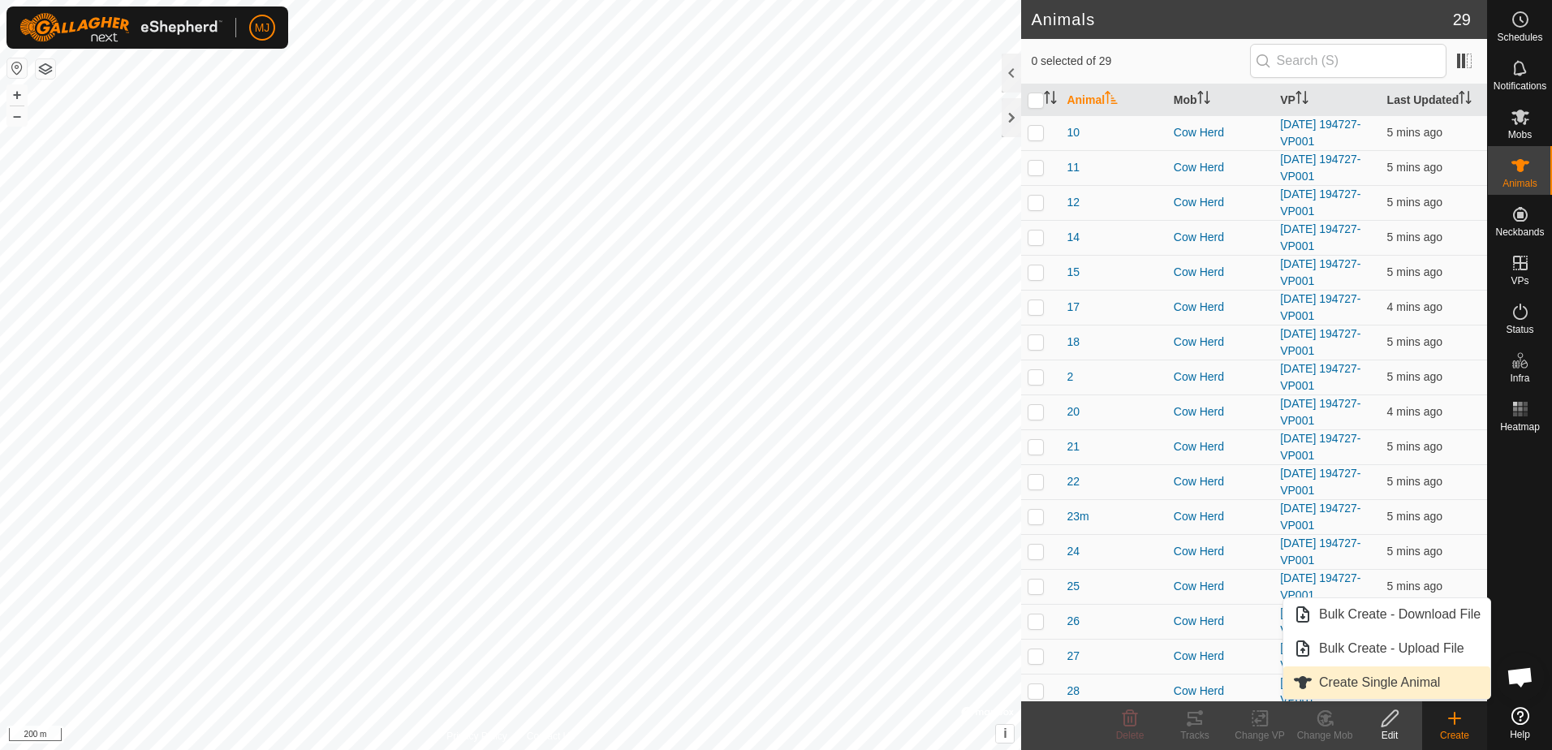
click at [1411, 678] on link "Create Single Animal" at bounding box center [1387, 683] width 207 height 32
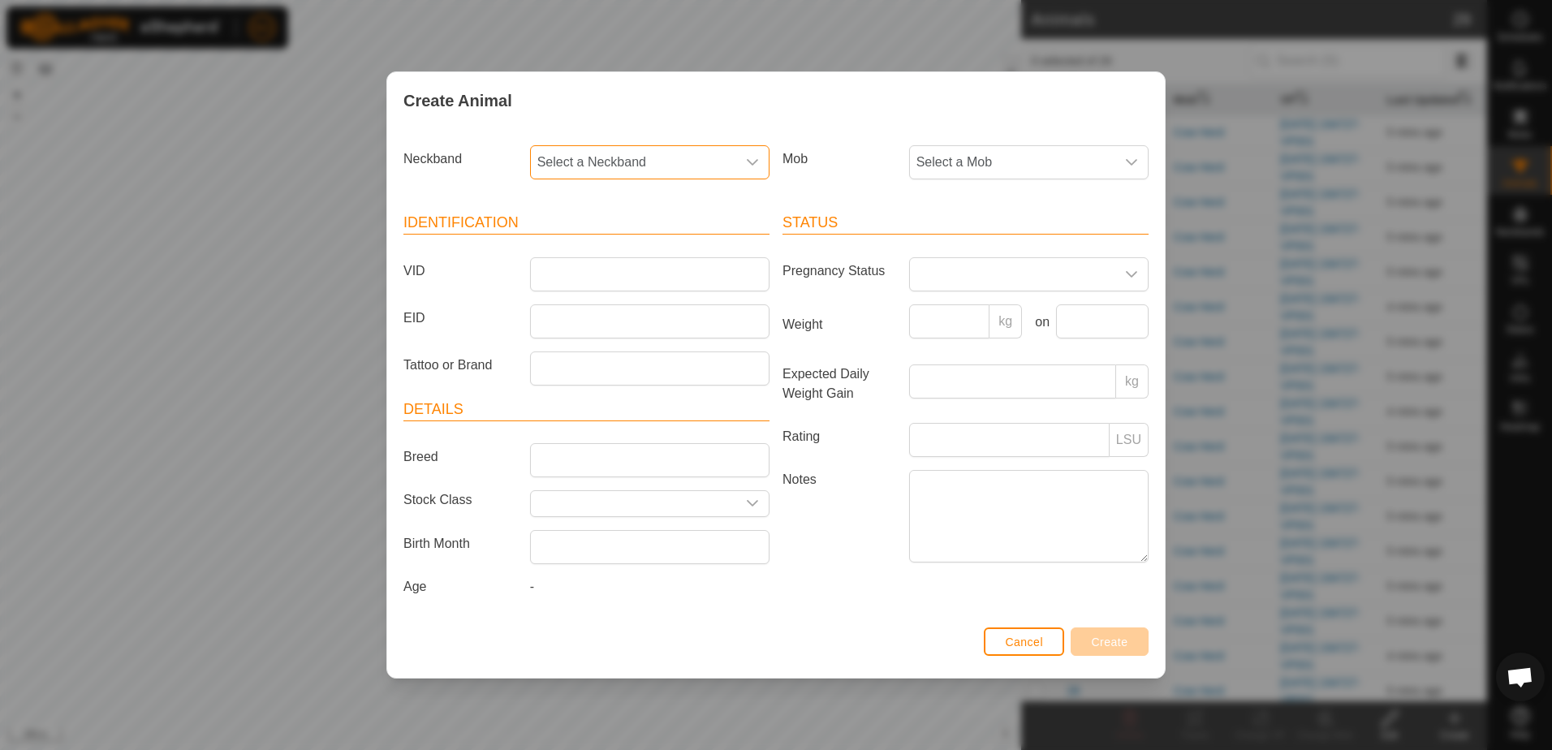
click at [692, 151] on span "Select a Neckband" at bounding box center [633, 162] width 205 height 32
type input "1364"
click at [1042, 638] on span "Cancel" at bounding box center [1024, 642] width 38 height 13
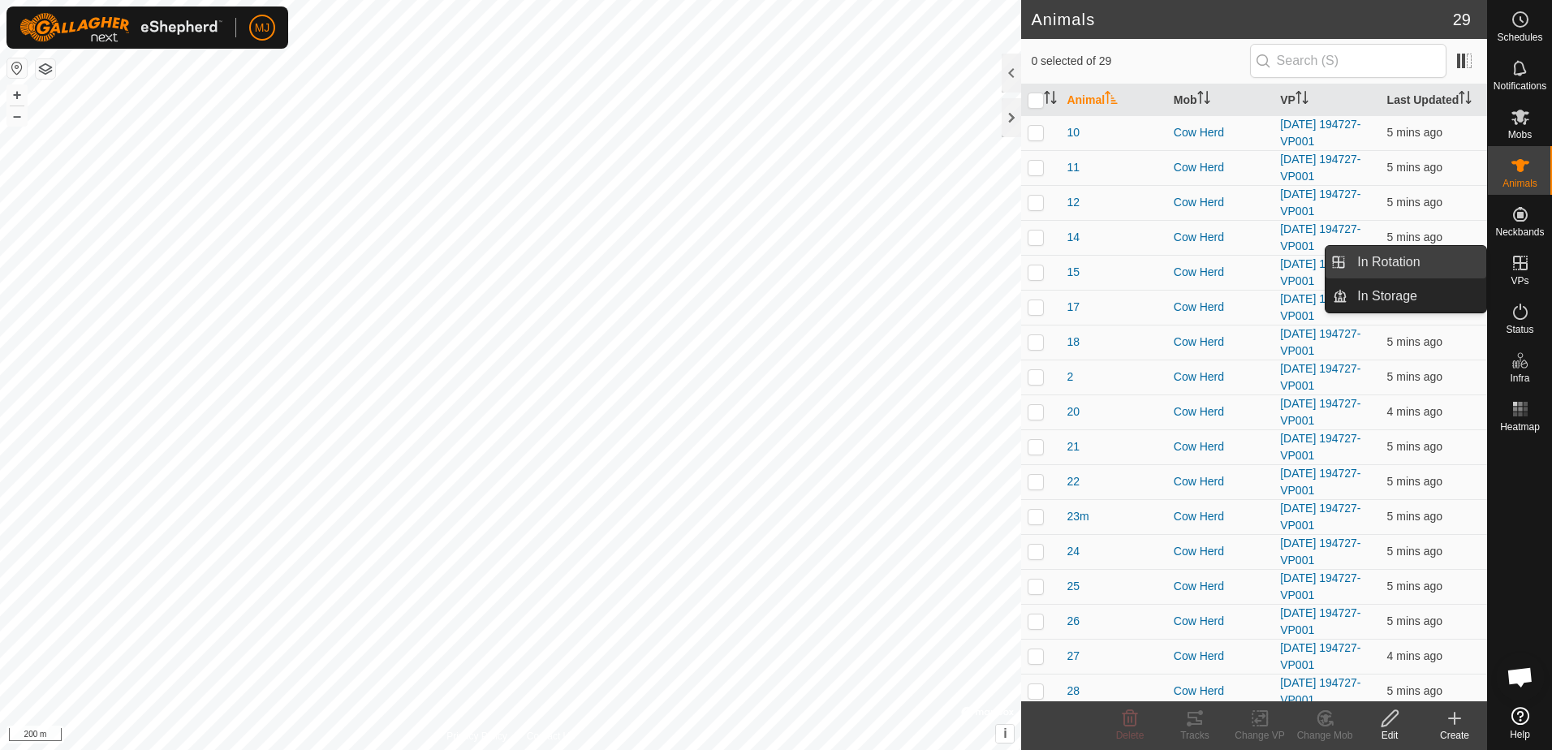
click at [1429, 261] on link "In Rotation" at bounding box center [1417, 262] width 139 height 32
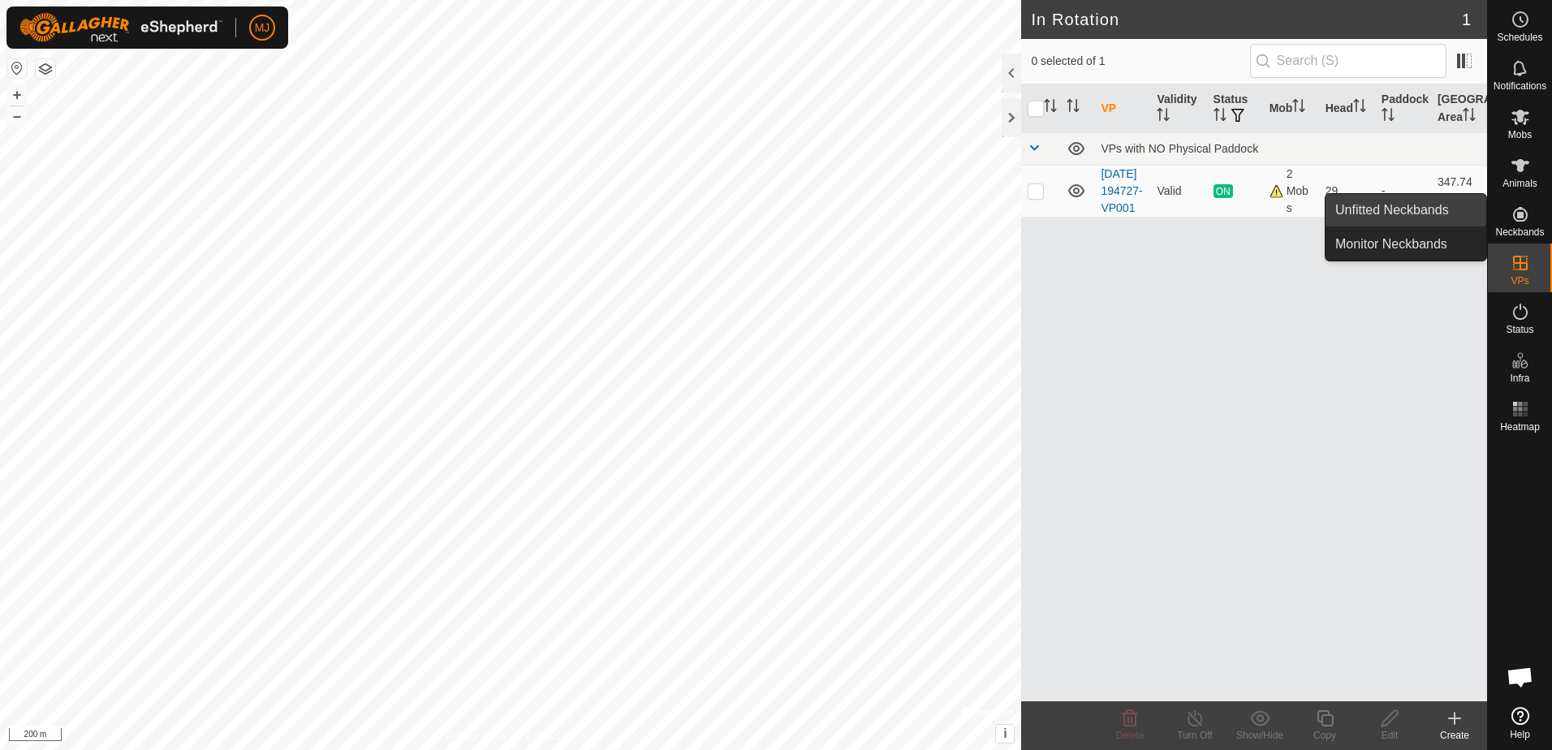
click at [1418, 214] on link "Unfitted Neckbands" at bounding box center [1406, 210] width 161 height 32
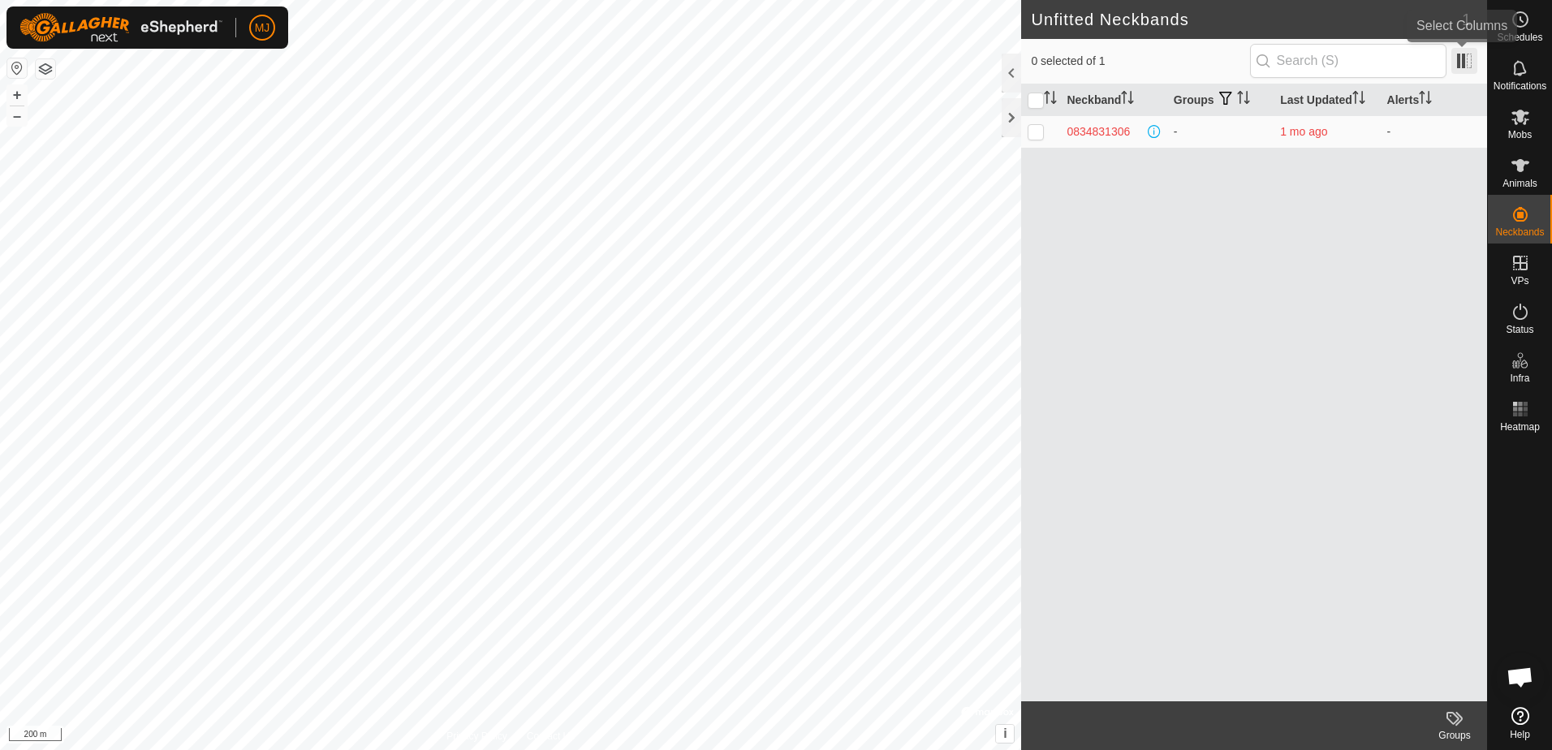
click at [1459, 65] on span at bounding box center [1465, 61] width 26 height 26
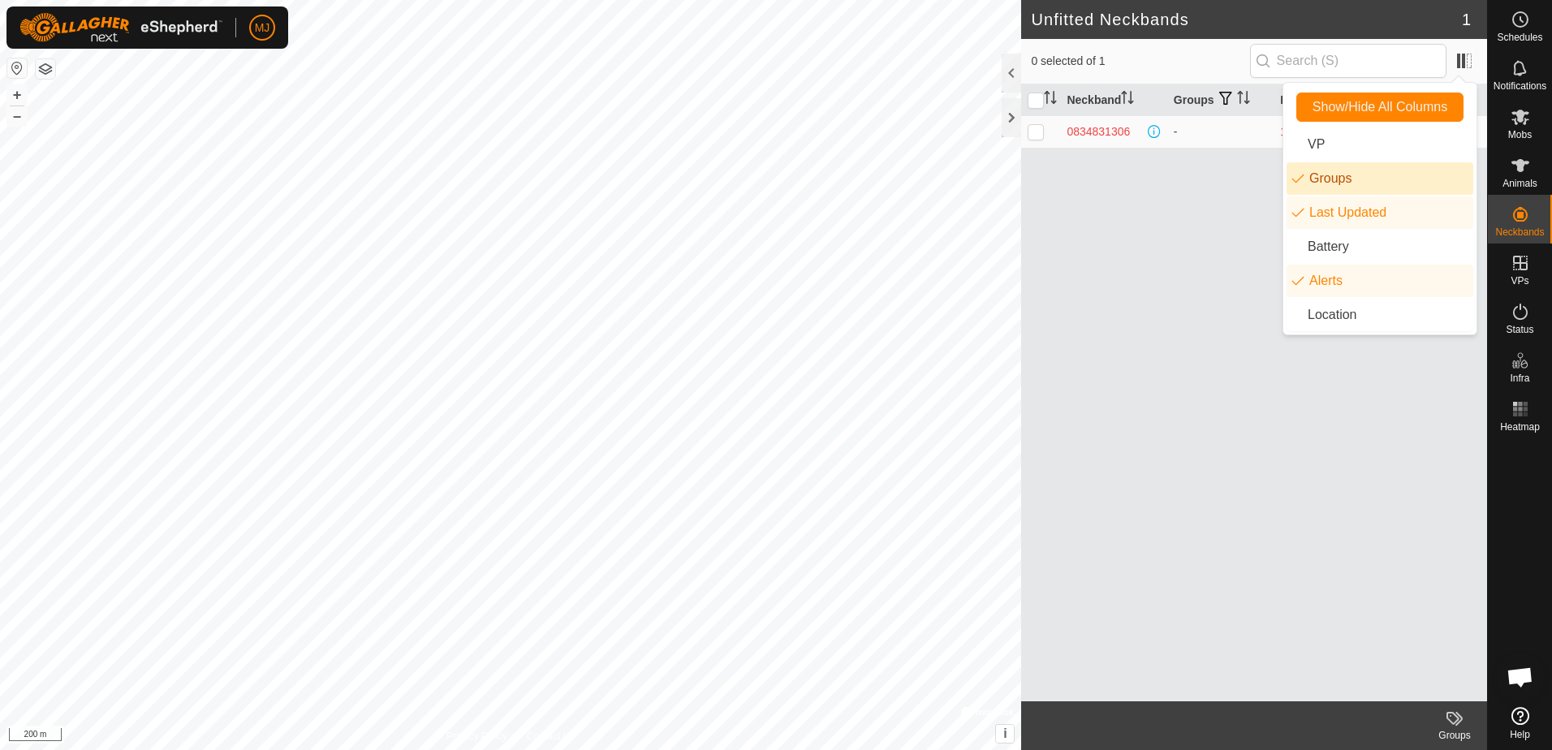
click at [1198, 212] on div "Neckband Groups Last Updated Alerts 0834831306 - 1 mo ago -" at bounding box center [1254, 392] width 466 height 617
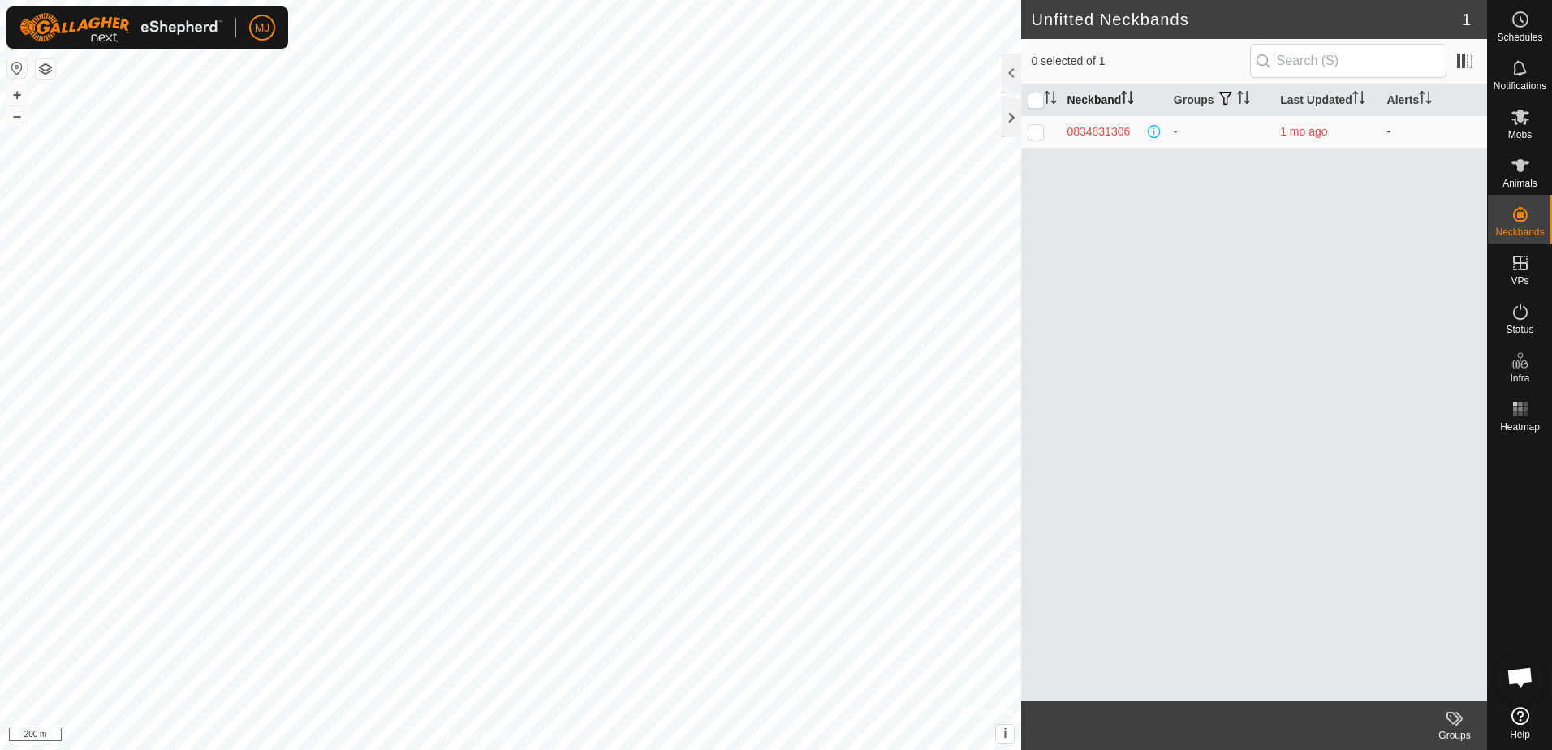
click at [1104, 96] on th "Neckband" at bounding box center [1113, 100] width 106 height 32
click at [1105, 96] on th "Neckband" at bounding box center [1113, 100] width 106 height 32
click at [1036, 105] on input "checkbox" at bounding box center [1036, 101] width 16 height 16
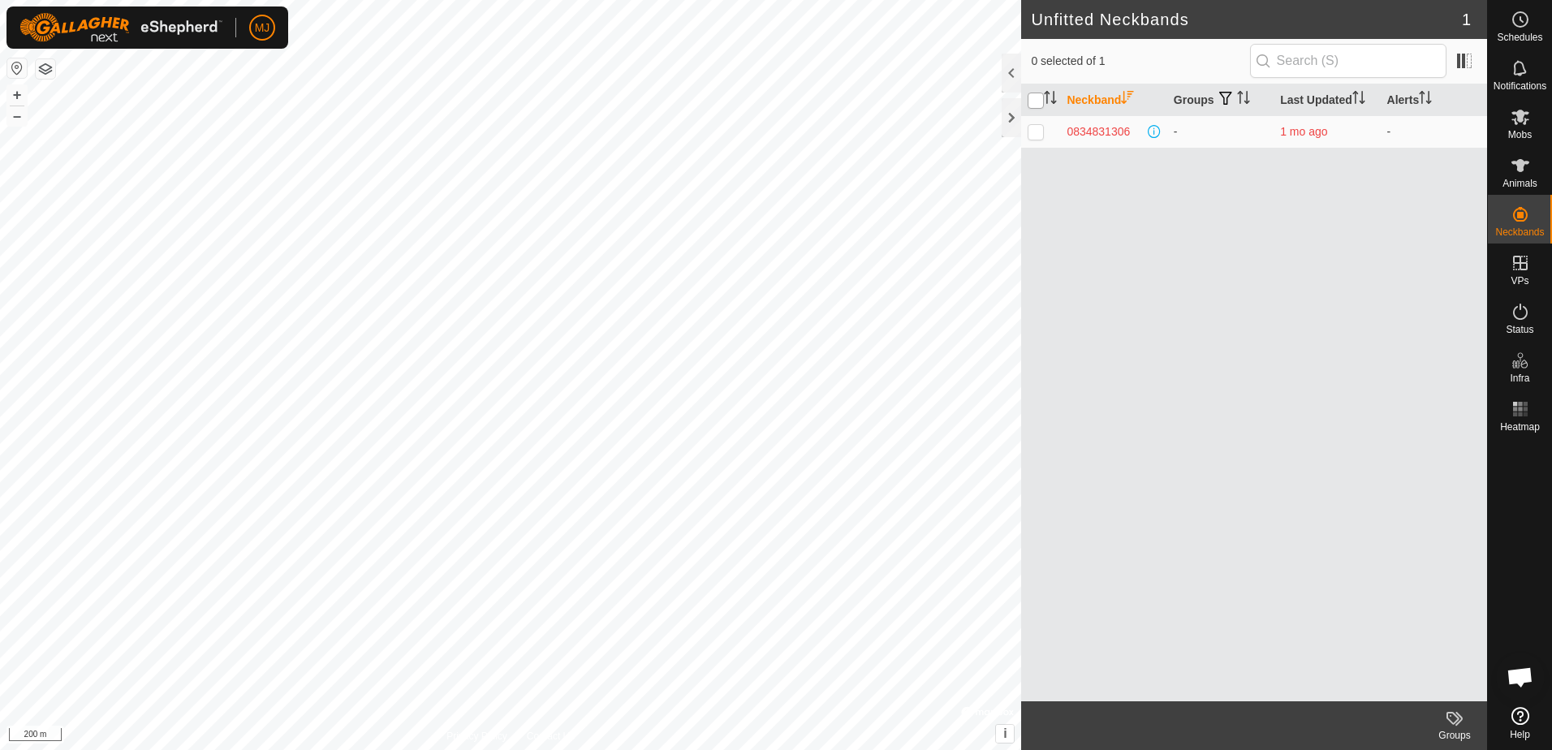
checkbox input "true"
click at [1036, 105] on input "checkbox" at bounding box center [1036, 101] width 16 height 16
checkbox input "false"
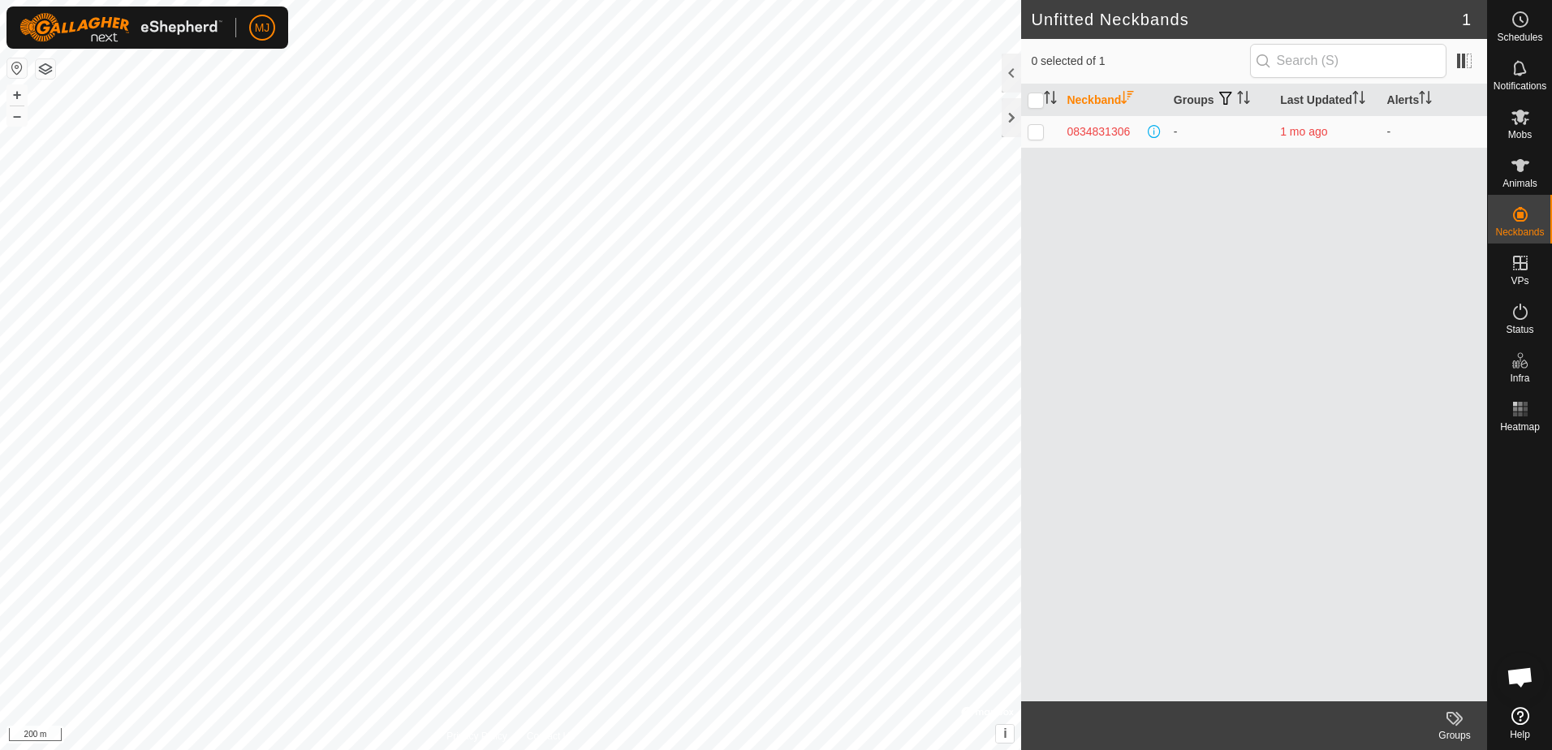
click at [1366, 307] on div "Neckband Groups Last Updated Alerts 0834831306 - 1 mo ago -" at bounding box center [1254, 392] width 466 height 617
drag, startPoint x: 1380, startPoint y: 279, endPoint x: 1343, endPoint y: 315, distance: 51.7
click at [1343, 315] on div "Neckband Groups Last Updated Alerts 0834831306 - 1 mo ago -" at bounding box center [1254, 392] width 466 height 617
click at [1524, 175] on es-animals-svg-icon at bounding box center [1520, 166] width 29 height 26
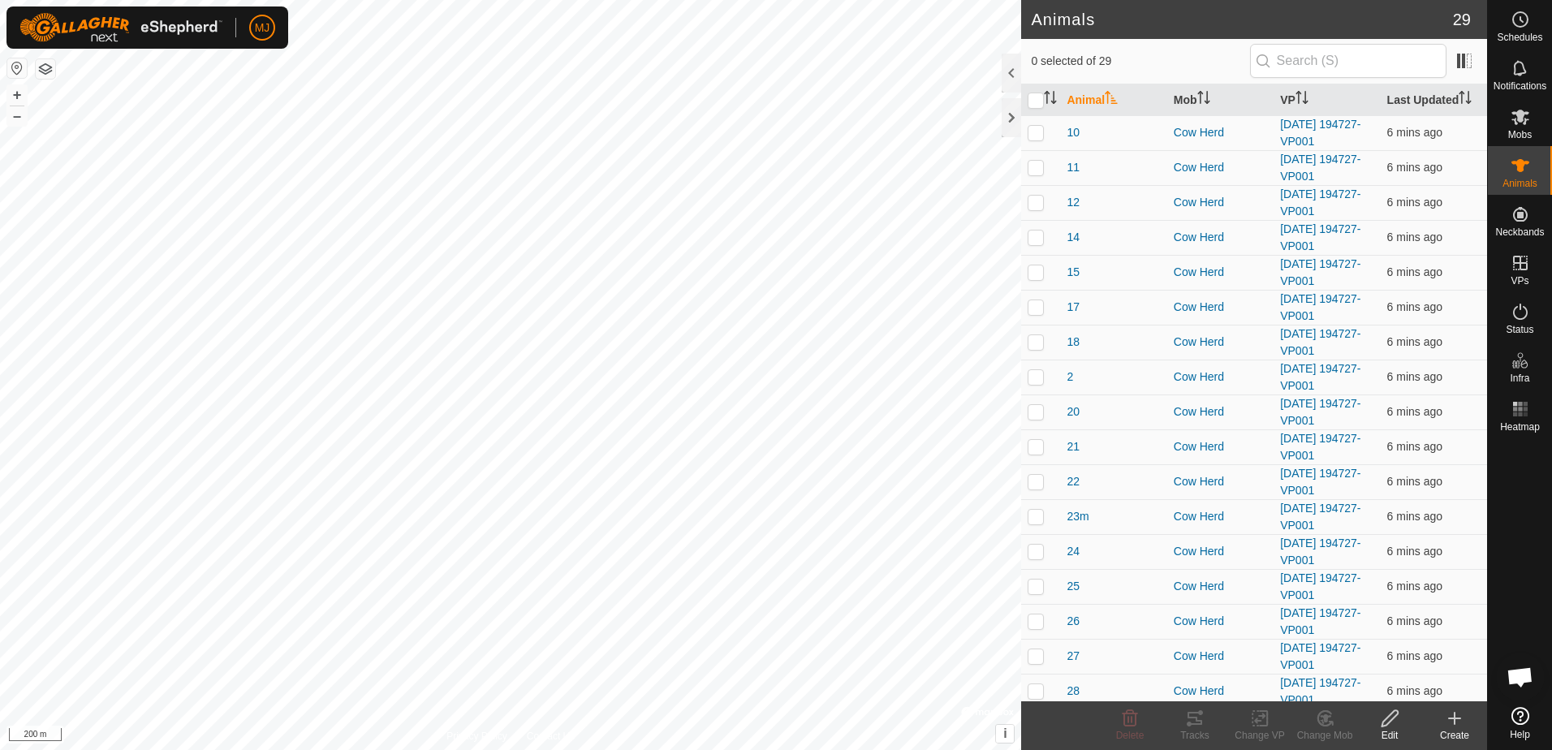
click at [1517, 682] on span "Open chat" at bounding box center [1520, 678] width 27 height 23
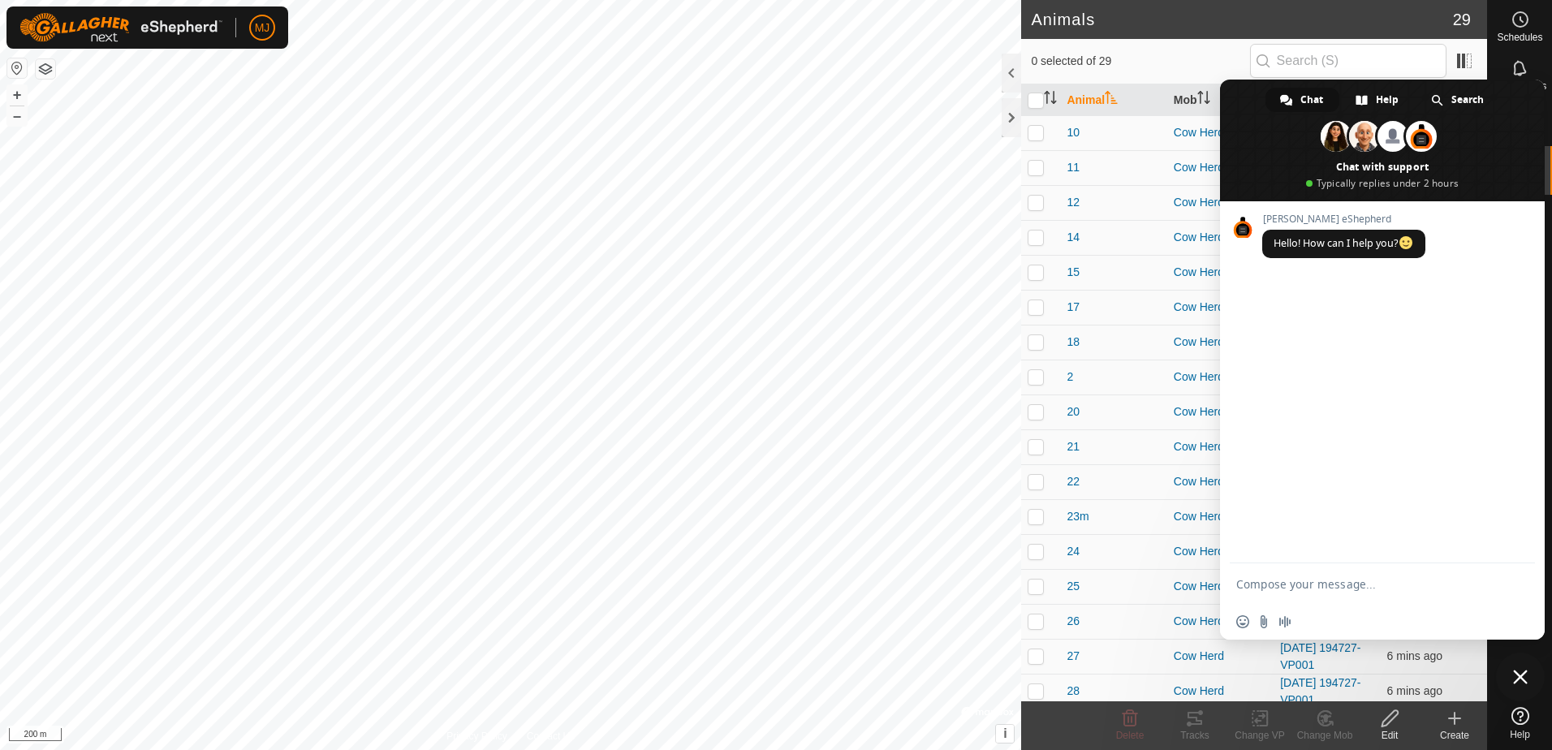
click at [1344, 587] on textarea "Compose your message..." at bounding box center [1364, 584] width 257 height 15
type textarea "i accidently deleted 4 animals out of my mob how can i add them back?"
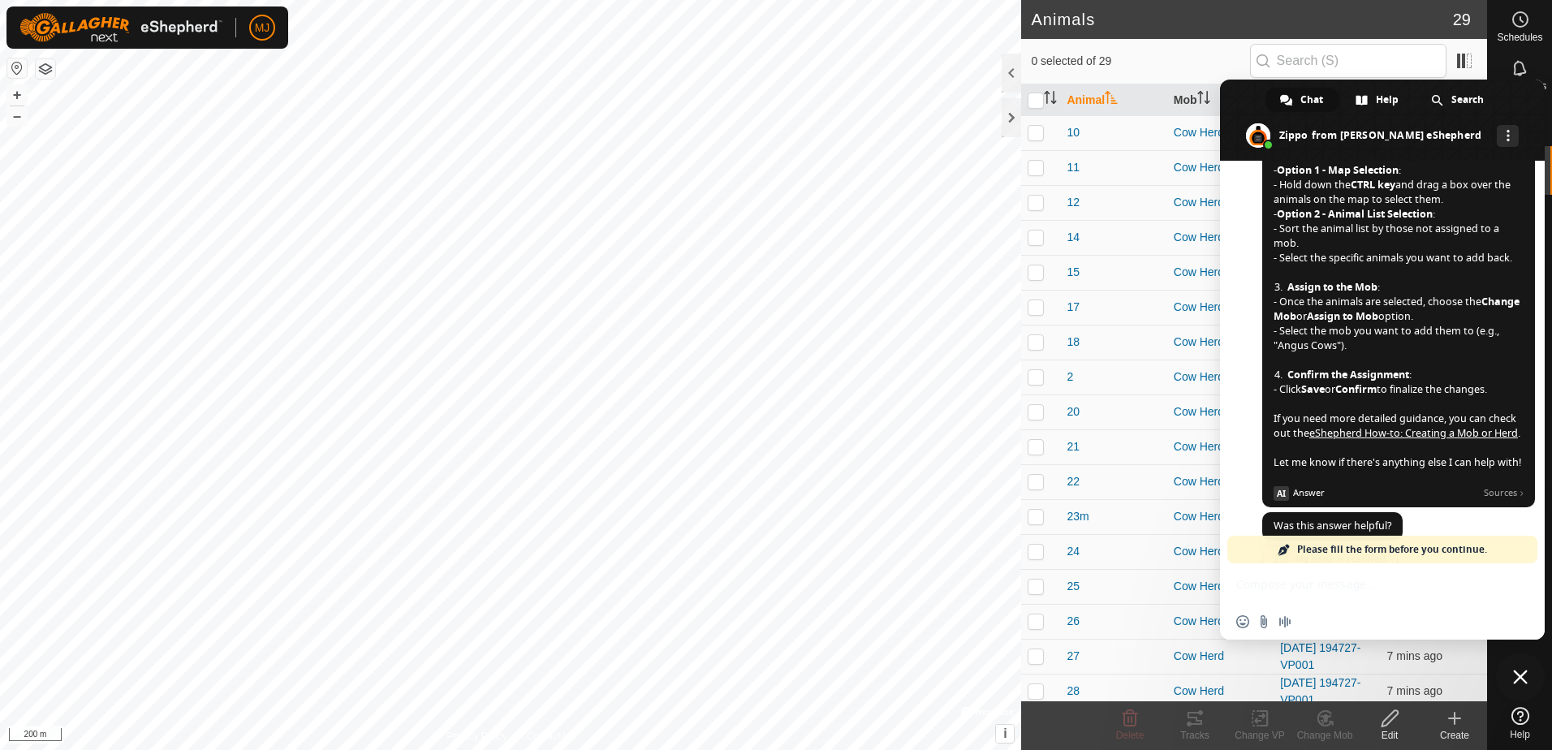
scroll to position [214, 0]
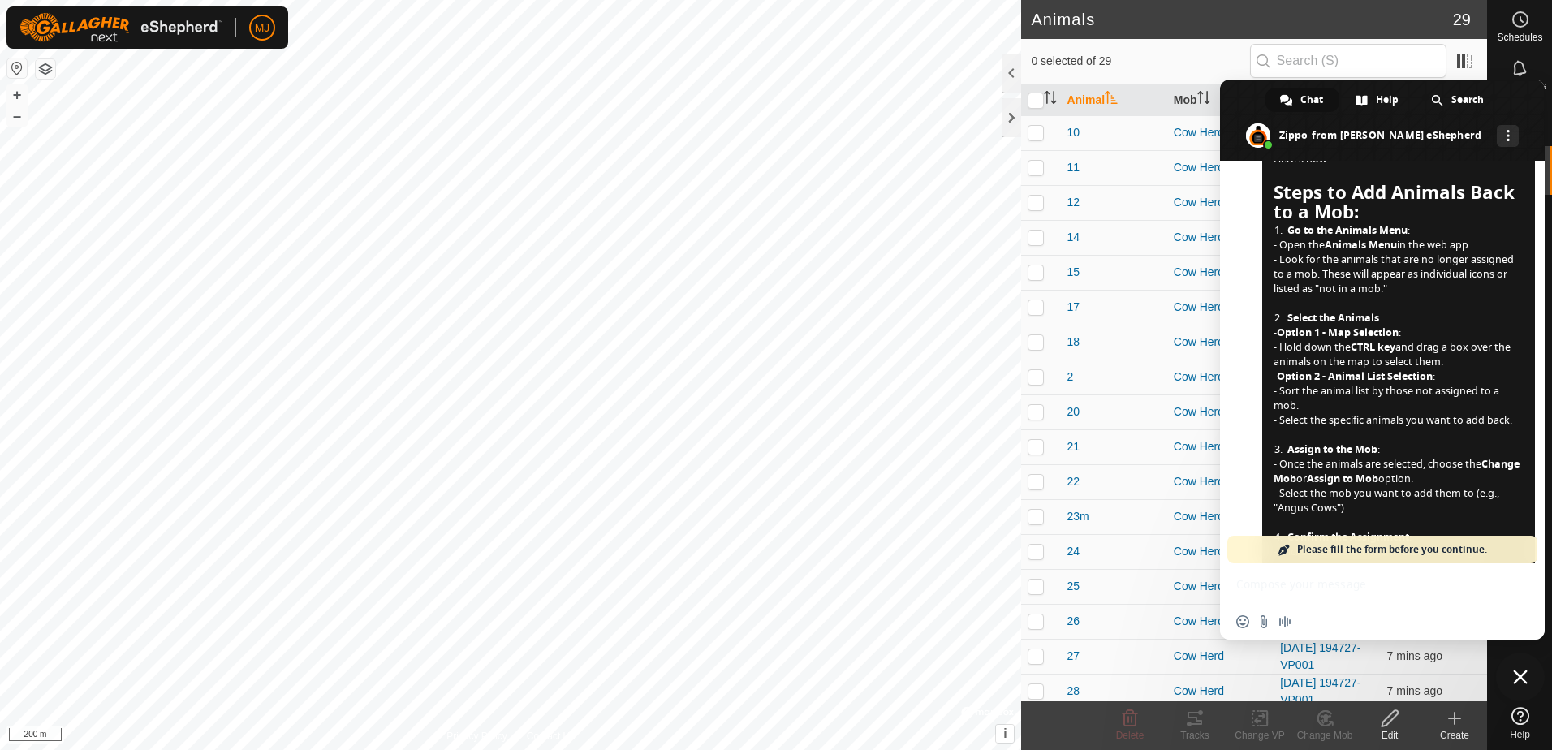
click at [1254, 99] on span at bounding box center [1382, 120] width 325 height 81
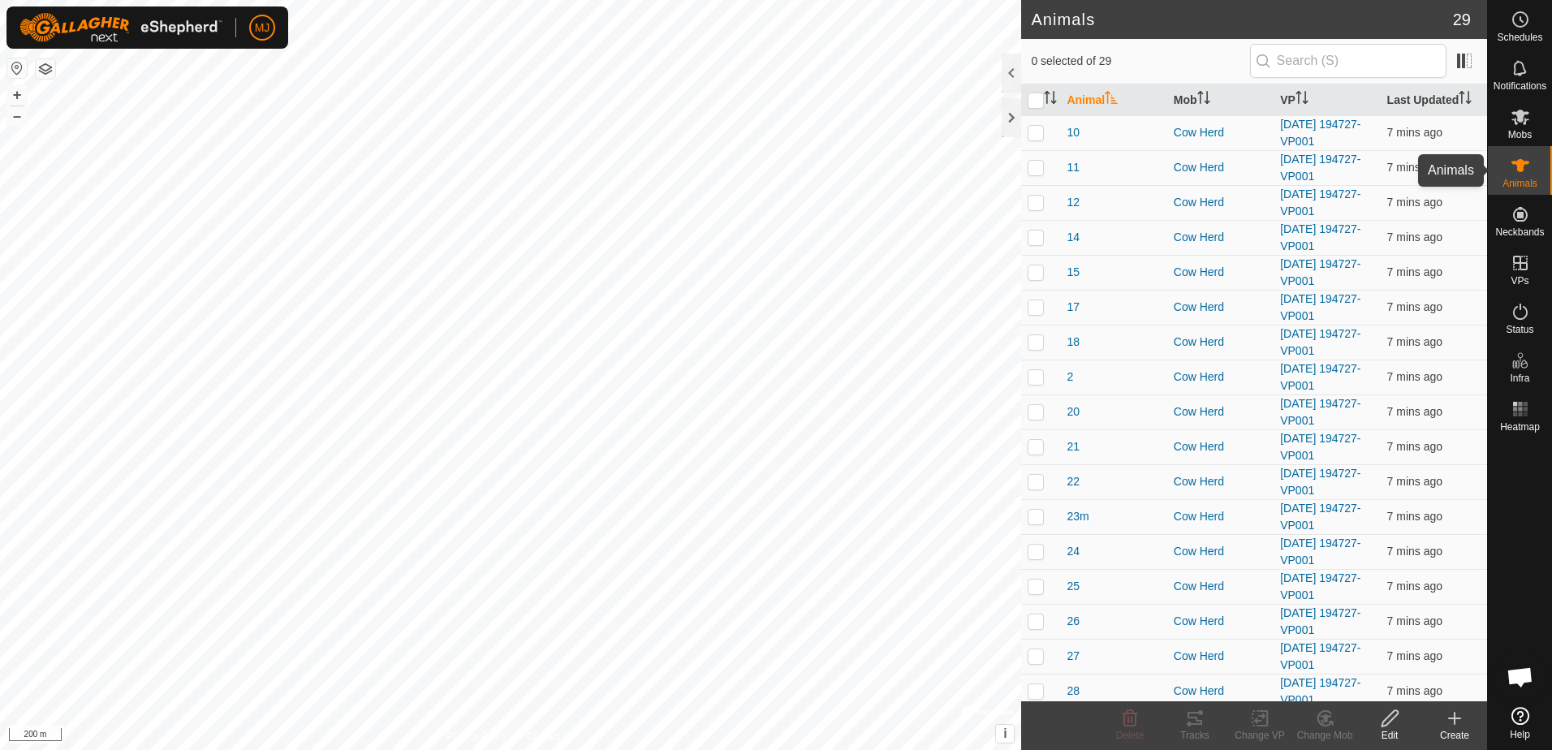
click at [1529, 180] on span "Animals" at bounding box center [1520, 184] width 35 height 10
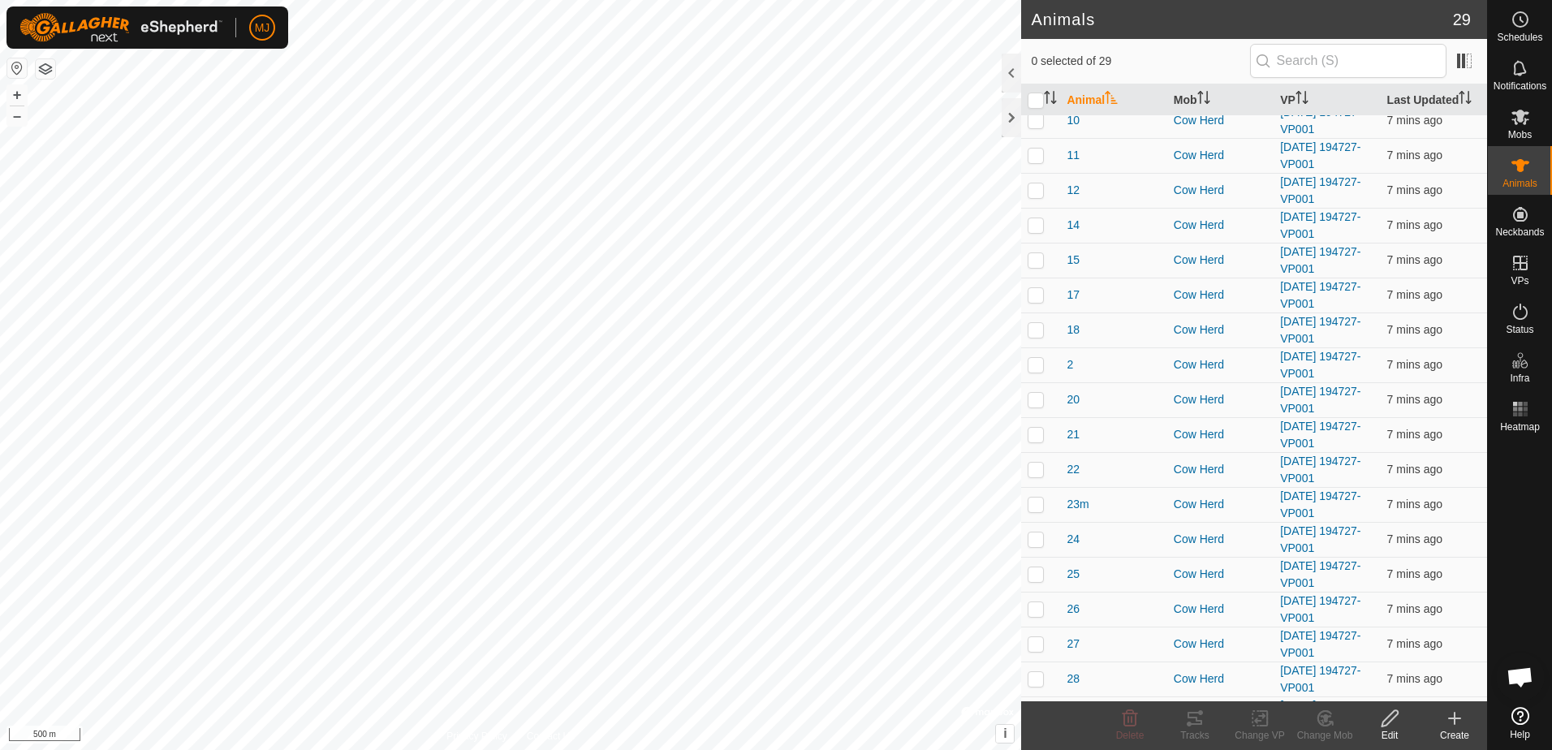
scroll to position [0, 0]
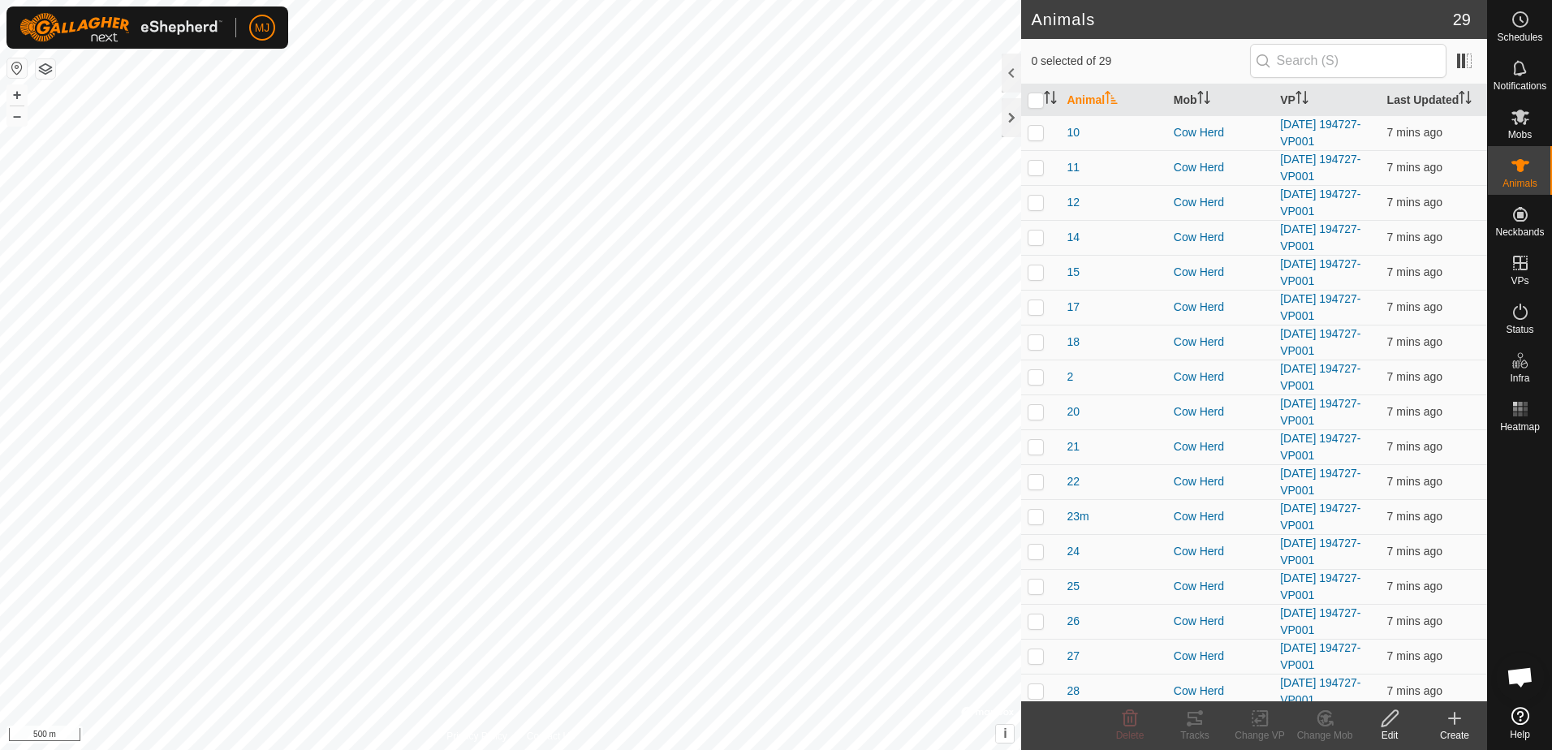
click at [1521, 670] on span "Open chat" at bounding box center [1520, 678] width 27 height 23
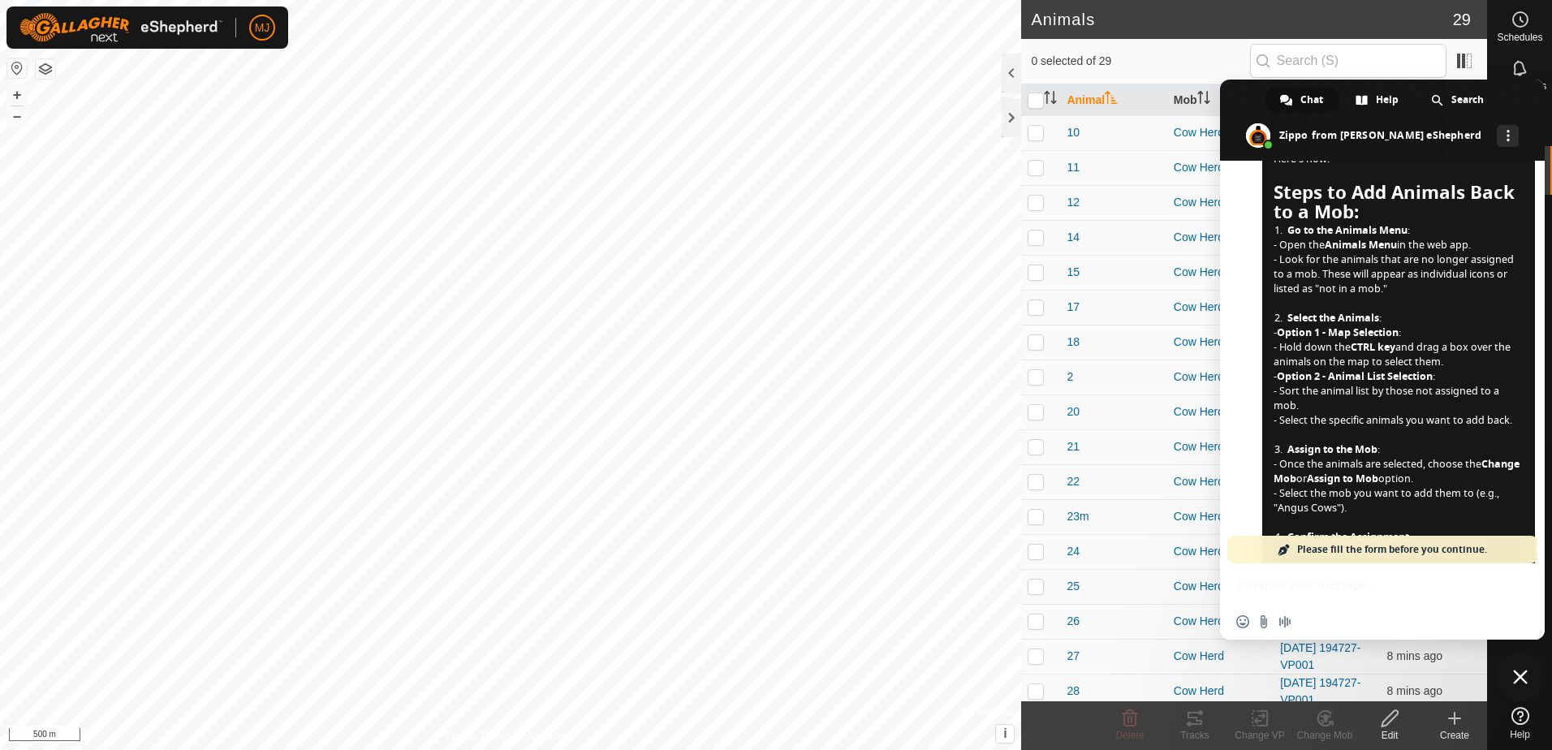
scroll to position [132, 0]
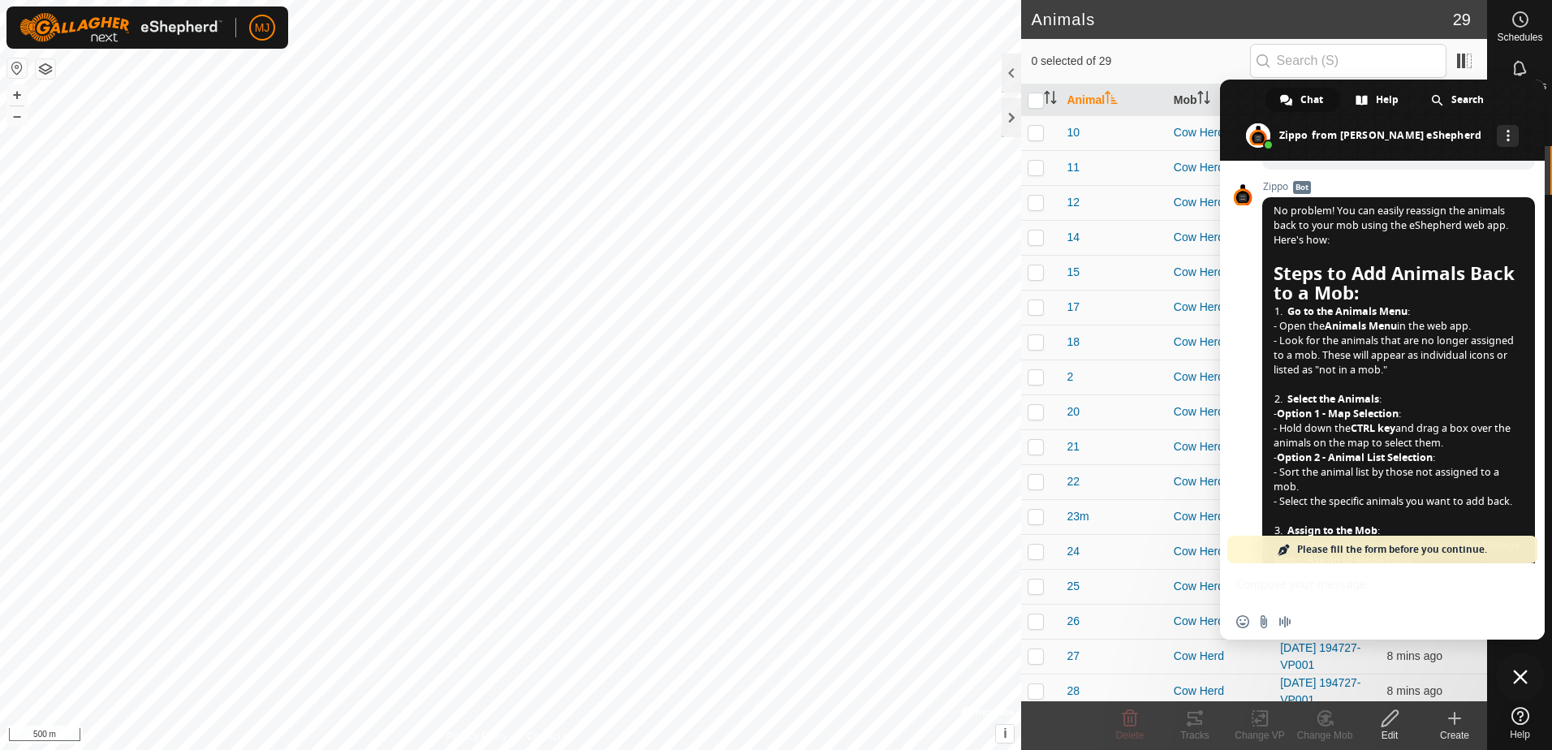
click at [1236, 96] on span at bounding box center [1382, 120] width 325 height 81
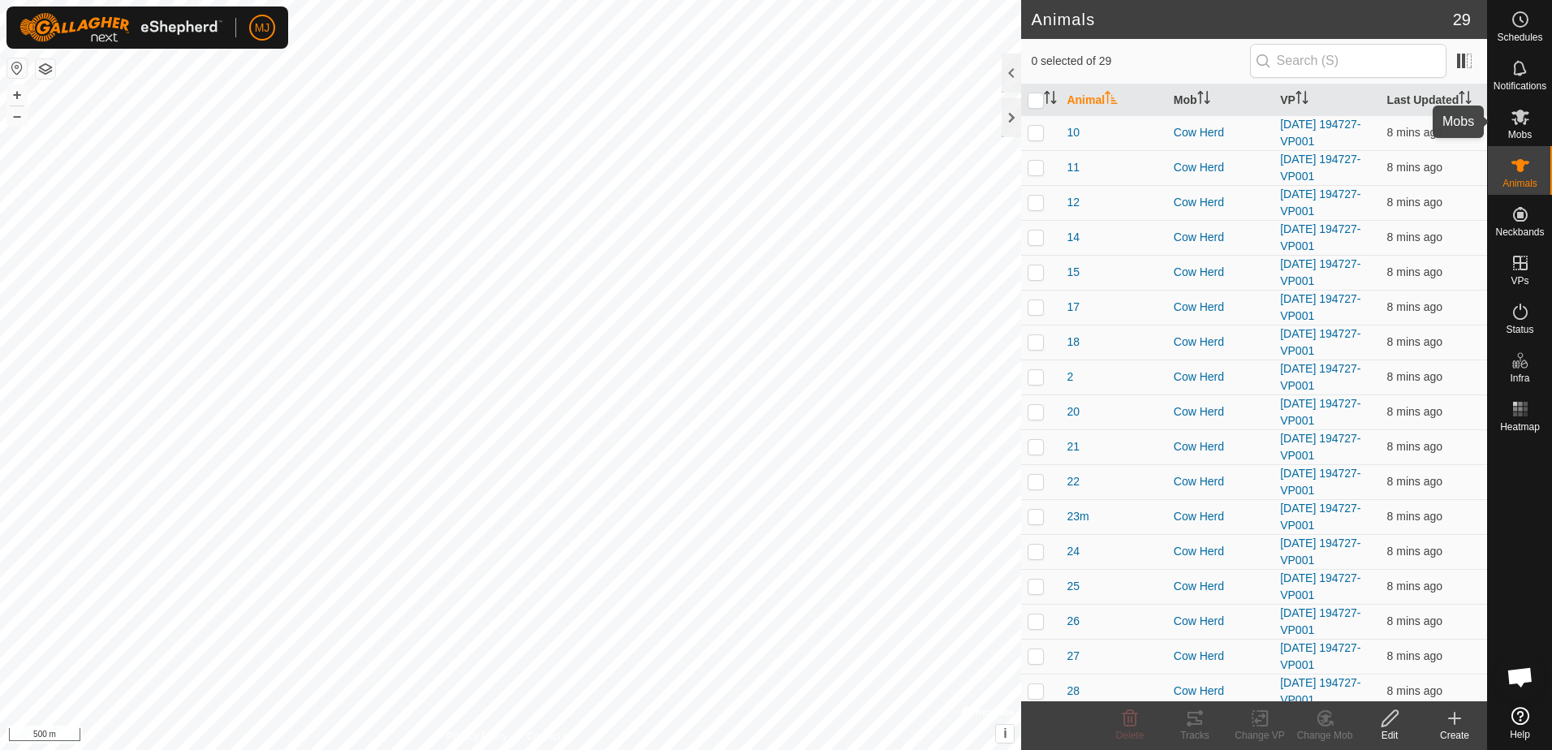
click at [1515, 134] on span "Mobs" at bounding box center [1520, 135] width 24 height 10
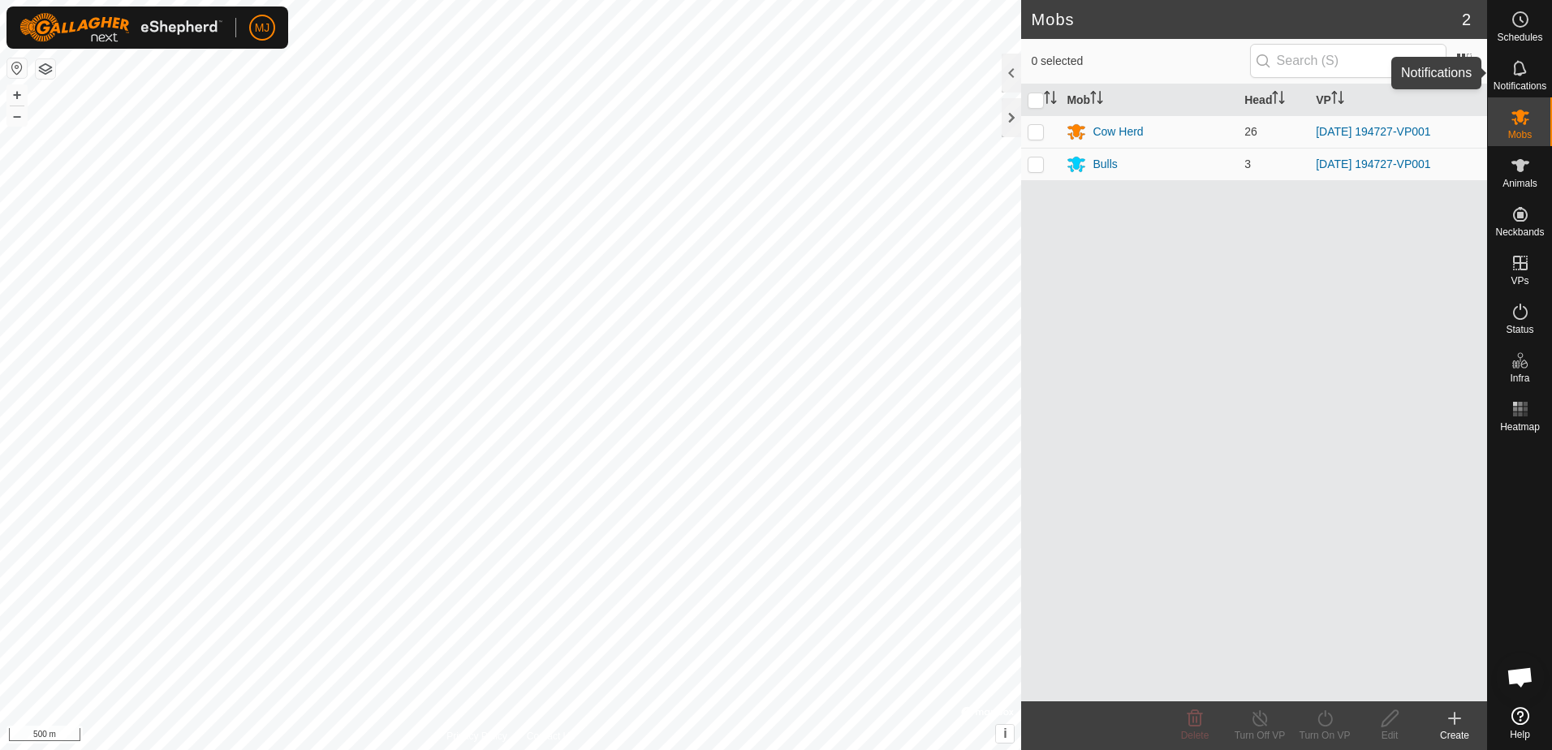
click at [1519, 84] on span "Notifications" at bounding box center [1520, 86] width 53 height 10
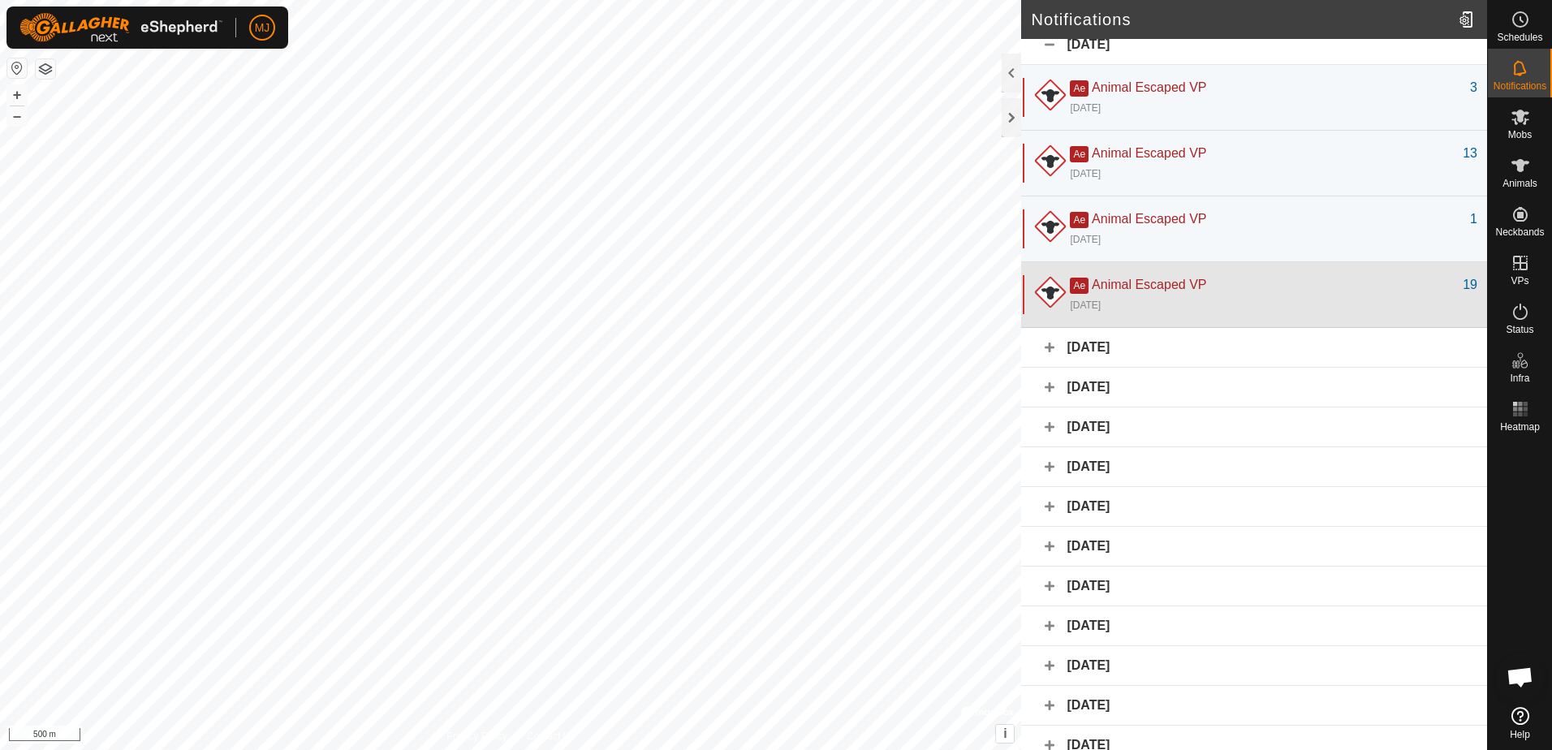
scroll to position [4, 0]
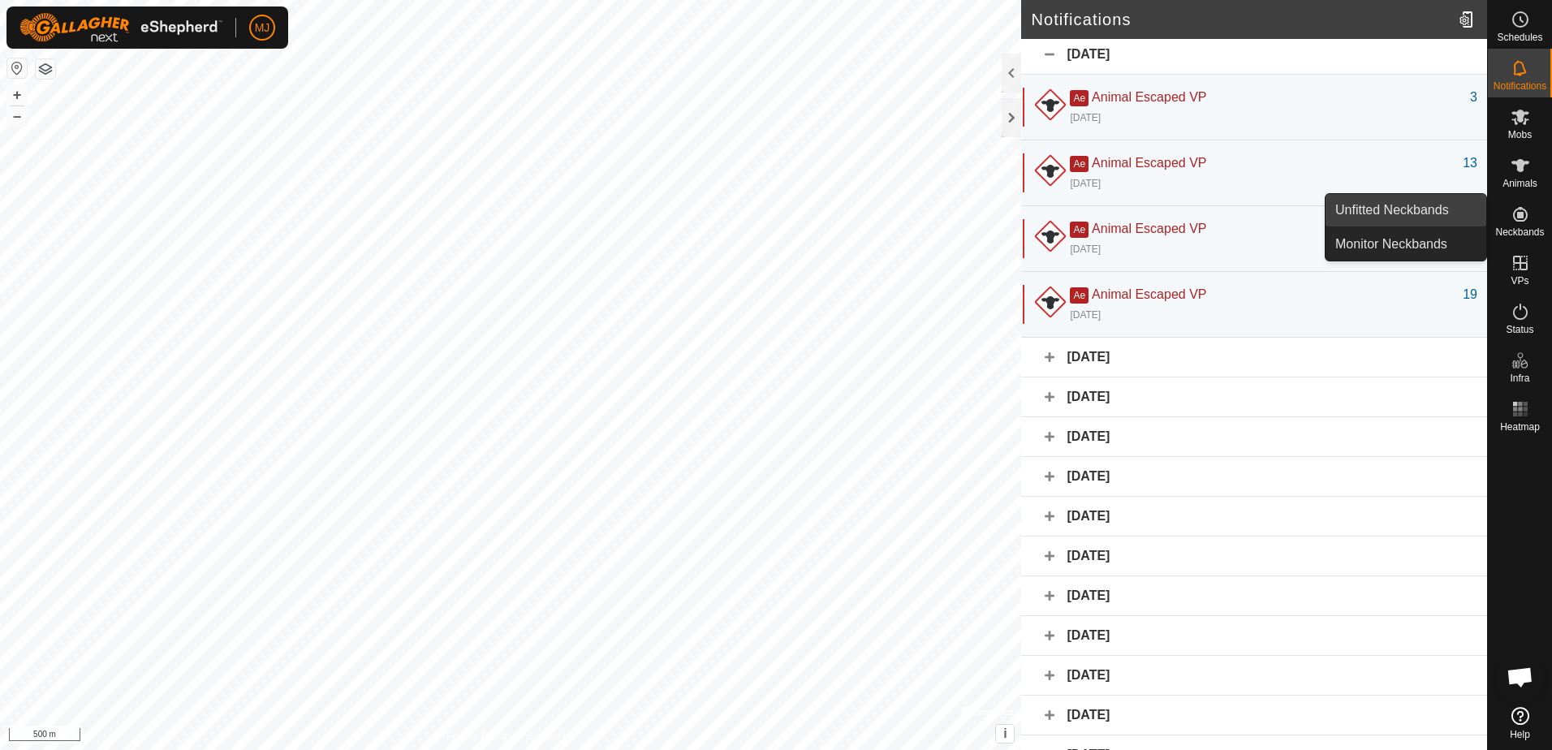
click at [1431, 216] on link "Unfitted Neckbands" at bounding box center [1406, 210] width 161 height 32
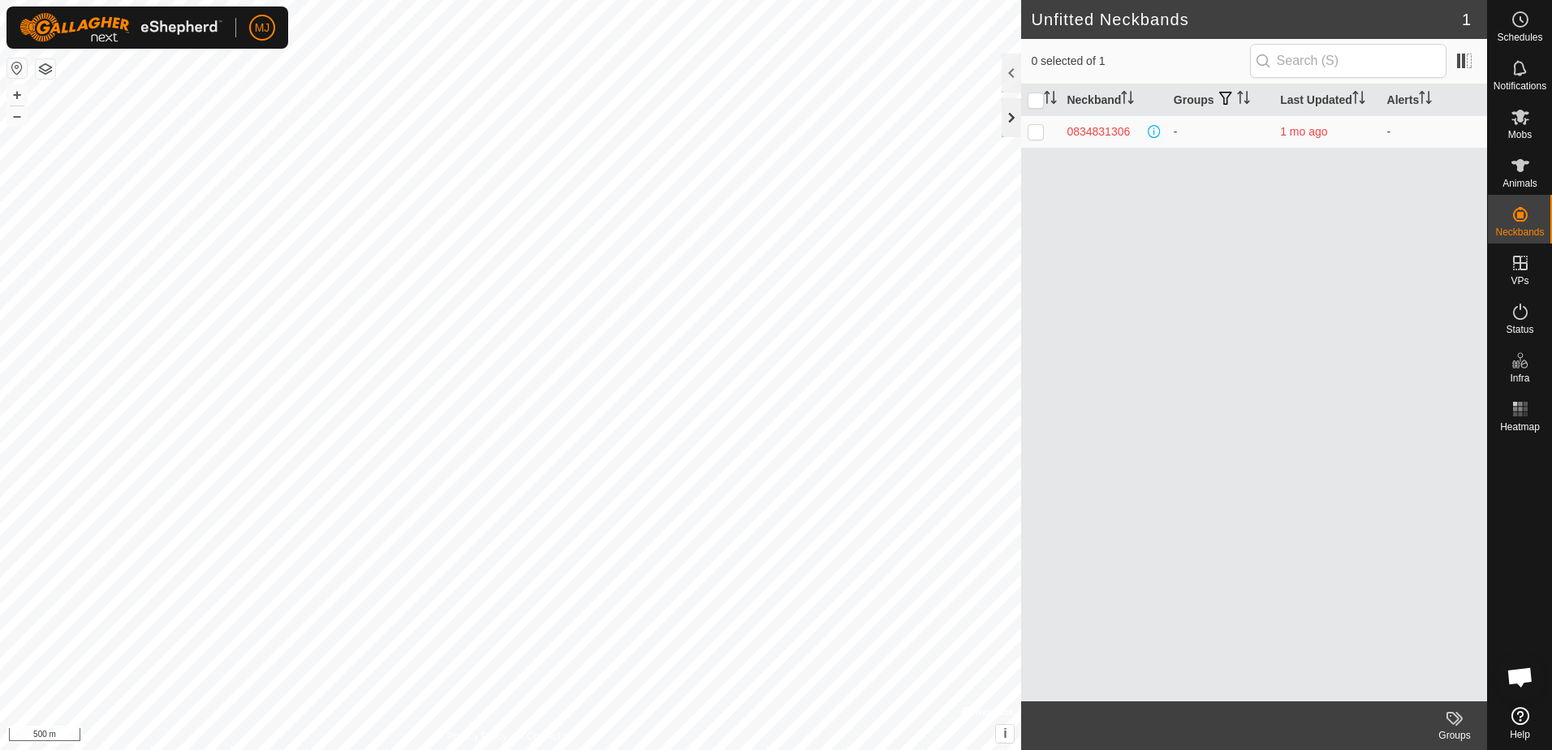
click at [1015, 117] on div at bounding box center [1011, 117] width 19 height 39
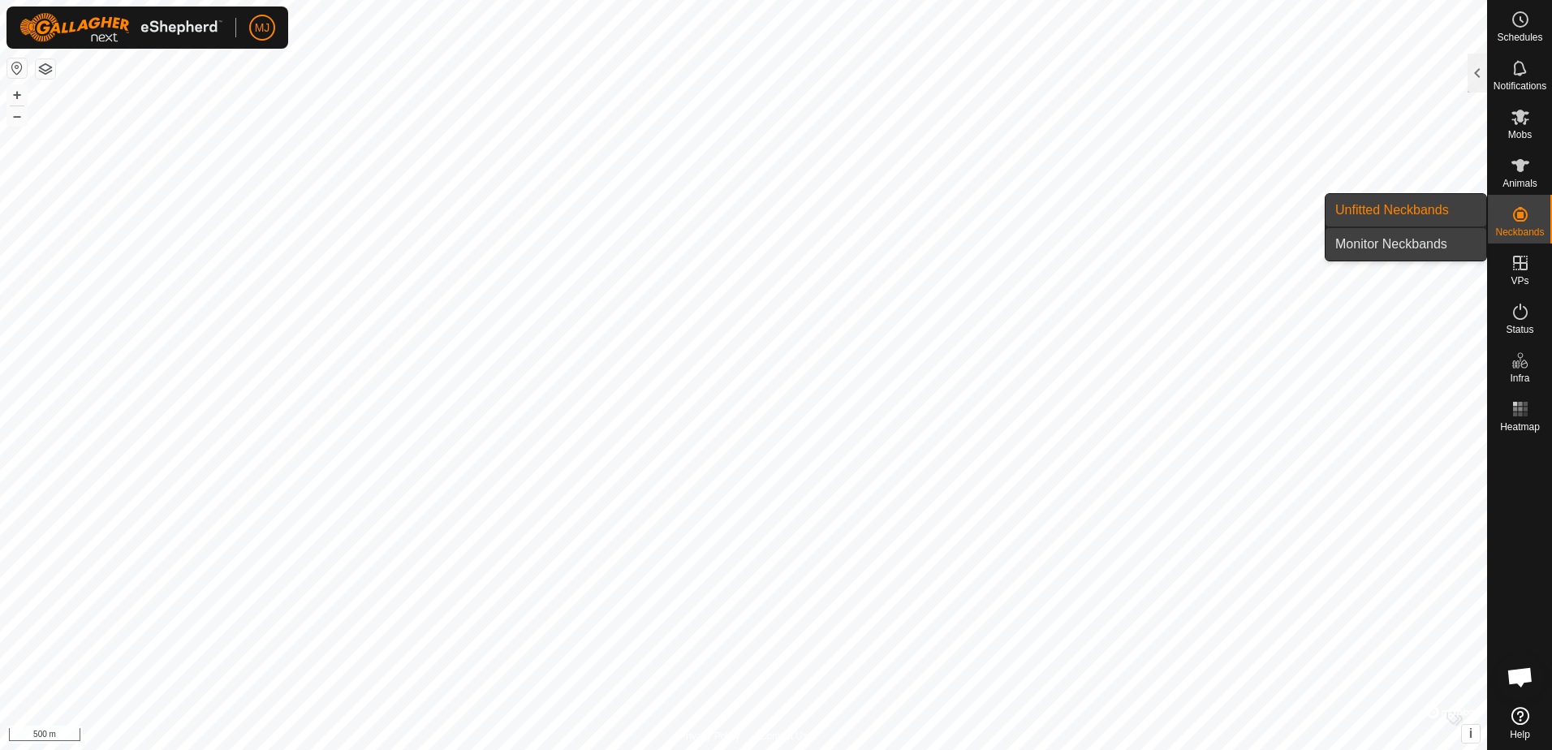
click at [1438, 248] on link "Monitor Neckbands" at bounding box center [1406, 244] width 161 height 32
click at [1448, 215] on link "Unfitted Neckbands" at bounding box center [1406, 210] width 161 height 32
click at [1432, 237] on link "Monitor Neckbands" at bounding box center [1406, 244] width 161 height 32
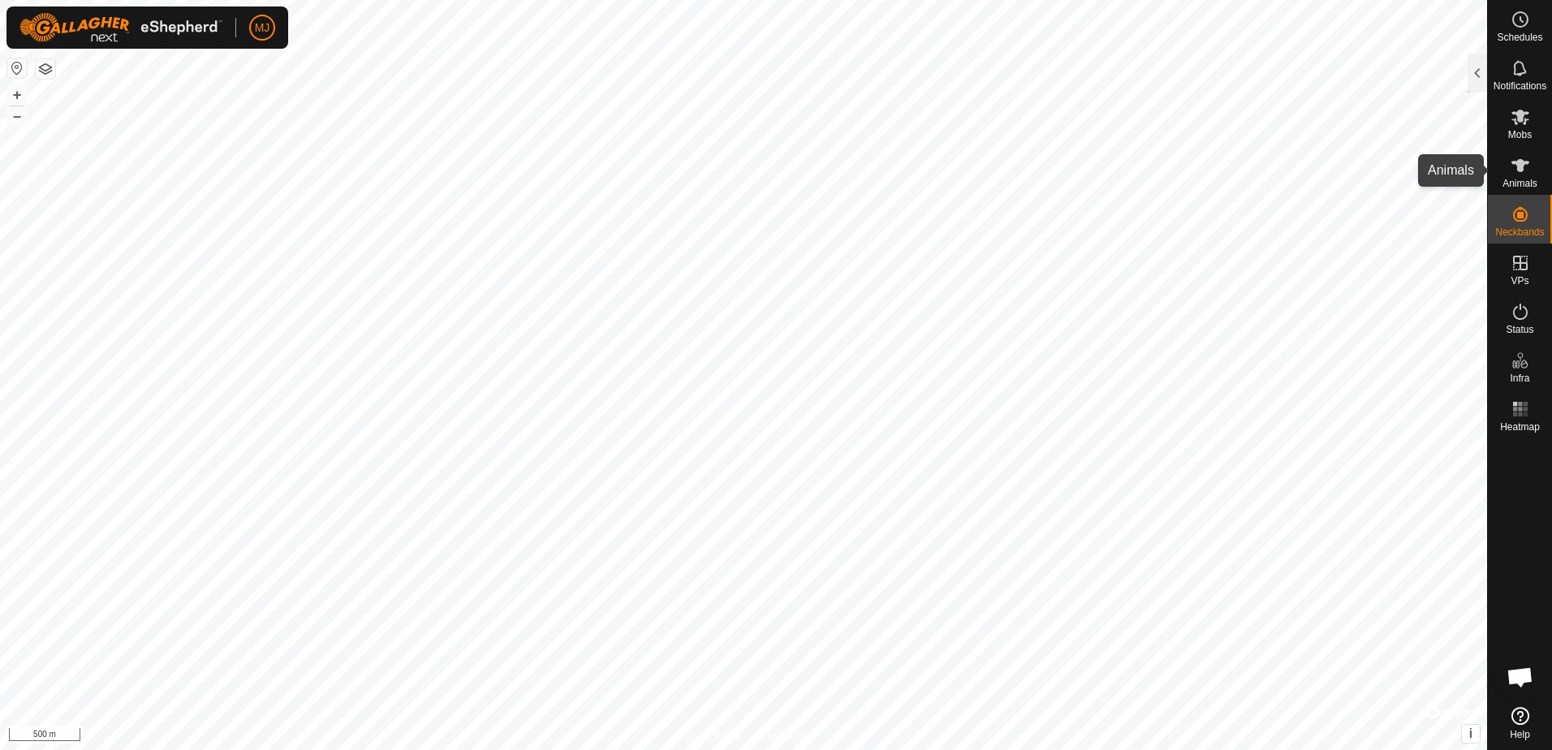
click at [1510, 179] on span "Animals" at bounding box center [1520, 184] width 35 height 10
click at [1518, 165] on icon at bounding box center [1521, 165] width 18 height 13
click at [1470, 73] on div at bounding box center [1477, 73] width 19 height 39
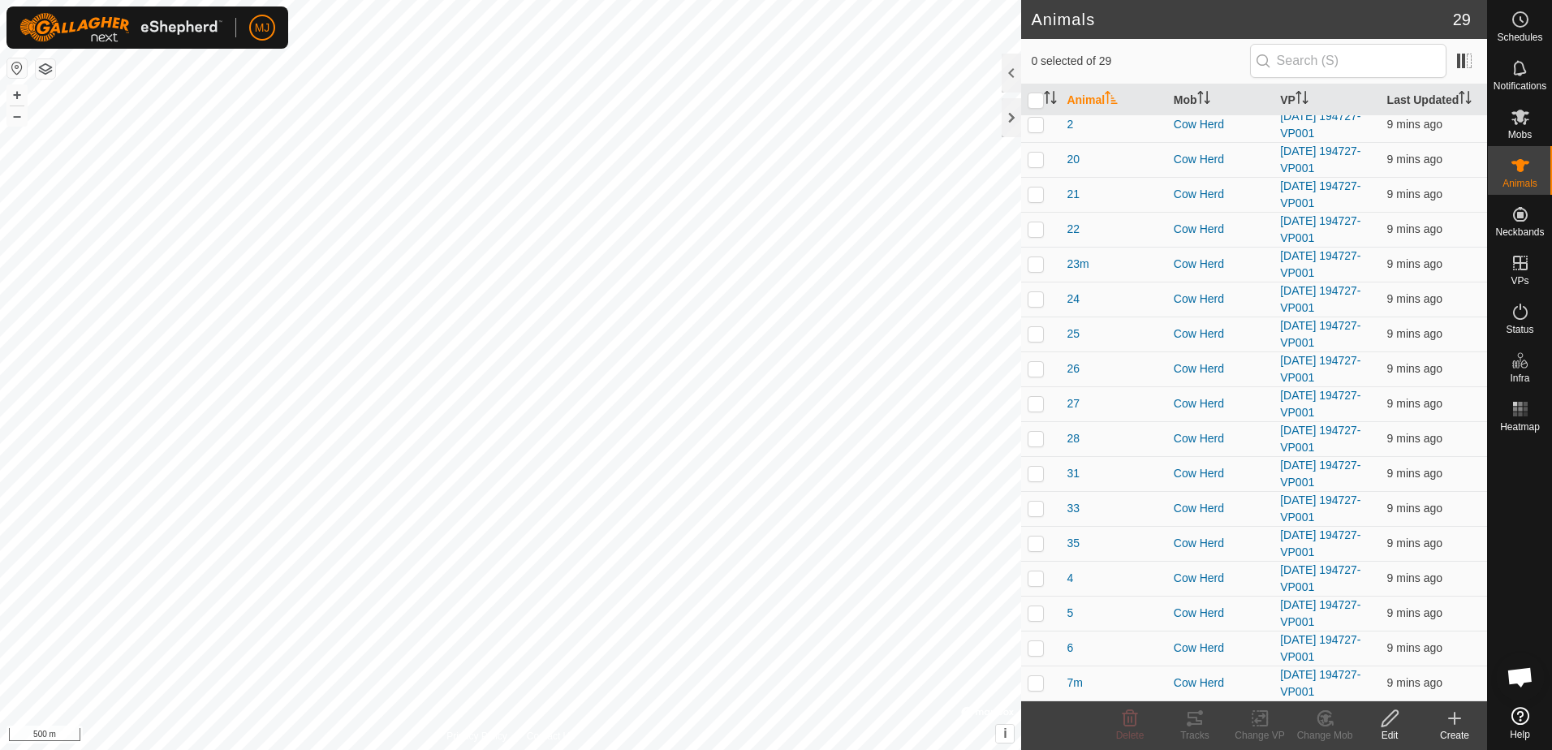
scroll to position [427, 0]
click at [1516, 680] on span "Open chat" at bounding box center [1520, 678] width 27 height 23
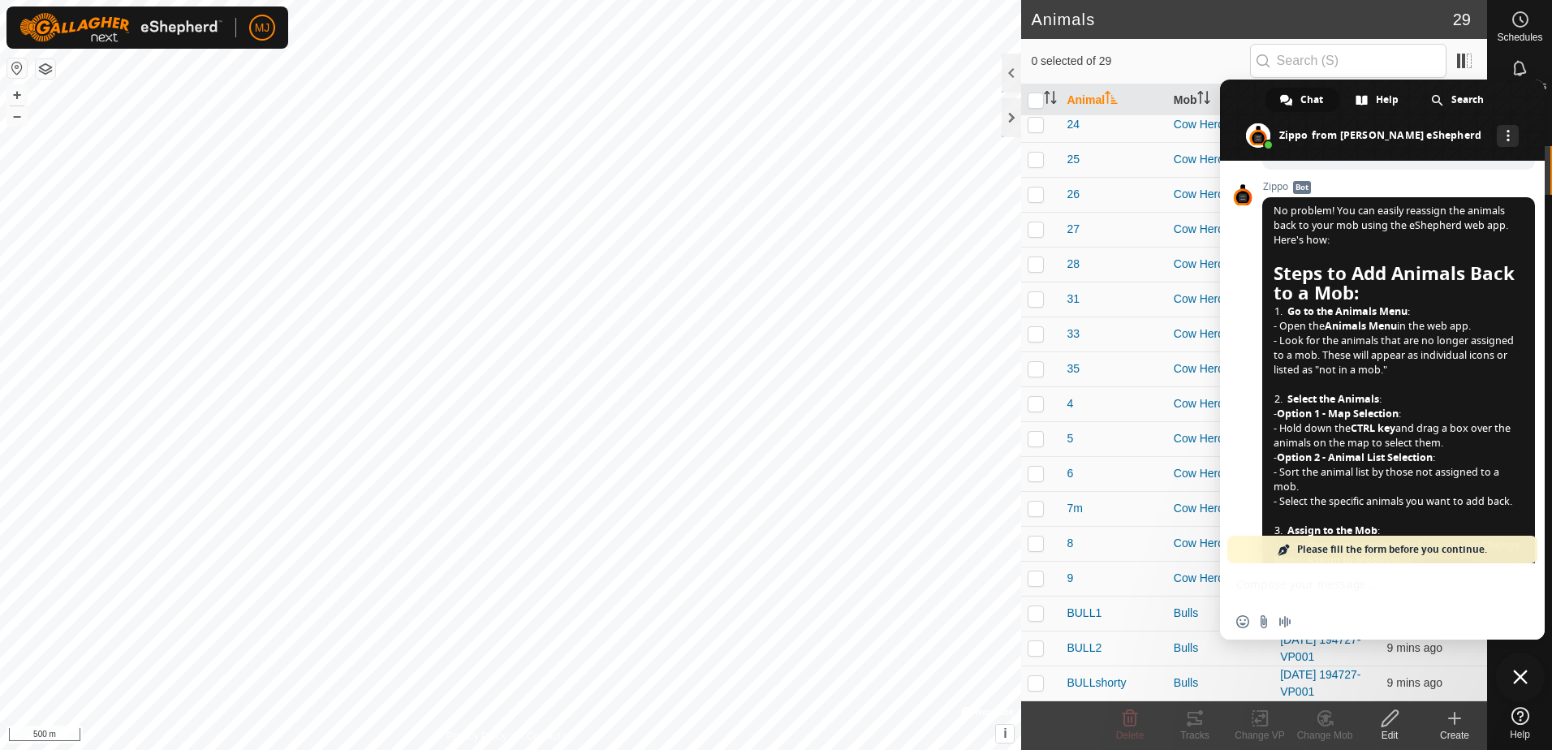
scroll to position [538, 0]
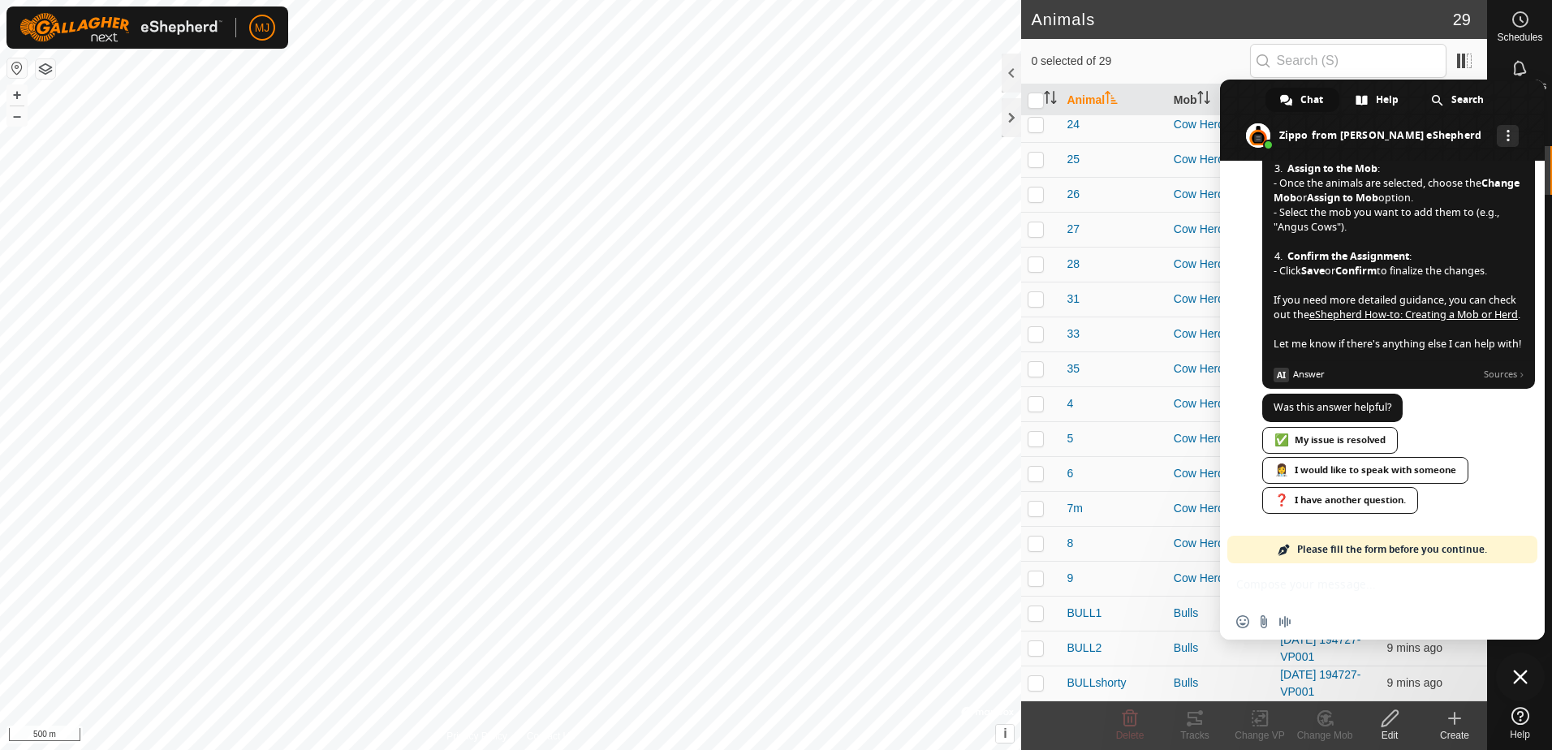
click at [1309, 591] on div "Insert an emoji Send a file Audio message" at bounding box center [1382, 601] width 325 height 76
click at [1366, 585] on div "Insert an emoji Send a file Audio message" at bounding box center [1382, 601] width 325 height 76
click at [1450, 585] on div "Insert an emoji Send a file Audio message" at bounding box center [1382, 601] width 325 height 76
click at [1349, 498] on div "❓ I have another question." at bounding box center [1340, 500] width 156 height 27
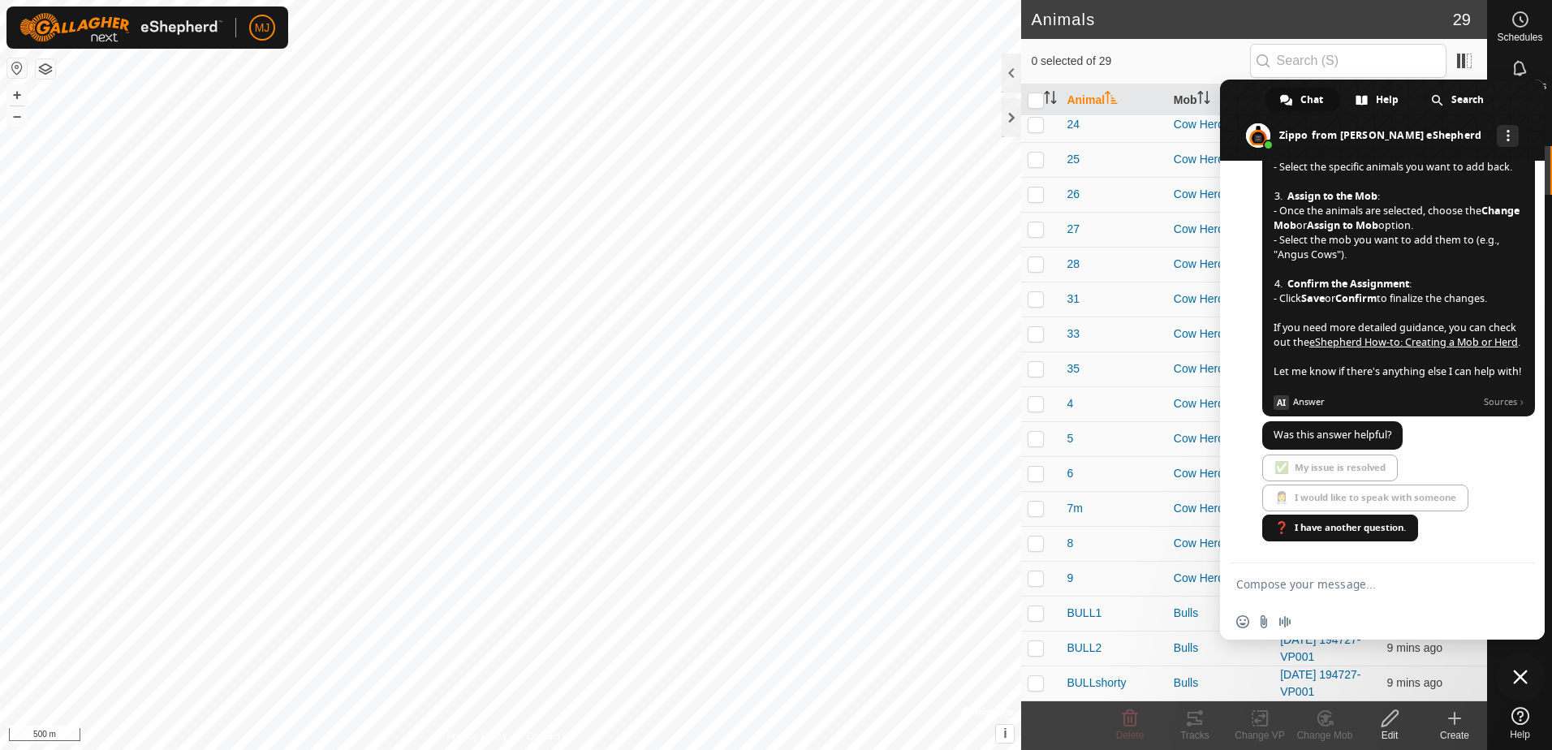
click at [1360, 580] on textarea "Compose your message..." at bounding box center [1364, 584] width 257 height 15
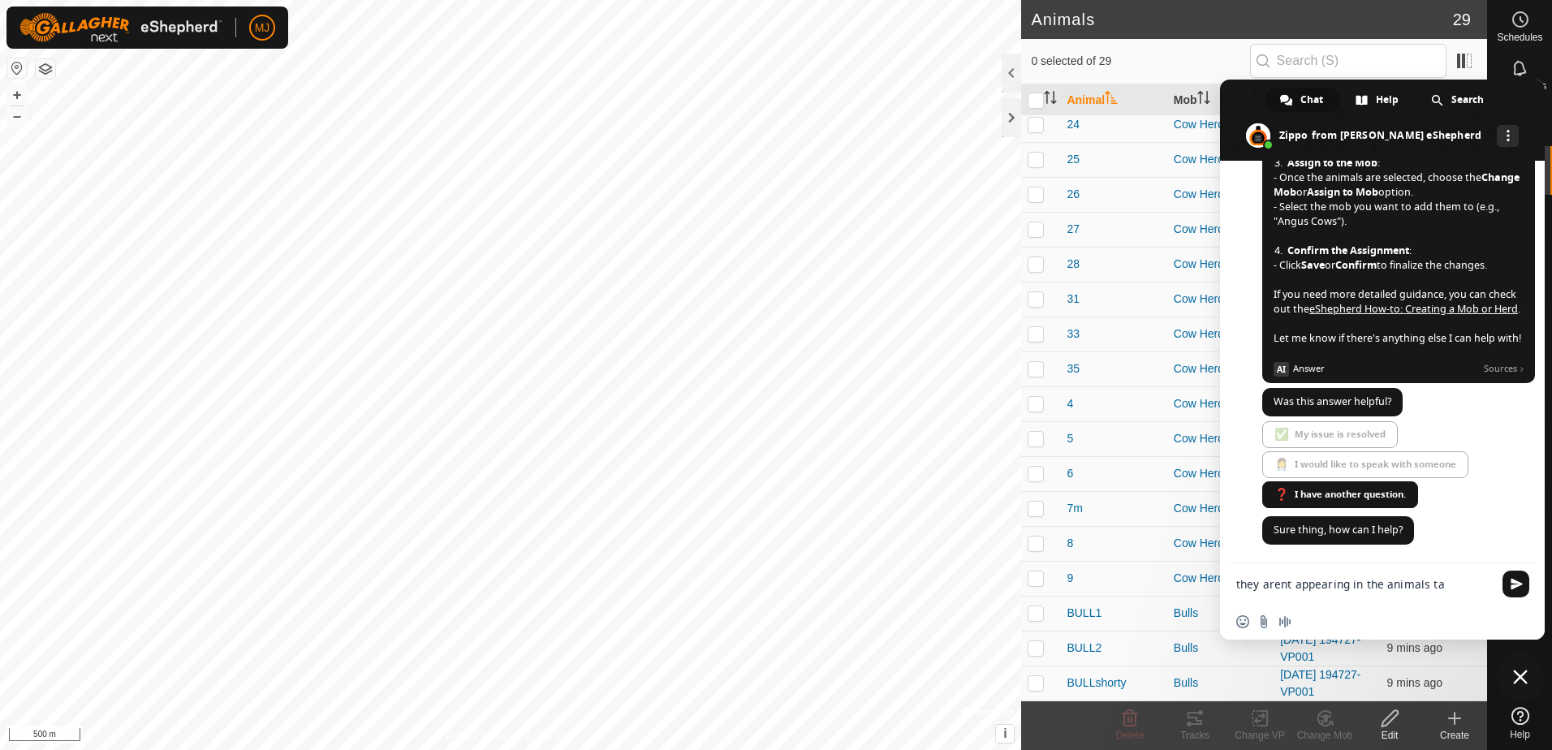
type textarea "they arent appearing in the animals tab"
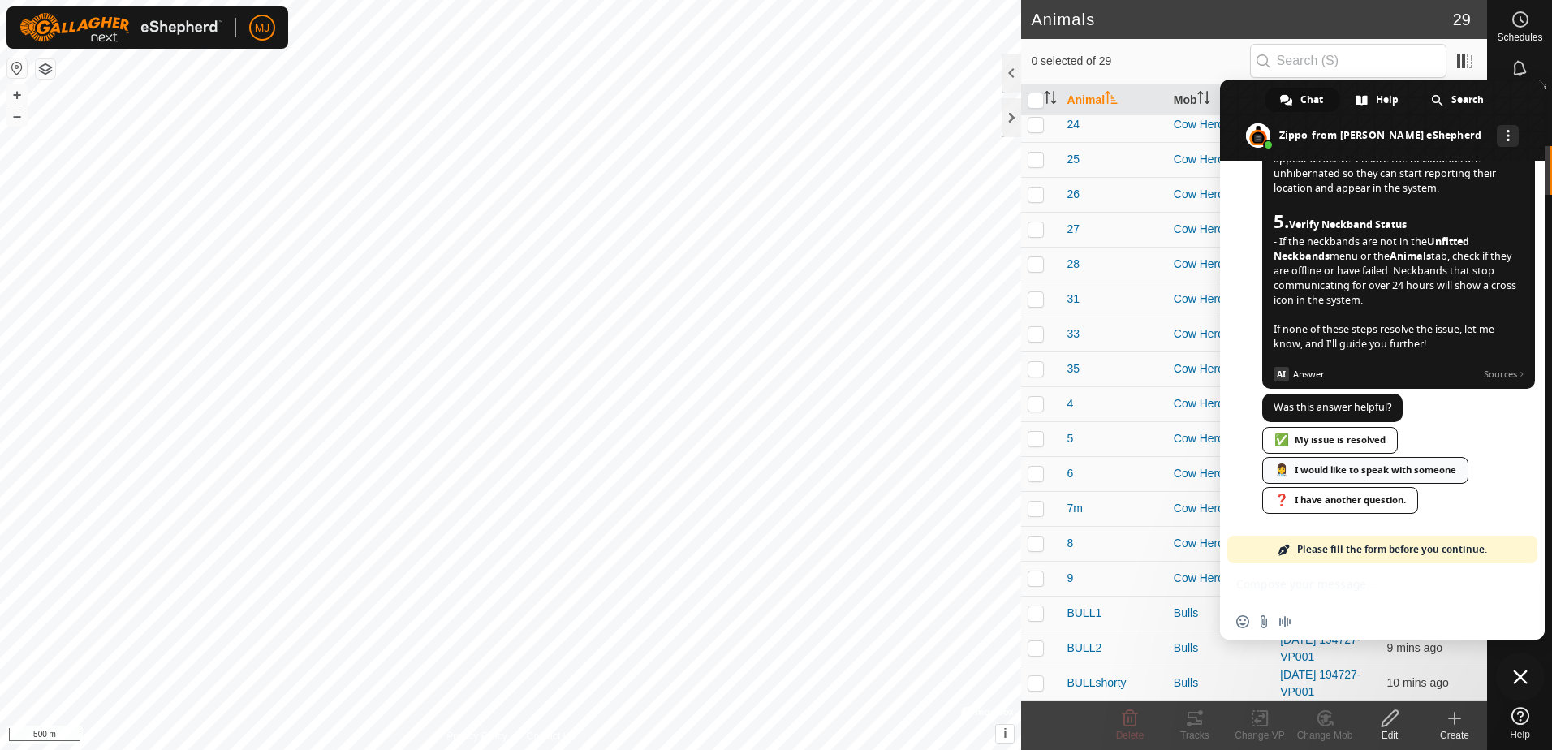
scroll to position [1543, 0]
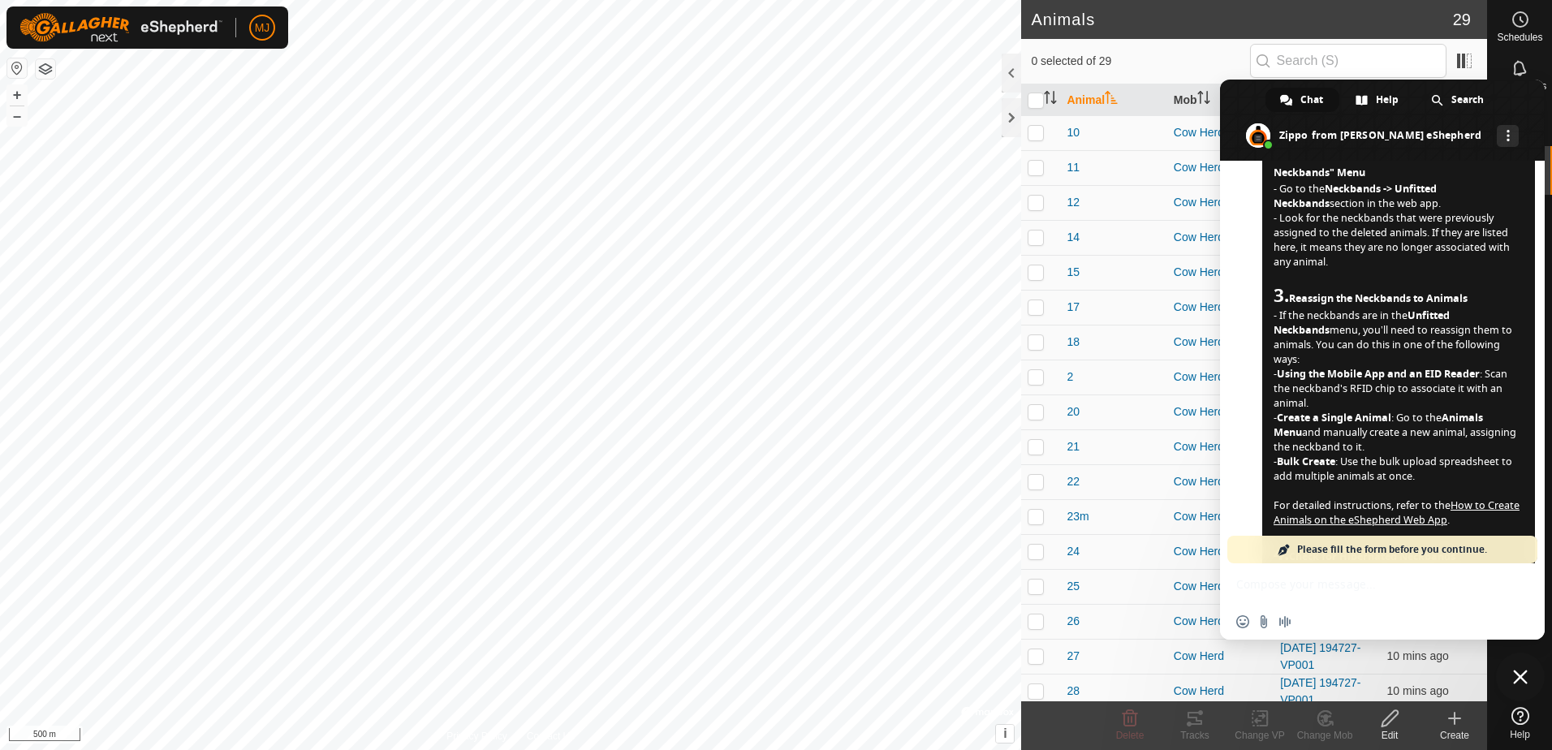
scroll to position [974, 0]
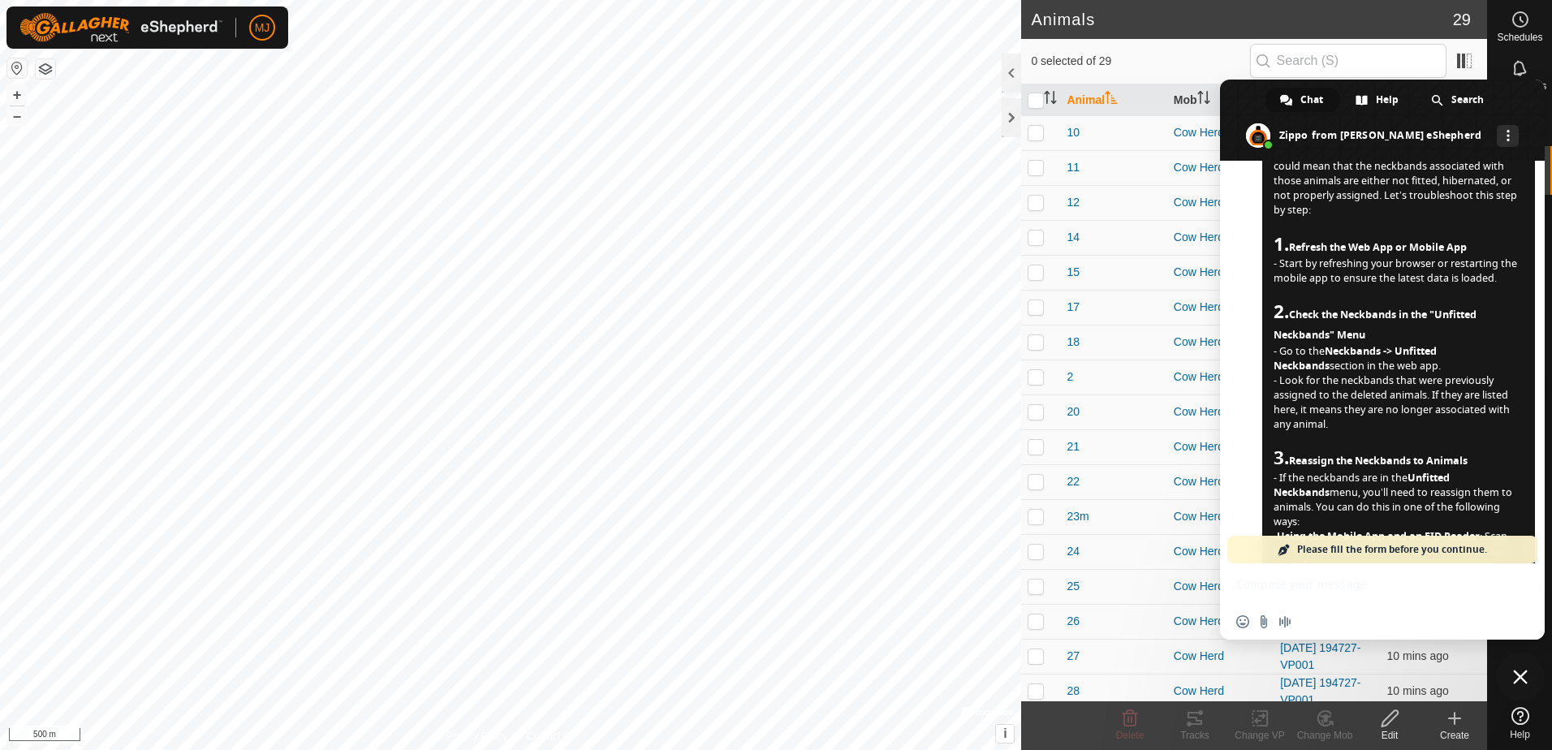
click at [1254, 97] on span at bounding box center [1382, 120] width 325 height 81
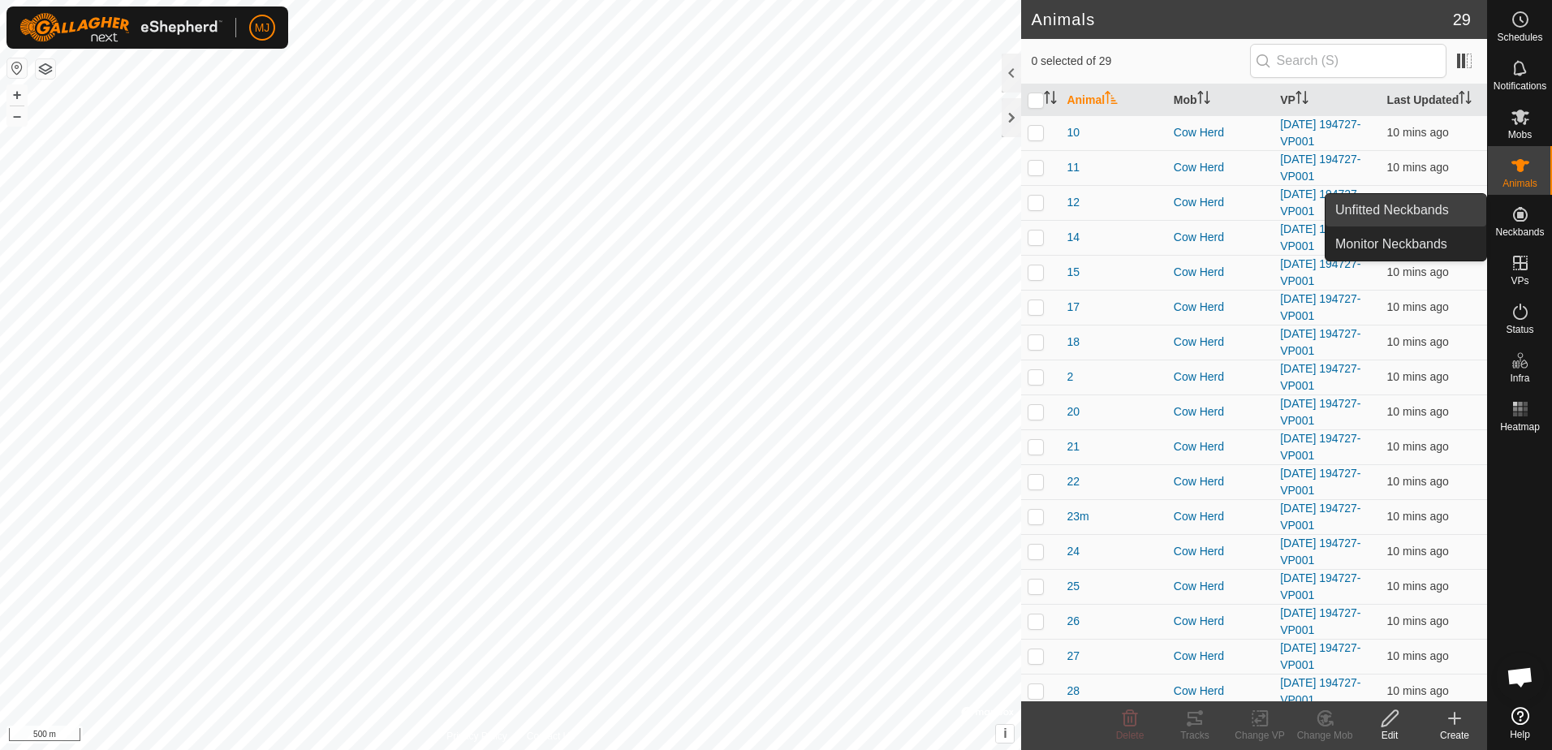
click at [1413, 215] on link "Unfitted Neckbands" at bounding box center [1406, 210] width 161 height 32
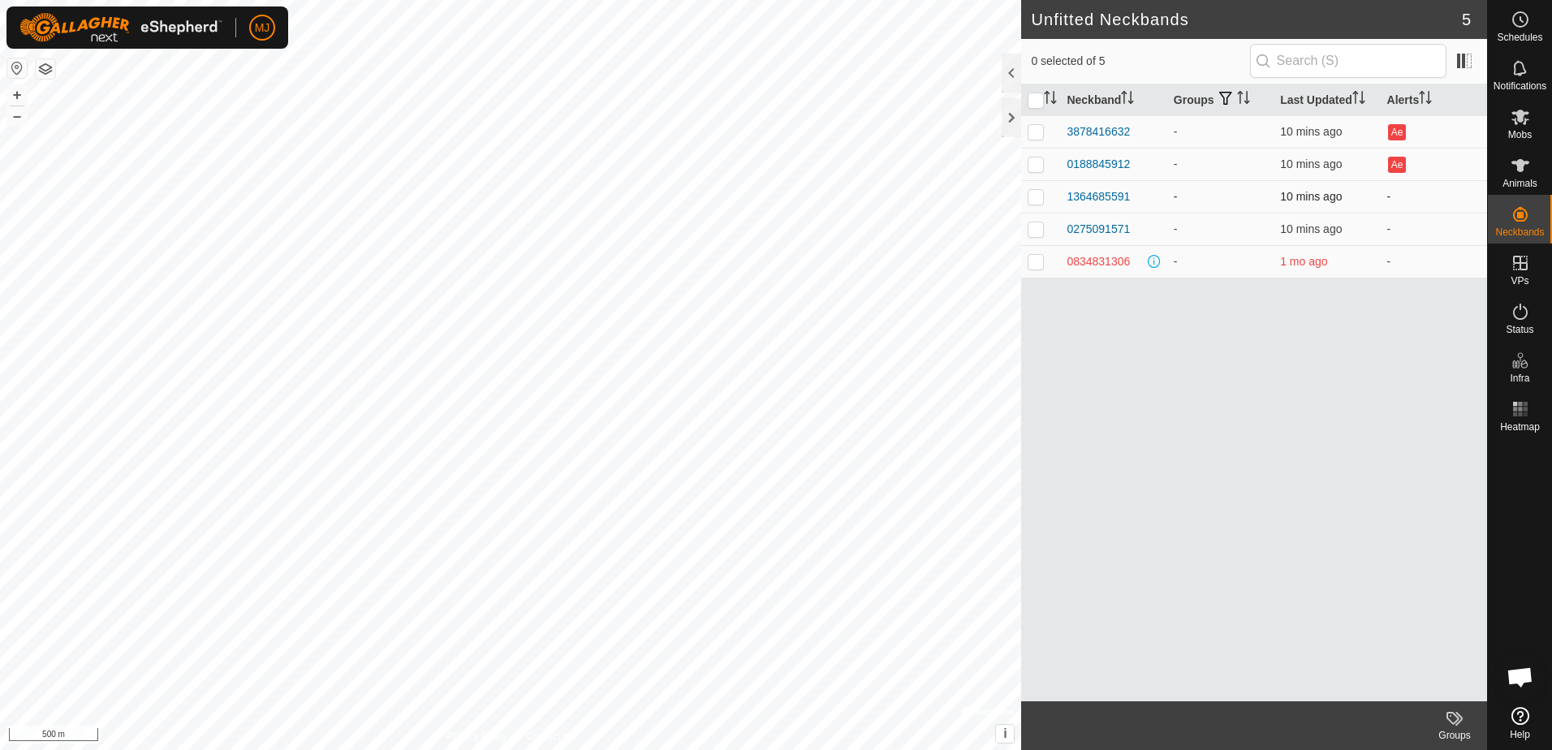
click at [1035, 199] on p-checkbox at bounding box center [1036, 196] width 16 height 13
checkbox input "true"
click at [1327, 393] on div "Neckband Groups Last Updated Alerts 3878416632 - 10 mins ago Ae 0188845912 - 10…" at bounding box center [1254, 392] width 466 height 617
click at [1513, 170] on icon at bounding box center [1520, 165] width 19 height 19
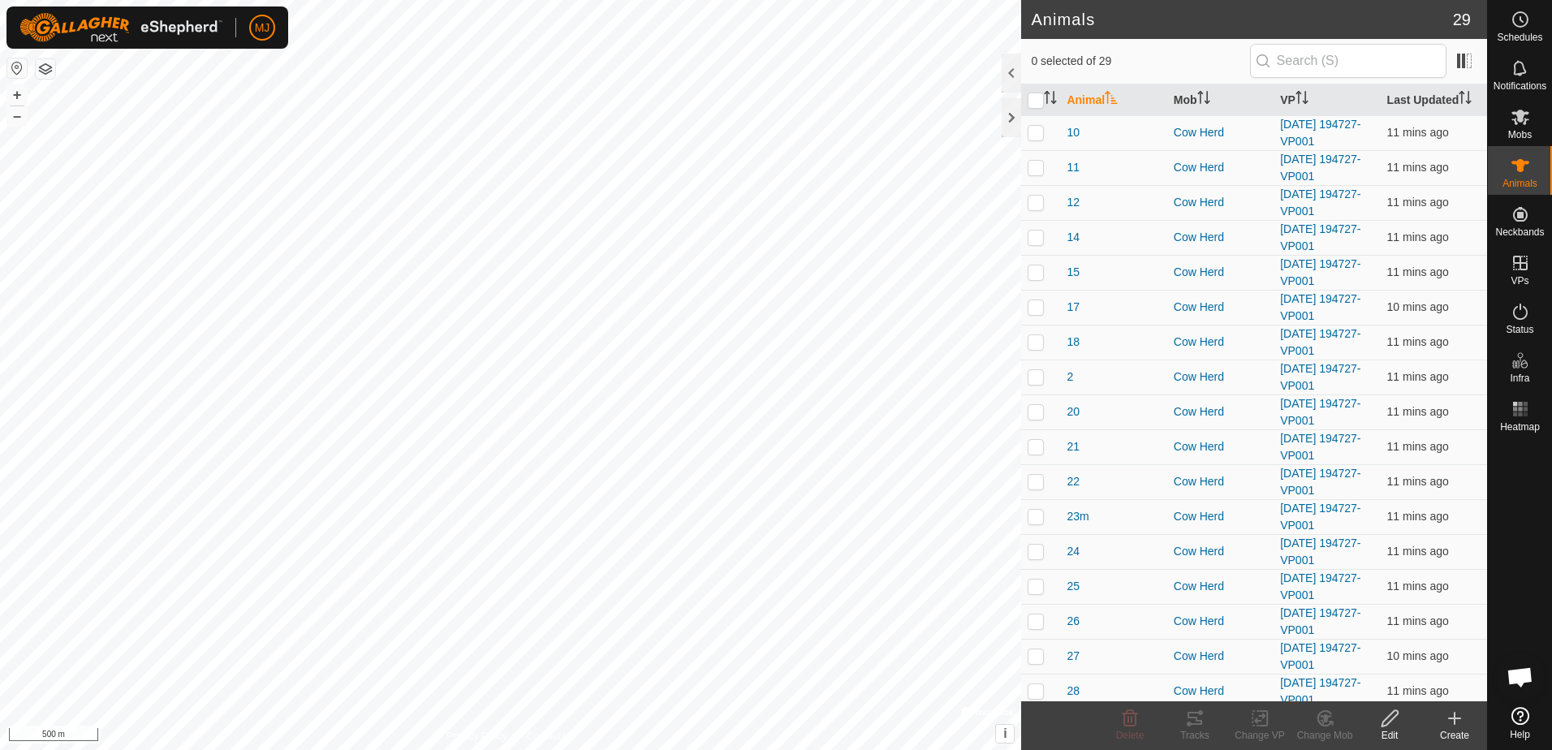
click at [1455, 719] on icon at bounding box center [1454, 719] width 11 height 0
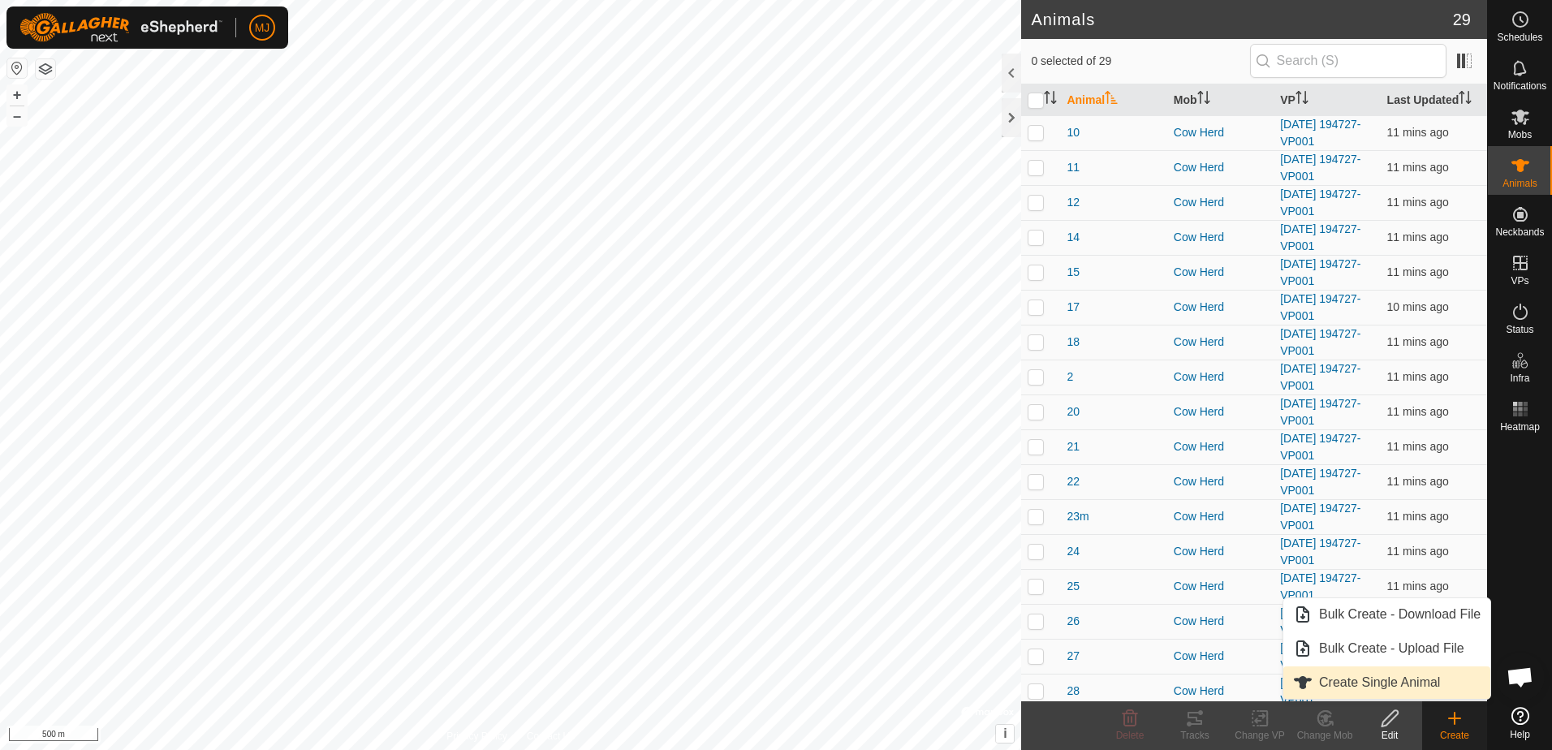
click at [1350, 680] on link "Create Single Animal" at bounding box center [1387, 683] width 207 height 32
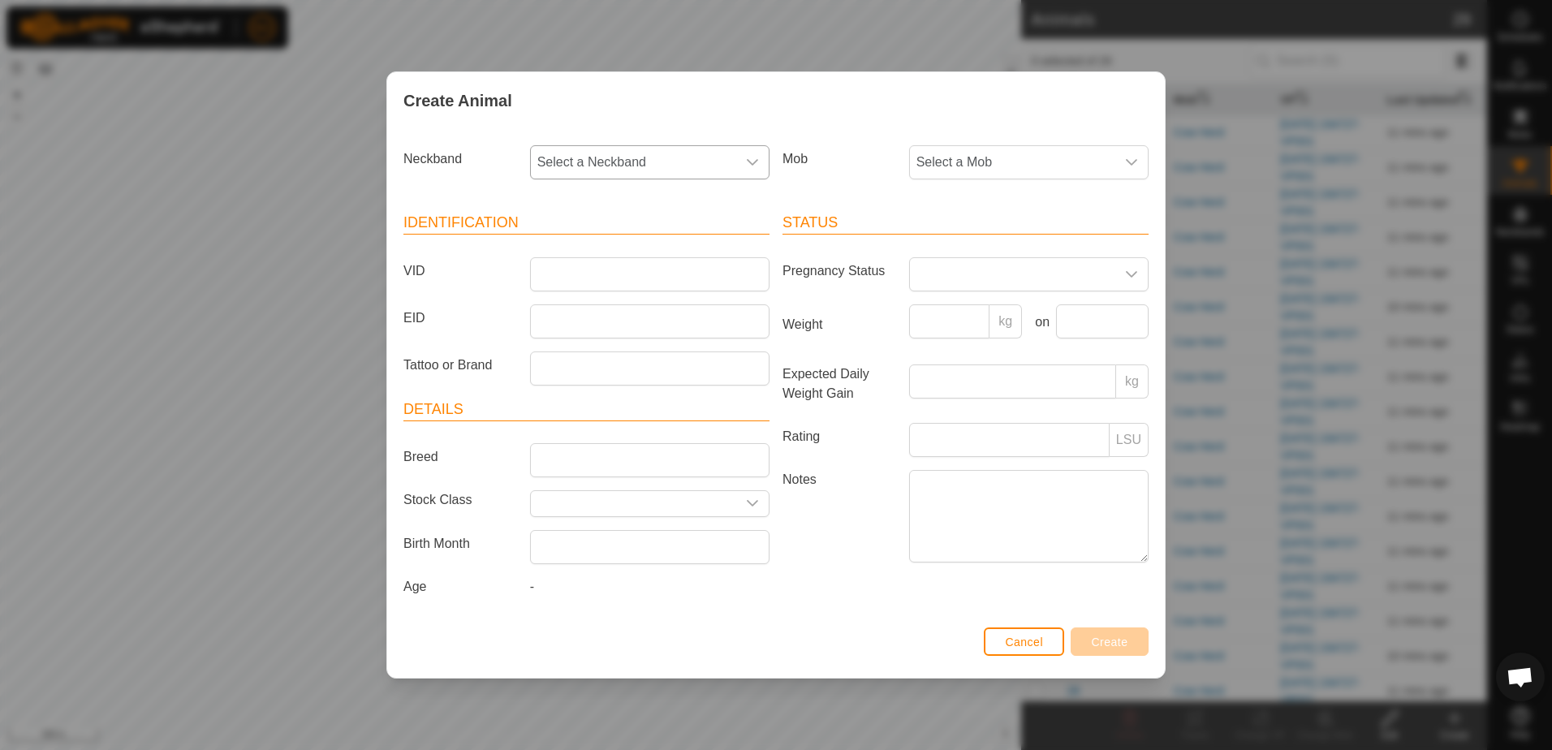
click at [634, 161] on span "Select a Neckband" at bounding box center [633, 162] width 205 height 32
click at [655, 303] on li "1364685591" at bounding box center [651, 307] width 238 height 32
click at [619, 270] on input "VID" at bounding box center [650, 274] width 240 height 34
type input "13"
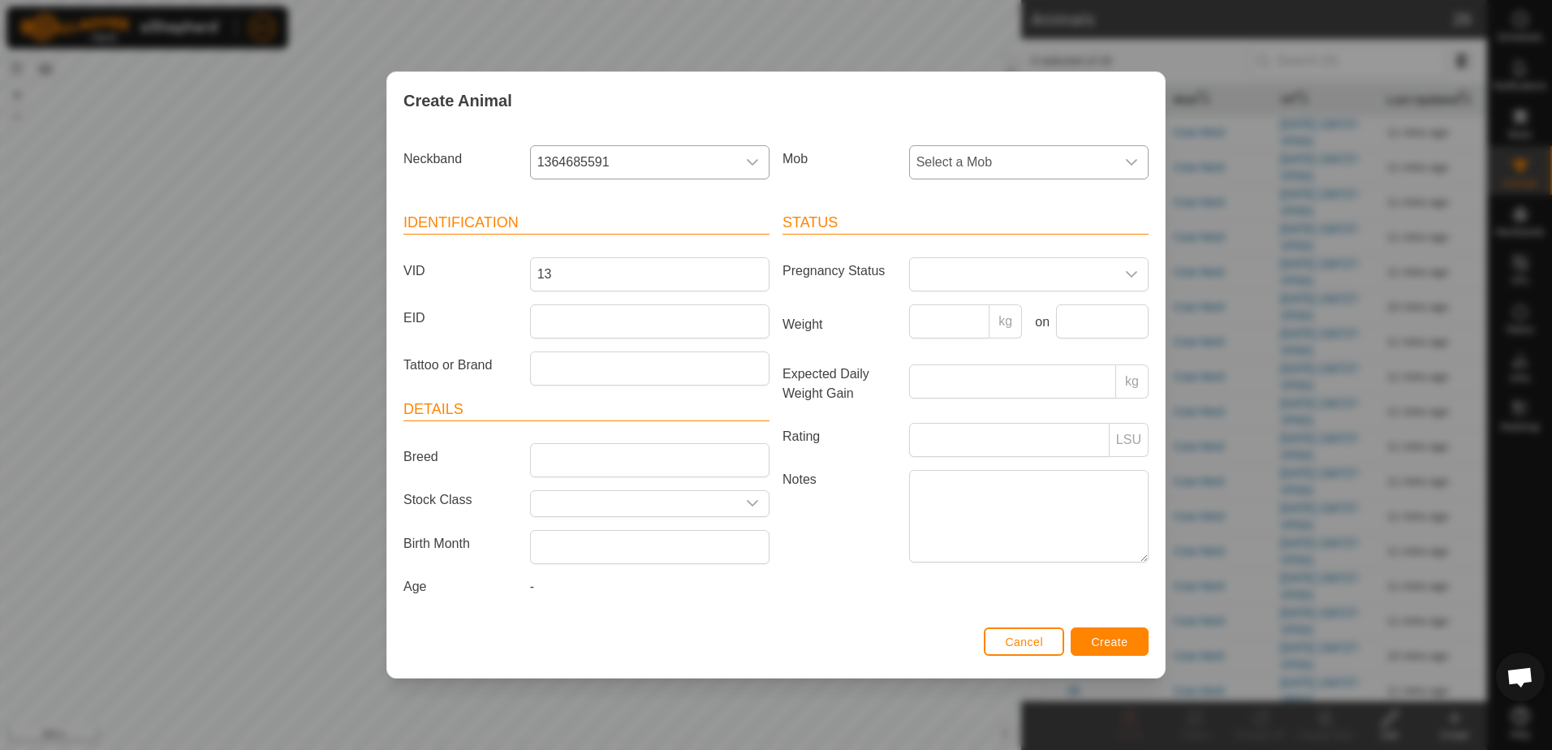
click at [1049, 161] on span "Select a Mob" at bounding box center [1012, 162] width 205 height 32
click at [1160, 239] on div "Neckband 1364685591 Mob Select a Mob - Cow Herd Bulls Identification VID 13 EID…" at bounding box center [776, 375] width 778 height 493
click at [1106, 641] on span "Create" at bounding box center [1110, 642] width 37 height 13
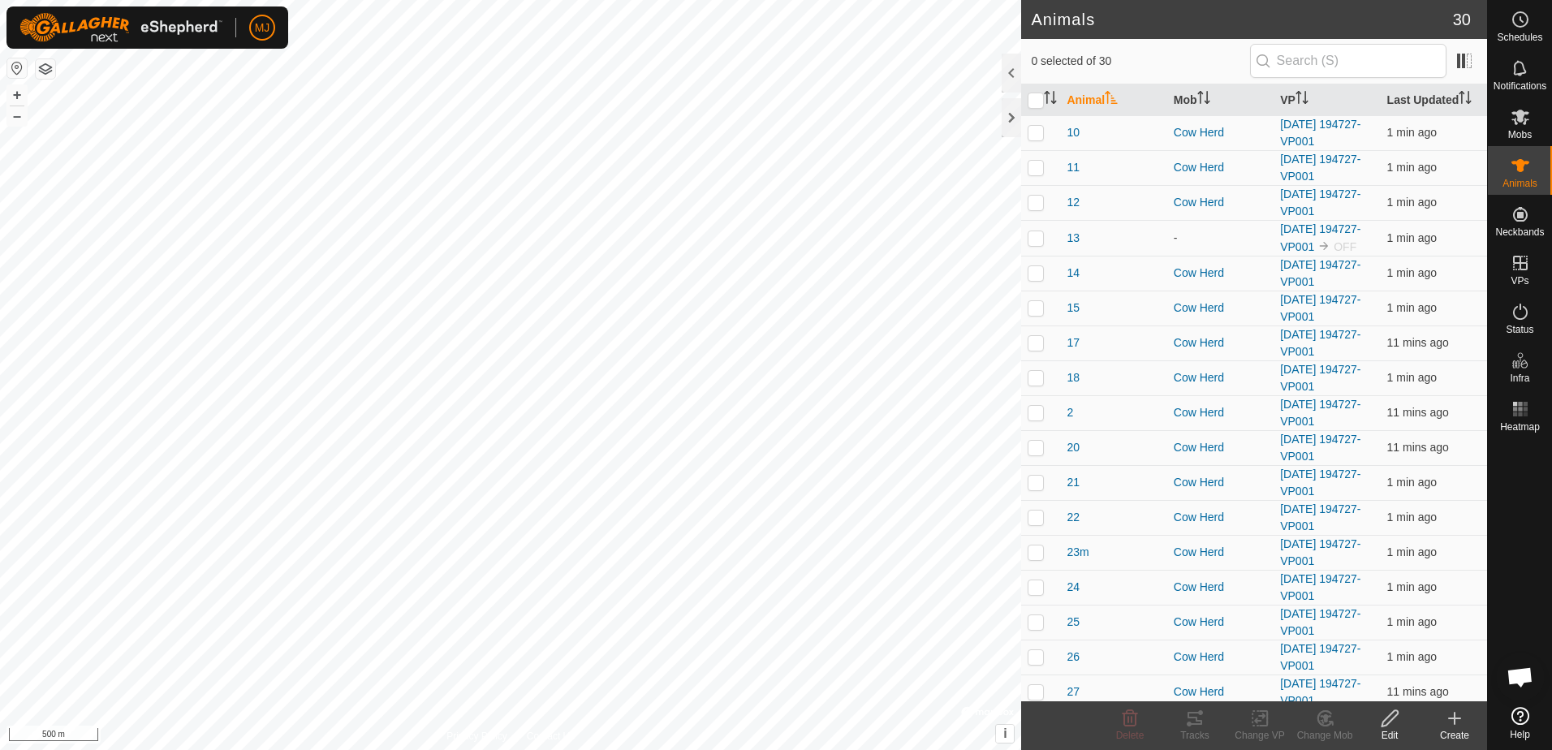
click at [1451, 721] on icon at bounding box center [1454, 718] width 19 height 19
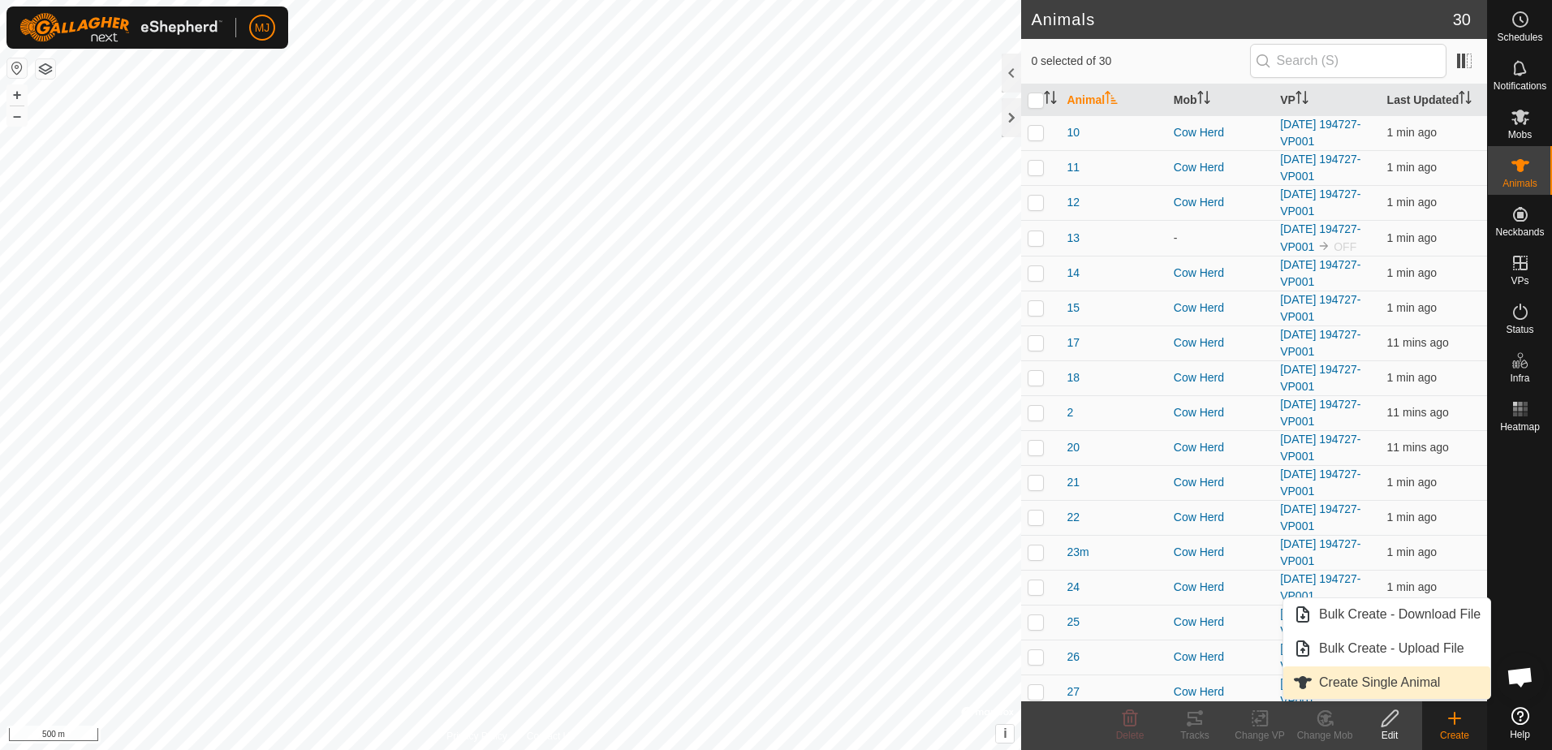
click at [1375, 677] on link "Create Single Animal" at bounding box center [1387, 683] width 207 height 32
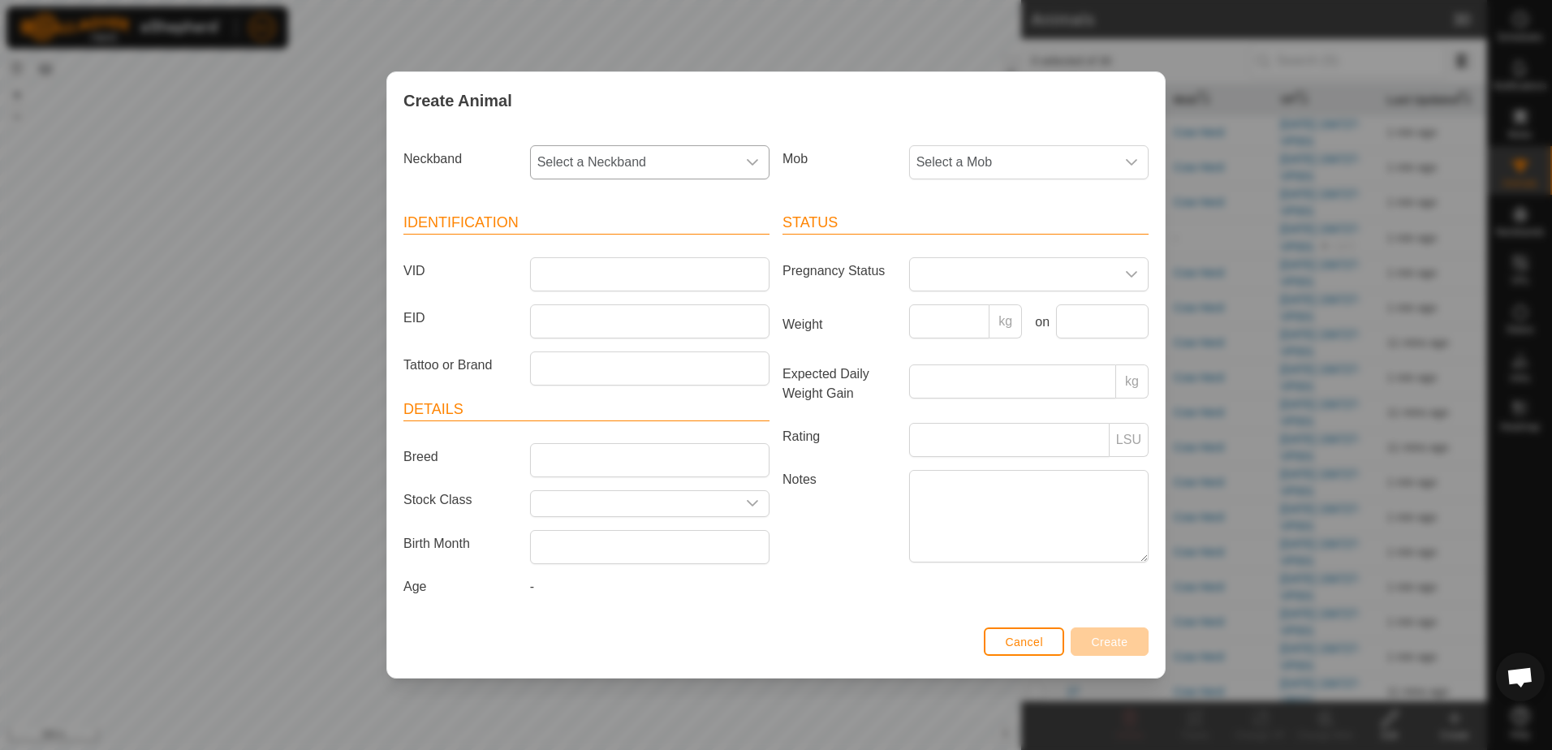
click at [624, 161] on span "Select a Neckband" at bounding box center [633, 162] width 205 height 32
click at [651, 276] on li "3878416632" at bounding box center [651, 280] width 238 height 32
click at [623, 271] on input "VID" at bounding box center [650, 274] width 240 height 34
type input "3"
click at [1109, 639] on span "Create" at bounding box center [1110, 642] width 37 height 13
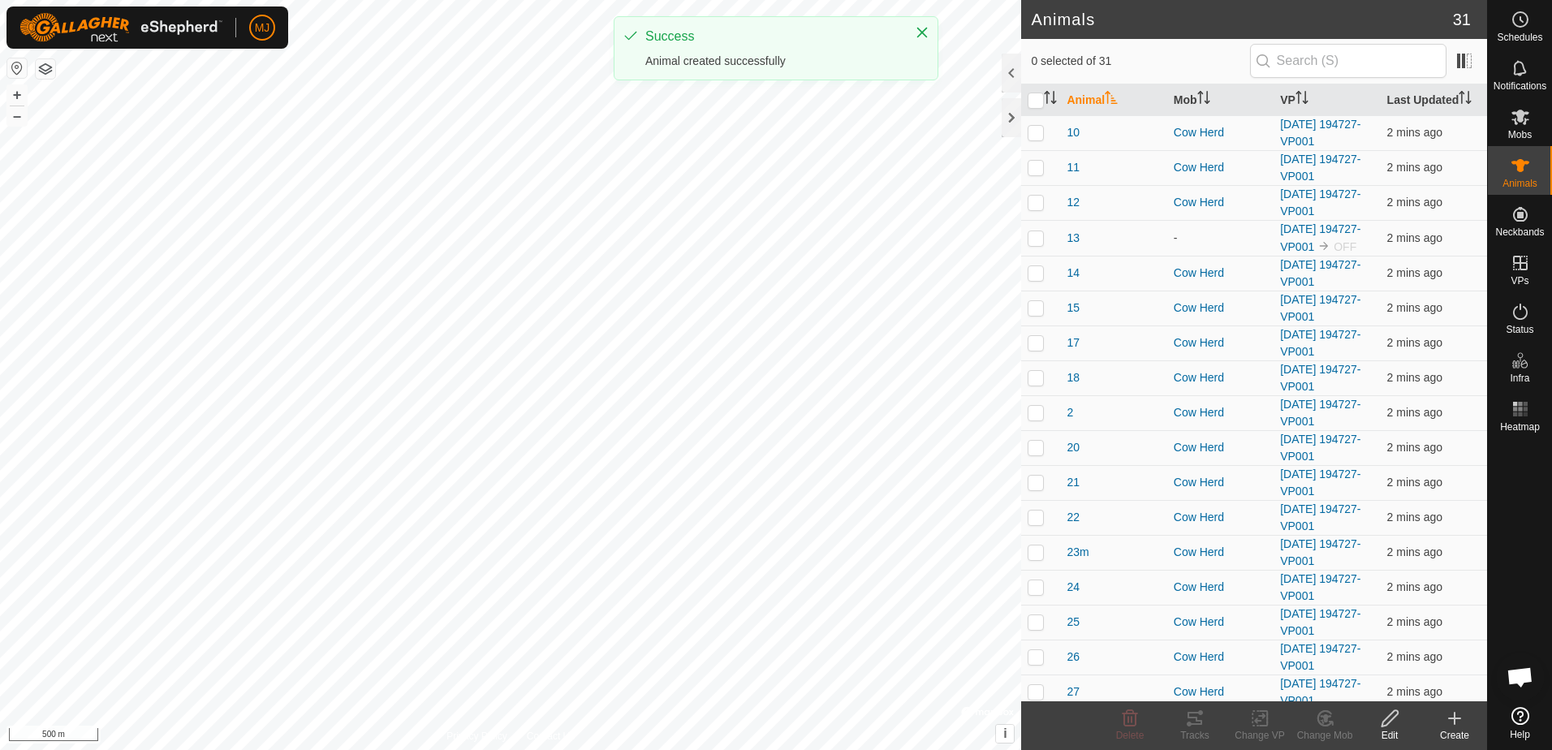
click at [1458, 723] on icon at bounding box center [1454, 718] width 19 height 19
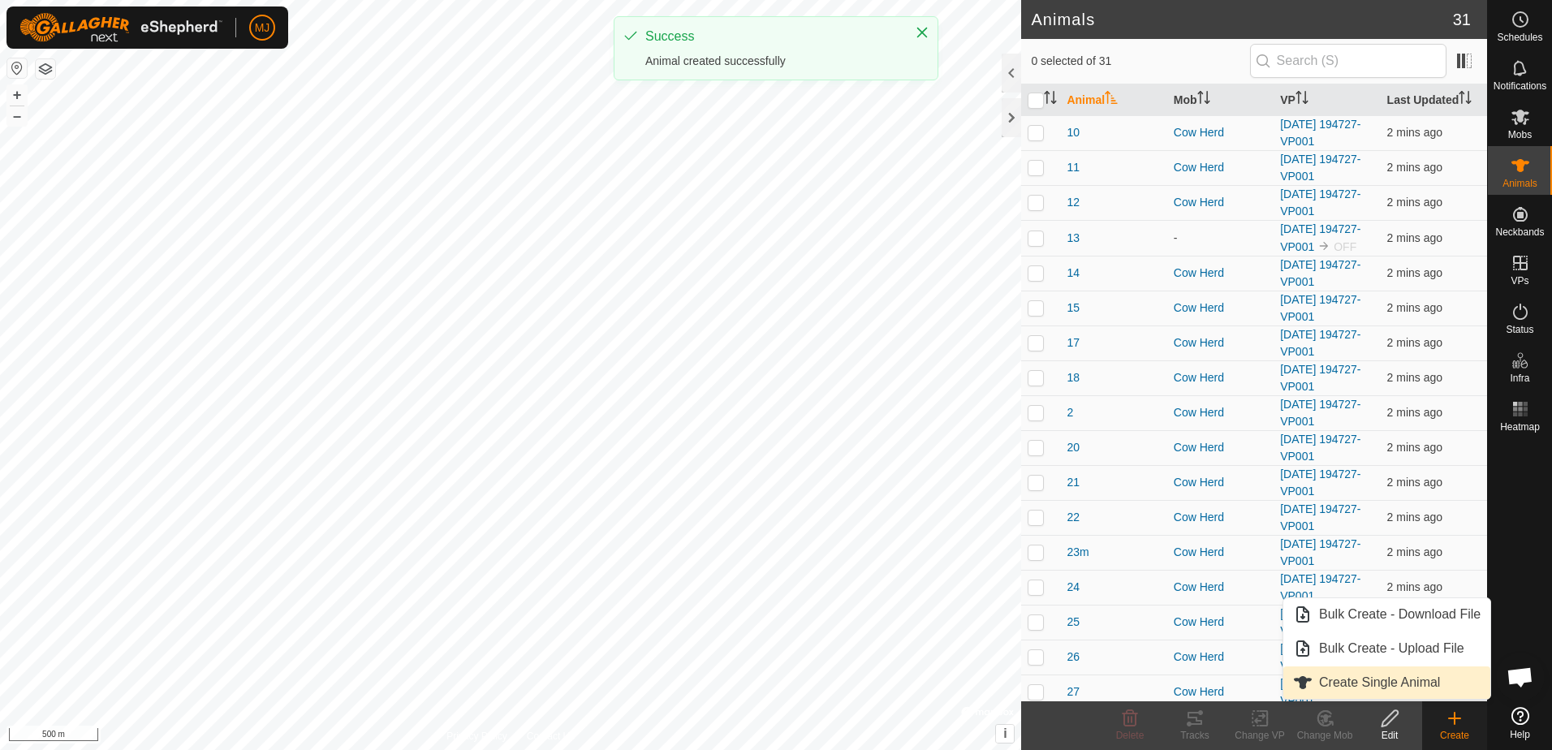
click at [1347, 675] on link "Create Single Animal" at bounding box center [1387, 683] width 207 height 32
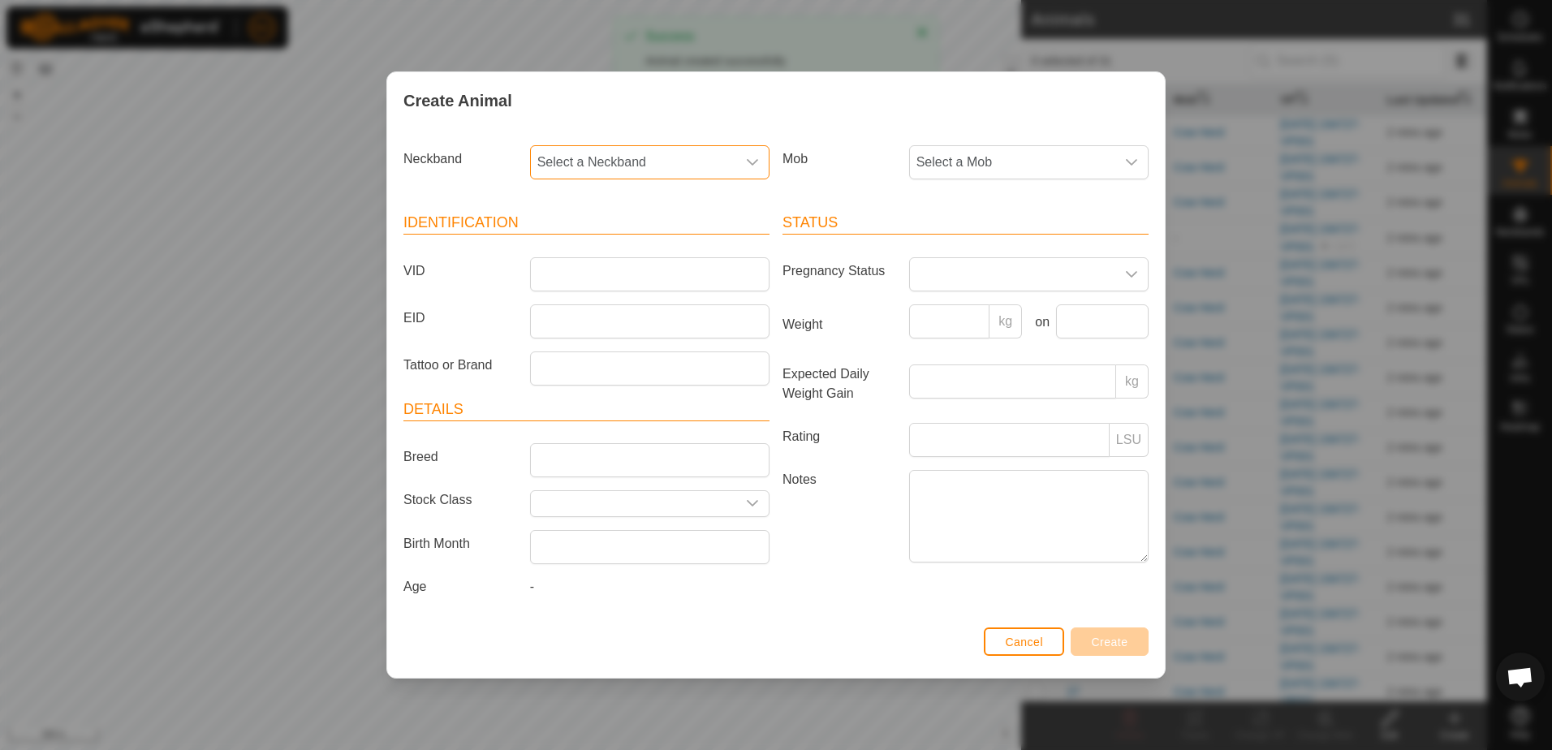
click at [631, 165] on span "Select a Neckband" at bounding box center [633, 162] width 205 height 32
click at [638, 286] on li "0188845912" at bounding box center [651, 280] width 238 height 32
click at [624, 287] on input "VID" at bounding box center [650, 274] width 240 height 34
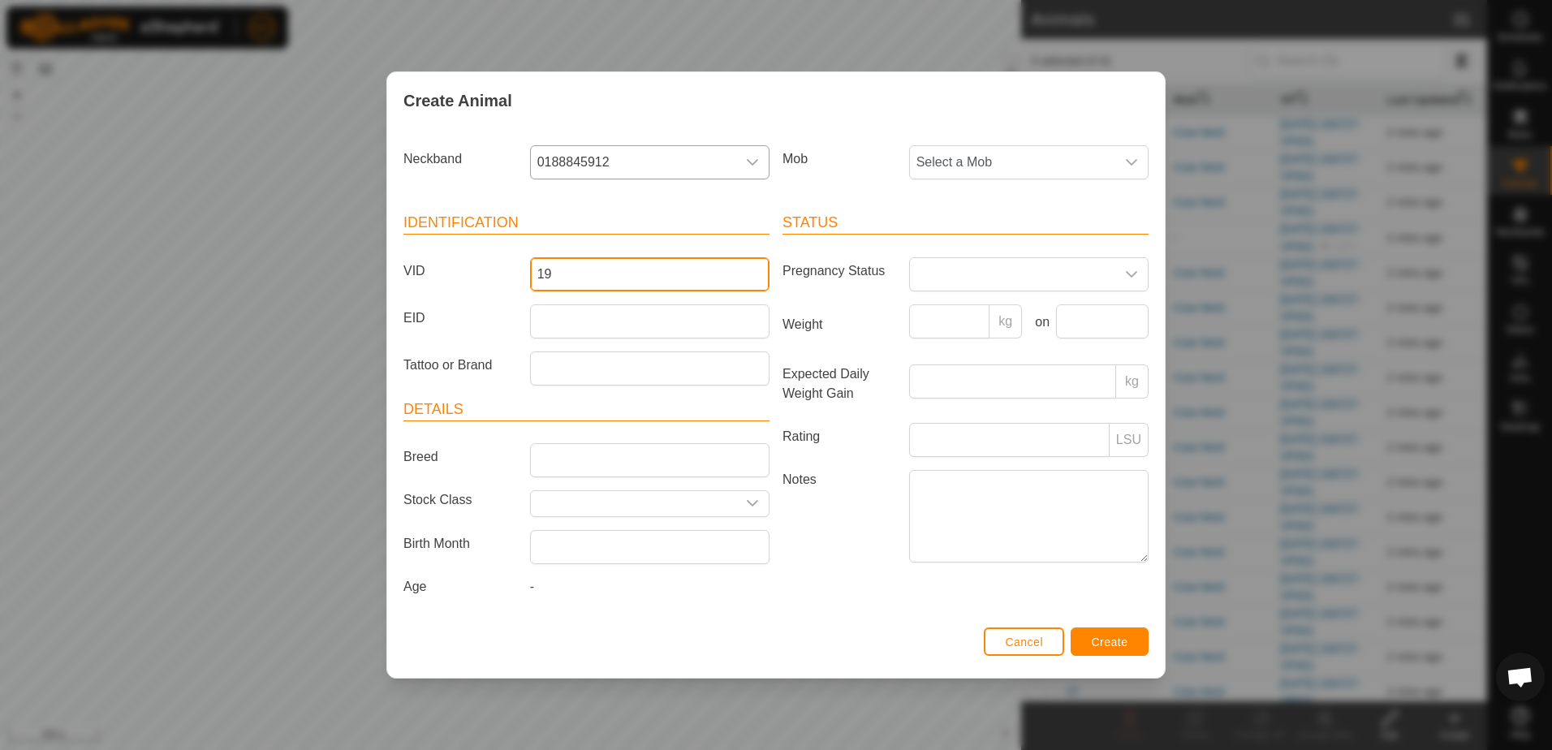
type input "19"
click at [1111, 638] on span "Create" at bounding box center [1110, 642] width 37 height 13
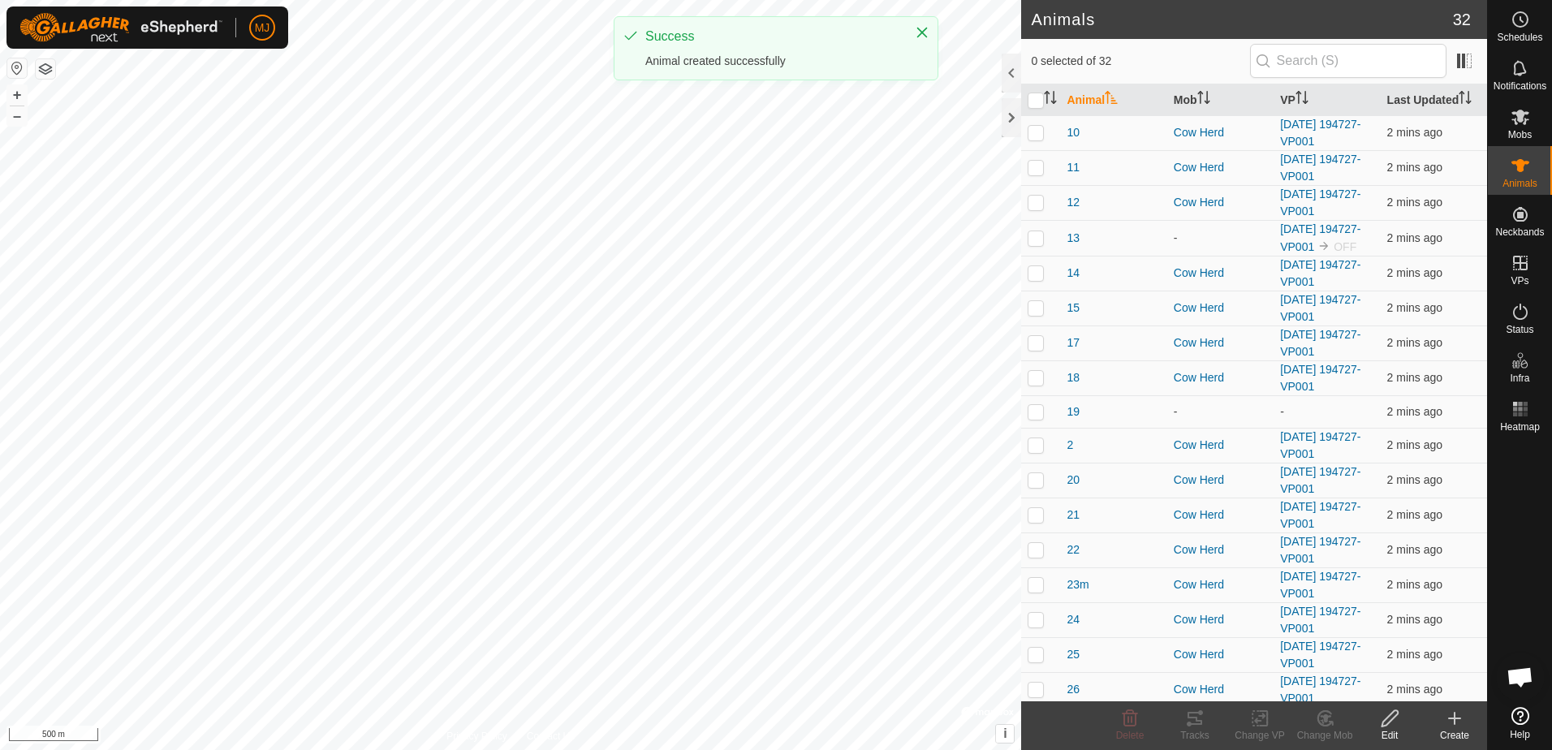
click at [1456, 710] on icon at bounding box center [1454, 718] width 19 height 19
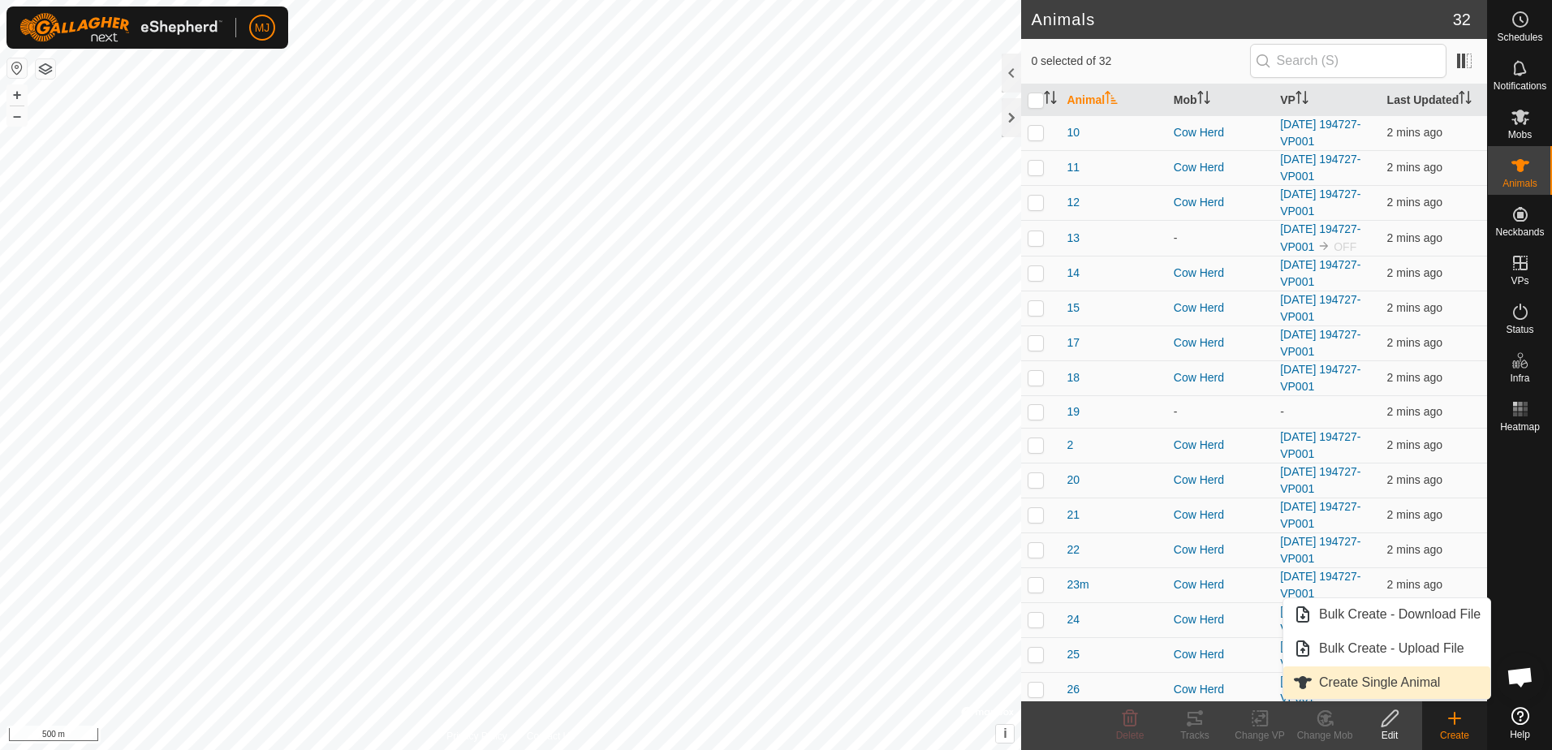
click at [1327, 684] on link "Create Single Animal" at bounding box center [1387, 683] width 207 height 32
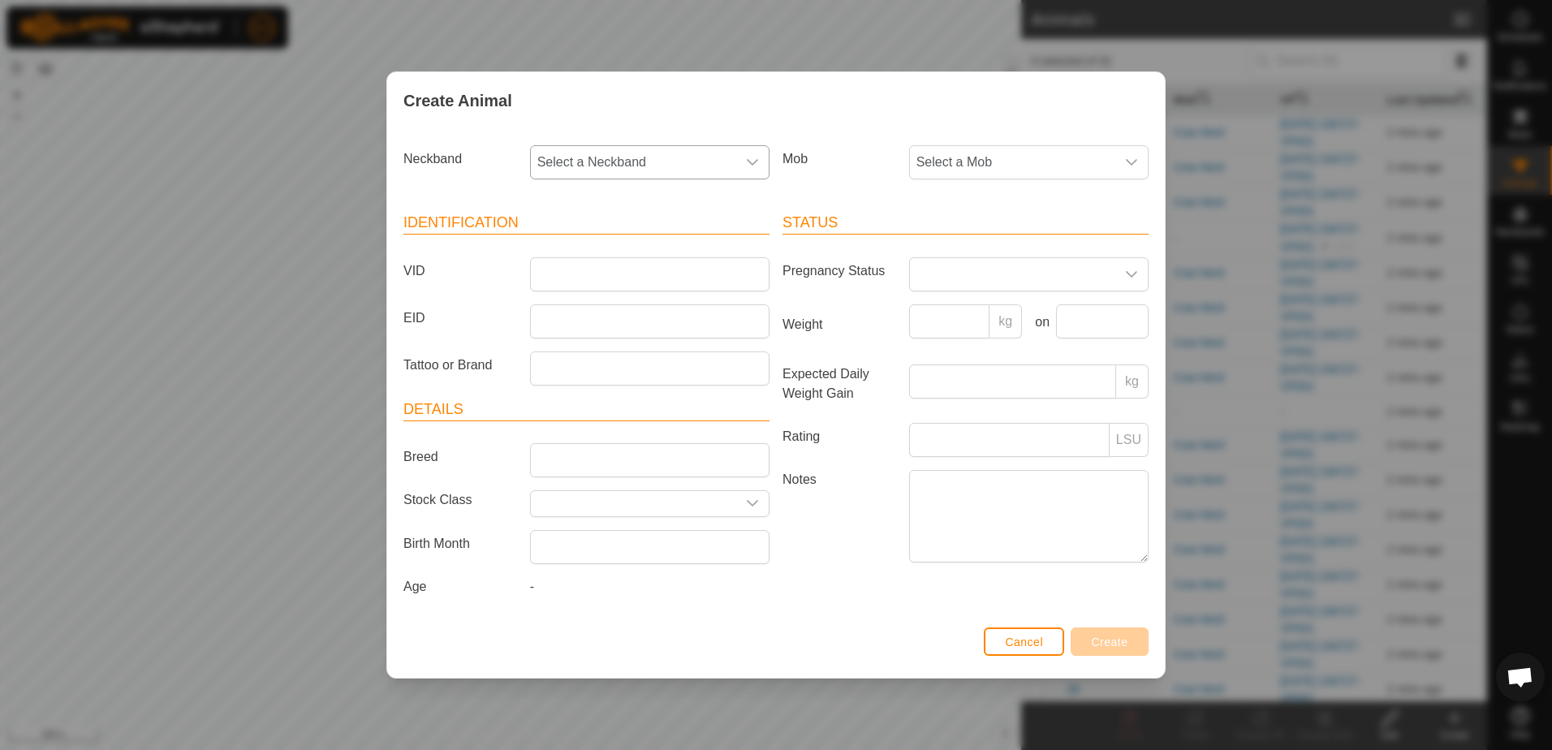
click at [657, 154] on span "Select a Neckband" at bounding box center [633, 162] width 205 height 32
click at [672, 282] on li "0275091571" at bounding box center [651, 280] width 238 height 32
click at [674, 282] on input "VID" at bounding box center [650, 274] width 240 height 34
type input "1"
click at [1110, 645] on span "Create" at bounding box center [1110, 642] width 37 height 13
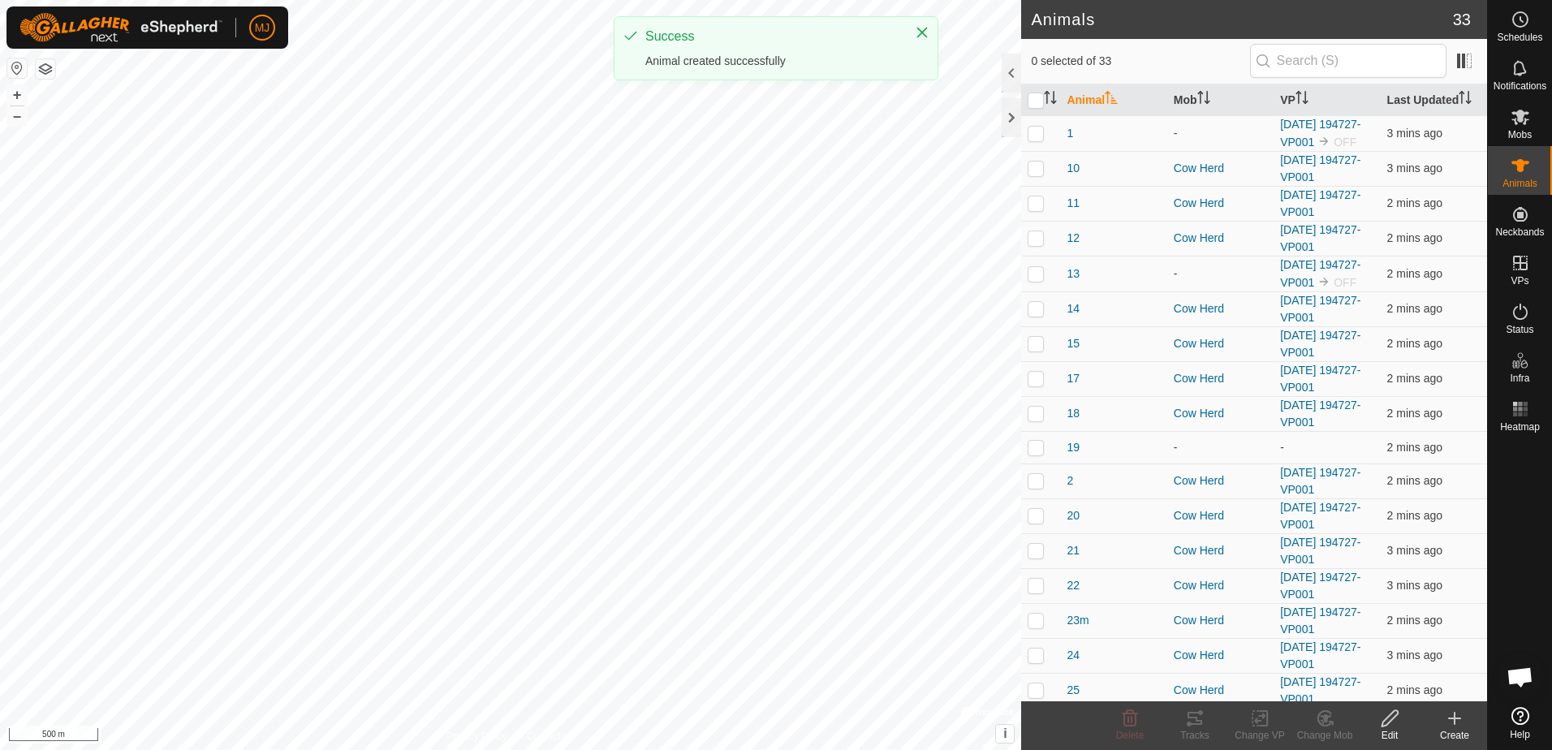
click at [1454, 719] on icon at bounding box center [1454, 719] width 11 height 0
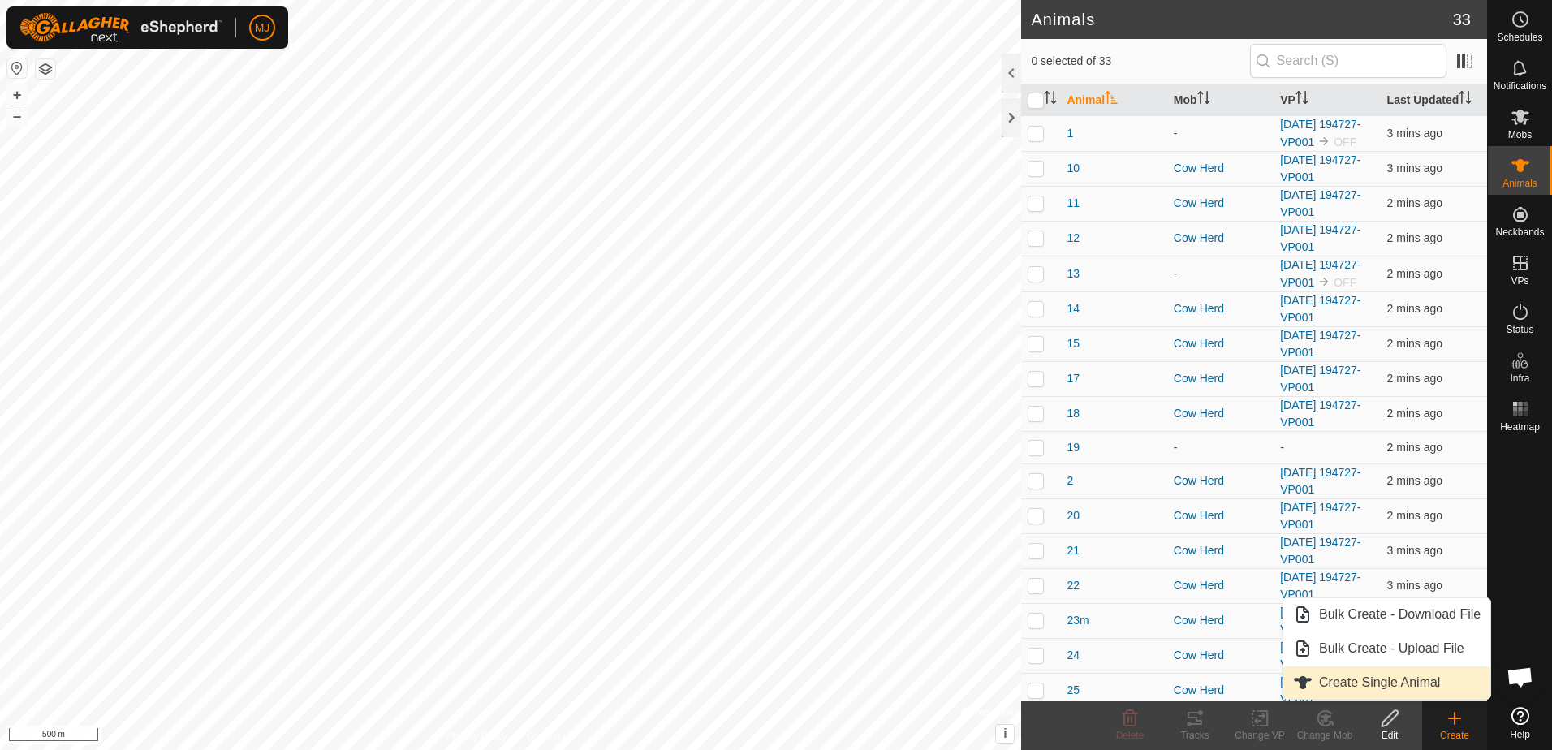
click at [1364, 679] on link "Create Single Animal" at bounding box center [1387, 683] width 207 height 32
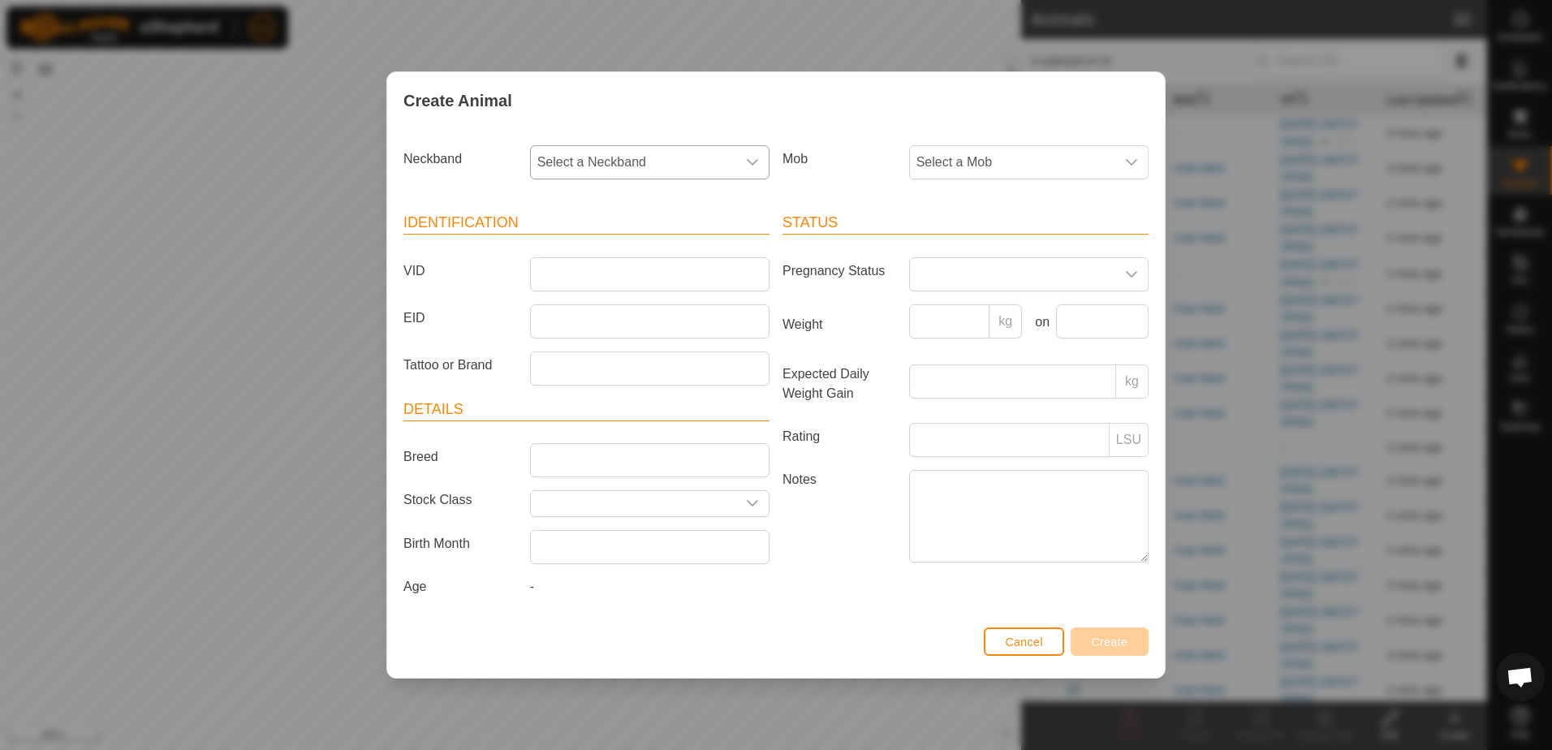
click at [615, 166] on span "Select a Neckband" at bounding box center [633, 162] width 205 height 32
click at [1016, 631] on button "Cancel" at bounding box center [1024, 642] width 80 height 28
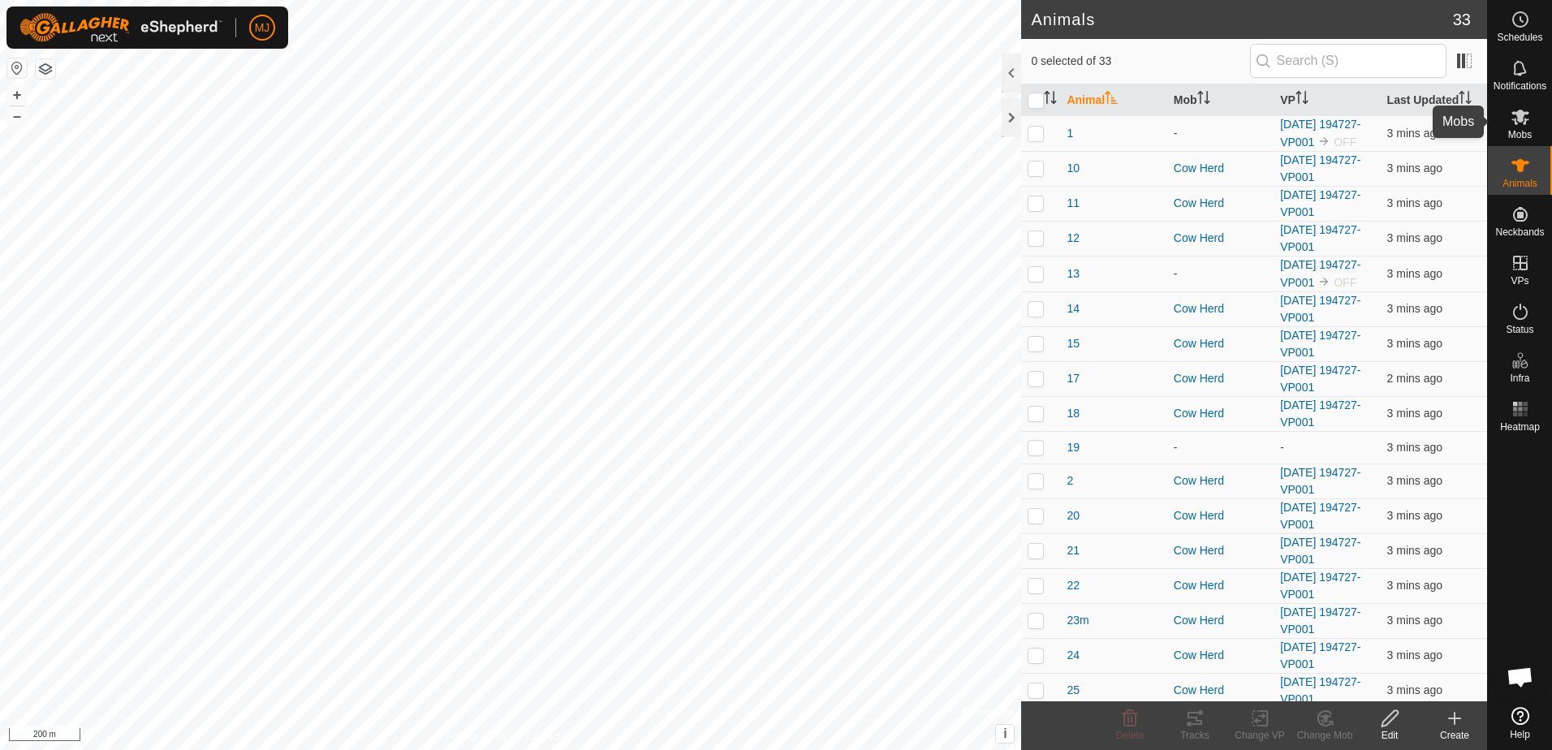
click at [1519, 132] on span "Mobs" at bounding box center [1520, 135] width 24 height 10
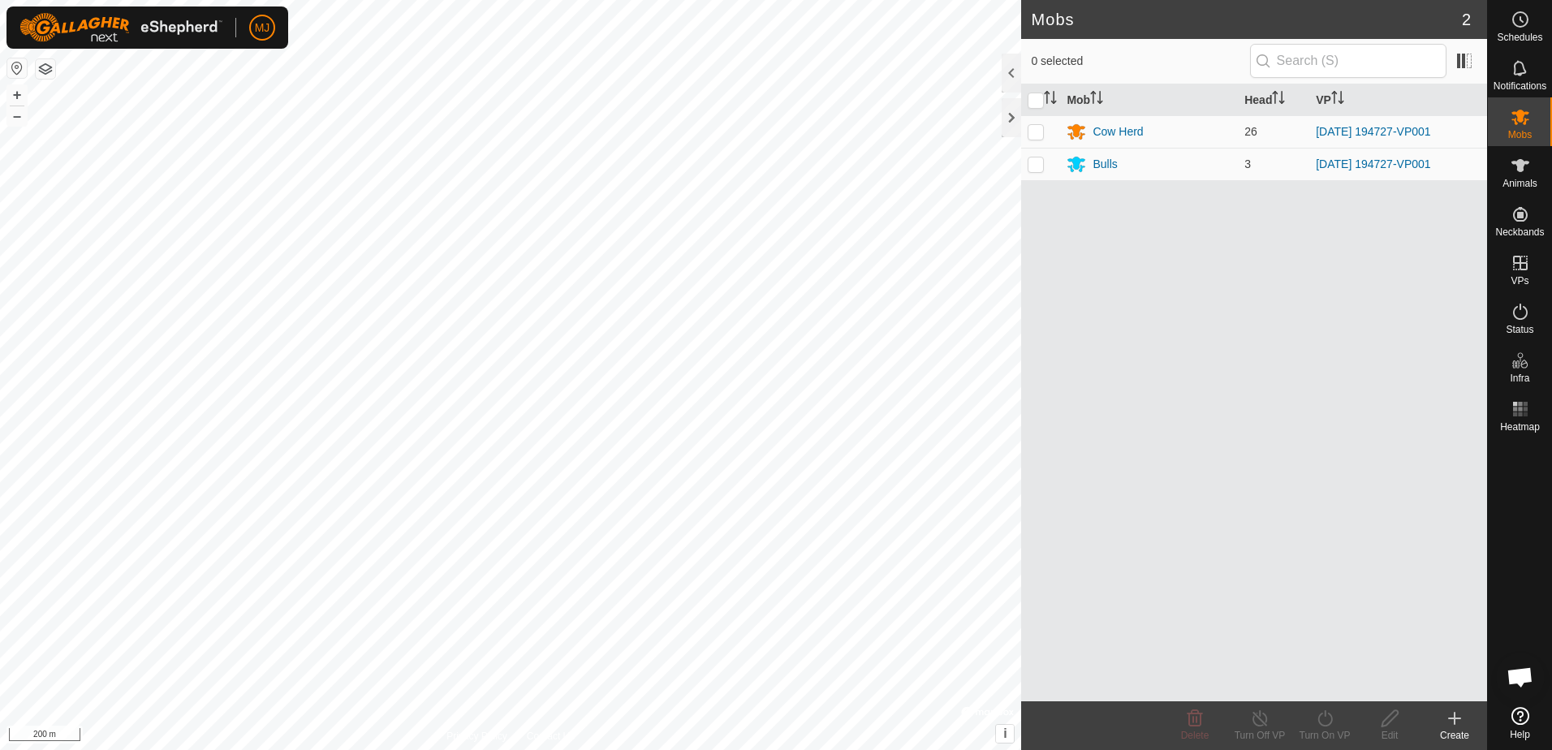
click at [1456, 725] on icon at bounding box center [1454, 718] width 19 height 19
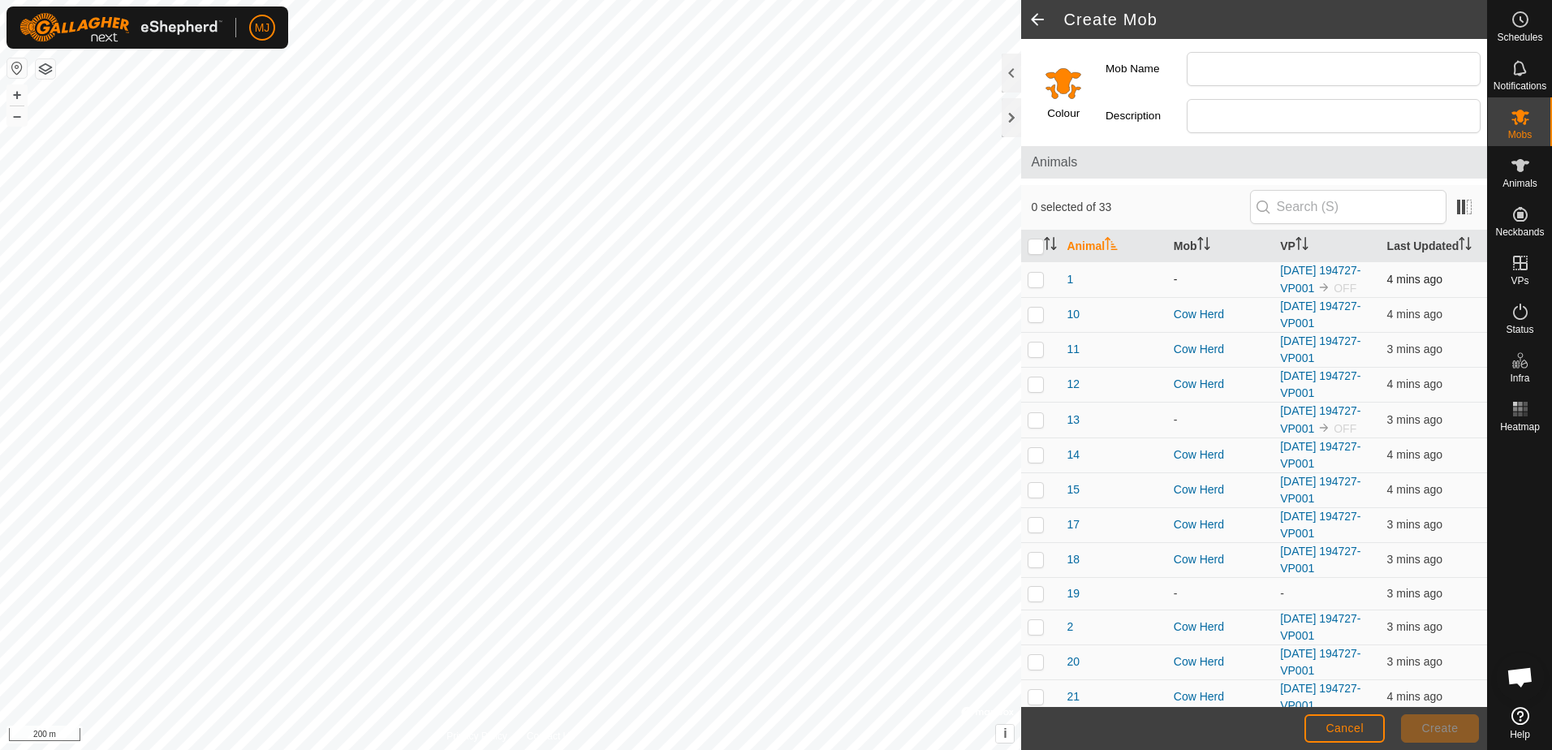
click at [1034, 286] on p-tablecheckbox at bounding box center [1036, 279] width 16 height 13
checkbox input "true"
click at [1035, 426] on p-checkbox at bounding box center [1036, 419] width 16 height 13
checkbox input "true"
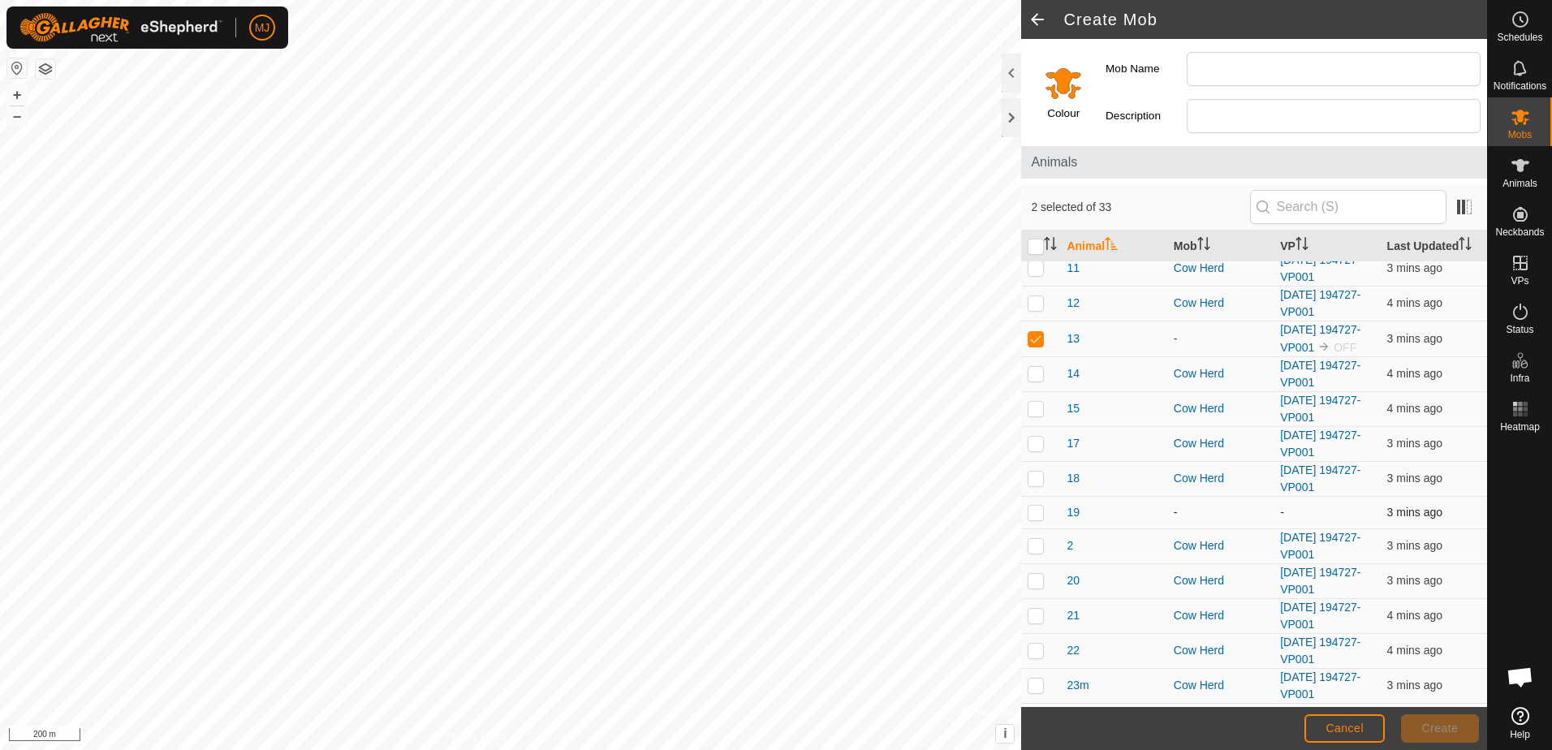
click at [1039, 519] on p-checkbox at bounding box center [1036, 512] width 16 height 13
checkbox input "true"
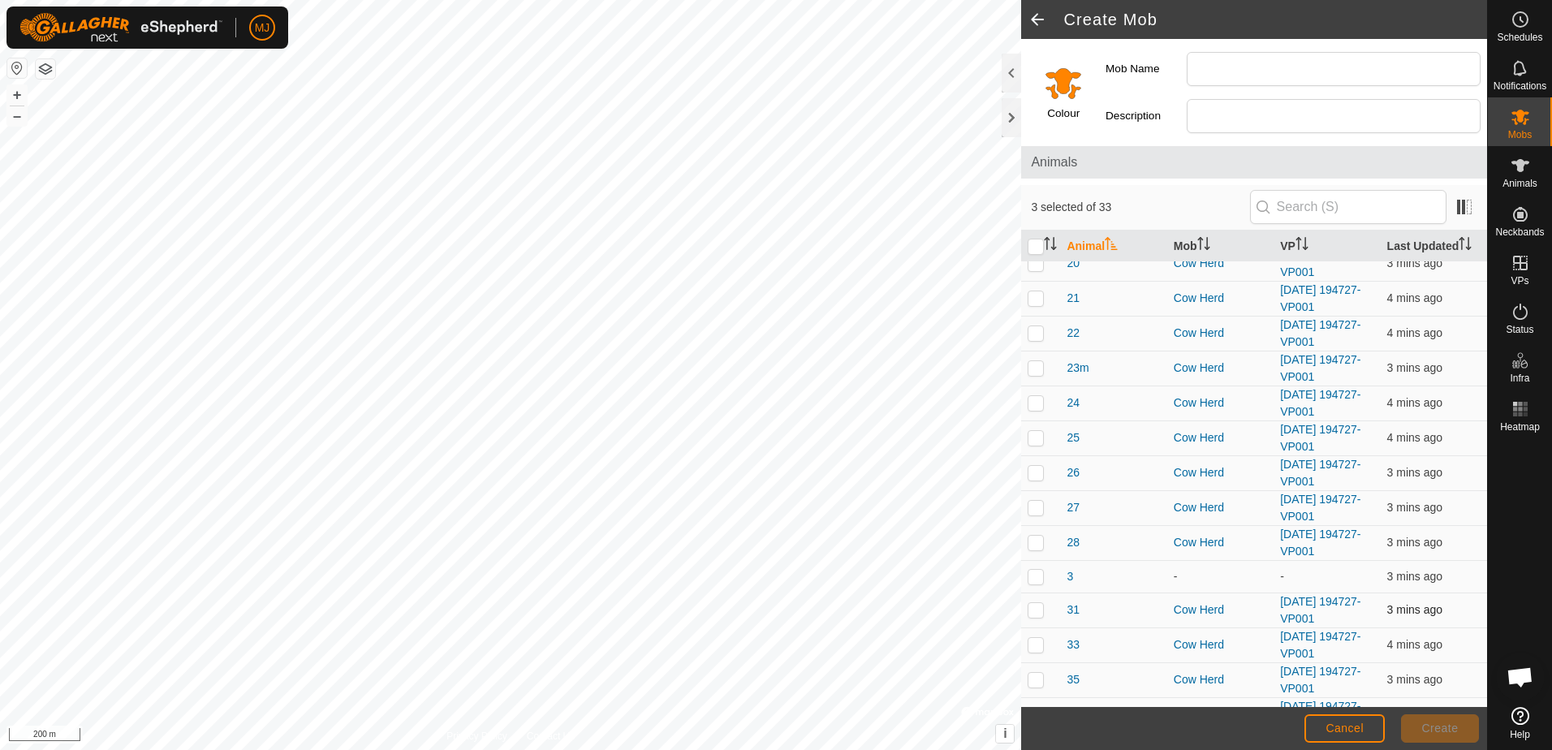
scroll to position [406, 0]
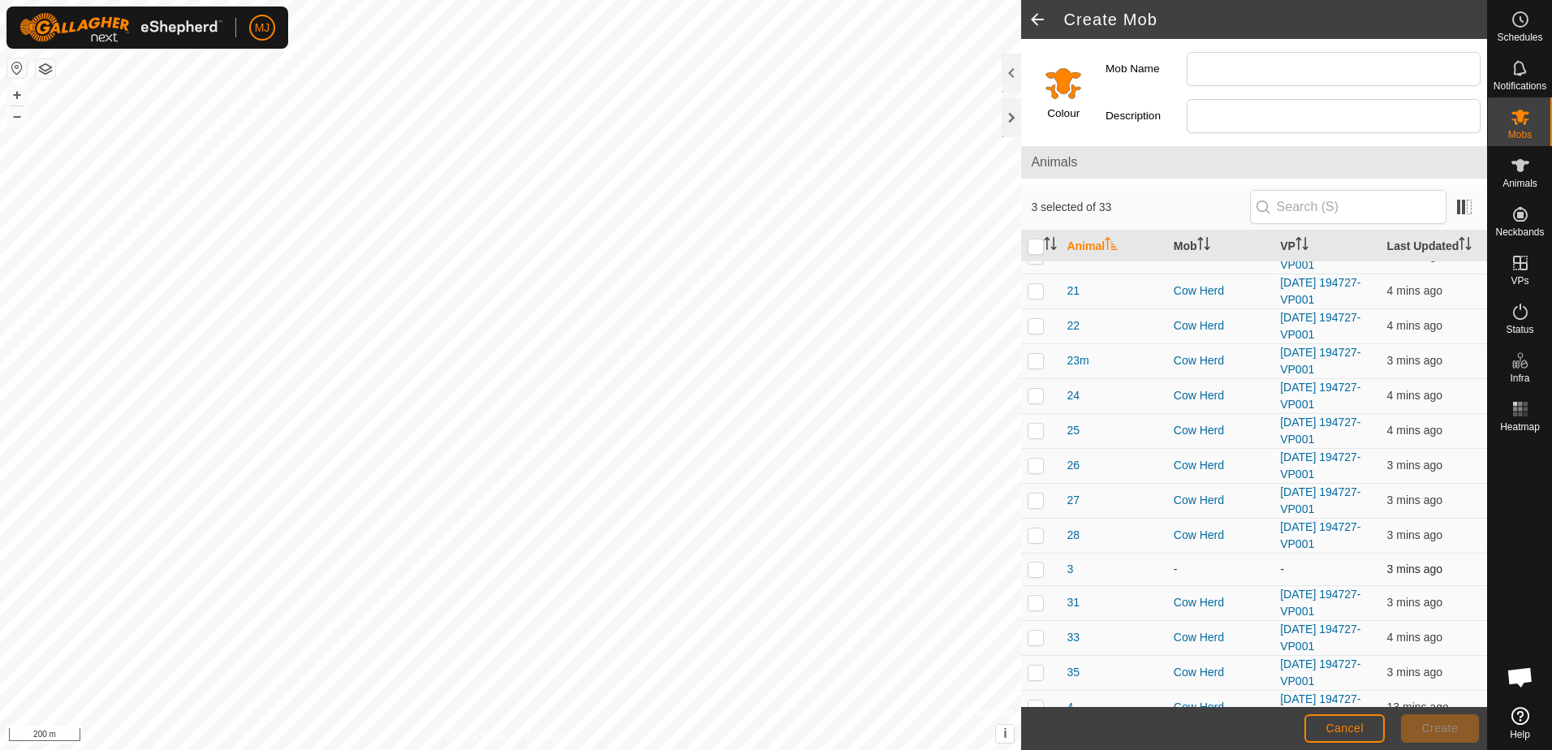
click at [1038, 576] on p-checkbox at bounding box center [1036, 569] width 16 height 13
checkbox input "true"
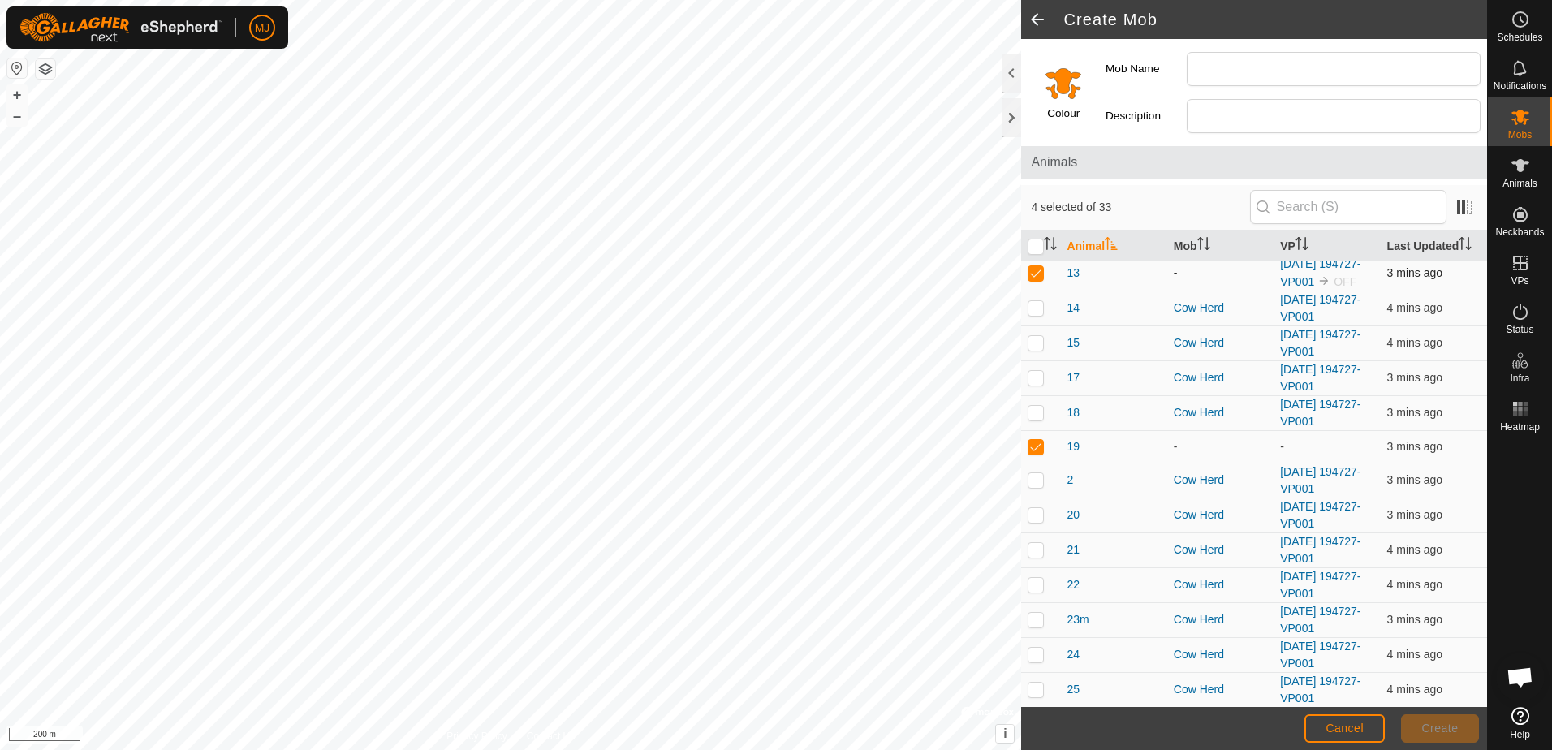
scroll to position [0, 0]
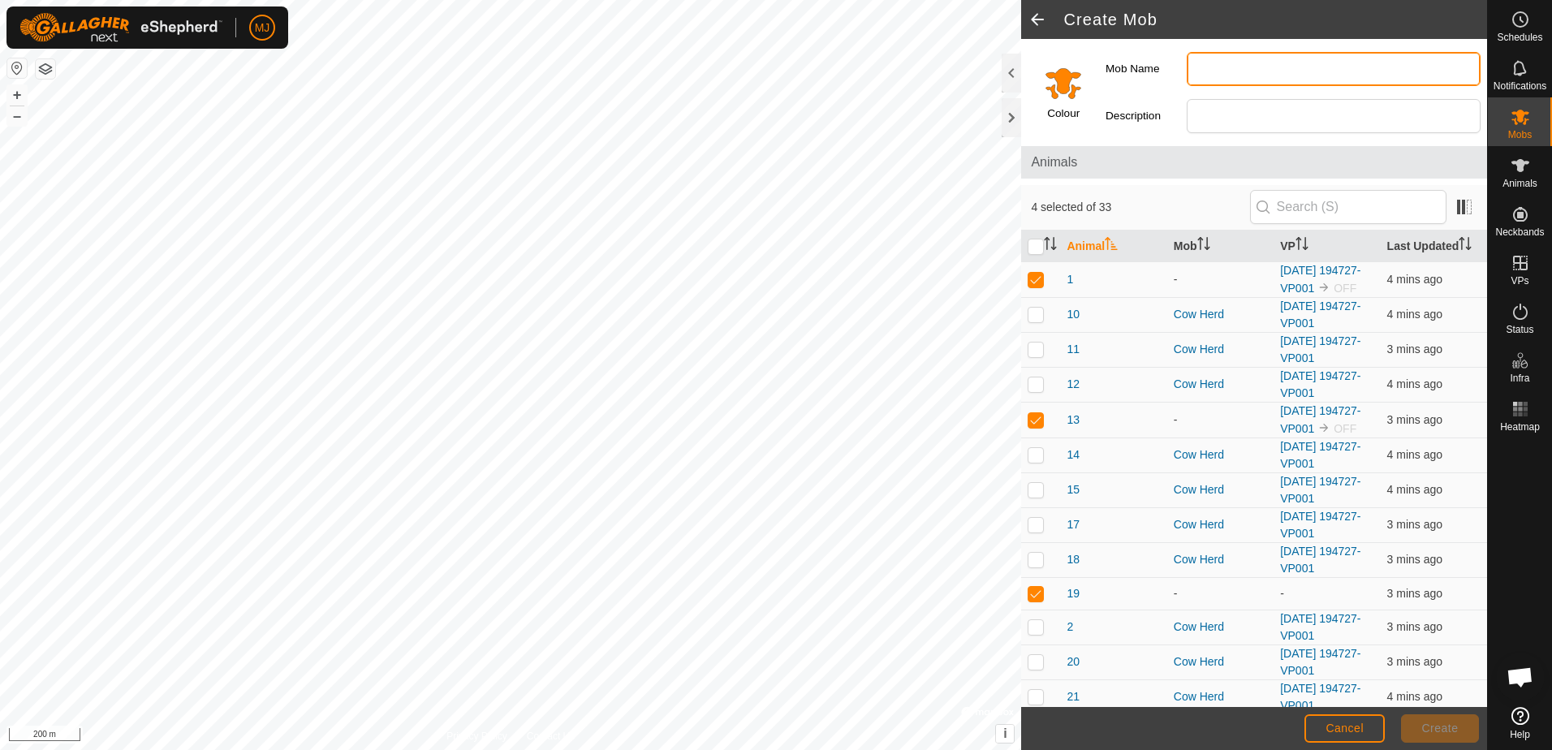
click at [1217, 64] on input "Mob Name" at bounding box center [1334, 69] width 294 height 34
type input "mob 2"
click at [1075, 88] on input "Select a color" at bounding box center [1063, 82] width 39 height 39
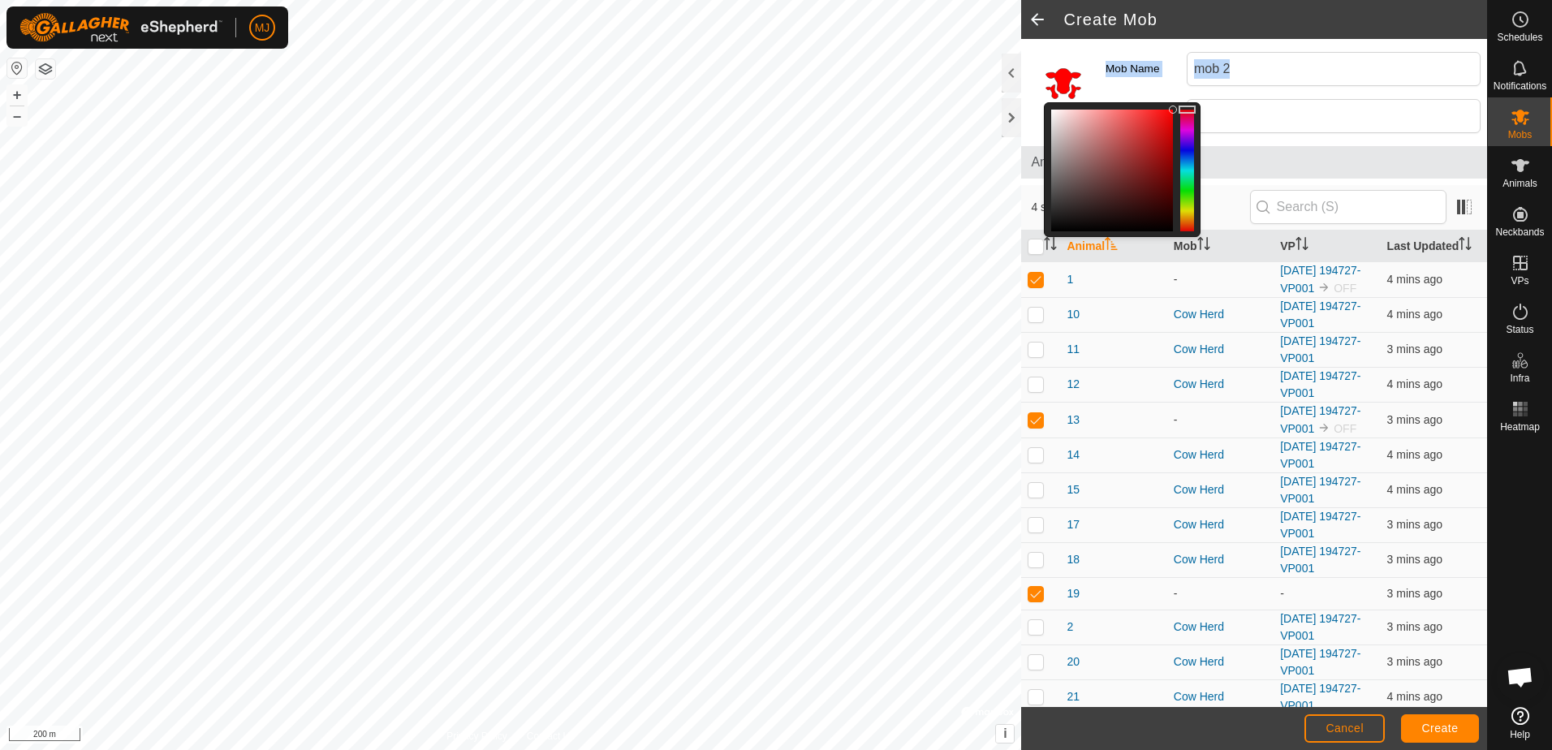
drag, startPoint x: 1187, startPoint y: 219, endPoint x: 1193, endPoint y: 98, distance: 121.1
click at [1193, 98] on div "Colour Mob Name mob 2 Description" at bounding box center [1254, 89] width 466 height 101
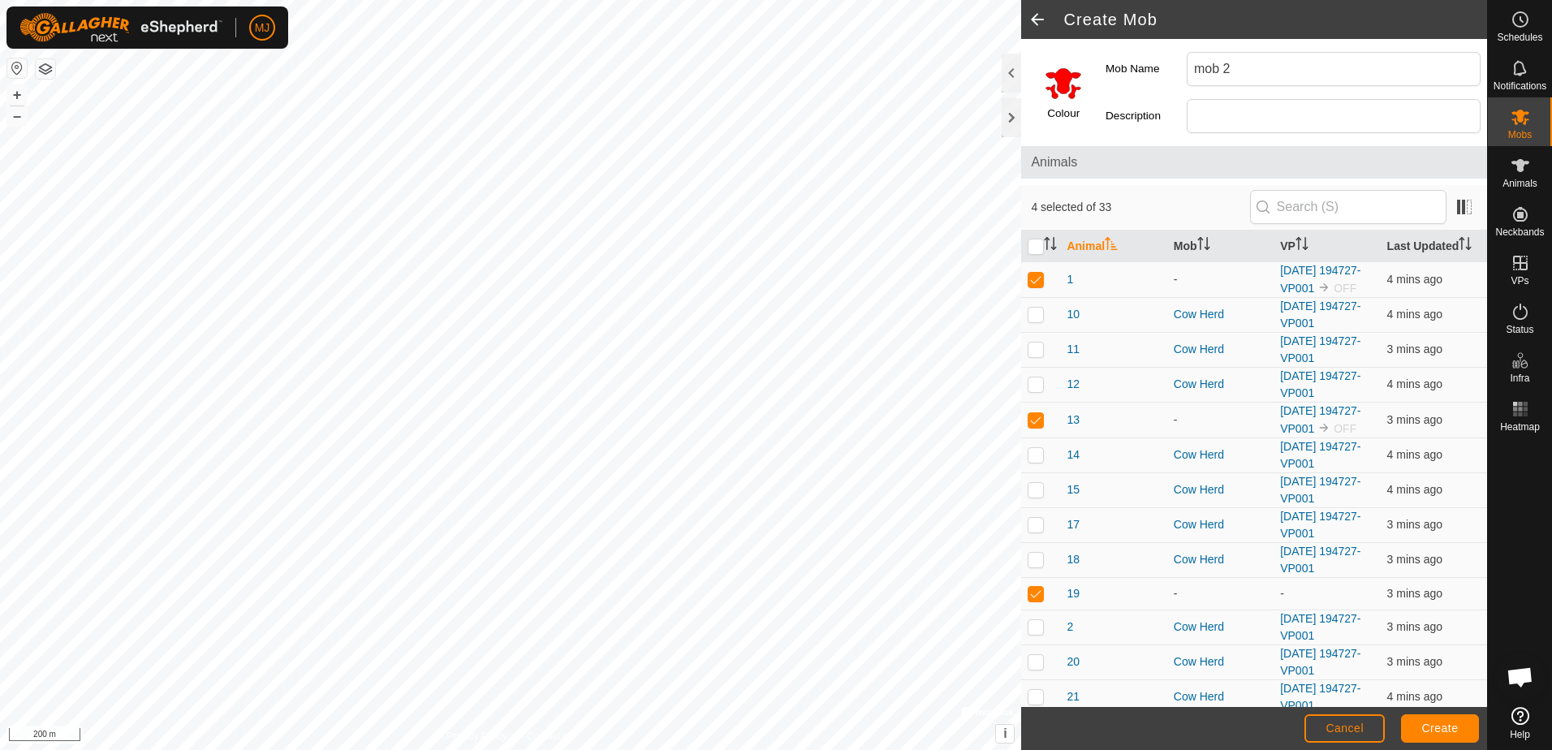
drag, startPoint x: 1193, startPoint y: 98, endPoint x: 1085, endPoint y: 52, distance: 117.5
click at [1085, 52] on div "Colour" at bounding box center [1060, 89] width 78 height 101
click at [1431, 726] on span "Create" at bounding box center [1440, 728] width 37 height 13
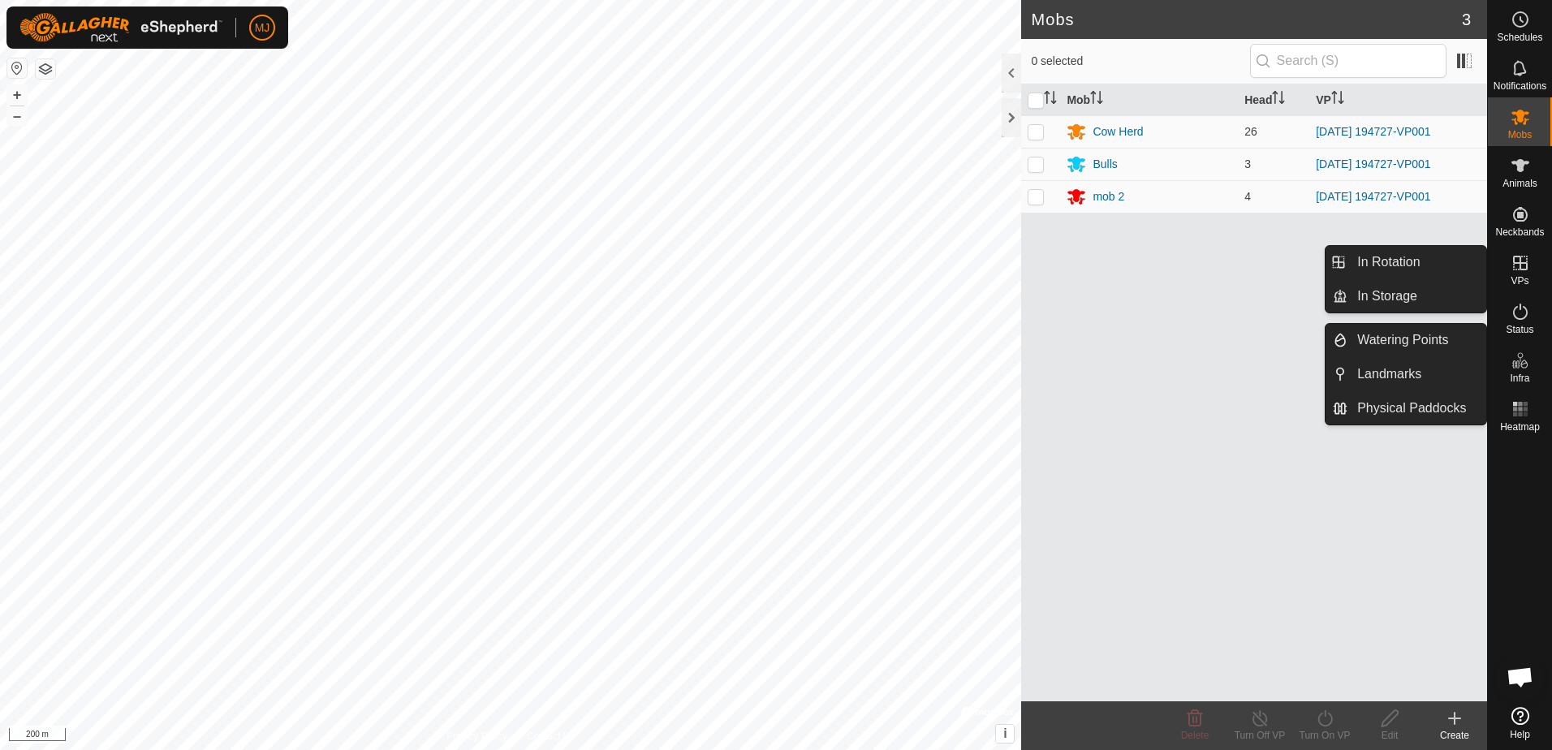
click at [1517, 274] on es-virtualpaddocks-svg-icon at bounding box center [1520, 263] width 29 height 26
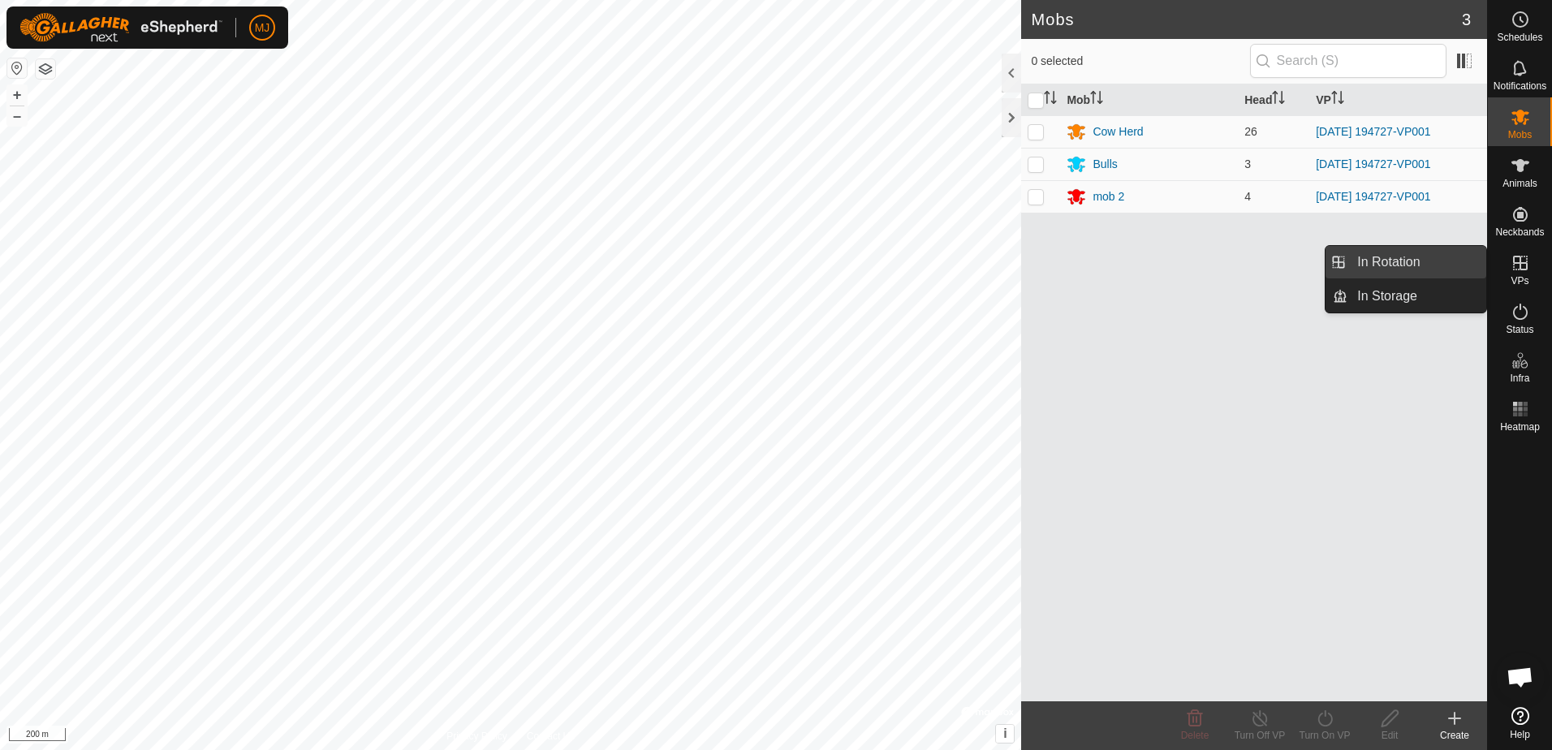
click at [1441, 260] on link "In Rotation" at bounding box center [1417, 262] width 139 height 32
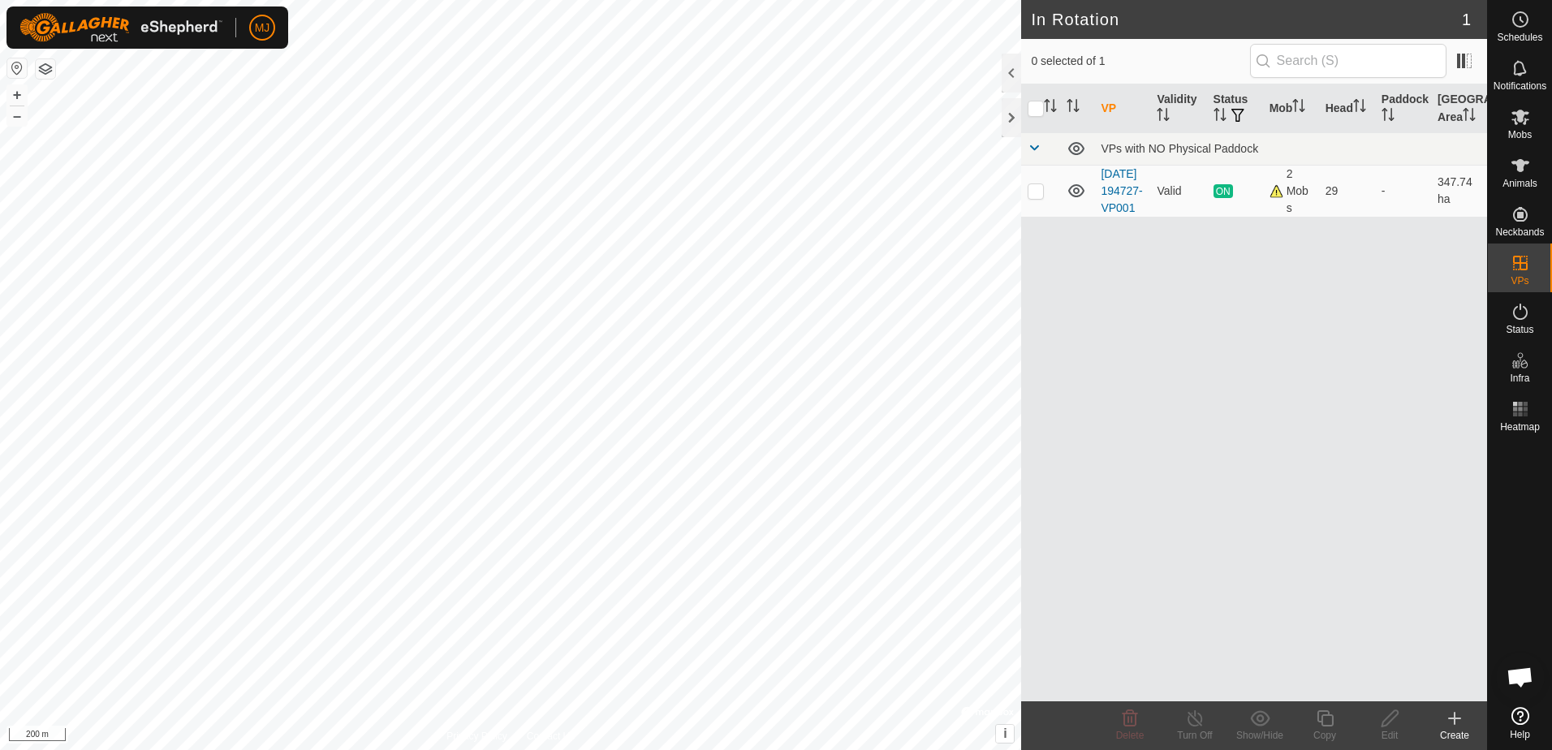
click at [1452, 724] on icon at bounding box center [1454, 718] width 19 height 19
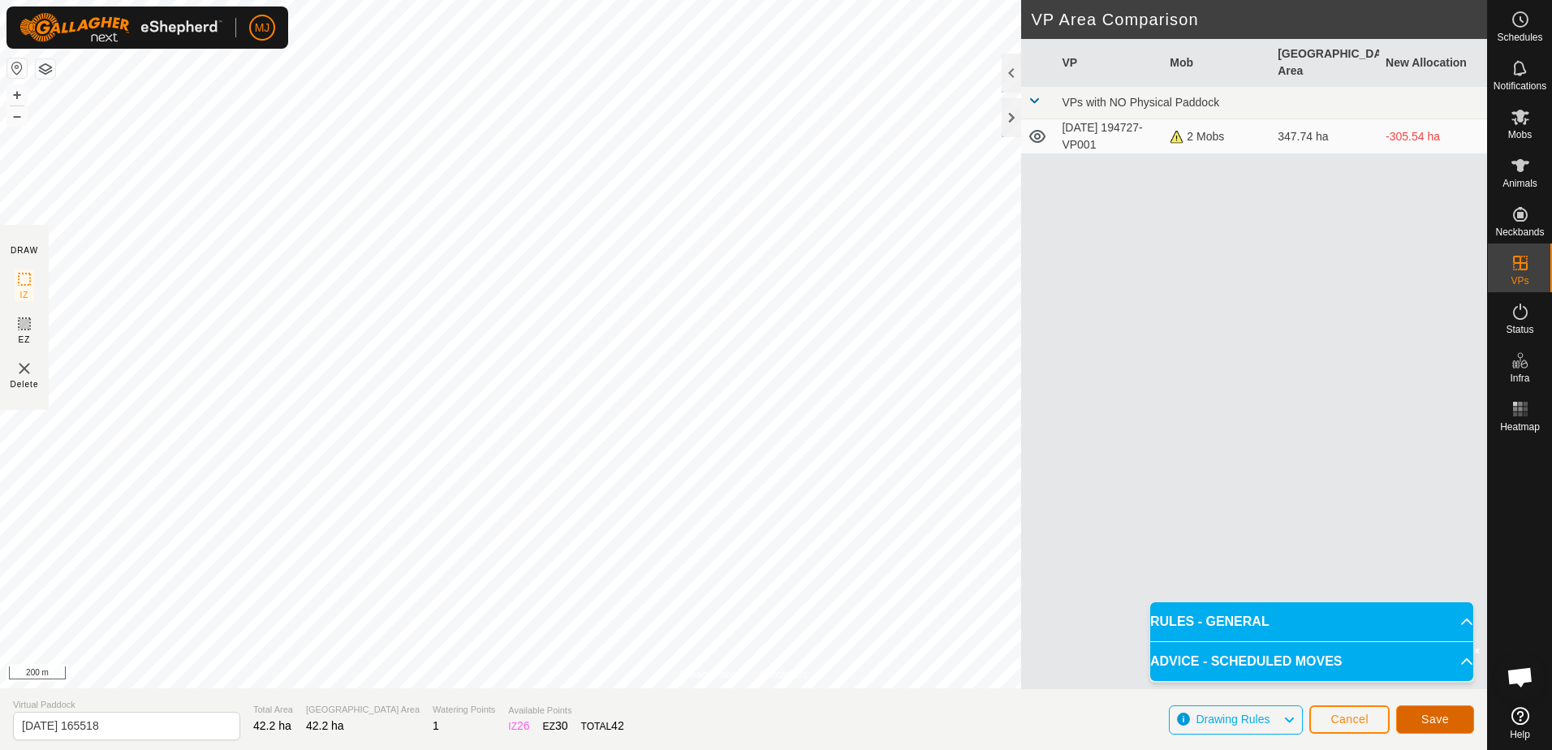
click at [1435, 719] on span "Save" at bounding box center [1436, 719] width 28 height 13
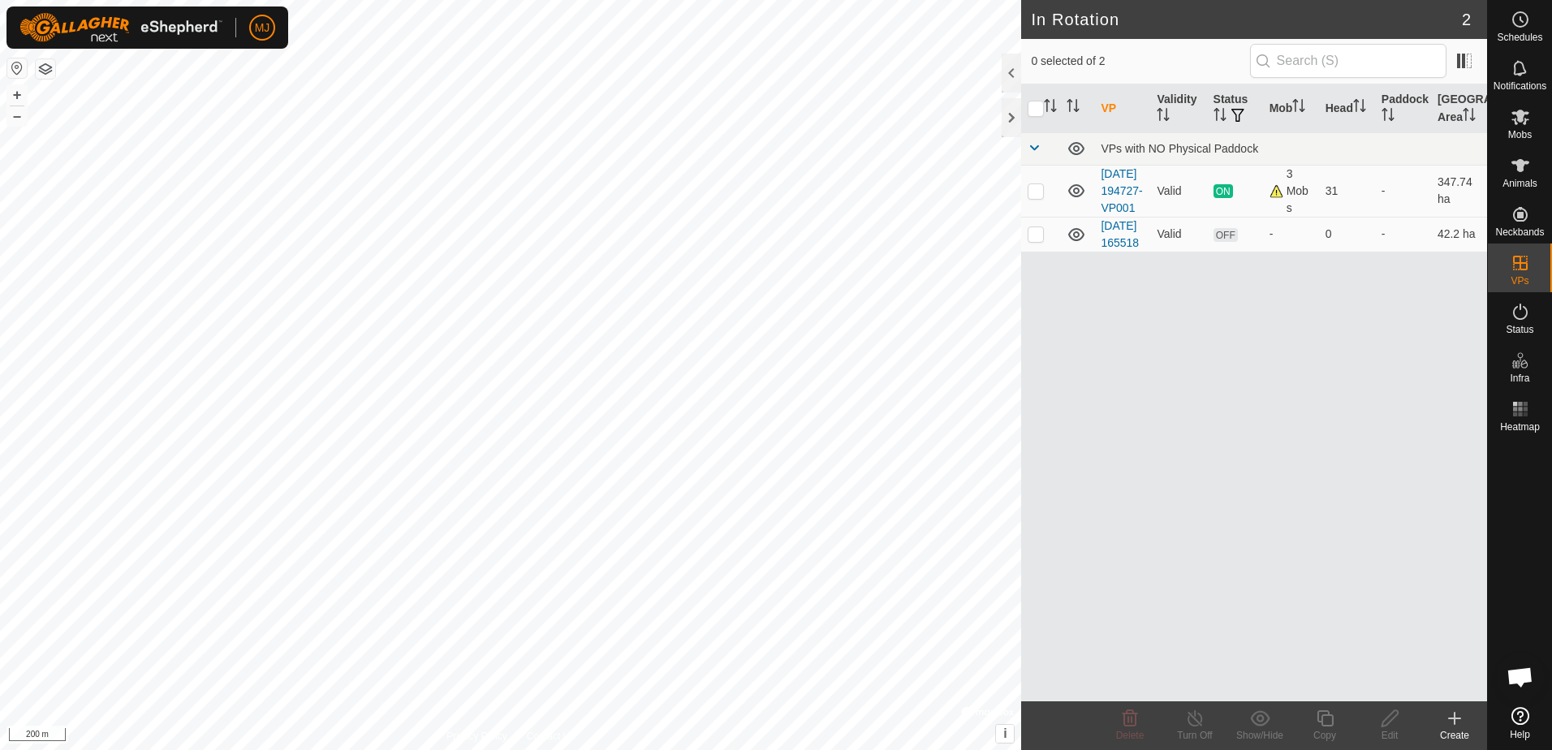
drag, startPoint x: 1094, startPoint y: 349, endPoint x: 1129, endPoint y: 356, distance: 36.3
click at [1129, 356] on div "VP Validity Status Mob Head Paddock Grazing Area VPs with NO Physical Paddock […" at bounding box center [1254, 392] width 466 height 617
click at [1523, 130] on span "Mobs" at bounding box center [1520, 135] width 24 height 10
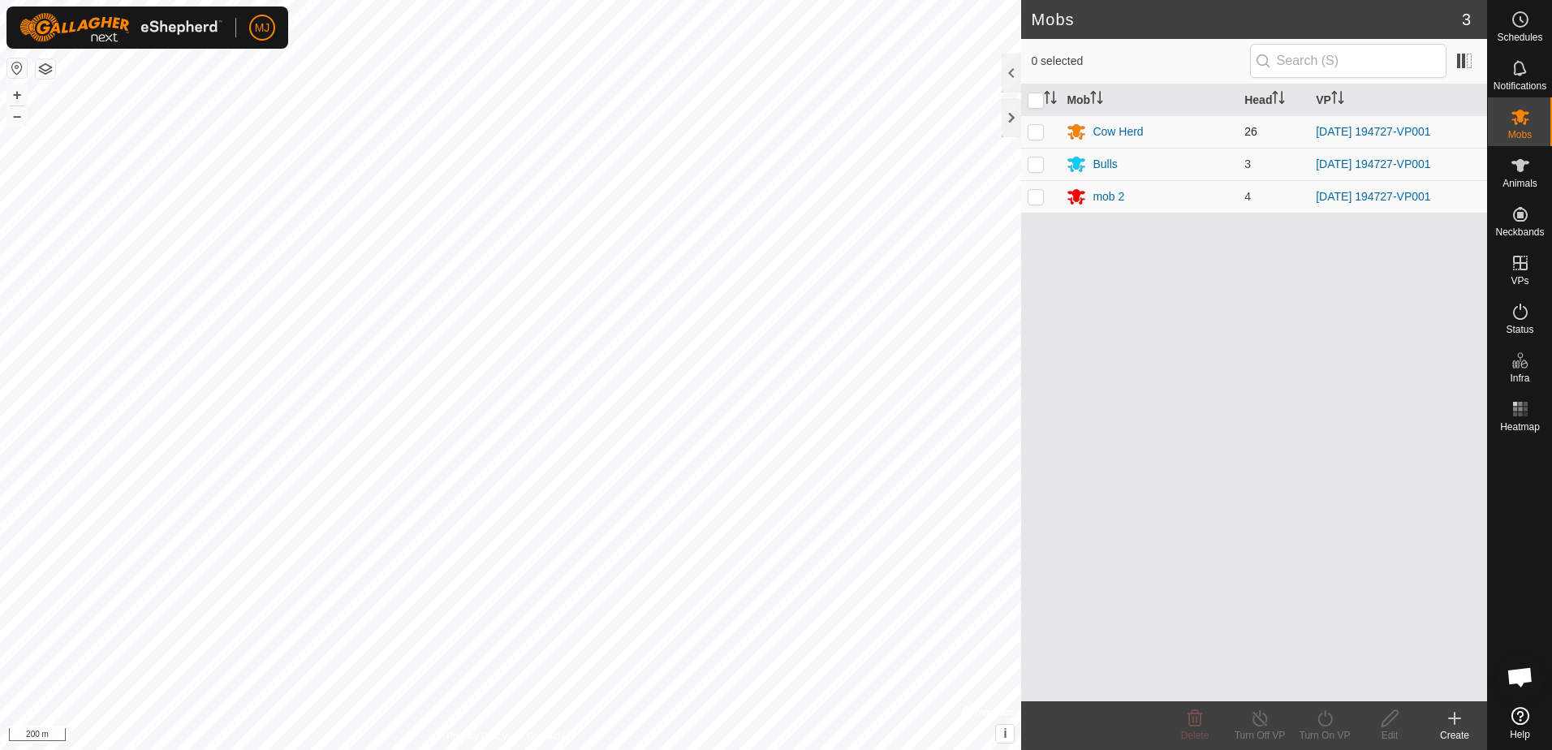
click at [1035, 132] on p-checkbox at bounding box center [1036, 131] width 16 height 13
click at [1040, 131] on p-checkbox at bounding box center [1036, 131] width 16 height 13
click at [1037, 131] on p-checkbox at bounding box center [1036, 131] width 16 height 13
checkbox input "true"
click at [1314, 725] on turn-on-svg-icon at bounding box center [1324, 718] width 65 height 19
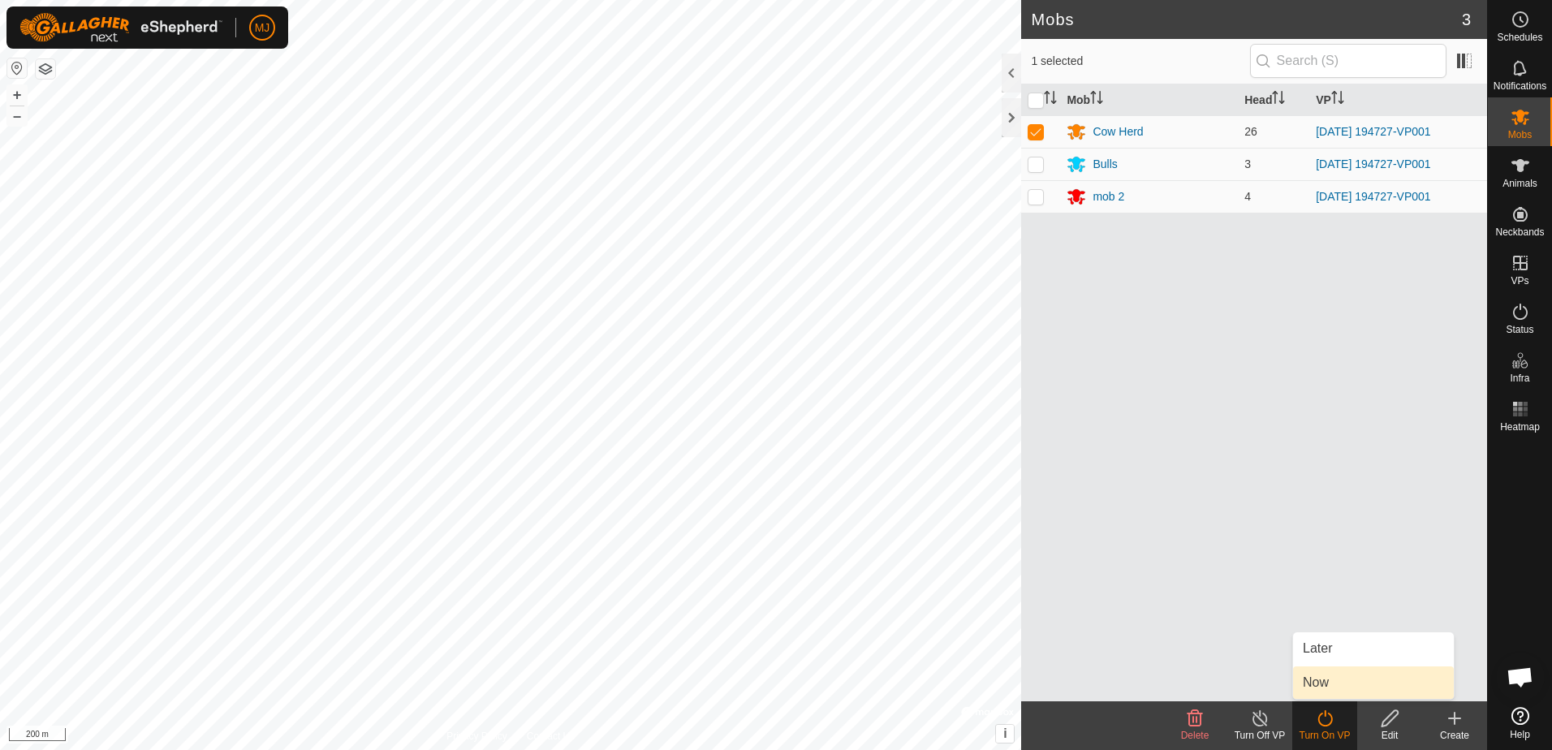
click at [1339, 680] on link "Now" at bounding box center [1373, 683] width 161 height 32
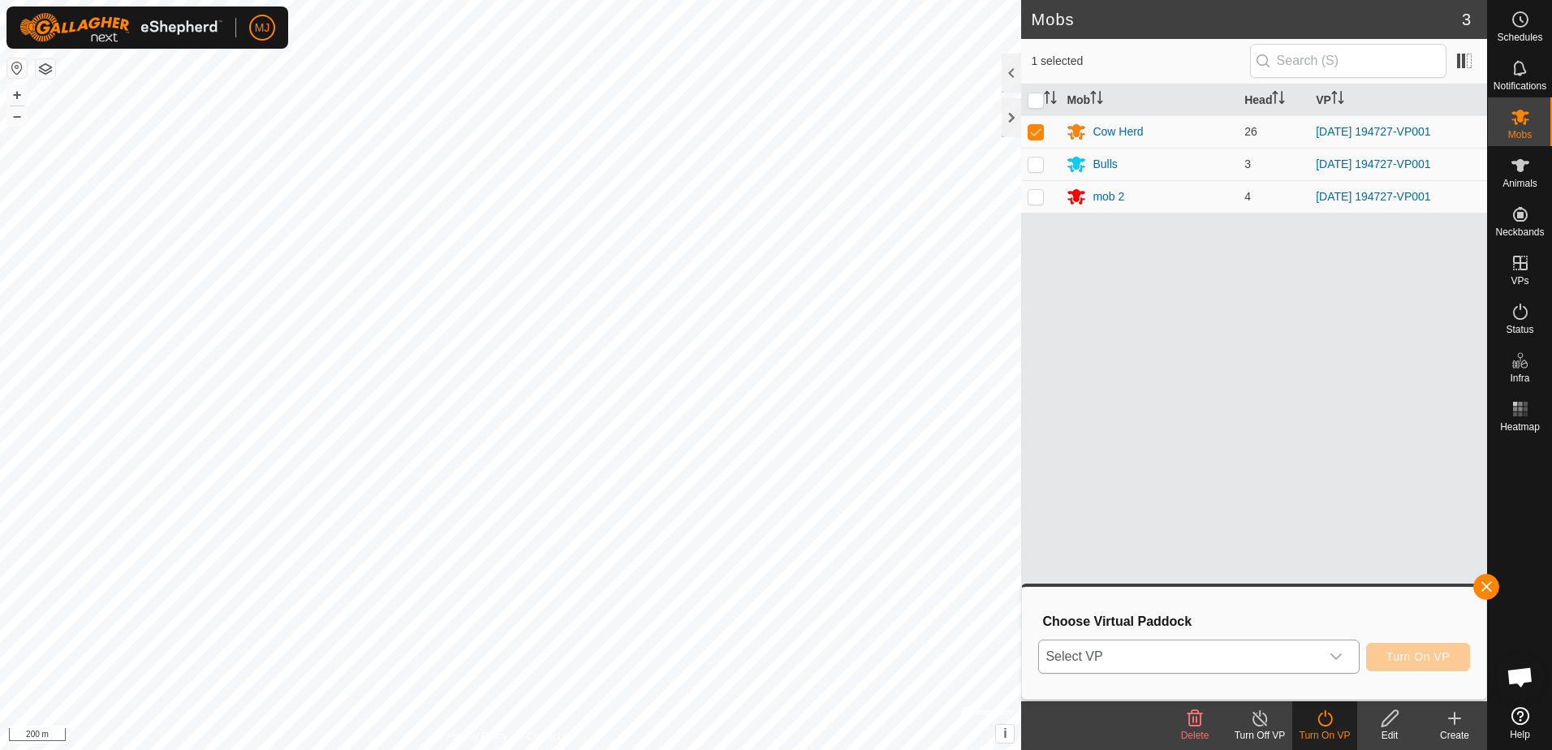
click at [1317, 660] on span "Select VP" at bounding box center [1179, 657] width 280 height 32
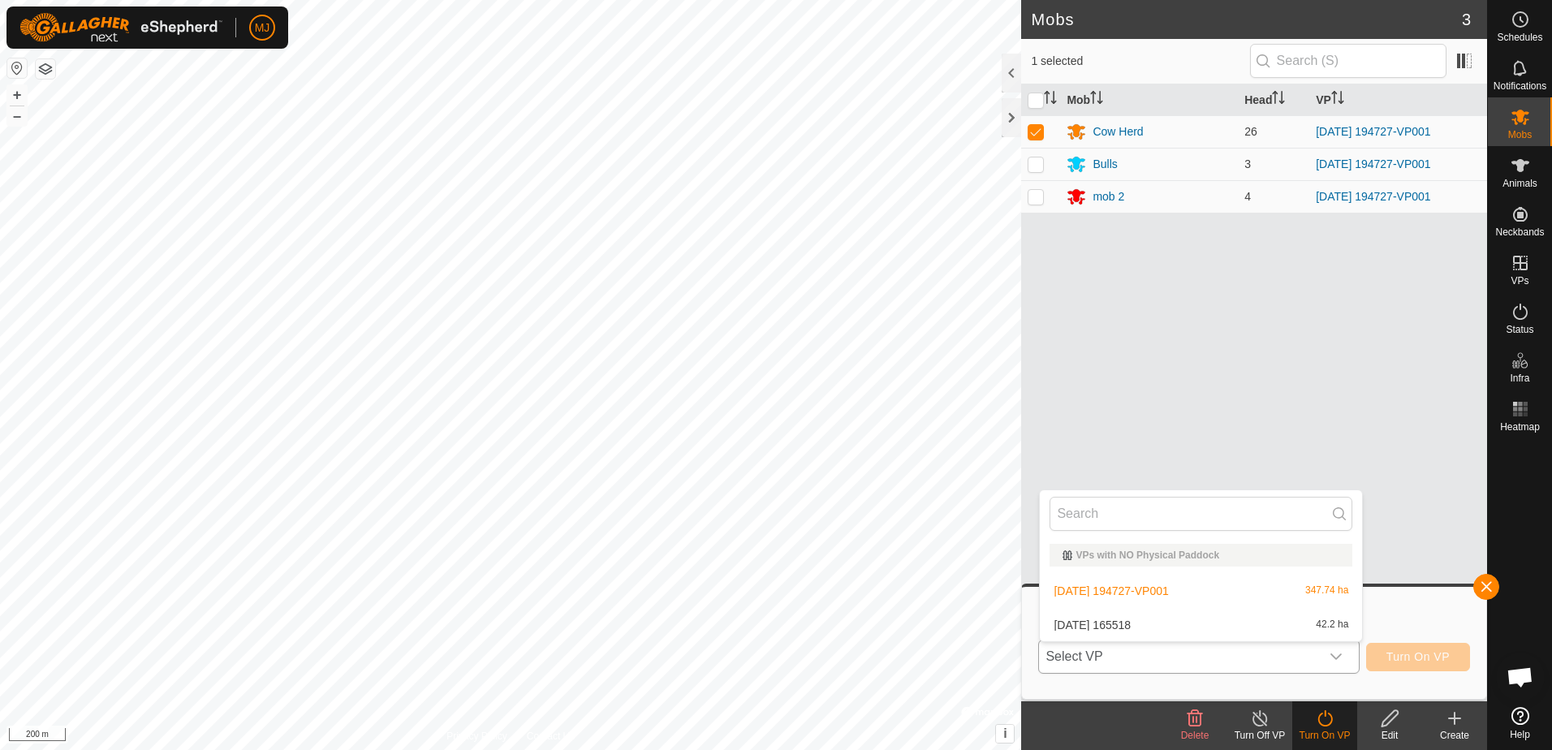
click at [1210, 592] on li "[DATE] 194727-VP001 347.74 ha" at bounding box center [1201, 591] width 322 height 32
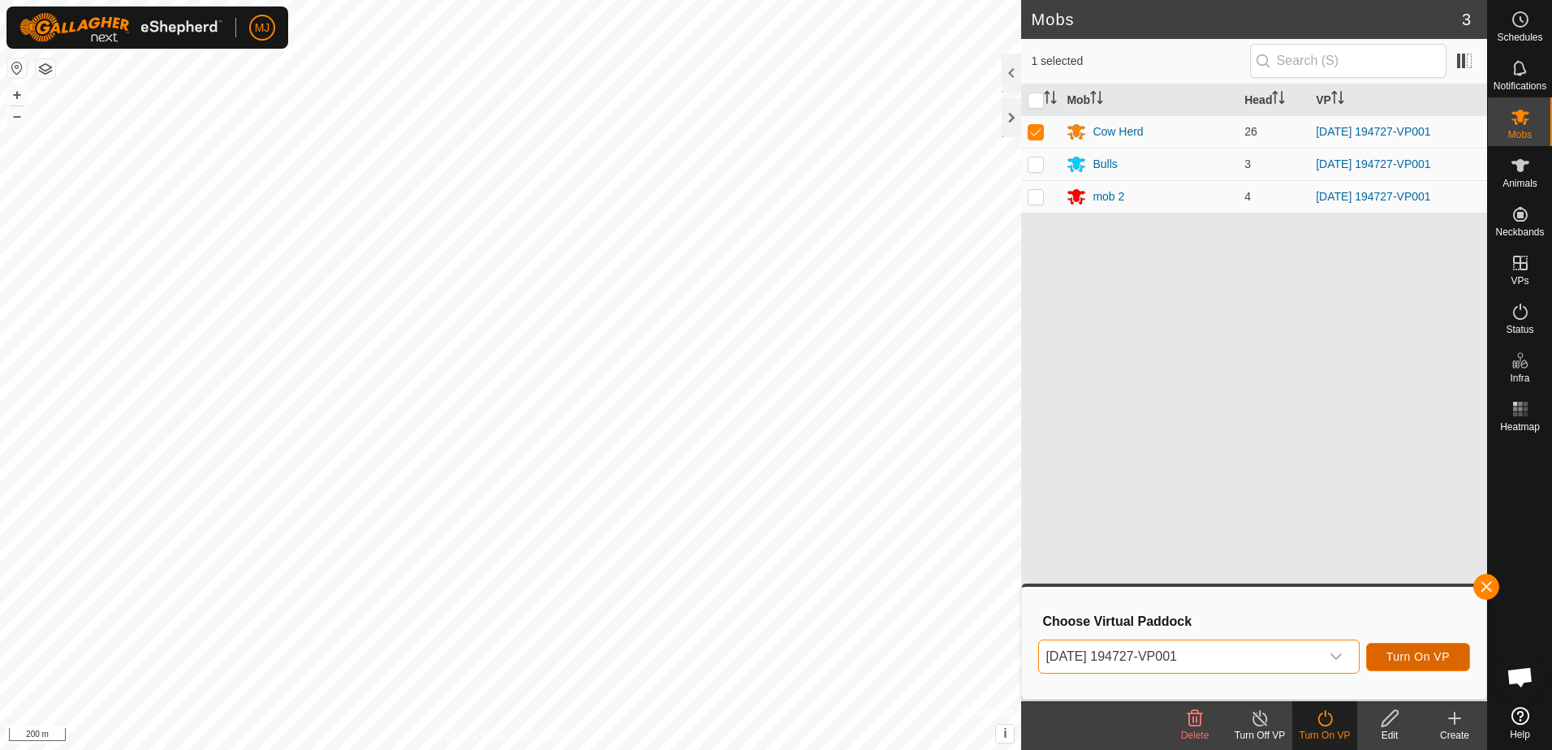
click at [1397, 652] on span "Turn On VP" at bounding box center [1418, 656] width 63 height 13
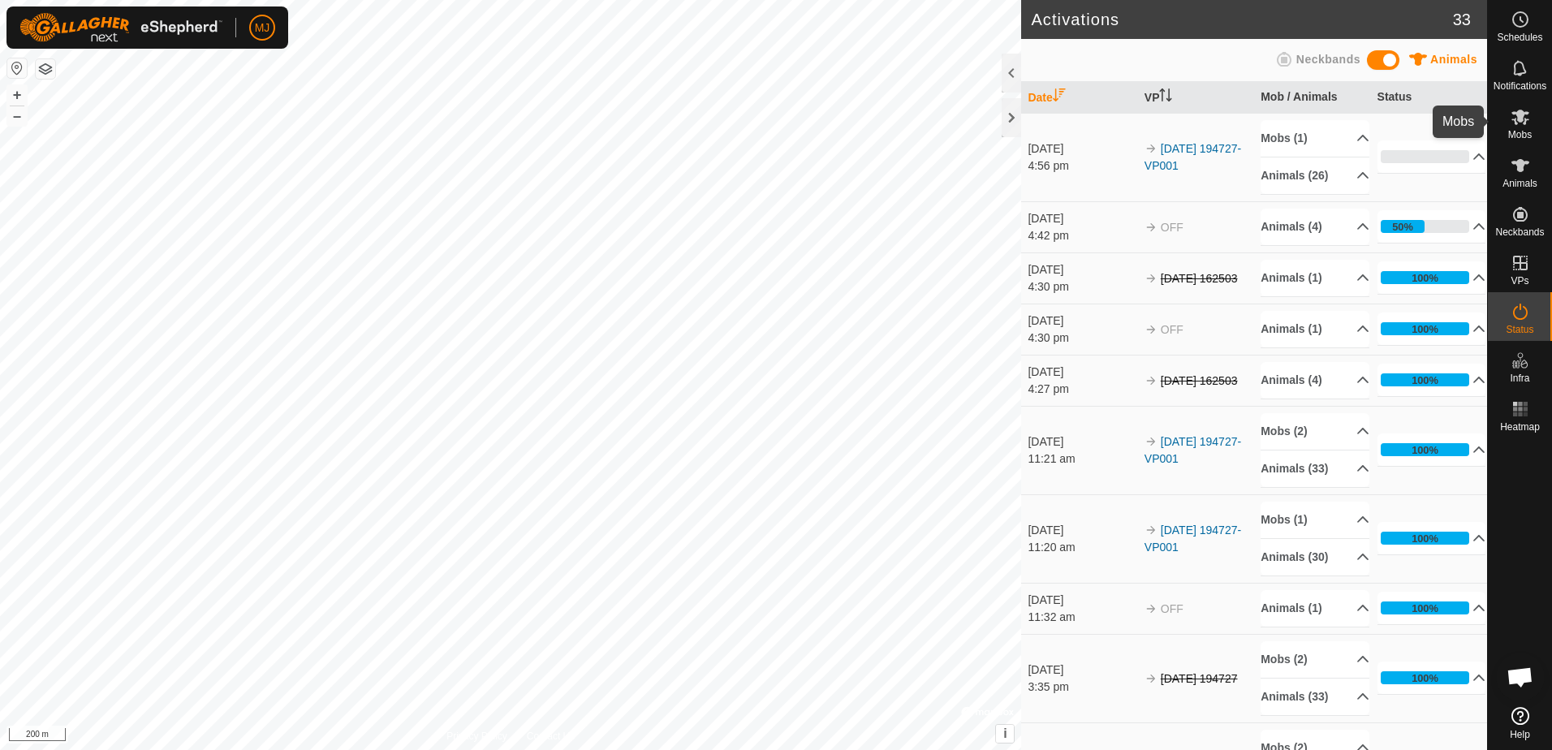
click at [1516, 123] on icon at bounding box center [1521, 117] width 18 height 15
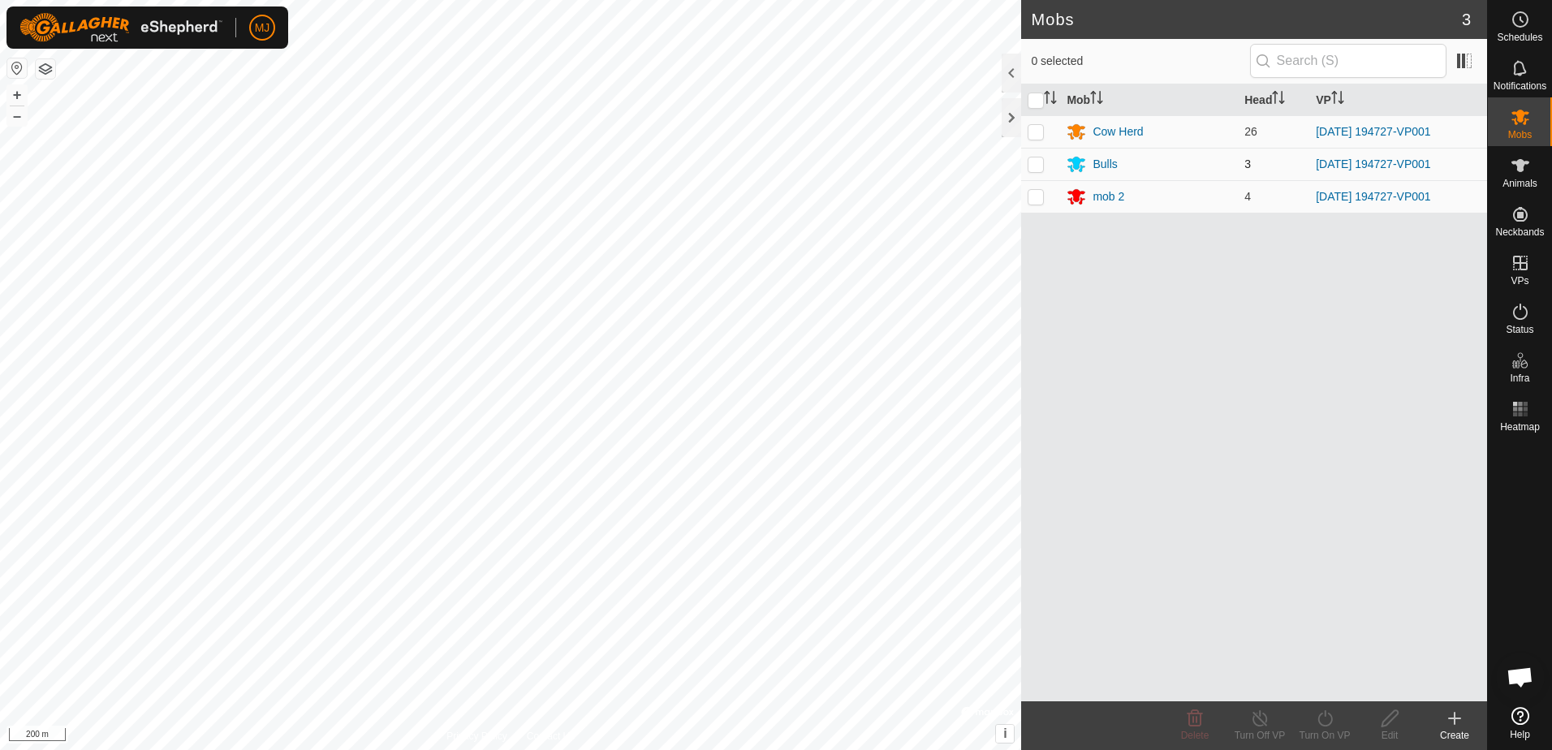
click at [1035, 165] on p-checkbox at bounding box center [1036, 164] width 16 height 13
checkbox input "true"
click at [1331, 719] on icon at bounding box center [1325, 718] width 20 height 19
click at [1321, 675] on link "Now" at bounding box center [1373, 683] width 161 height 32
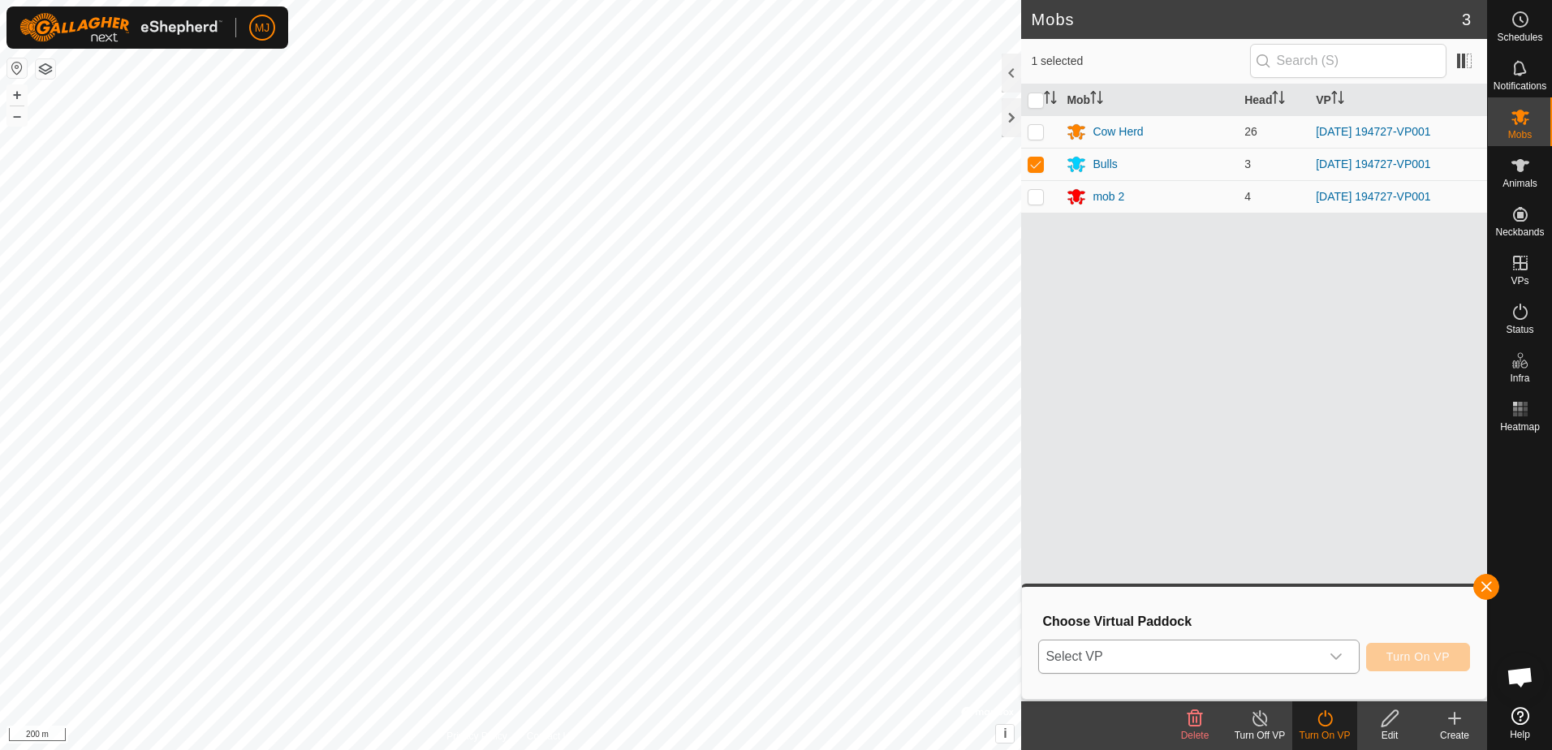
click at [1223, 655] on span "Select VP" at bounding box center [1179, 657] width 280 height 32
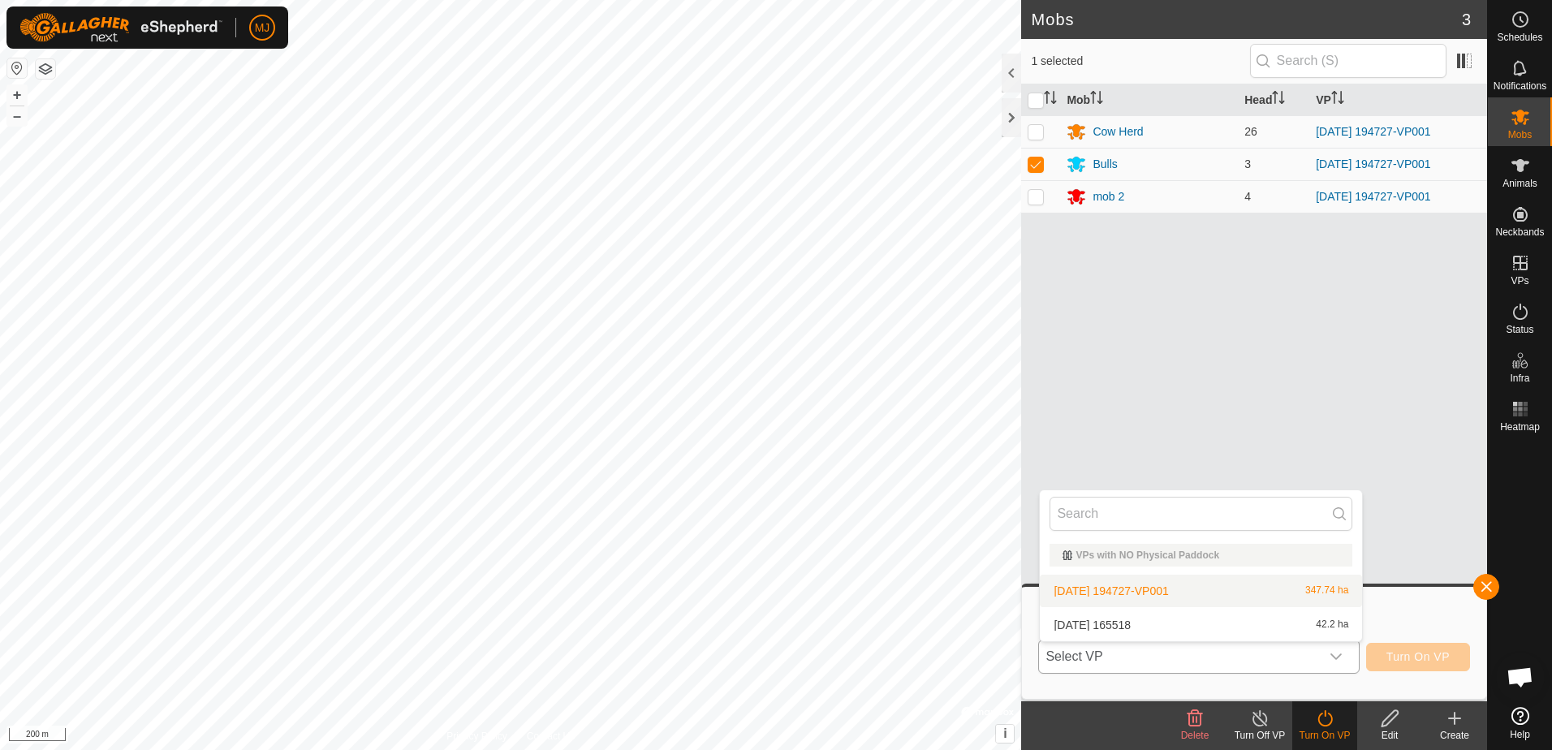
click at [1193, 588] on li "[DATE] 194727-VP001 347.74 ha" at bounding box center [1201, 591] width 322 height 32
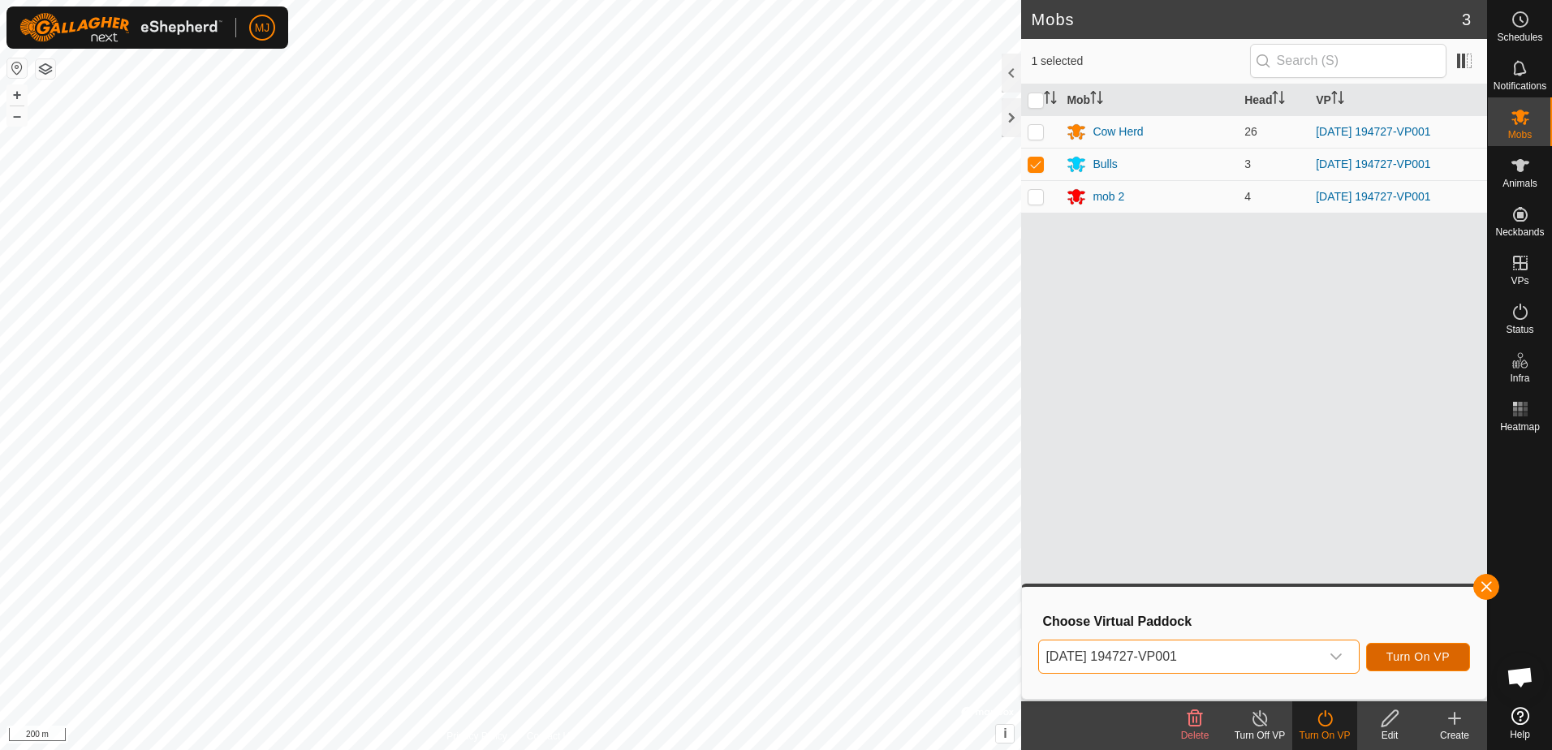
click at [1420, 653] on span "Turn On VP" at bounding box center [1418, 656] width 63 height 13
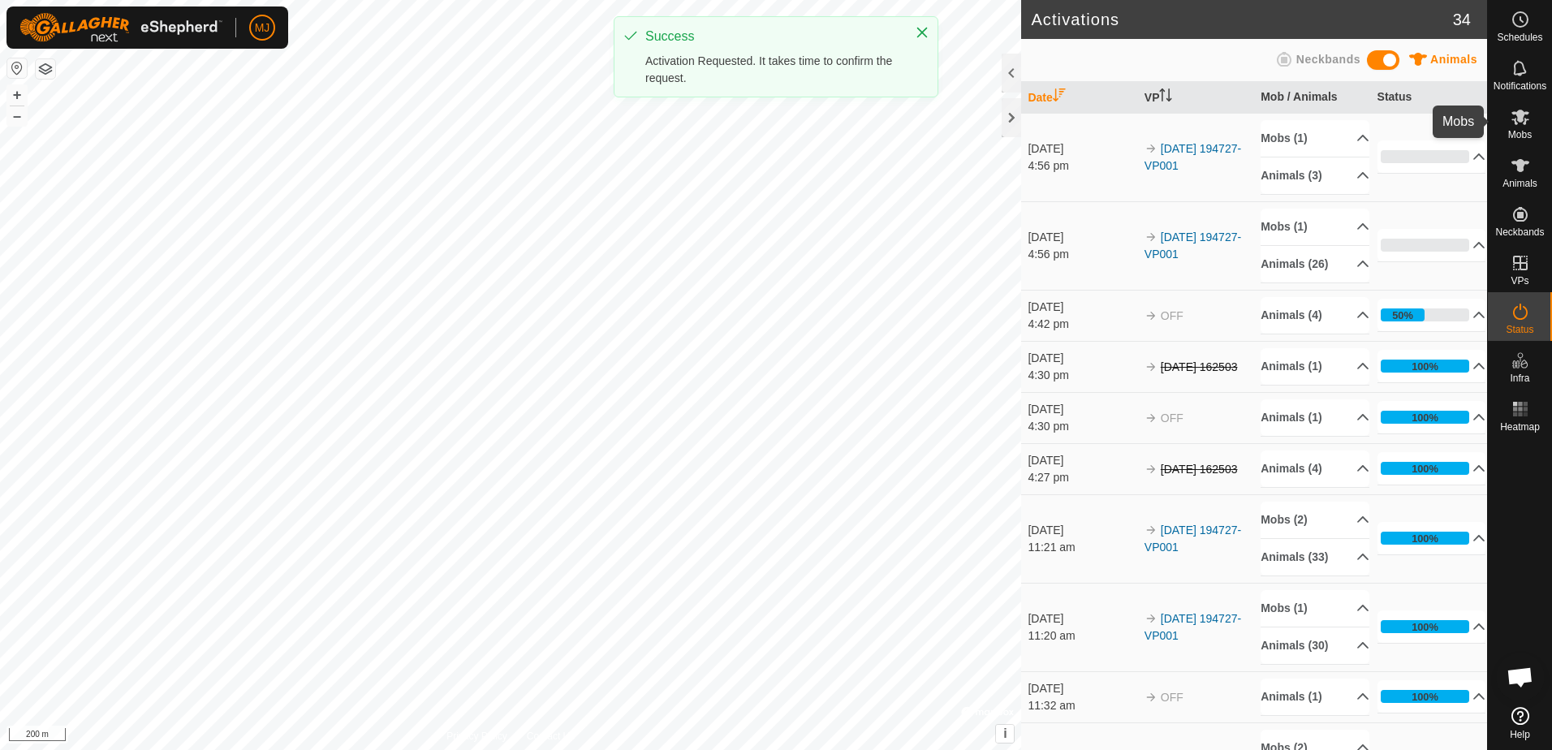
click at [1516, 130] on span "Mobs" at bounding box center [1520, 135] width 24 height 10
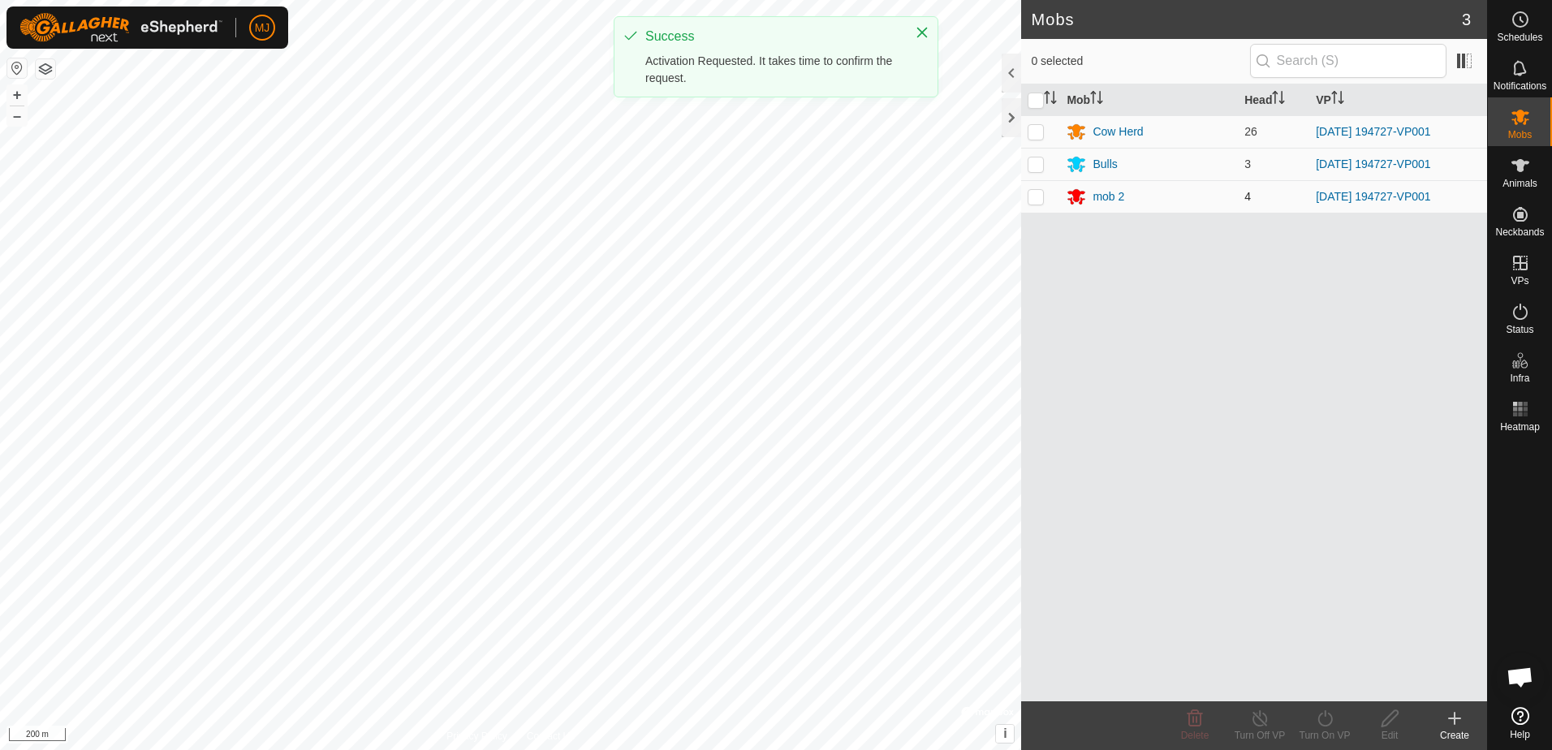
click at [1037, 196] on p-checkbox at bounding box center [1036, 196] width 16 height 13
checkbox input "true"
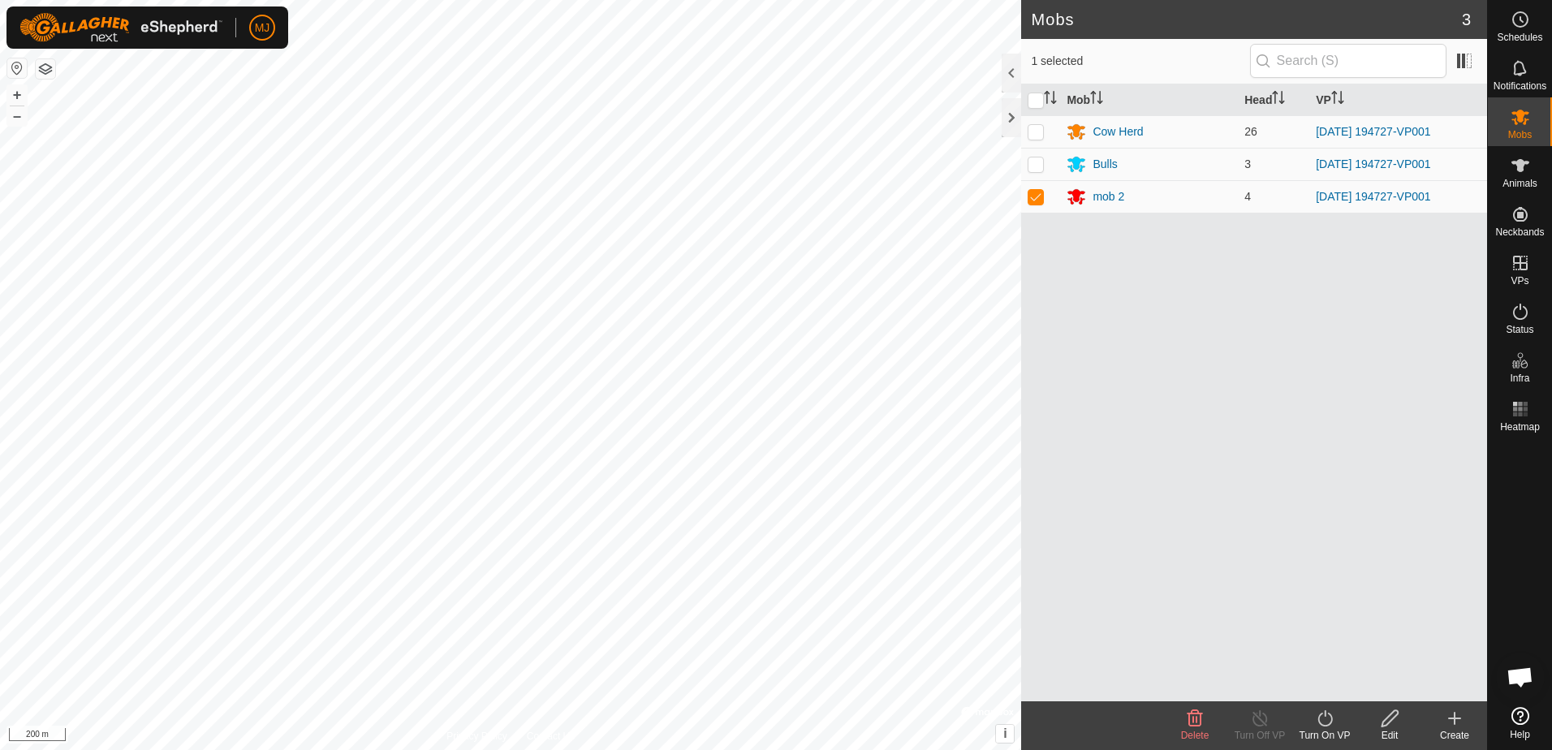
click at [1323, 727] on icon at bounding box center [1325, 718] width 20 height 19
click at [1338, 678] on link "Now" at bounding box center [1373, 683] width 161 height 32
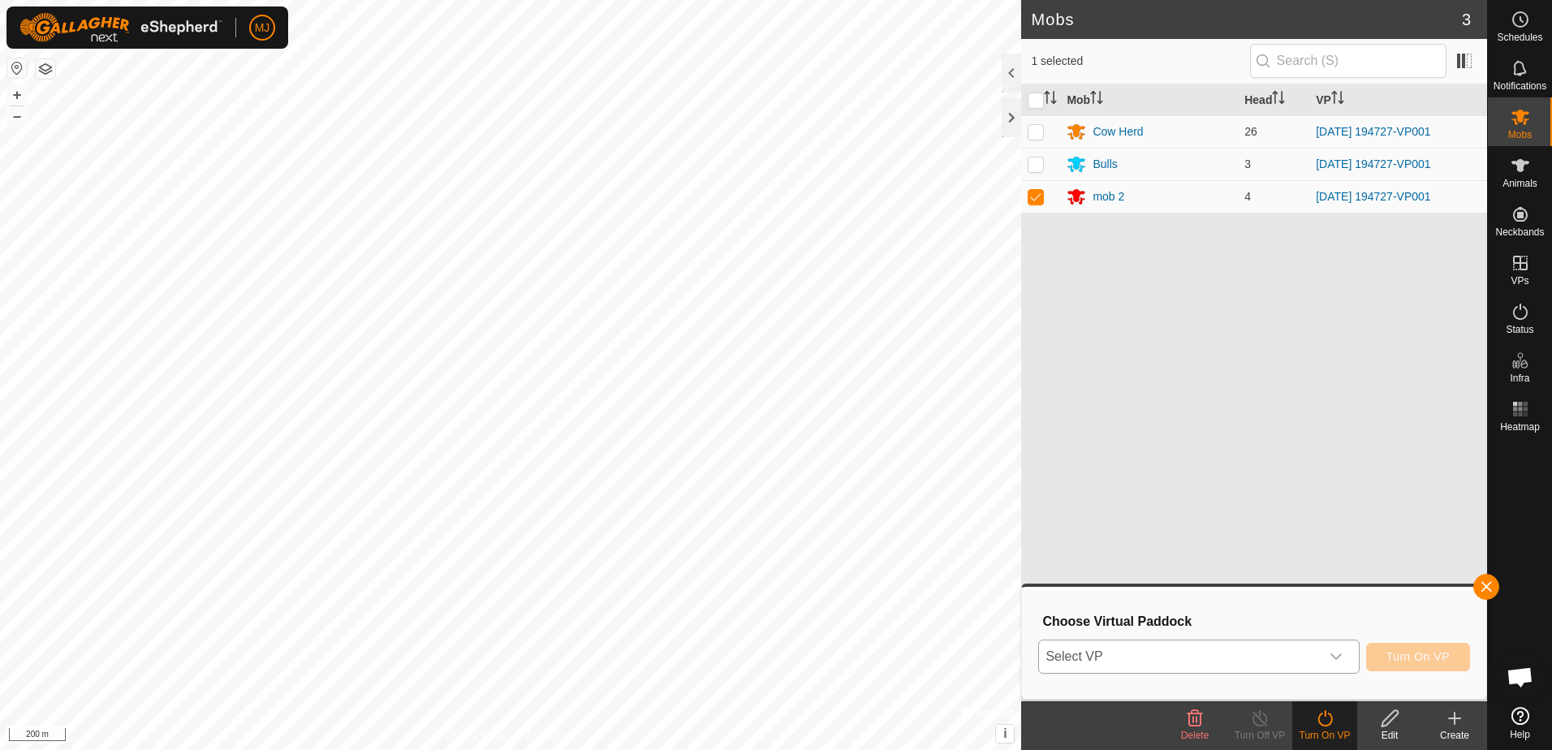
click at [1285, 663] on span "Select VP" at bounding box center [1179, 657] width 280 height 32
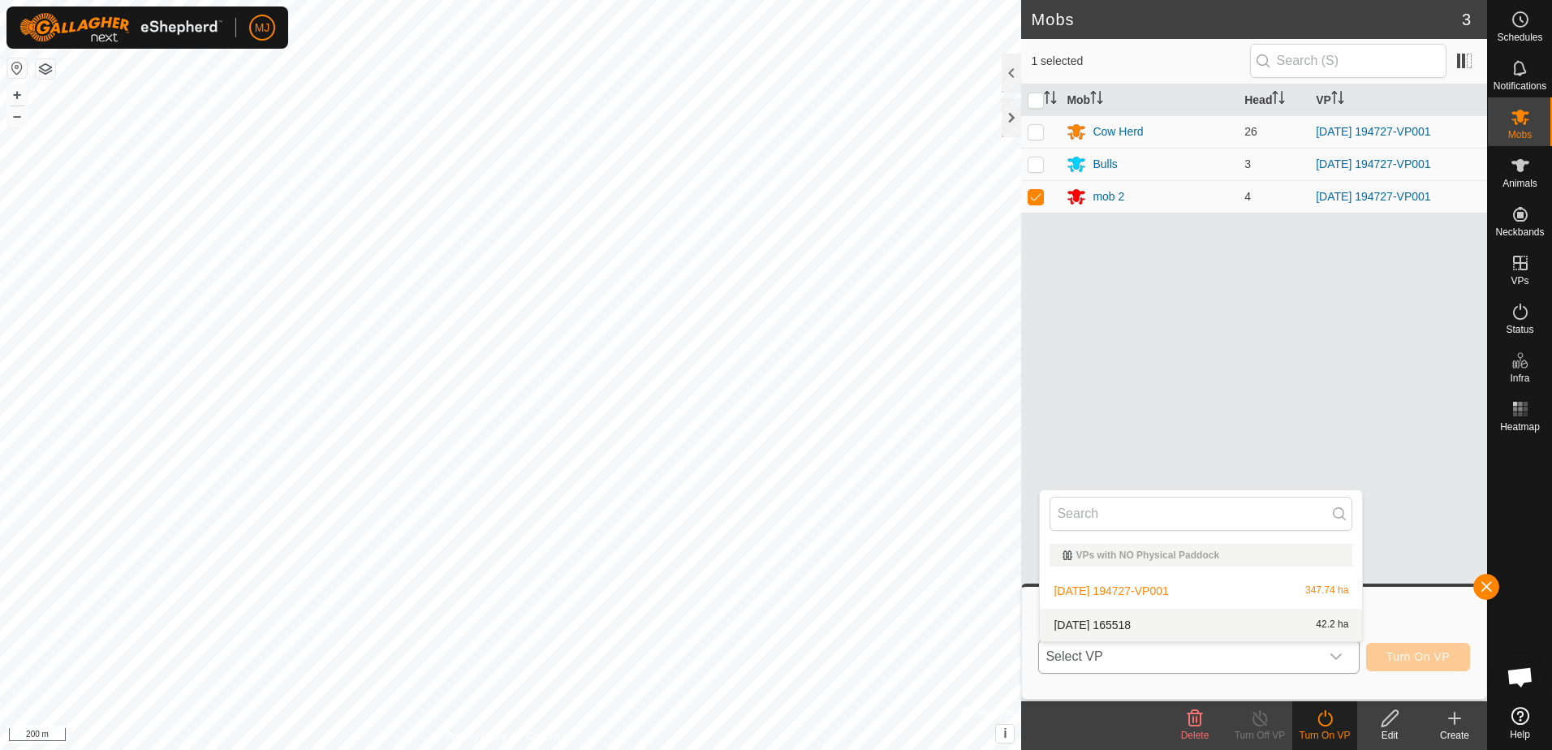
click at [1200, 630] on li "[DATE] 165518 42.2 ha" at bounding box center [1201, 625] width 322 height 32
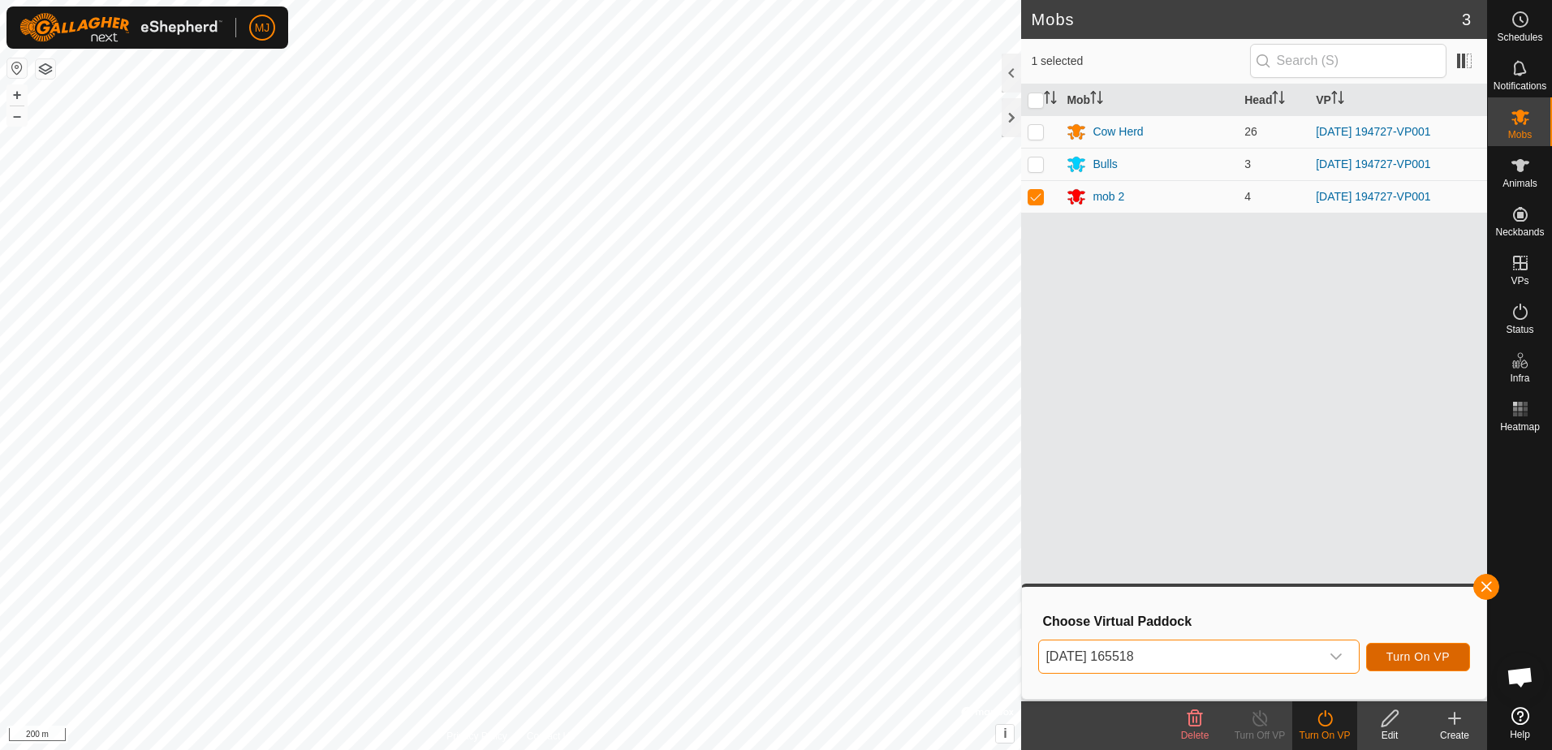
click at [1409, 658] on span "Turn On VP" at bounding box center [1418, 656] width 63 height 13
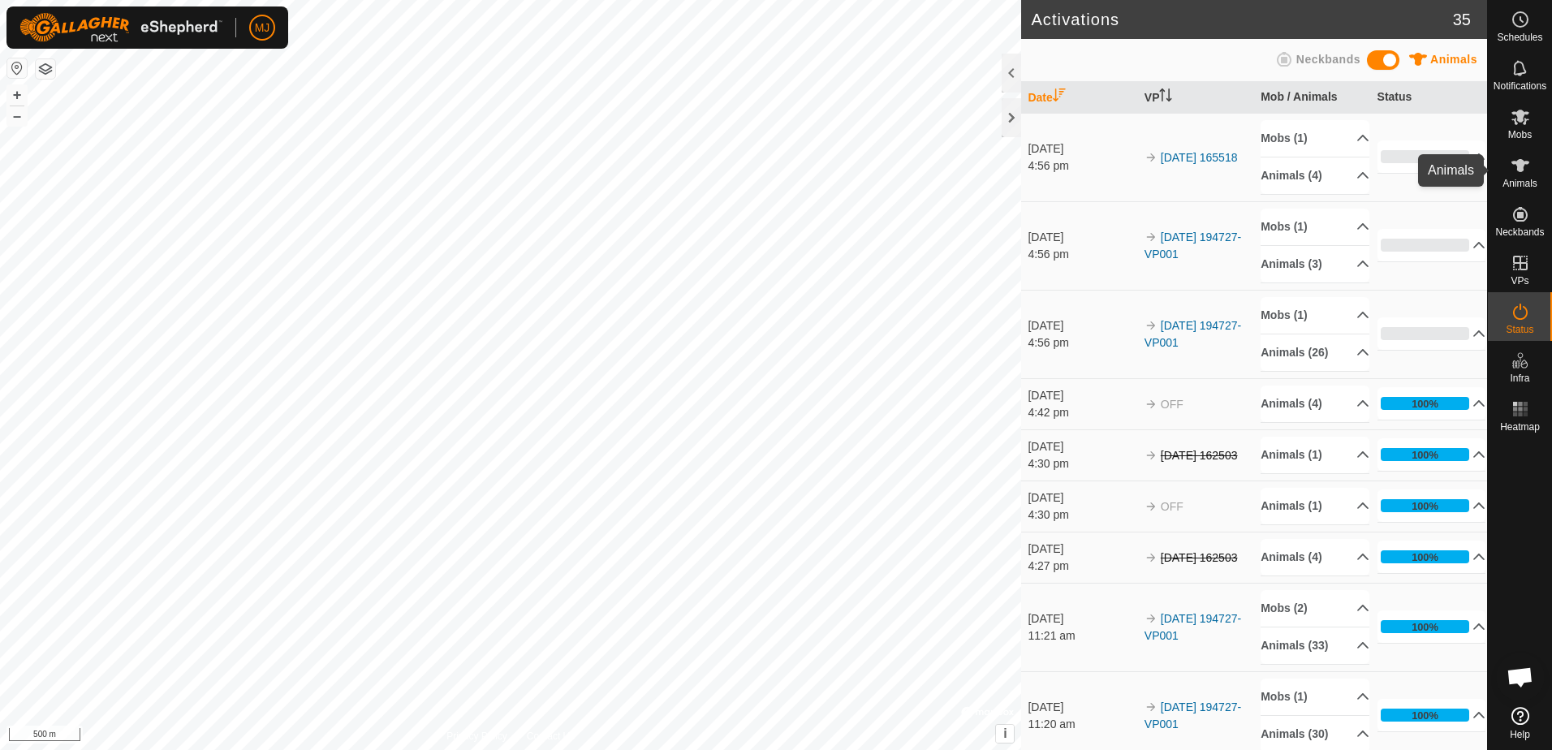
click at [1517, 175] on es-animals-svg-icon at bounding box center [1520, 166] width 29 height 26
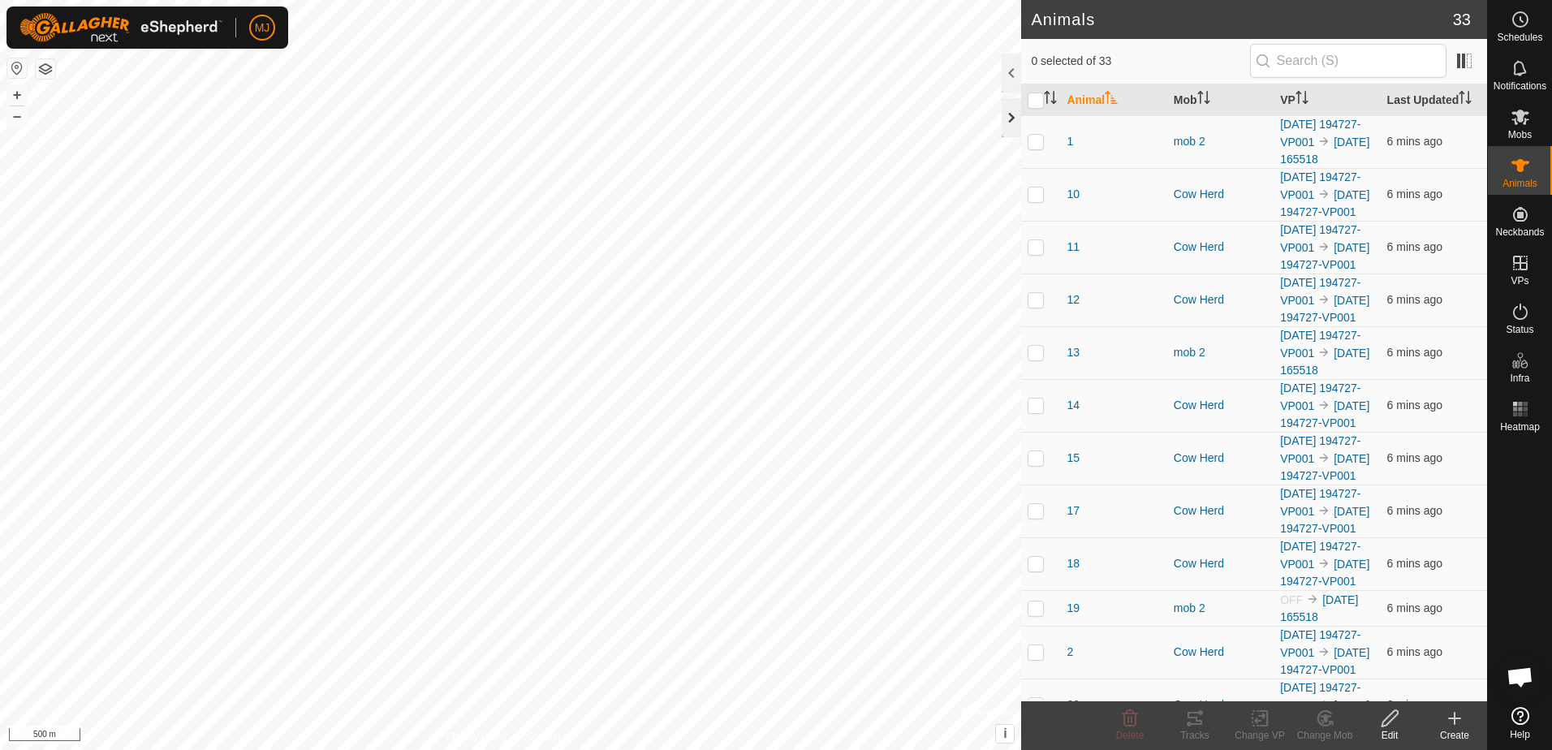
click at [1008, 122] on div at bounding box center [1011, 117] width 19 height 39
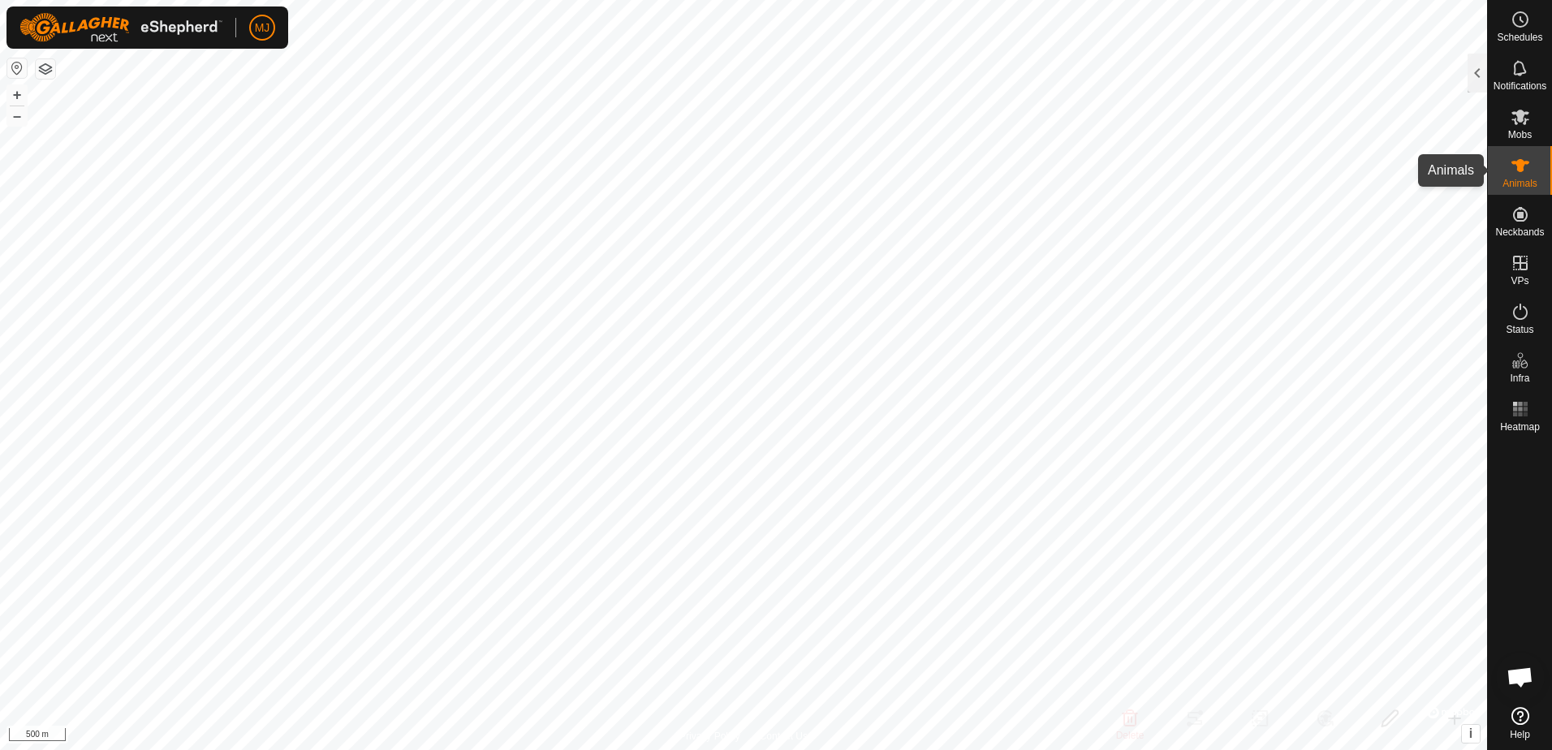
click at [1505, 177] on div "Animals" at bounding box center [1520, 170] width 64 height 49
click at [1480, 71] on div at bounding box center [1477, 73] width 19 height 39
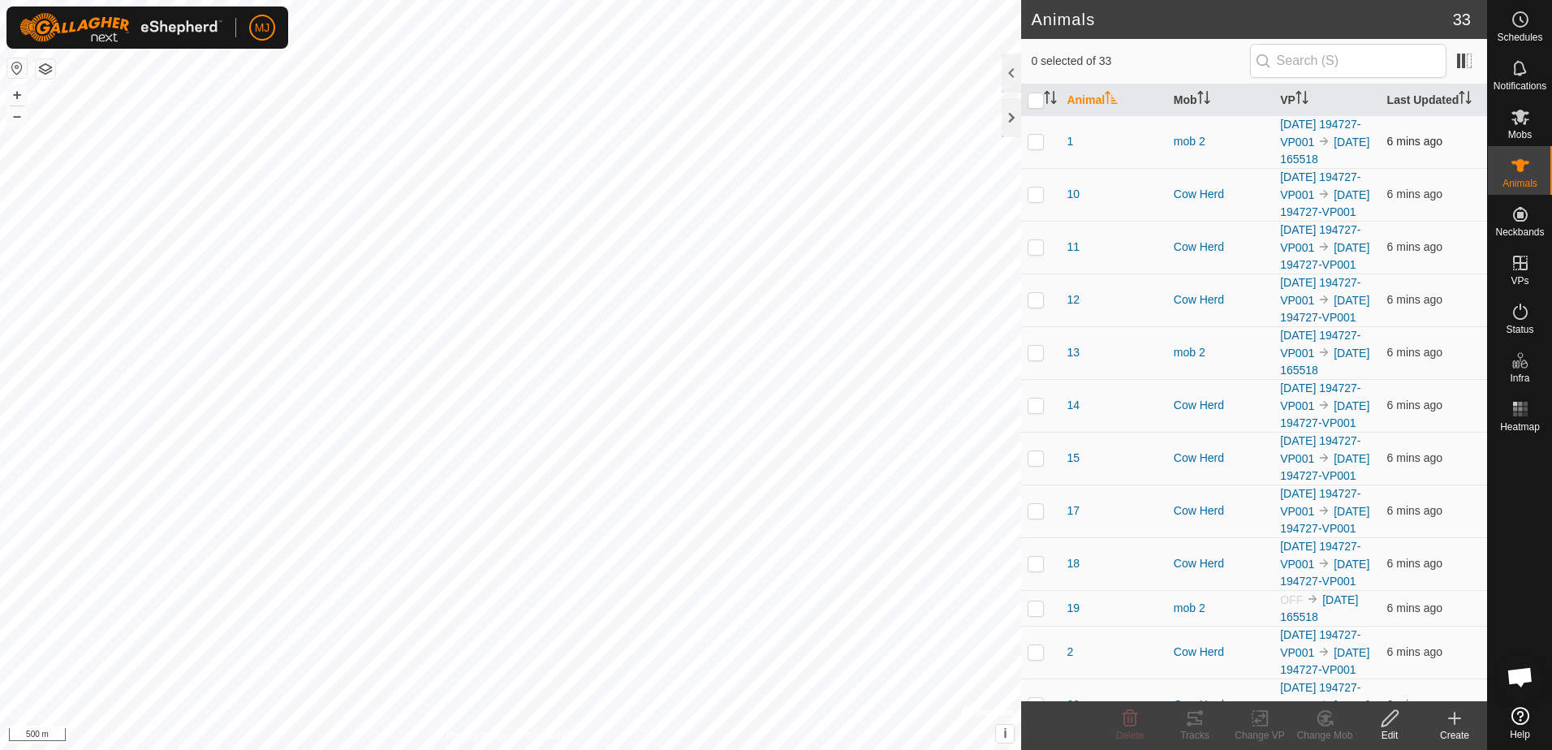
click at [1041, 148] on p-checkbox at bounding box center [1036, 141] width 16 height 13
click at [1040, 148] on p-checkbox at bounding box center [1036, 141] width 16 height 13
checkbox input "false"
drag, startPoint x: 1040, startPoint y: 153, endPoint x: 1007, endPoint y: 123, distance: 44.8
click at [1007, 123] on div at bounding box center [1011, 117] width 19 height 39
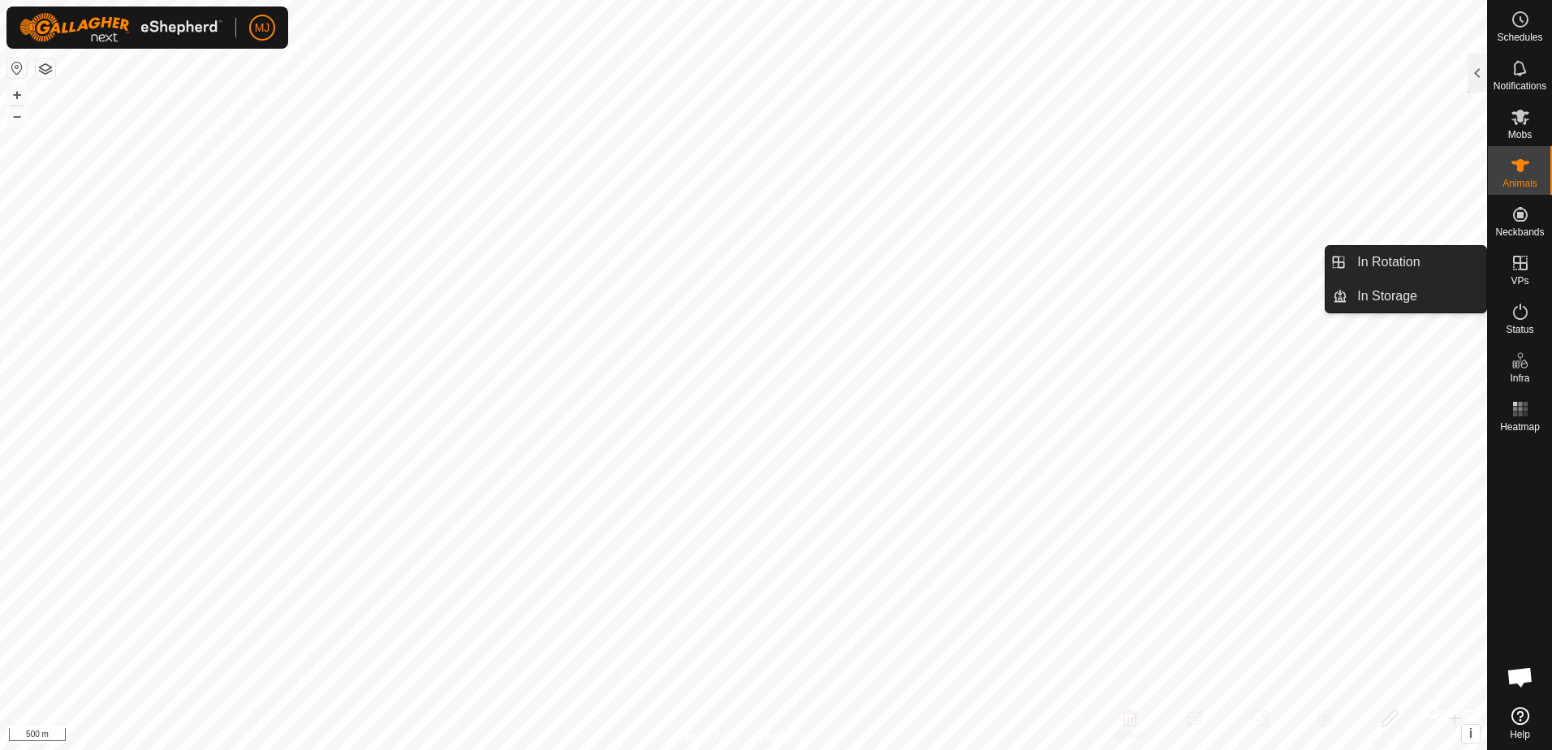
click at [1515, 265] on icon at bounding box center [1520, 262] width 19 height 19
click at [1423, 261] on link "In Rotation" at bounding box center [1417, 262] width 139 height 32
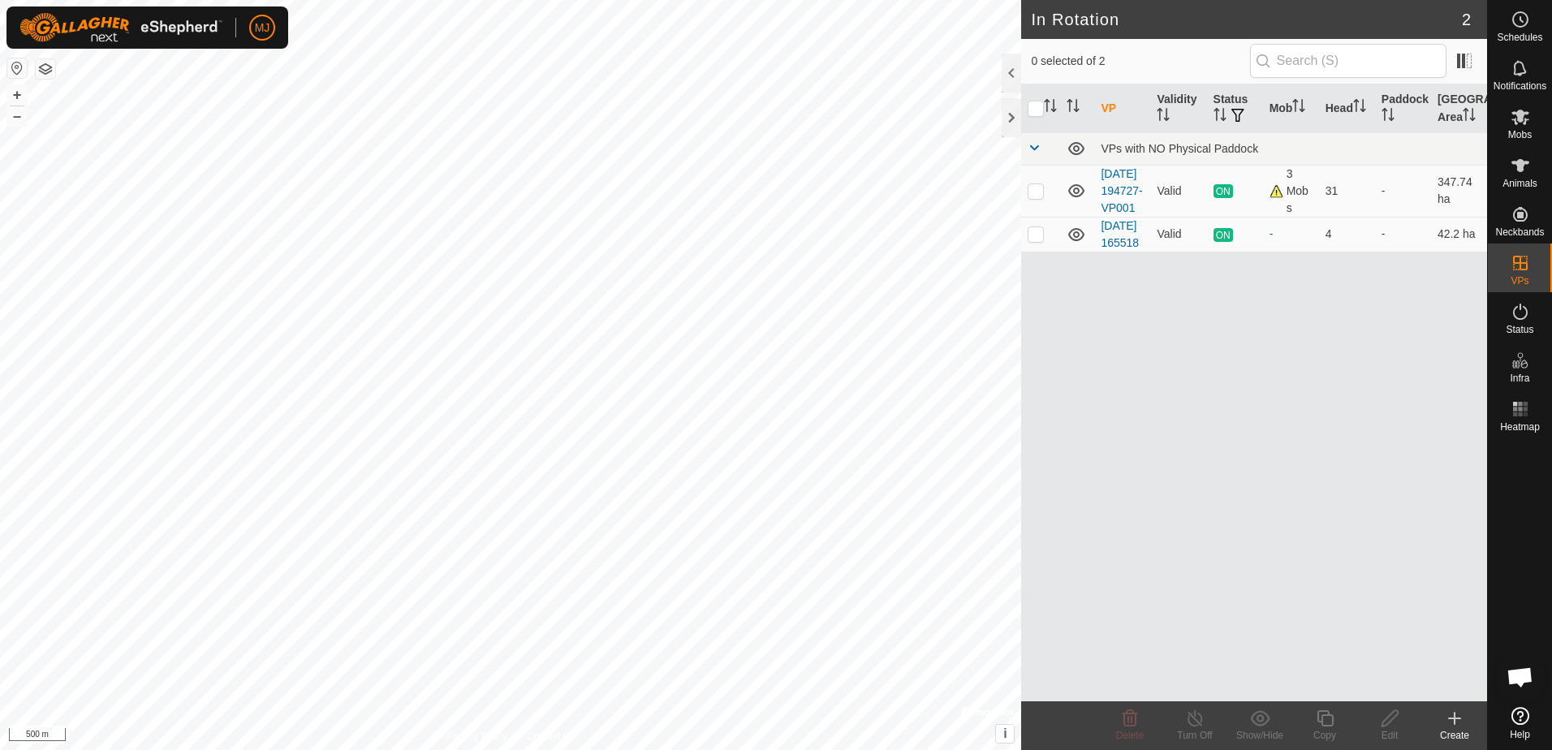
scroll to position [974, 0]
click at [1011, 121] on div at bounding box center [1011, 117] width 19 height 39
